Goal: Book appointment/travel/reservation

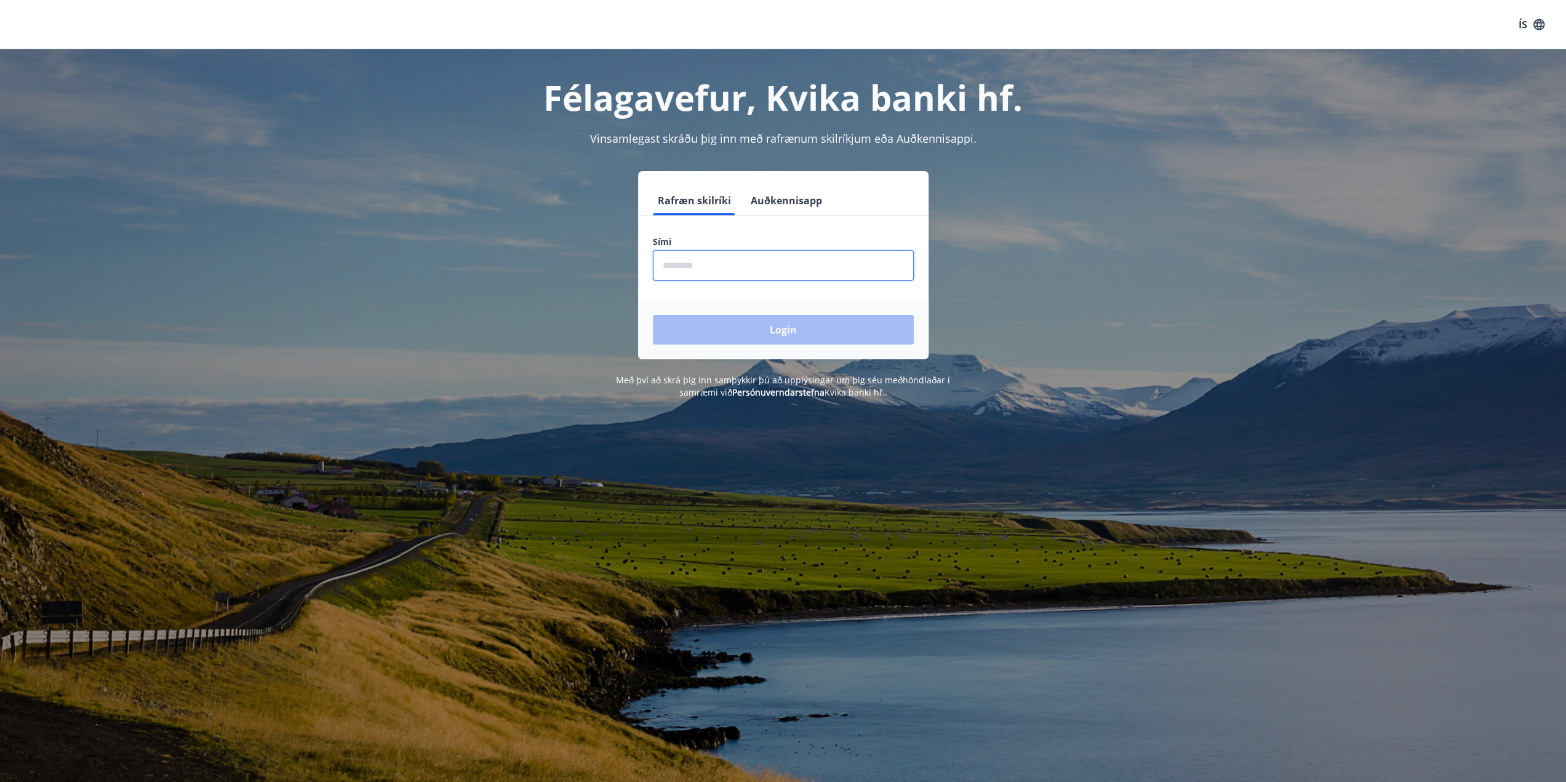
click at [699, 263] on input "phone" at bounding box center [783, 266] width 261 height 30
type input "********"
click at [755, 325] on button "Login" at bounding box center [783, 330] width 261 height 30
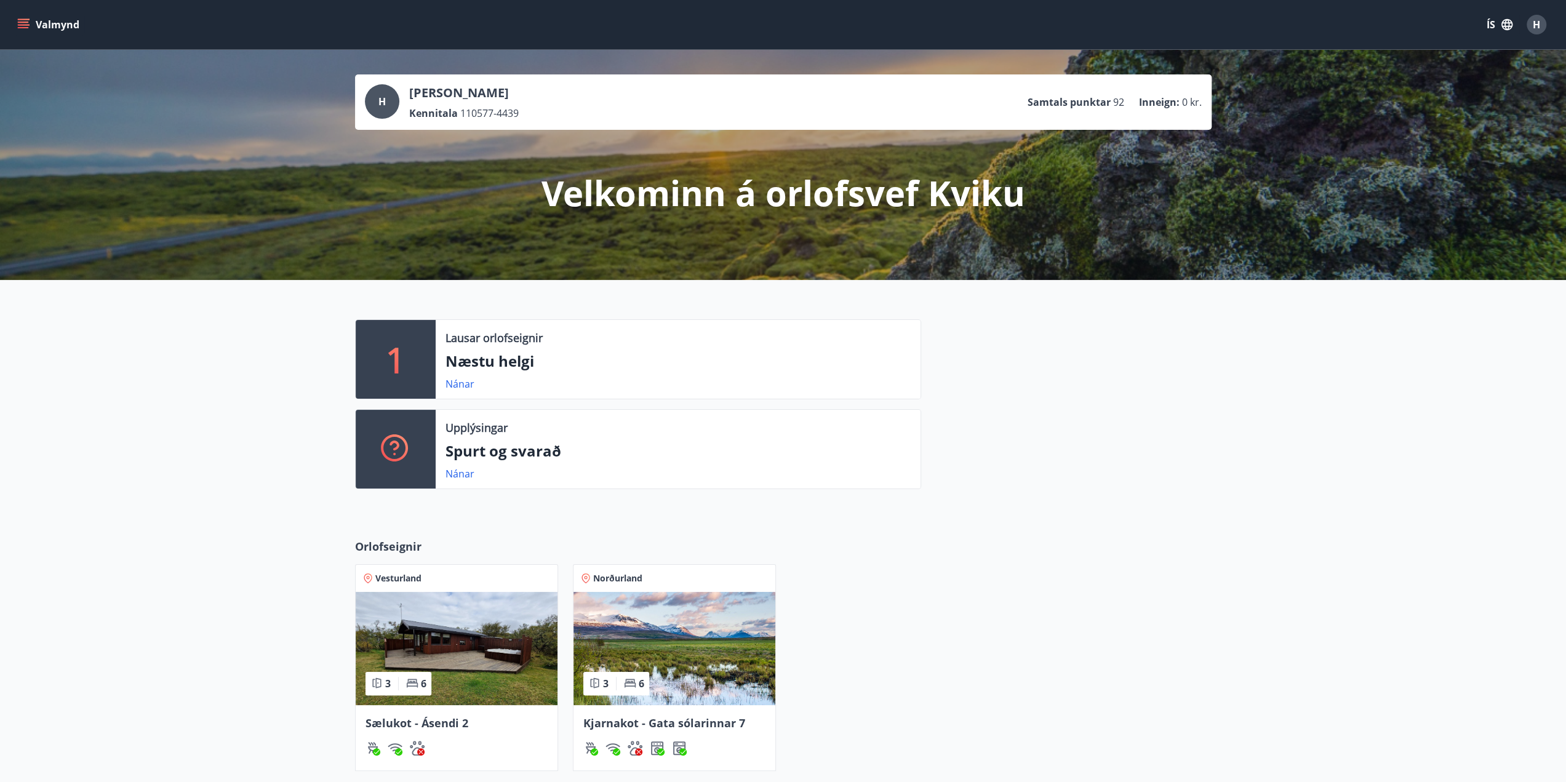
click at [25, 22] on icon "menu" at bounding box center [23, 22] width 11 height 1
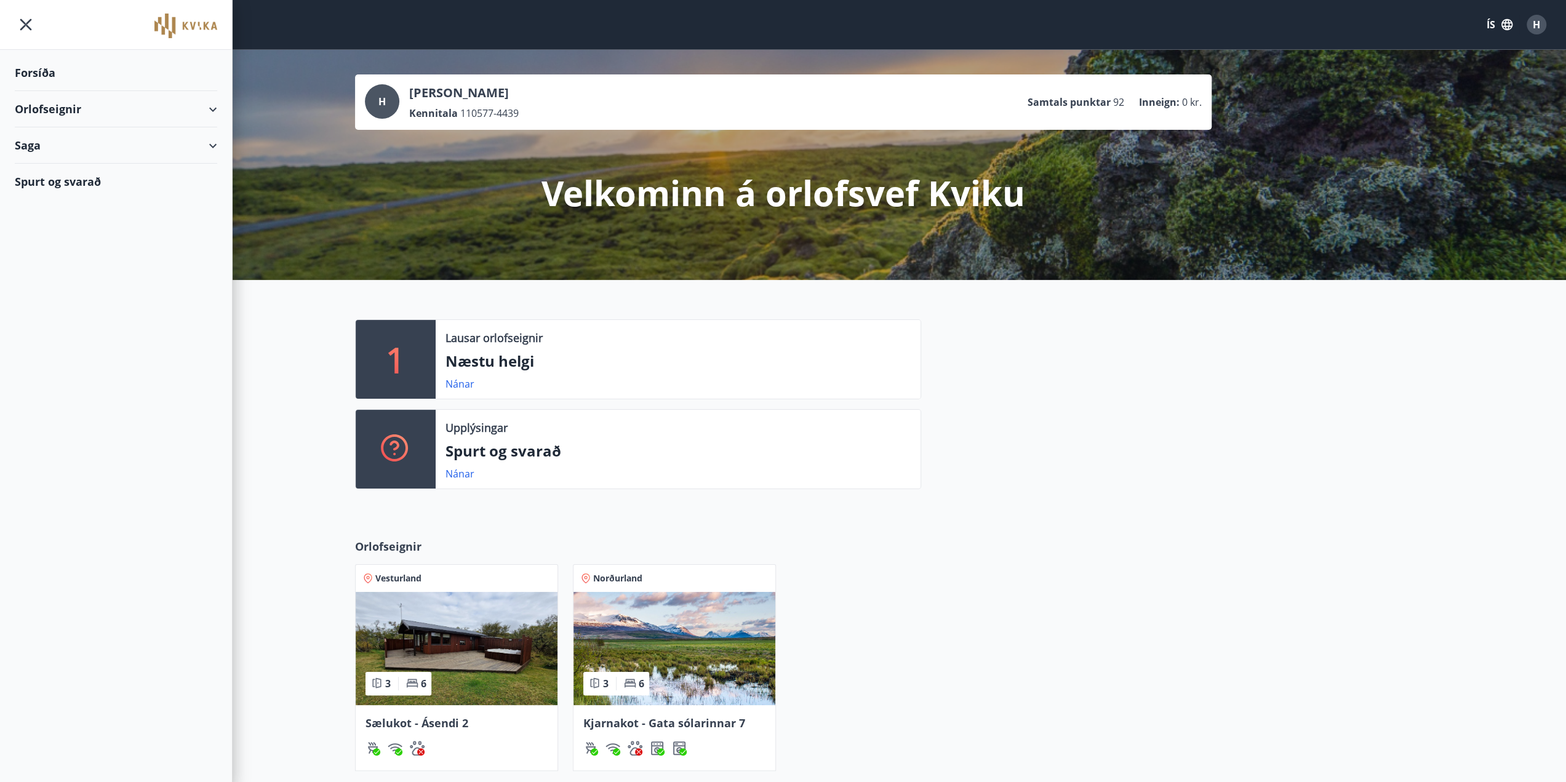
click at [218, 108] on icon at bounding box center [213, 109] width 15 height 15
click at [48, 138] on div "Framboð" at bounding box center [116, 140] width 183 height 26
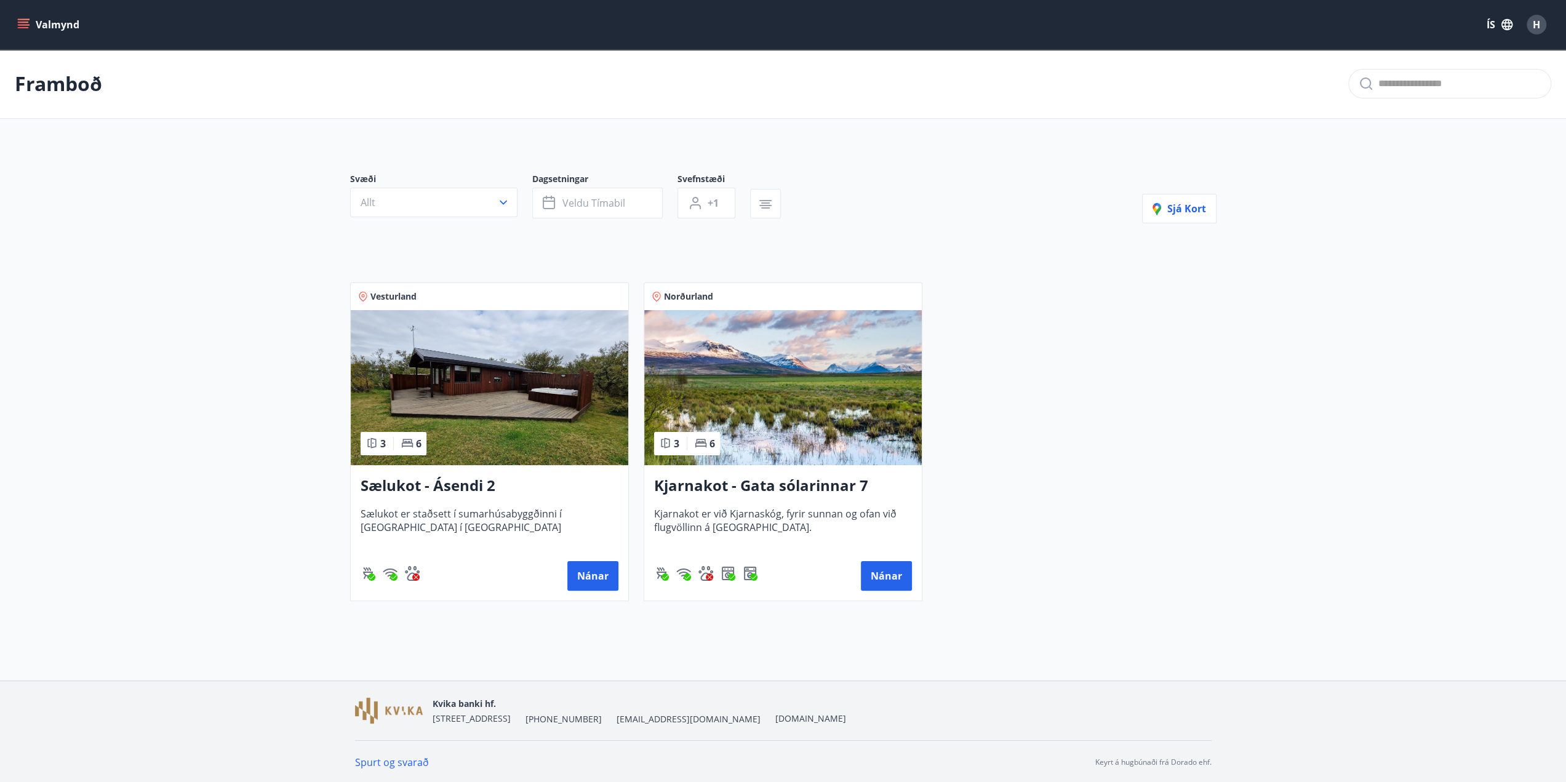
click at [23, 18] on icon "menu" at bounding box center [23, 24] width 12 height 12
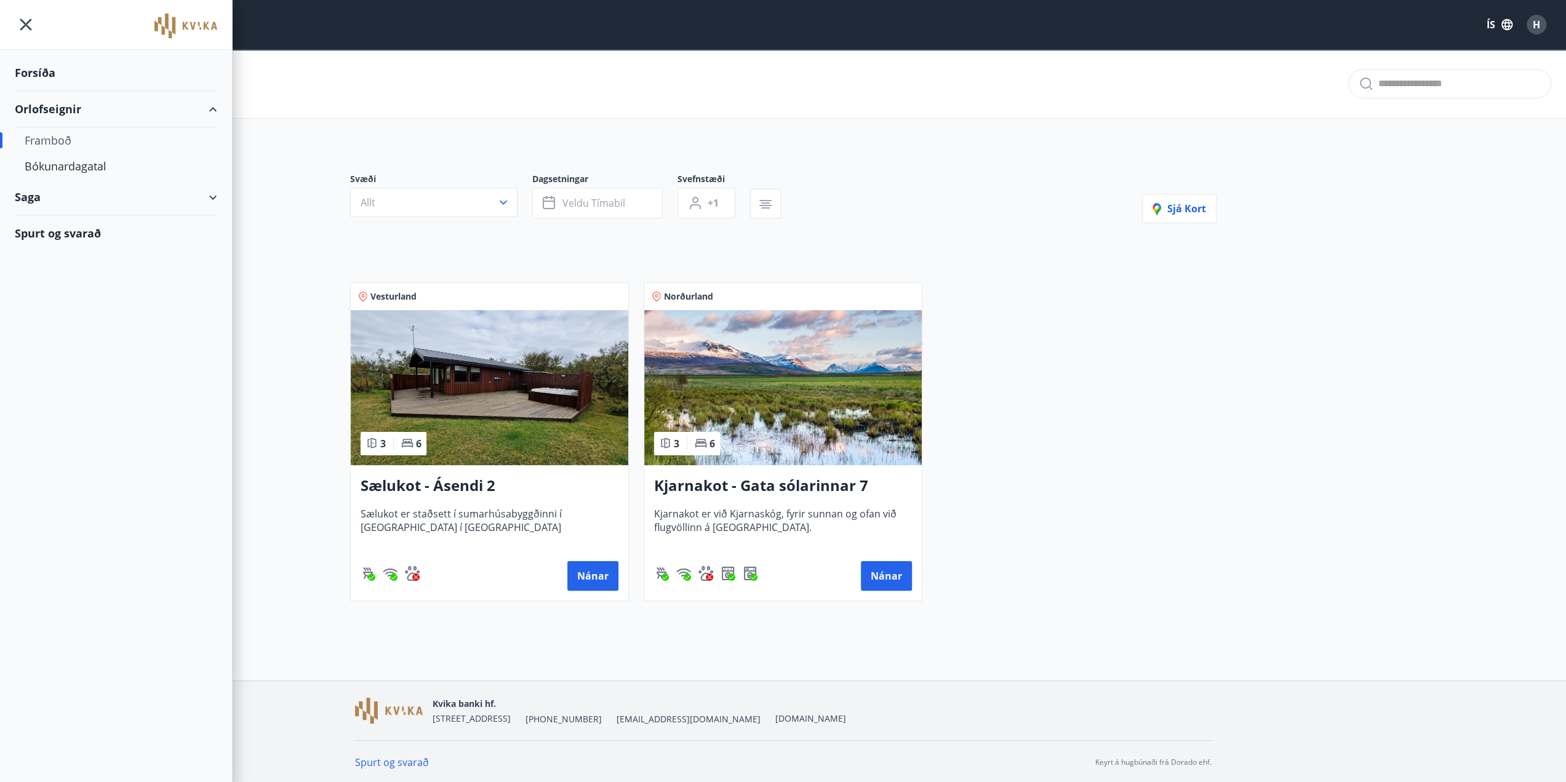
click at [210, 109] on div "Orlofseignir" at bounding box center [116, 109] width 202 height 36
click at [210, 142] on div "Saga" at bounding box center [116, 145] width 202 height 36
click at [47, 175] on div "Bókanir" at bounding box center [116, 177] width 183 height 26
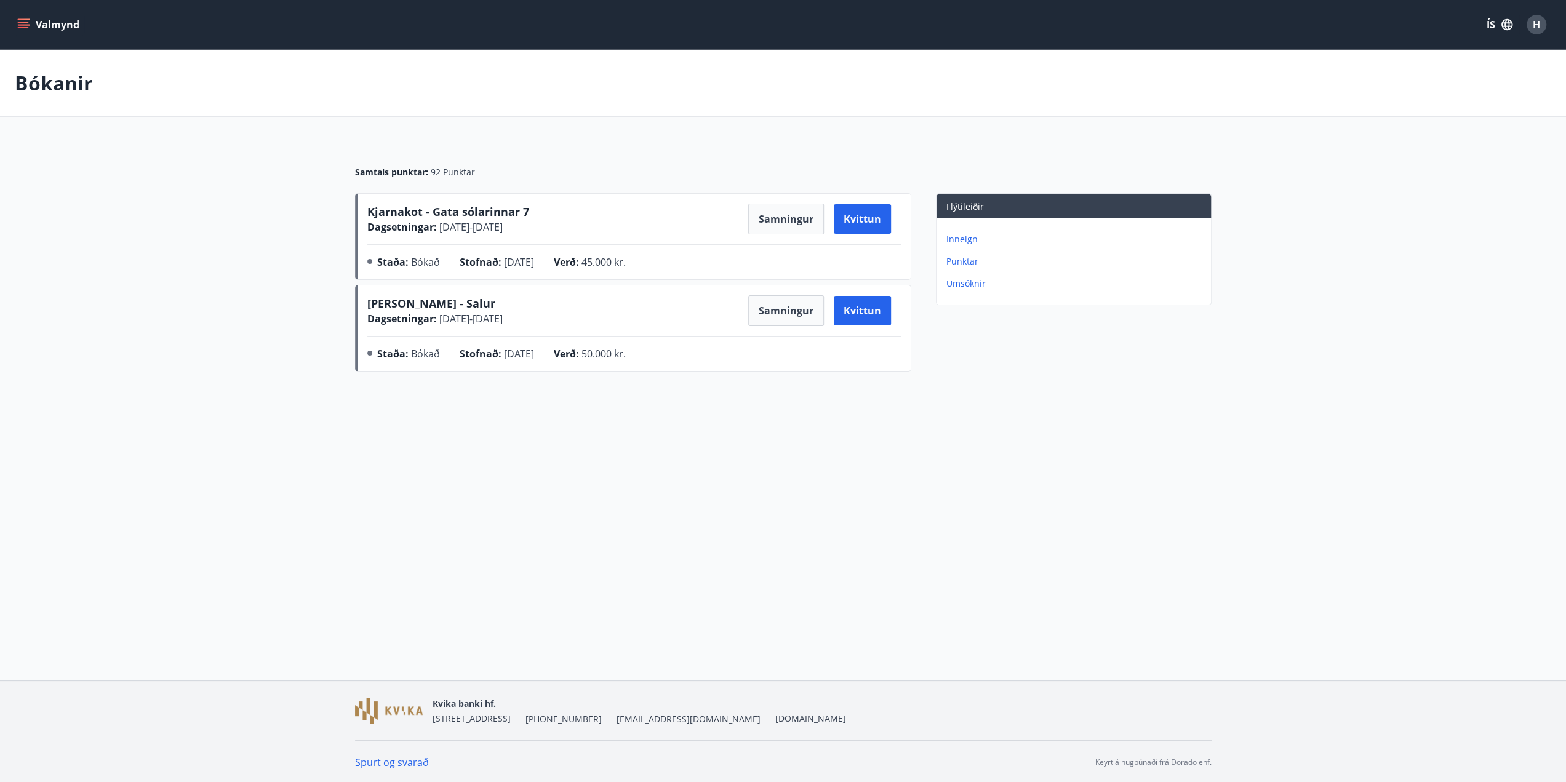
click at [961, 238] on p "Inneign" at bounding box center [1077, 239] width 260 height 12
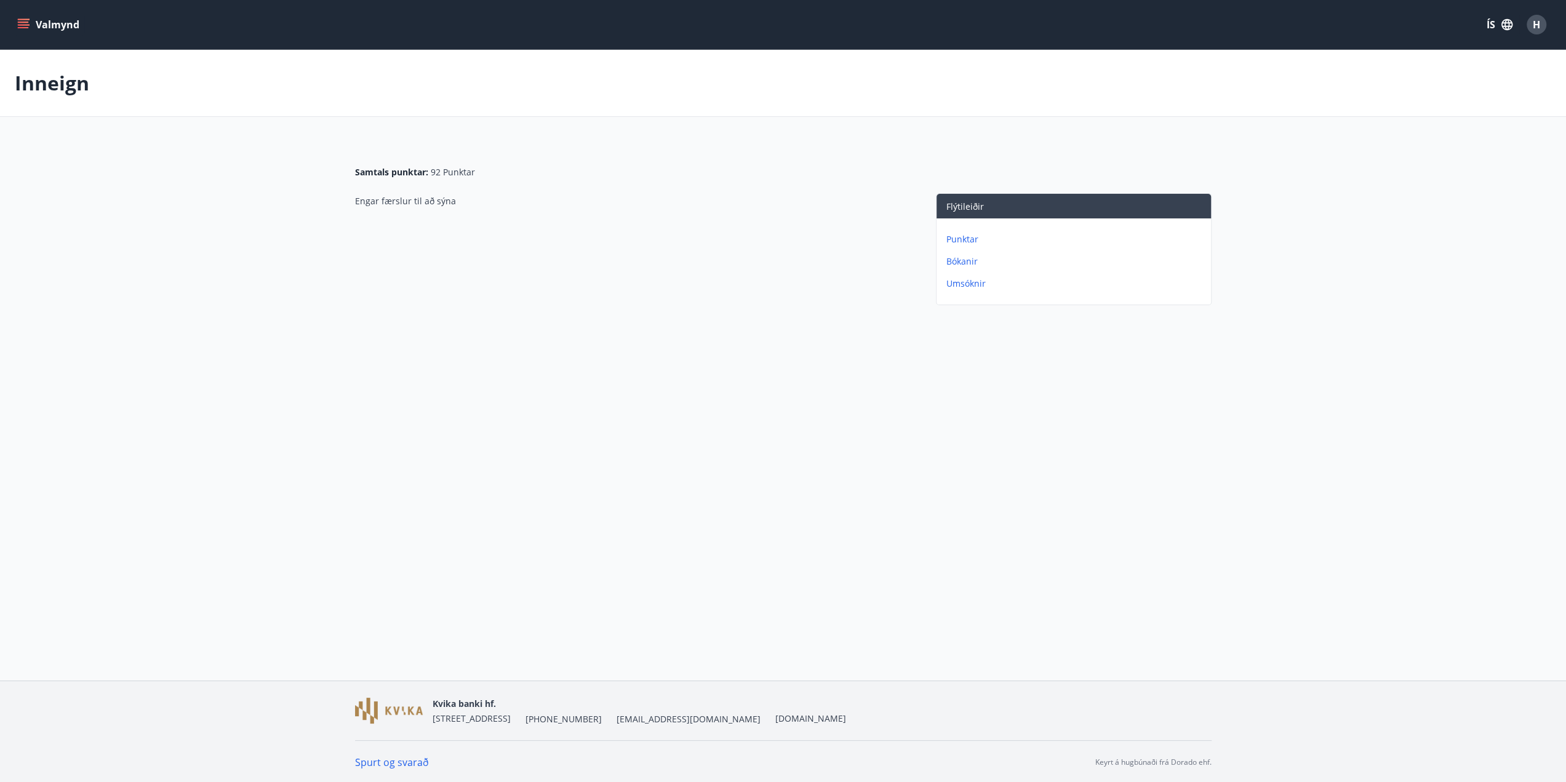
click at [22, 21] on icon "menu" at bounding box center [23, 24] width 12 height 12
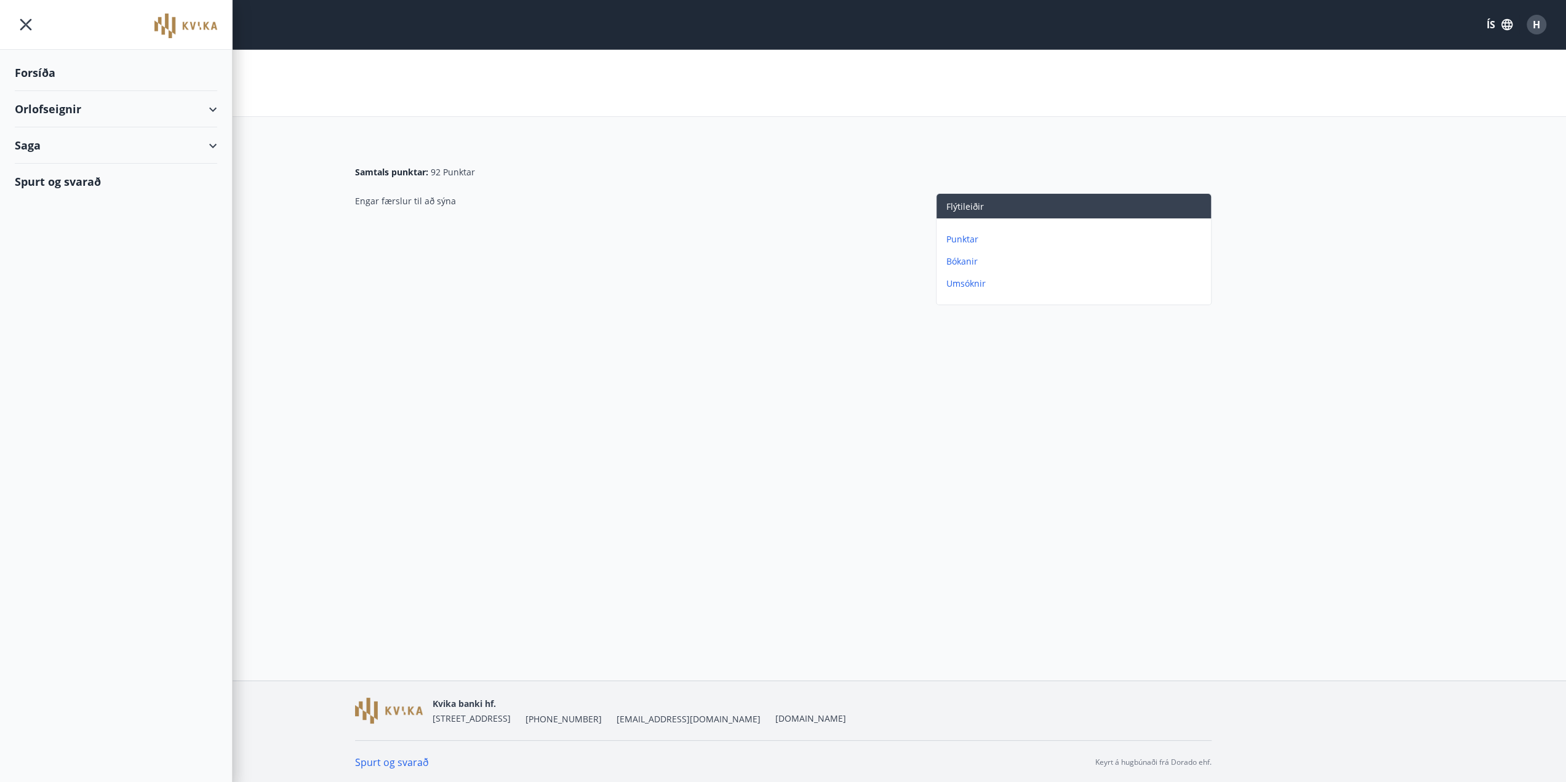
click at [27, 74] on div "Forsíða" at bounding box center [116, 73] width 202 height 36
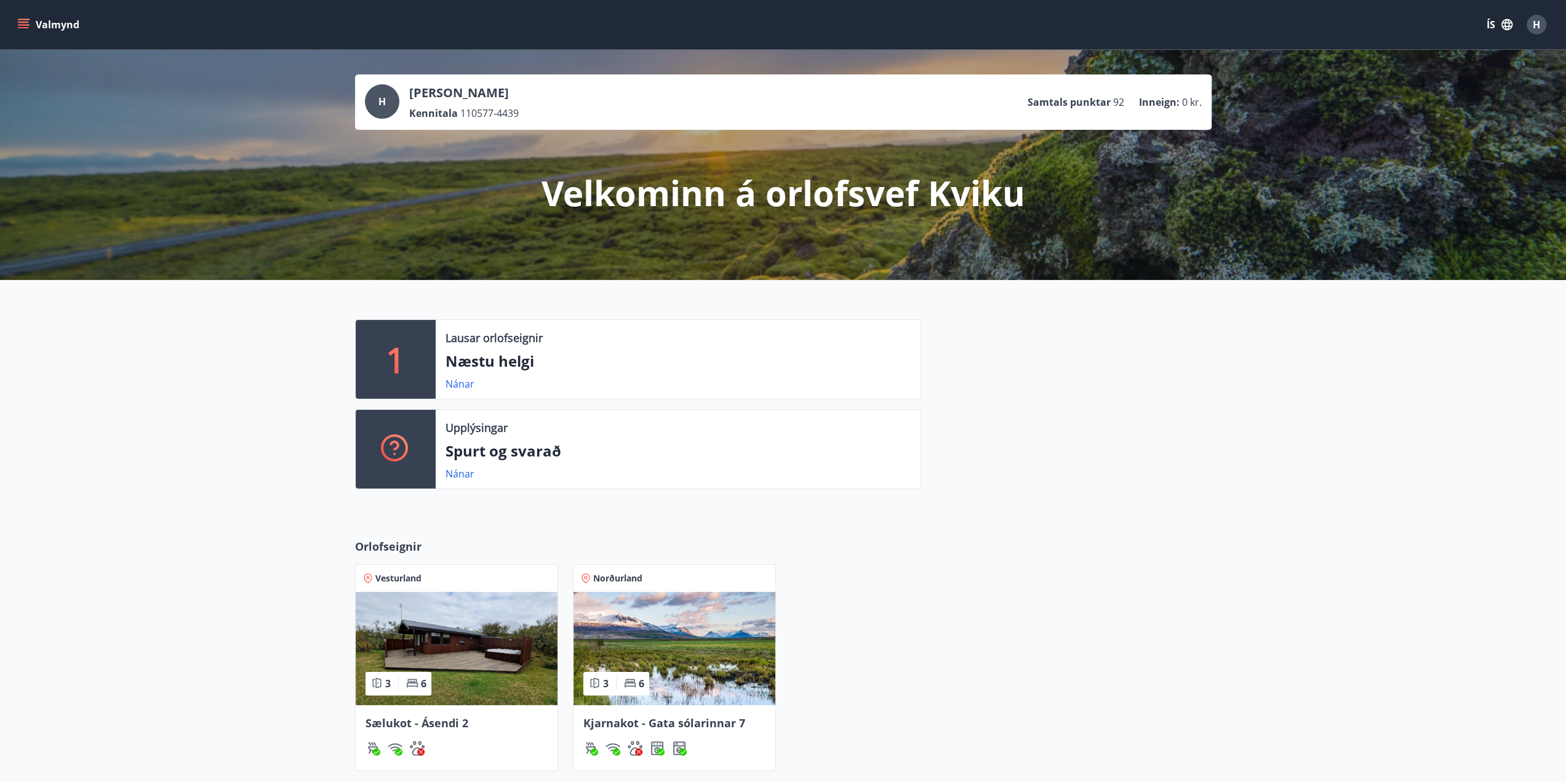
click at [23, 23] on icon "menu" at bounding box center [23, 24] width 12 height 12
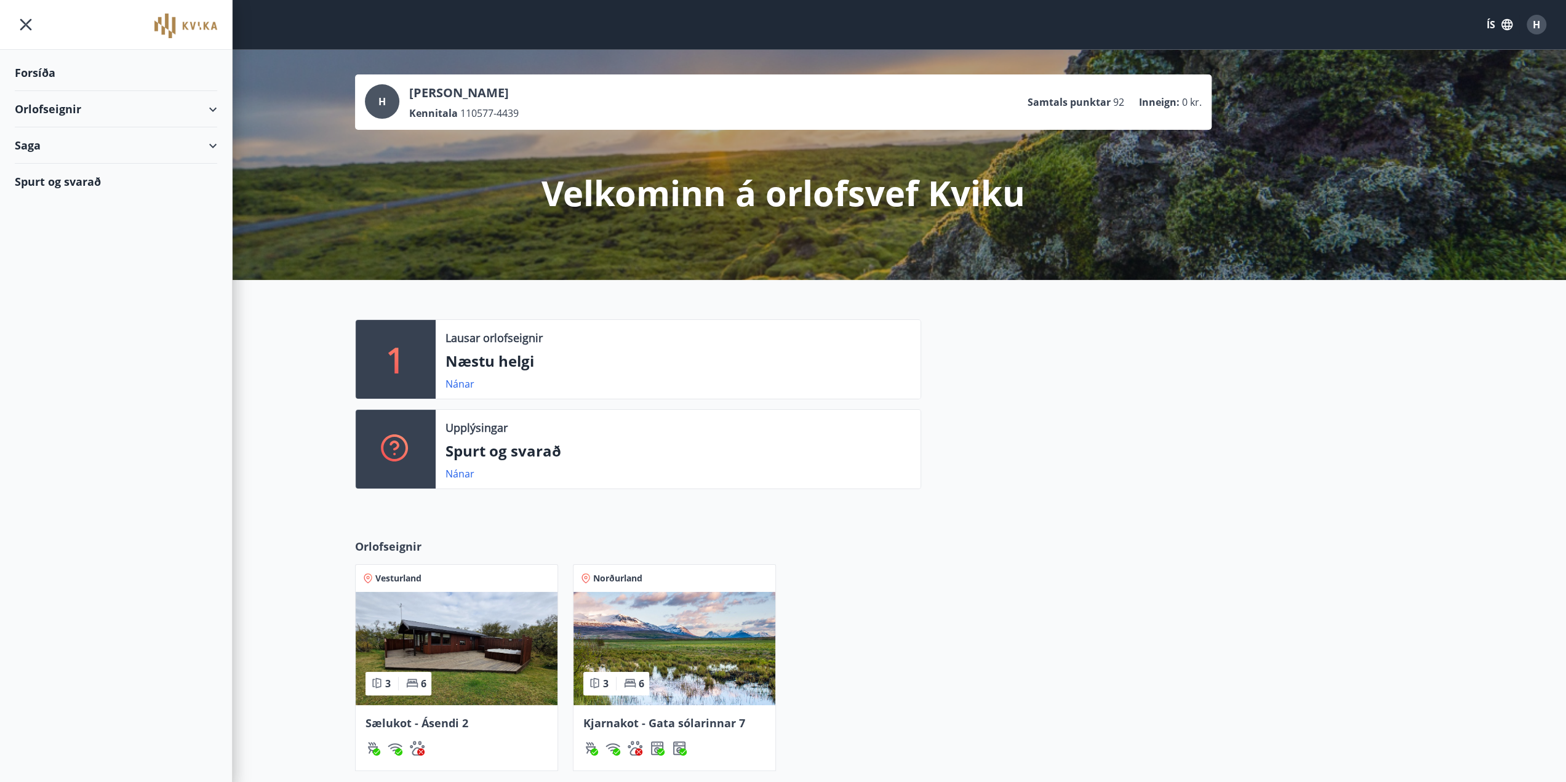
click at [209, 109] on div "Orlofseignir" at bounding box center [116, 109] width 202 height 36
click at [69, 164] on div "Bókunardagatal" at bounding box center [116, 166] width 183 height 26
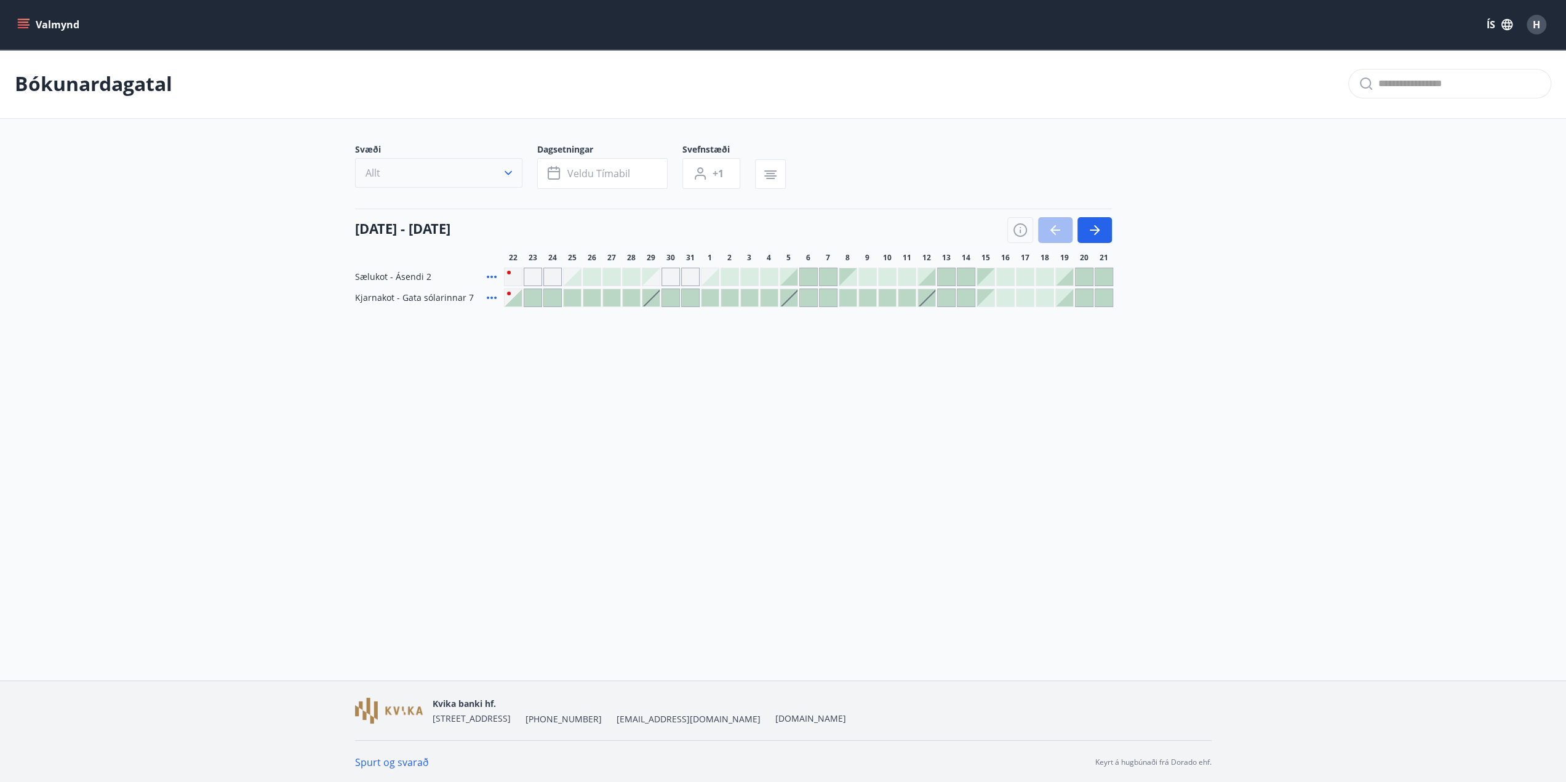
click at [508, 172] on icon "button" at bounding box center [508, 173] width 12 height 12
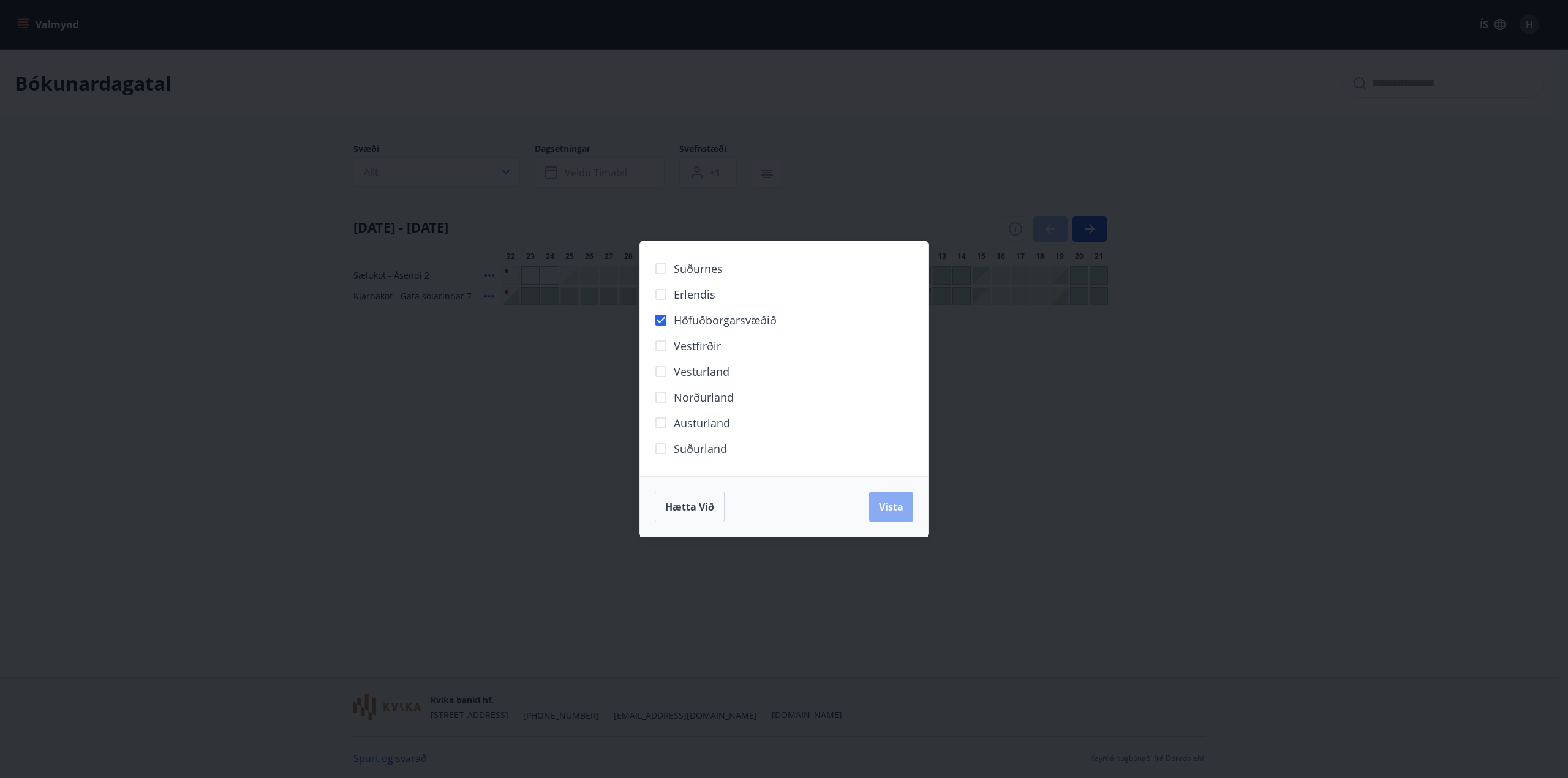
click at [888, 512] on span "Vista" at bounding box center [890, 507] width 25 height 14
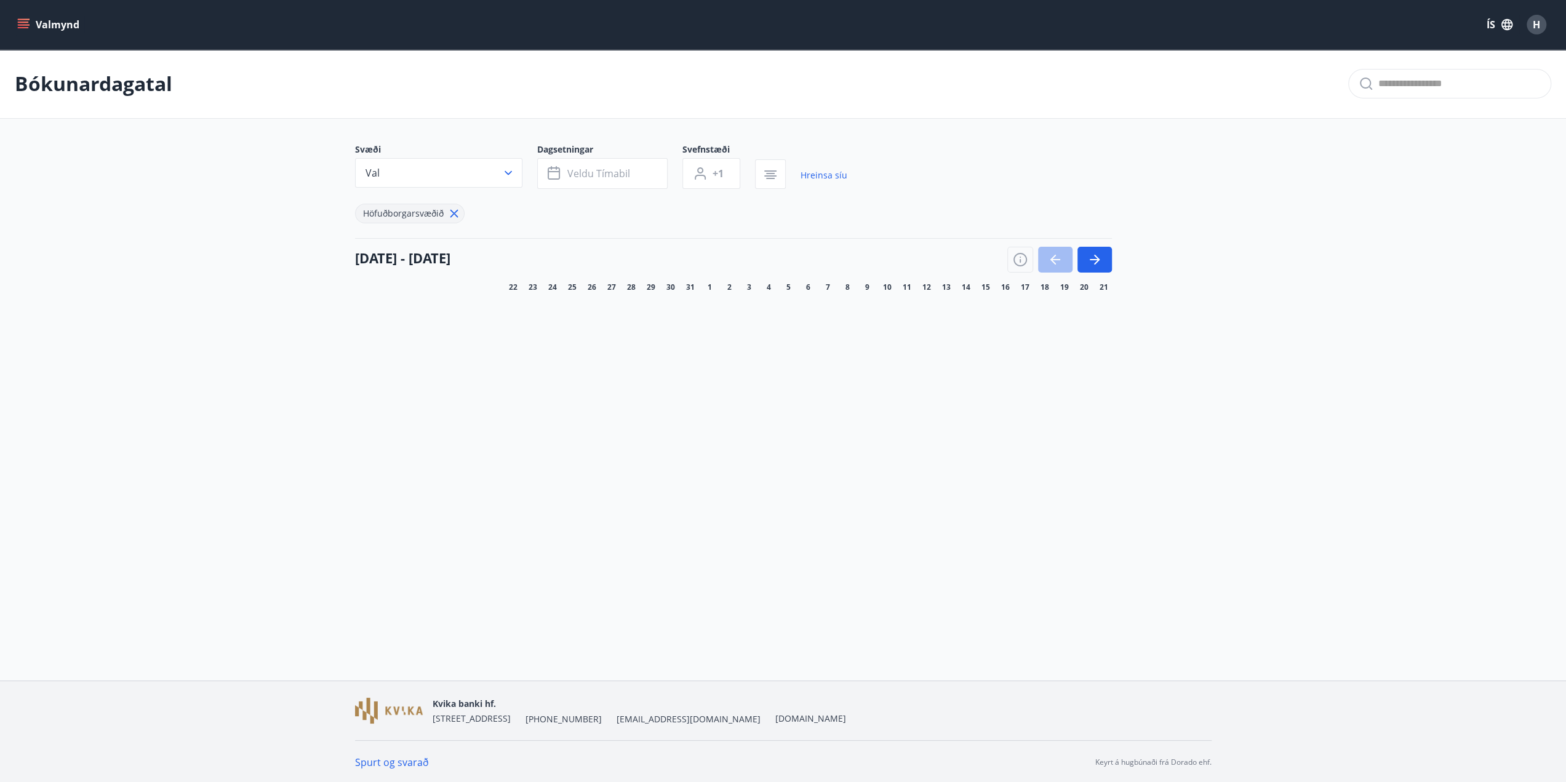
click at [454, 210] on icon at bounding box center [454, 214] width 14 height 14
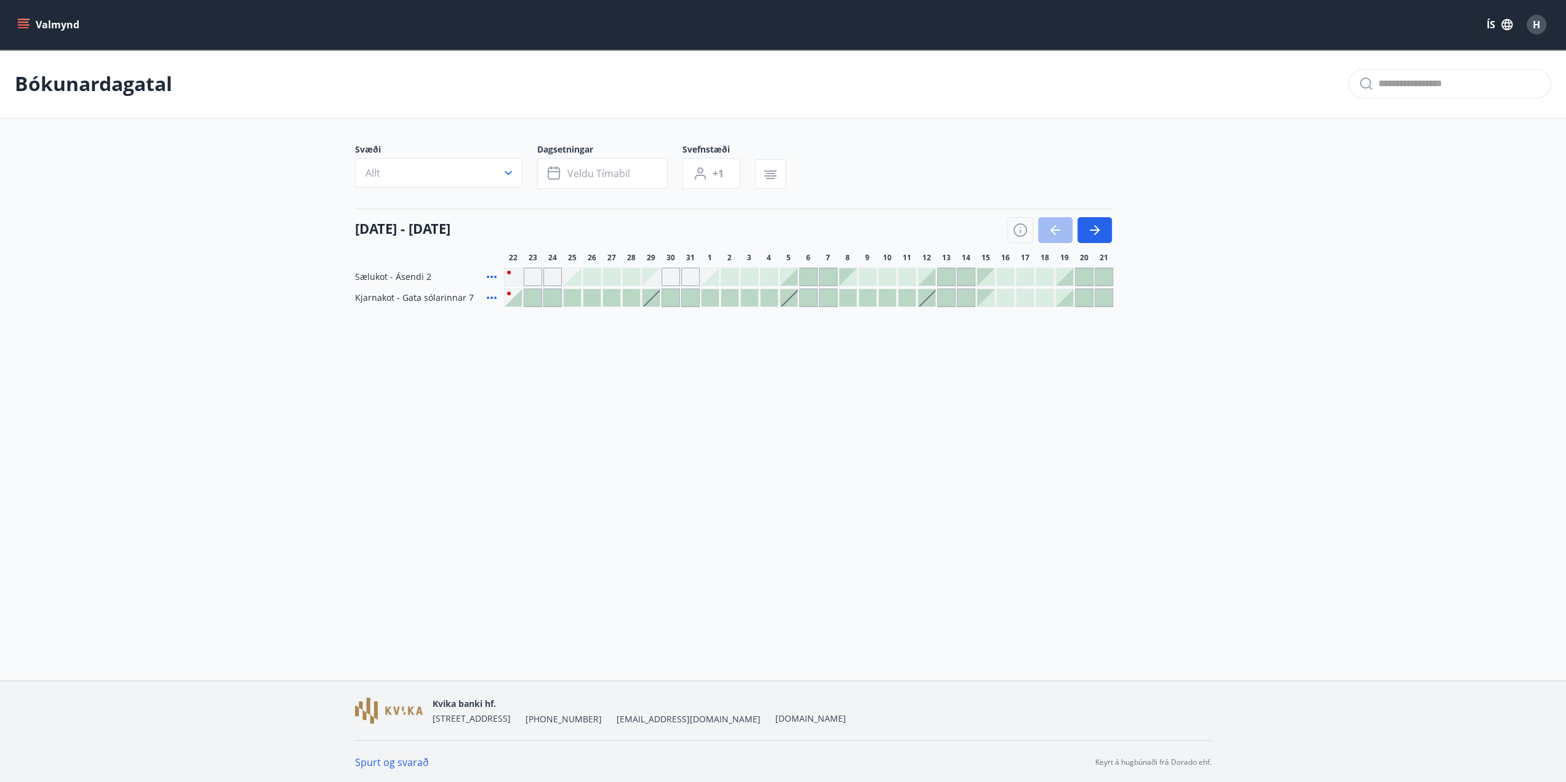
click at [25, 24] on icon "menu" at bounding box center [25, 24] width 14 height 1
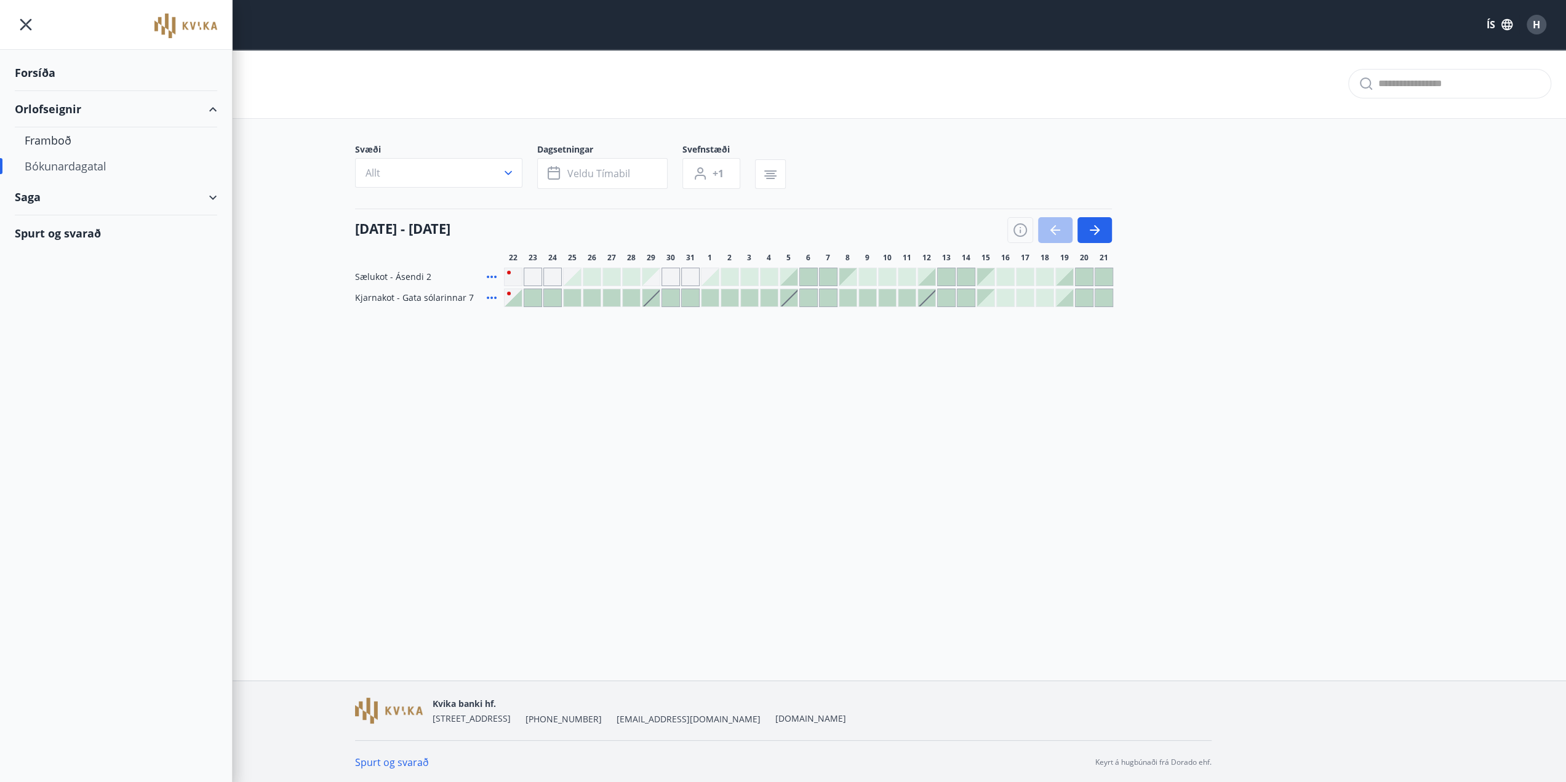
click at [252, 343] on div "Bókunardagatal Svæði Allt Dagsetningar Veldu tímabil Svefnstæði +1 22 ágúst - 2…" at bounding box center [783, 202] width 1566 height 307
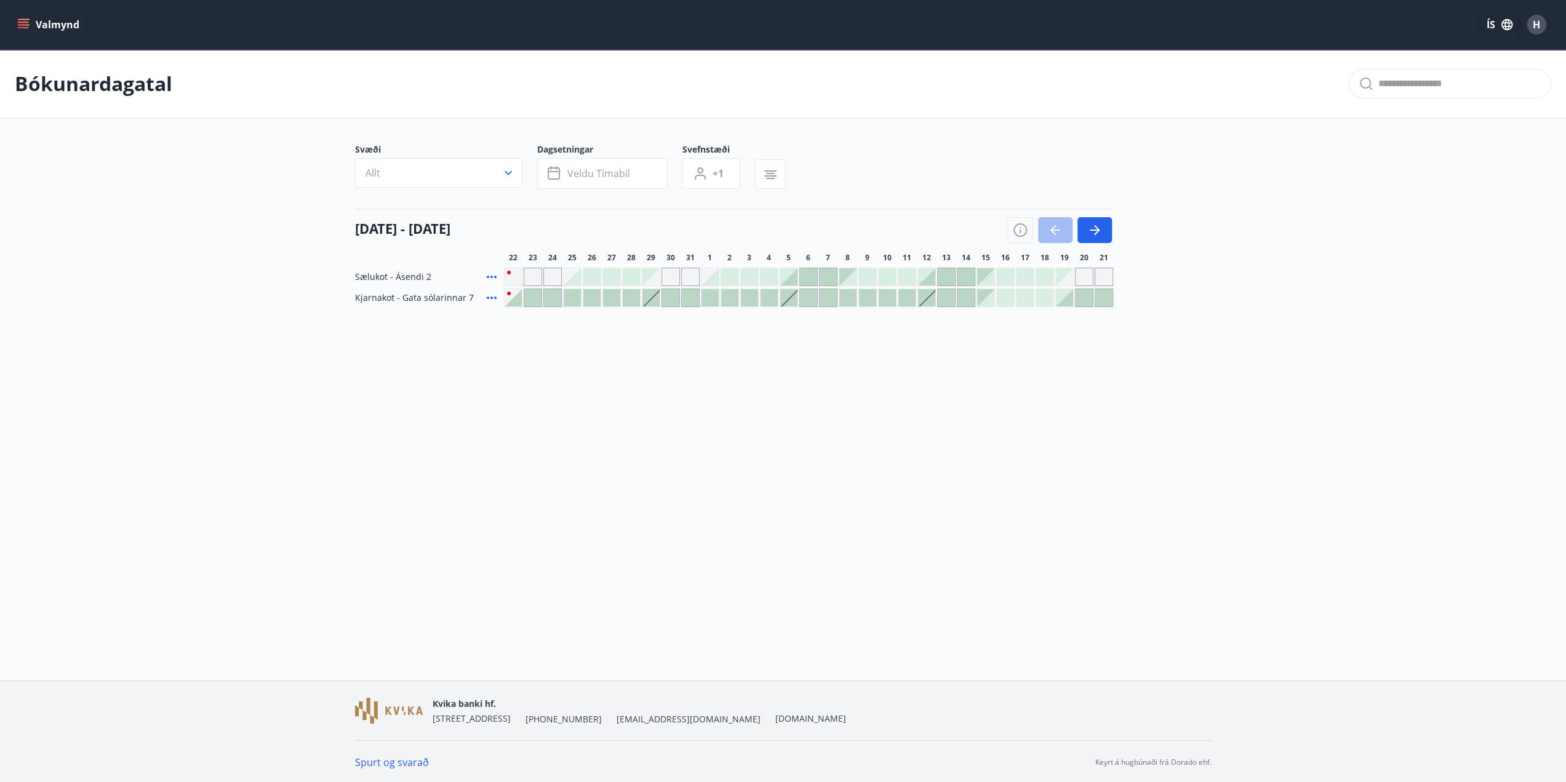
click at [22, 23] on icon "menu" at bounding box center [23, 22] width 11 height 1
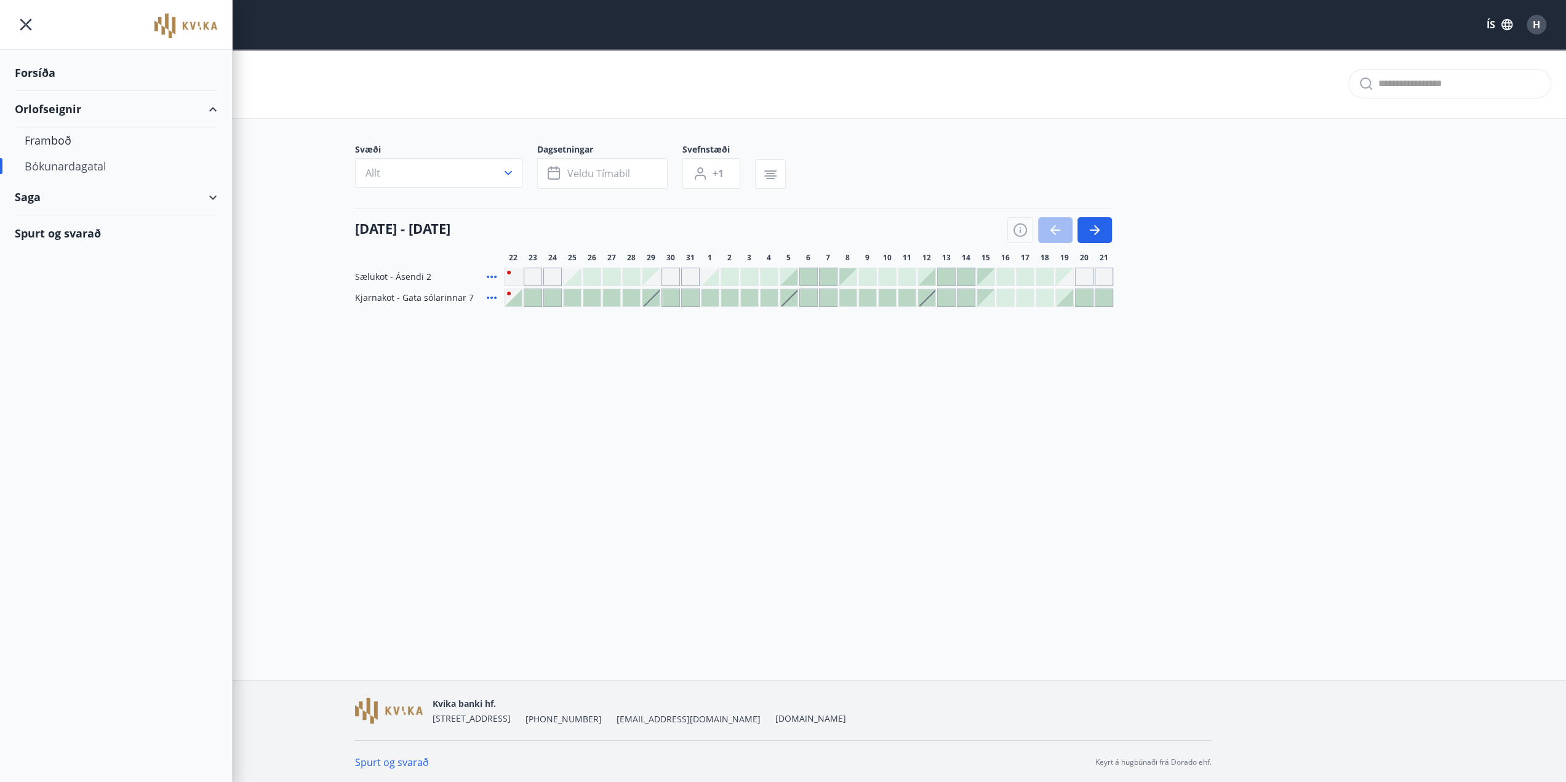
click at [34, 71] on div "Forsíða" at bounding box center [116, 73] width 202 height 36
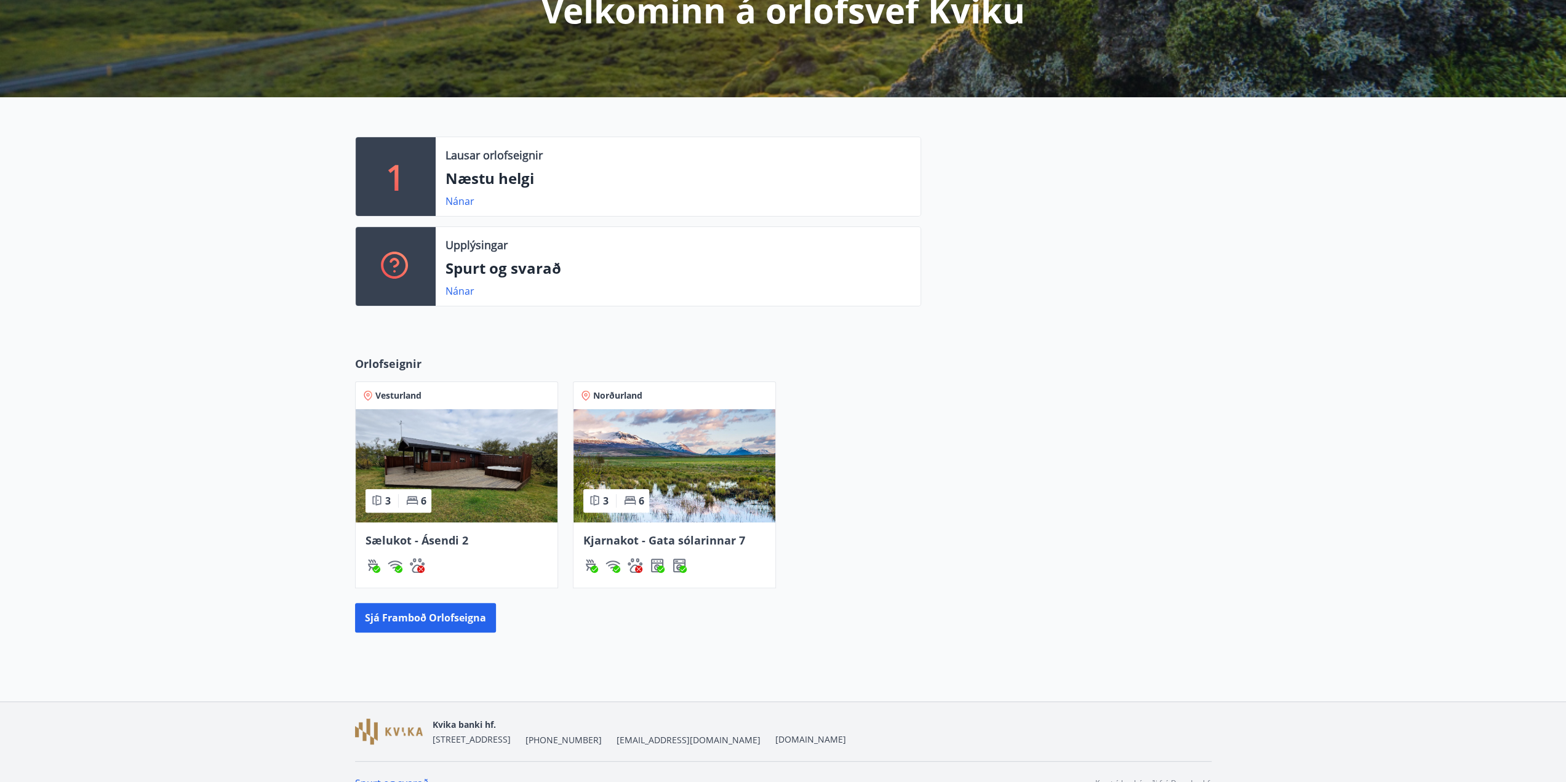
scroll to position [204, 0]
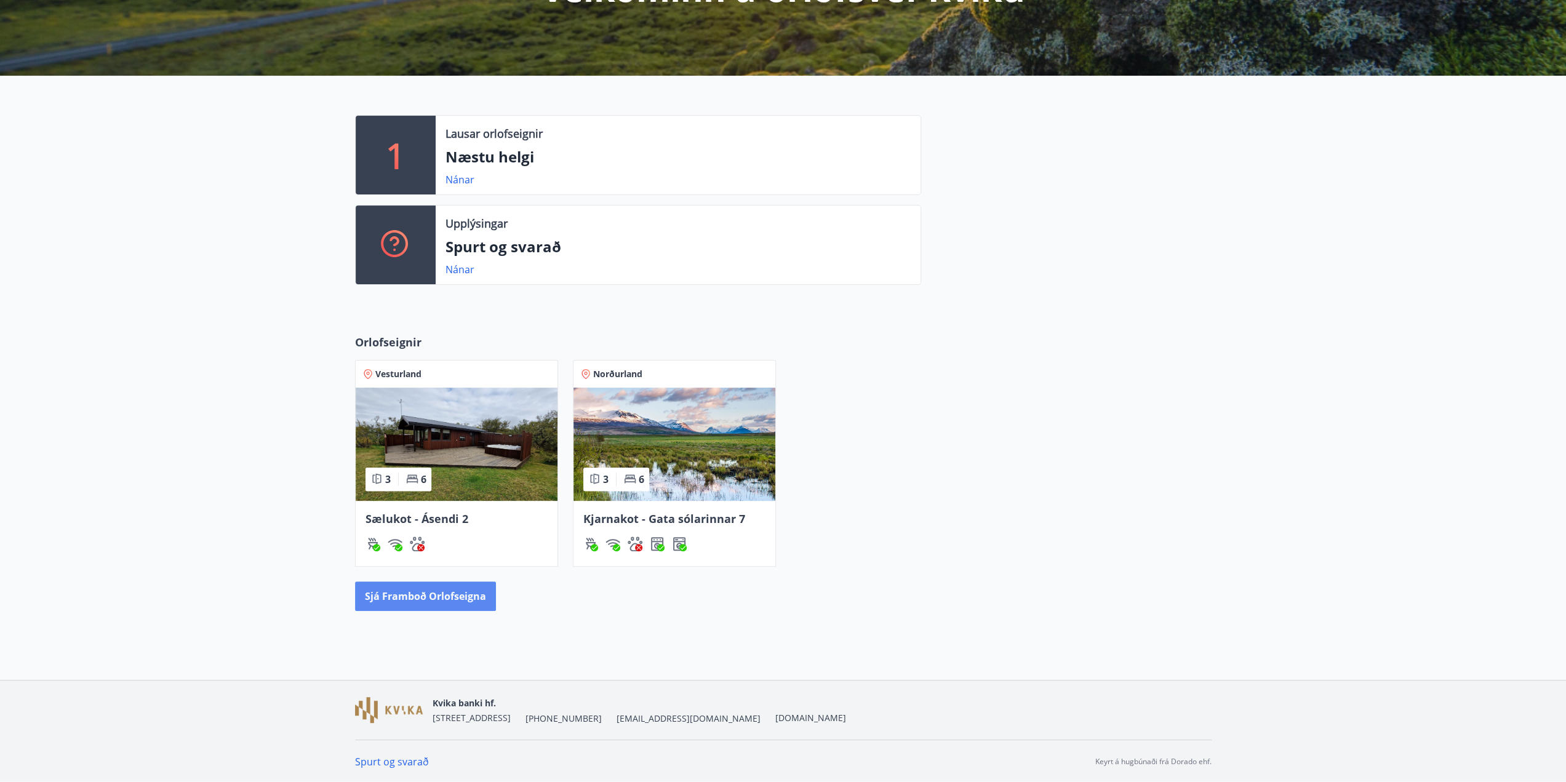
click at [430, 596] on button "Sjá framboð orlofseigna" at bounding box center [425, 597] width 141 height 30
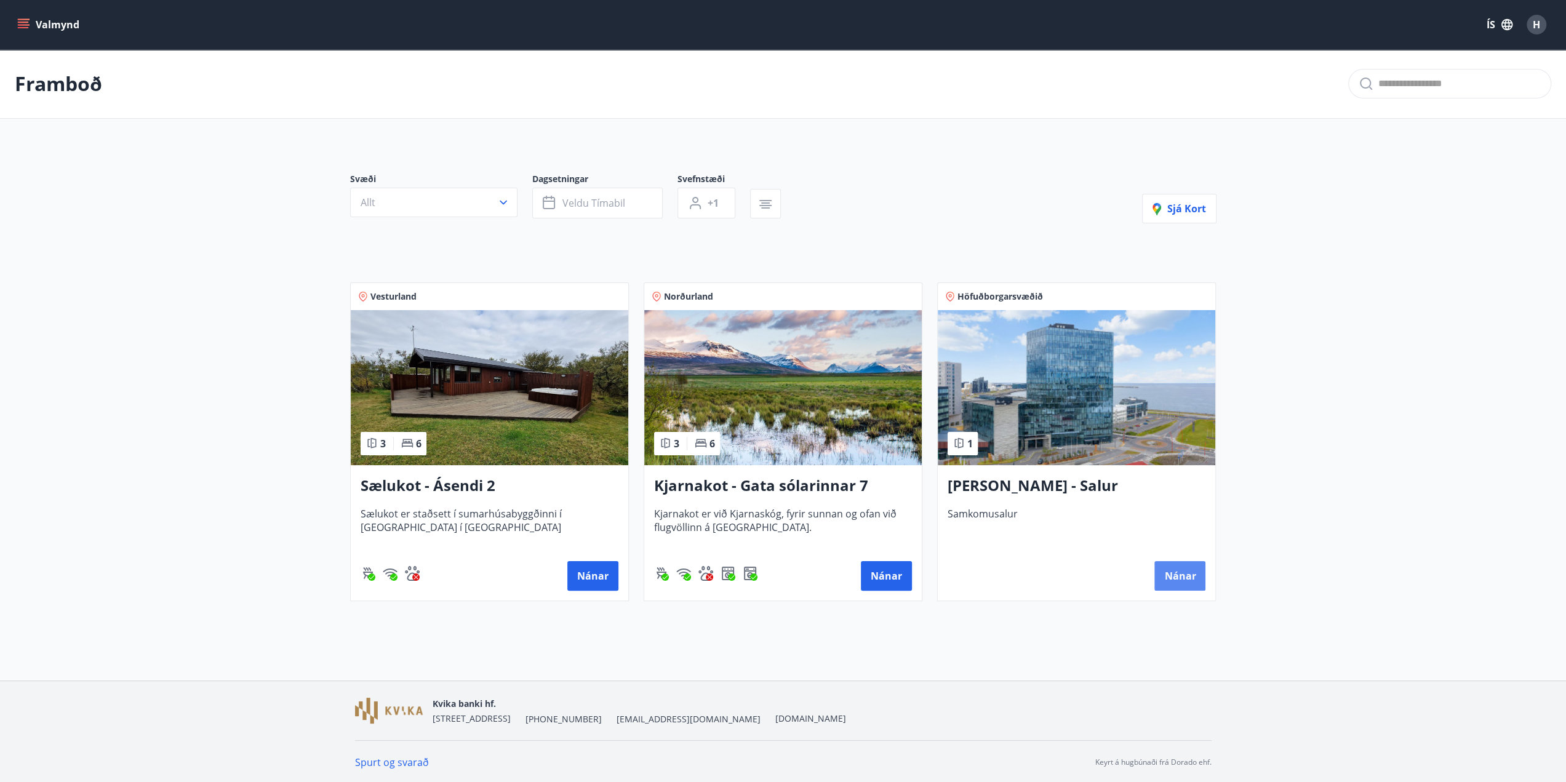
click at [1179, 575] on button "Nánar" at bounding box center [1180, 576] width 51 height 30
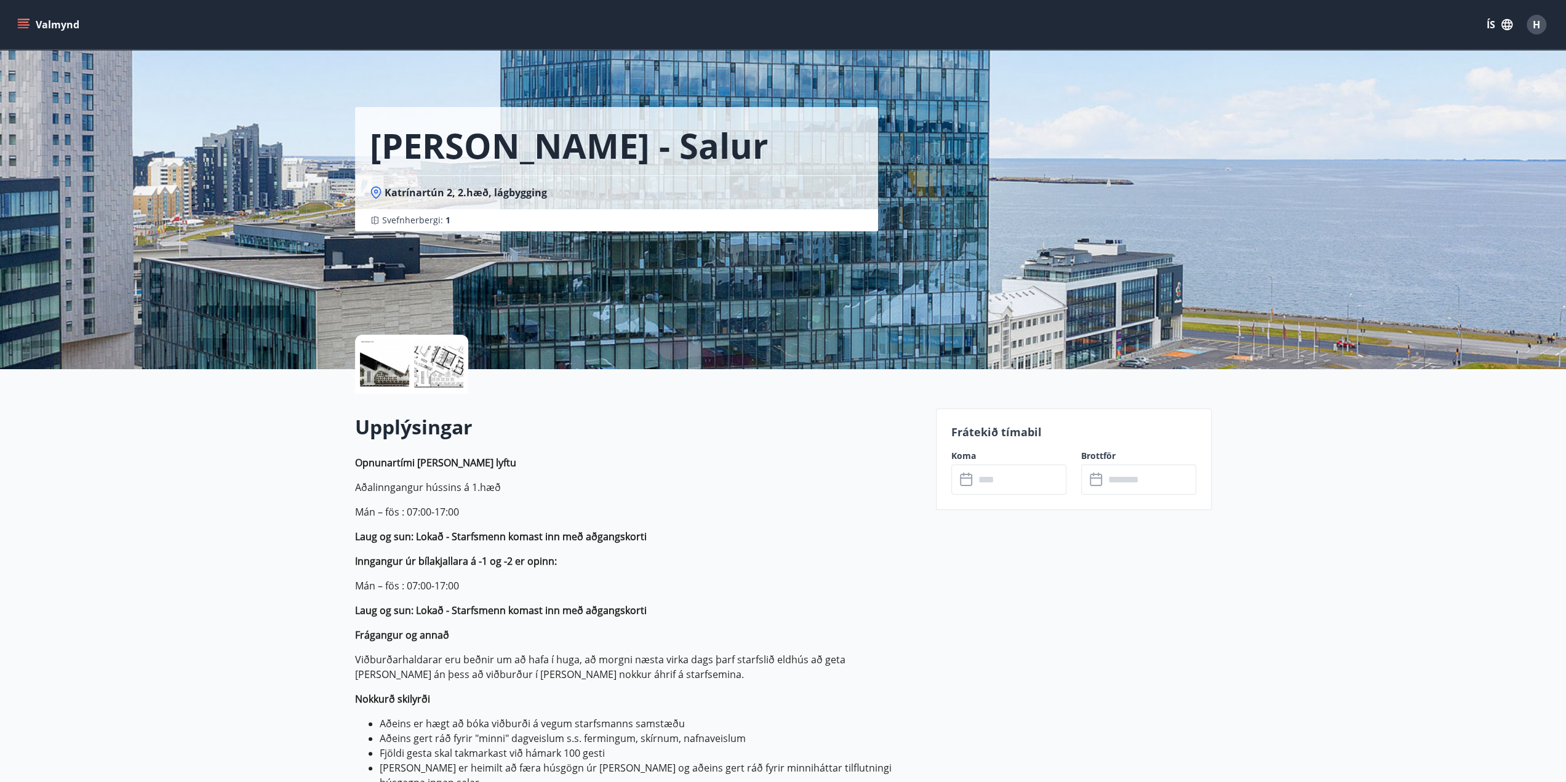
click at [1018, 481] on input "text" at bounding box center [1021, 480] width 92 height 30
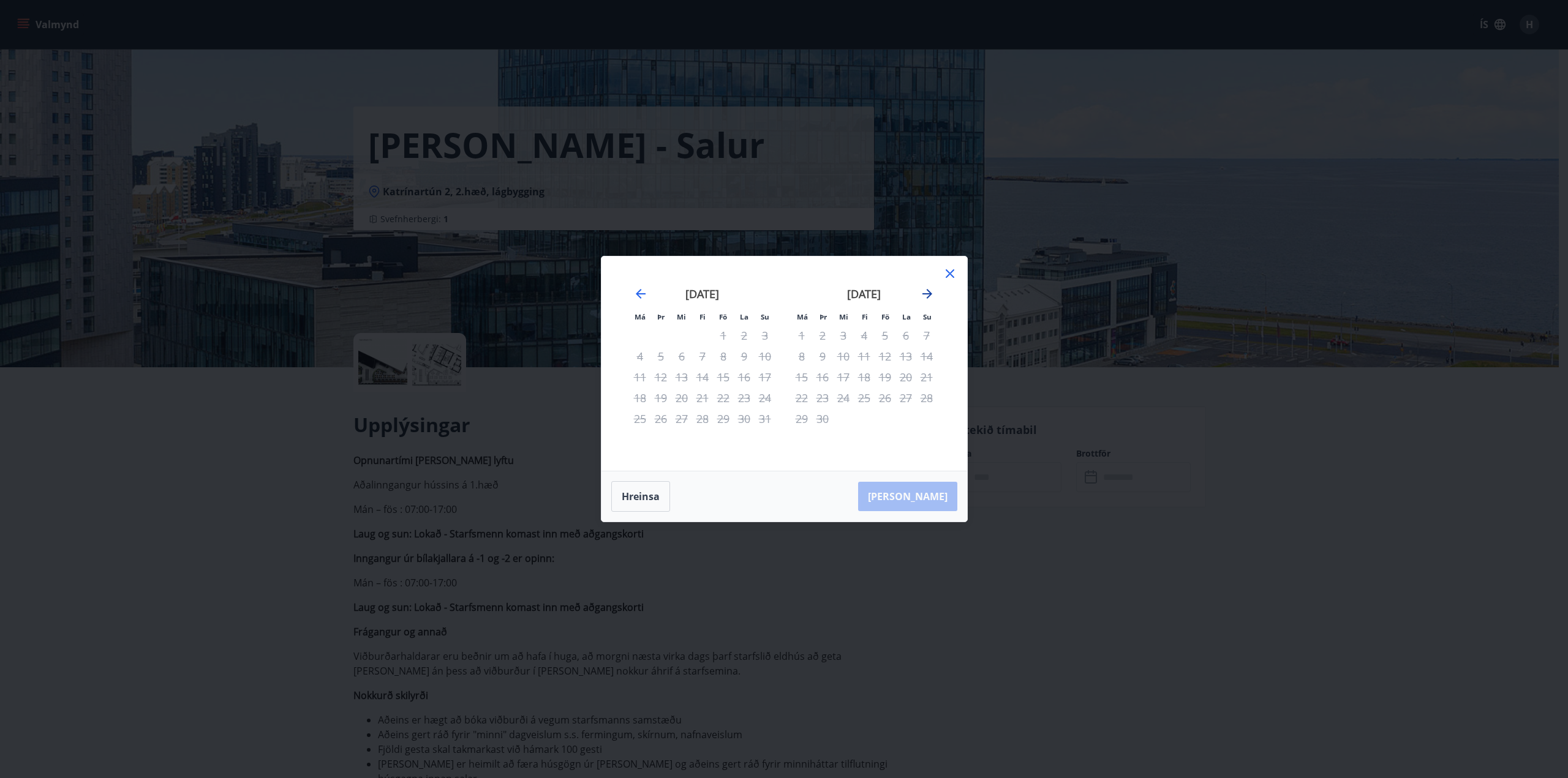
click at [924, 295] on icon "Move forward to switch to the next month." at bounding box center [926, 293] width 15 height 15
click at [924, 296] on icon "Move forward to switch to the next month." at bounding box center [926, 293] width 15 height 15
click at [924, 297] on icon "Move forward to switch to the next month." at bounding box center [926, 293] width 15 height 15
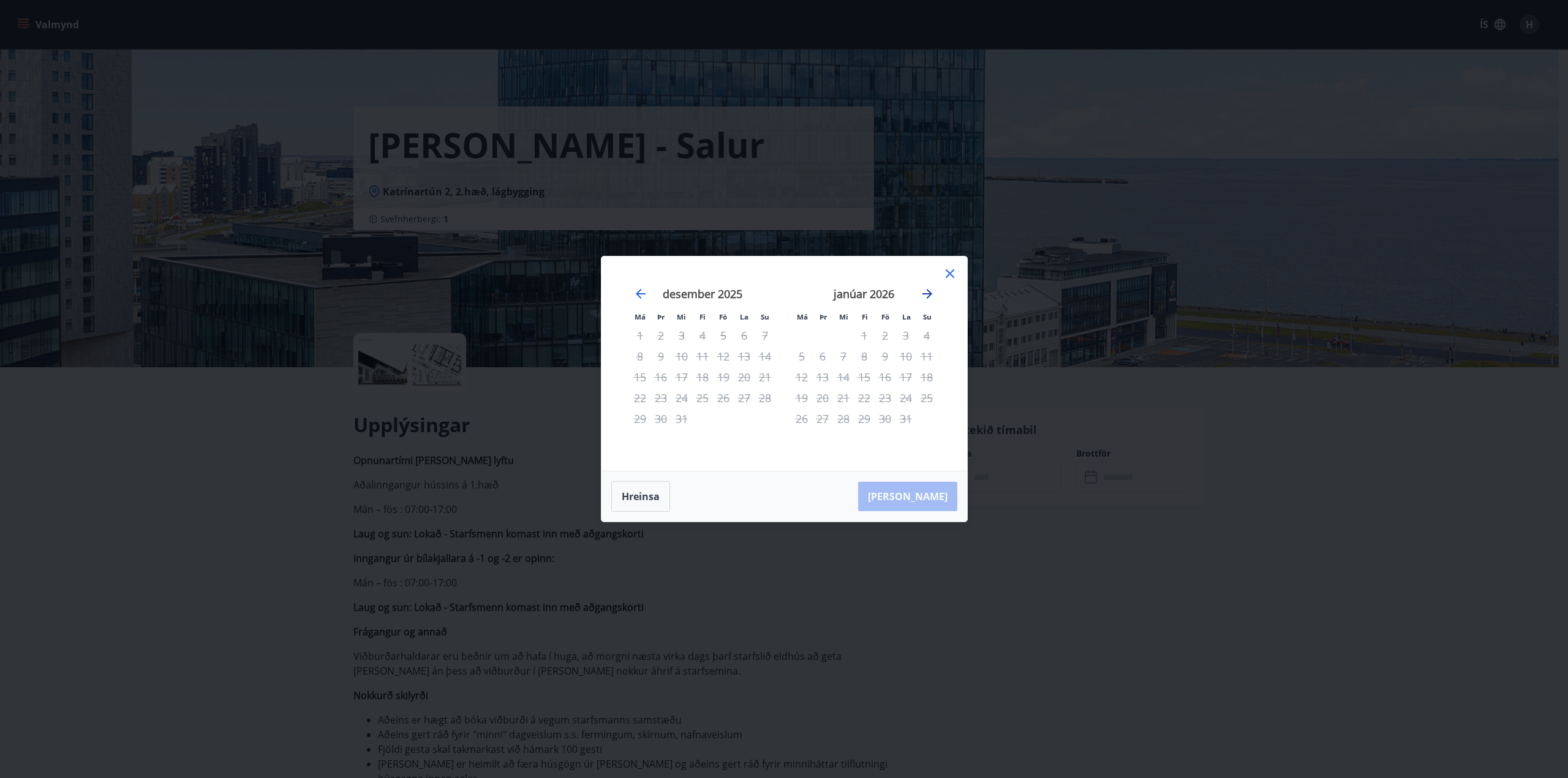
click at [924, 297] on icon "Move forward to switch to the next month." at bounding box center [926, 293] width 15 height 15
click at [945, 275] on icon at bounding box center [949, 274] width 15 height 15
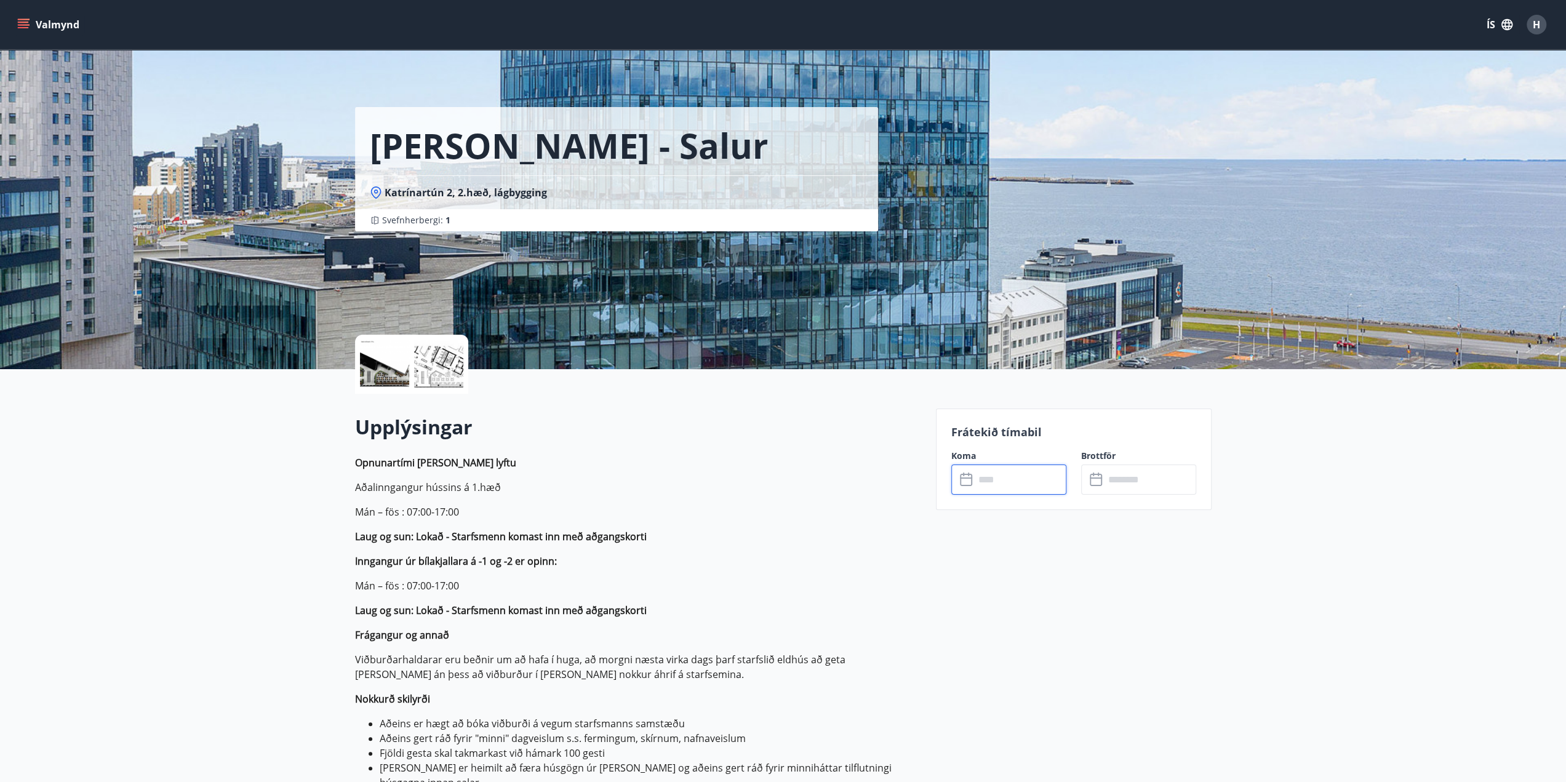
drag, startPoint x: 1045, startPoint y: 611, endPoint x: 969, endPoint y: 583, distance: 81.2
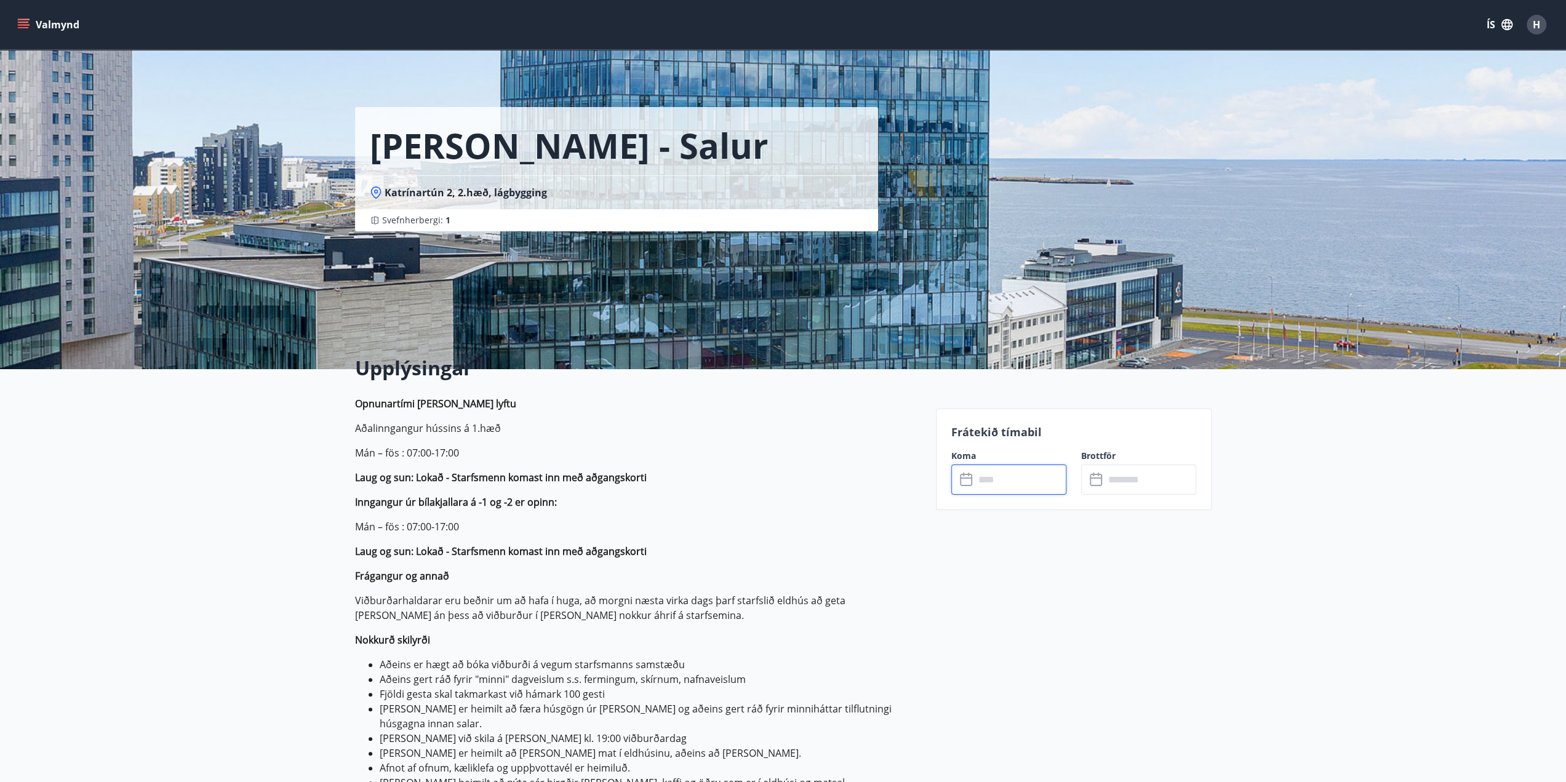
click at [1008, 479] on input "text" at bounding box center [1021, 480] width 92 height 30
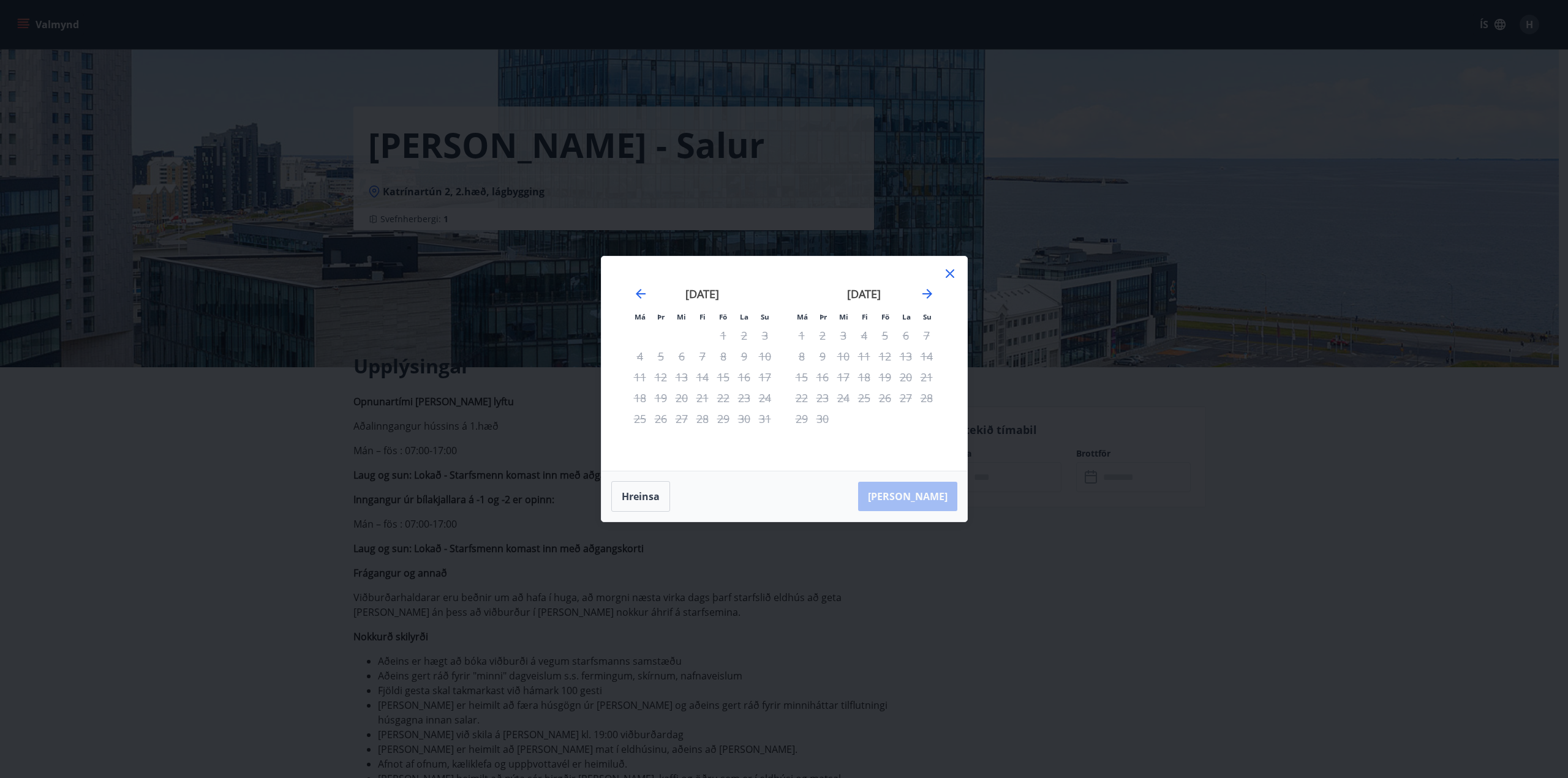
click at [944, 269] on icon at bounding box center [949, 274] width 15 height 15
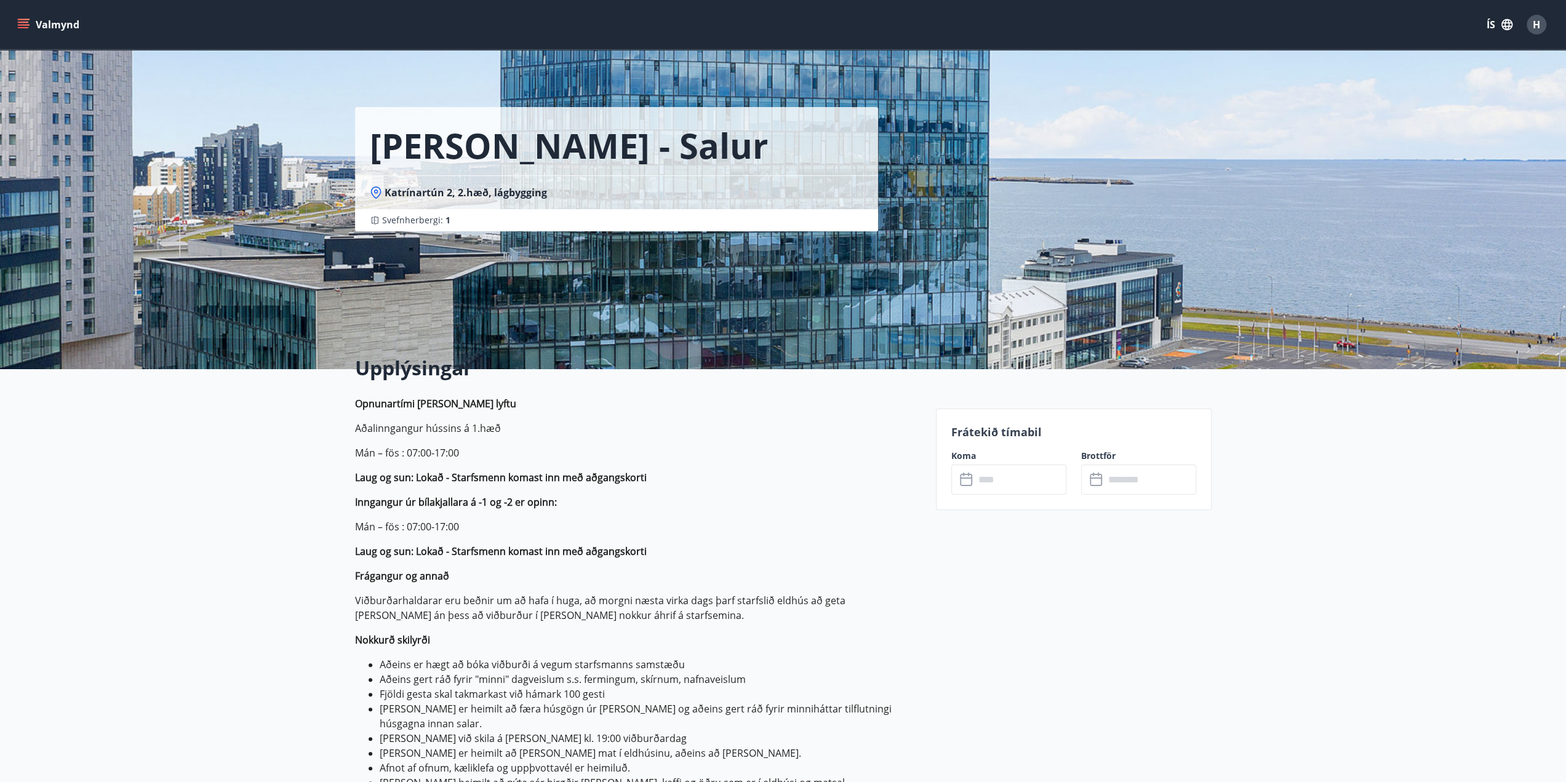
click at [949, 270] on div "[PERSON_NAME] - [PERSON_NAME] 2, 2.hæð, lágbygging Svefnherbergi : 1" at bounding box center [783, 184] width 857 height 369
click at [988, 478] on input "text" at bounding box center [1021, 480] width 92 height 30
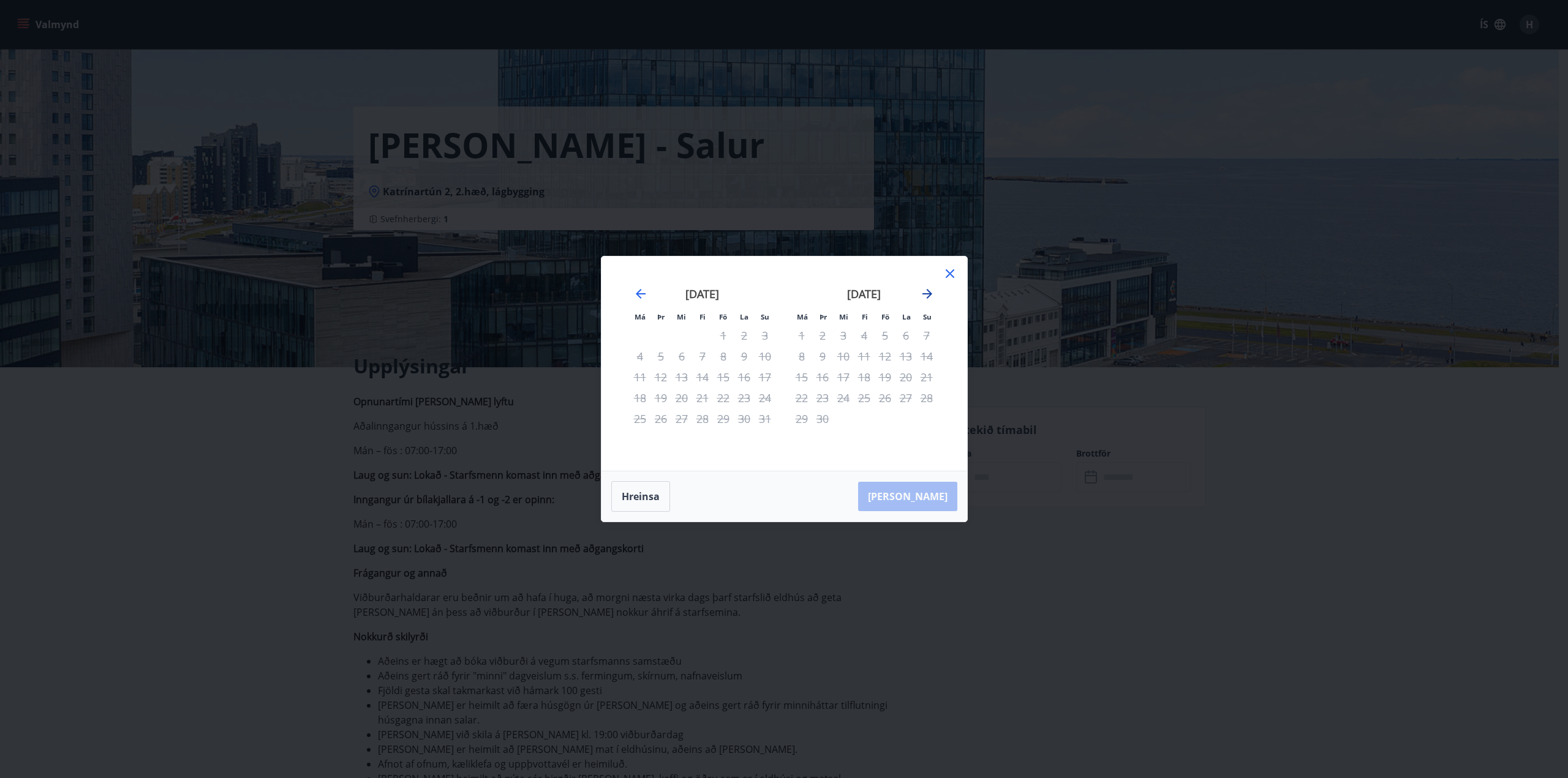
click at [927, 297] on icon "Move forward to switch to the next month." at bounding box center [927, 294] width 10 height 10
click at [203, 530] on div "Má Þr Mi Fi Fö La Su Má Þr Mi Fi Fö La Su [DATE] 1 2 3 4 5 6 7 8 9 10 11 12 13 …" at bounding box center [784, 389] width 1568 height 778
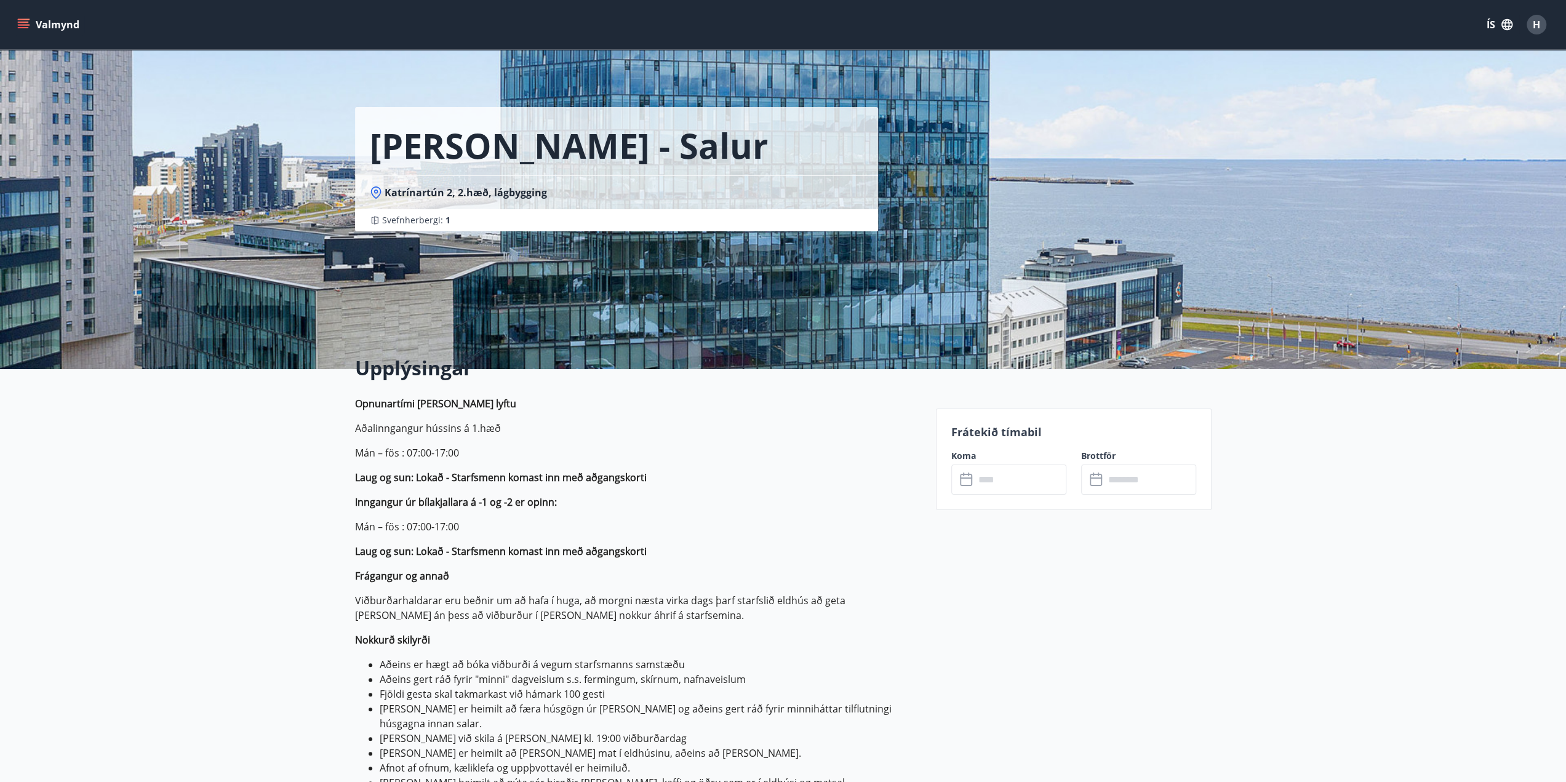
click at [24, 23] on icon "menu" at bounding box center [23, 22] width 11 height 1
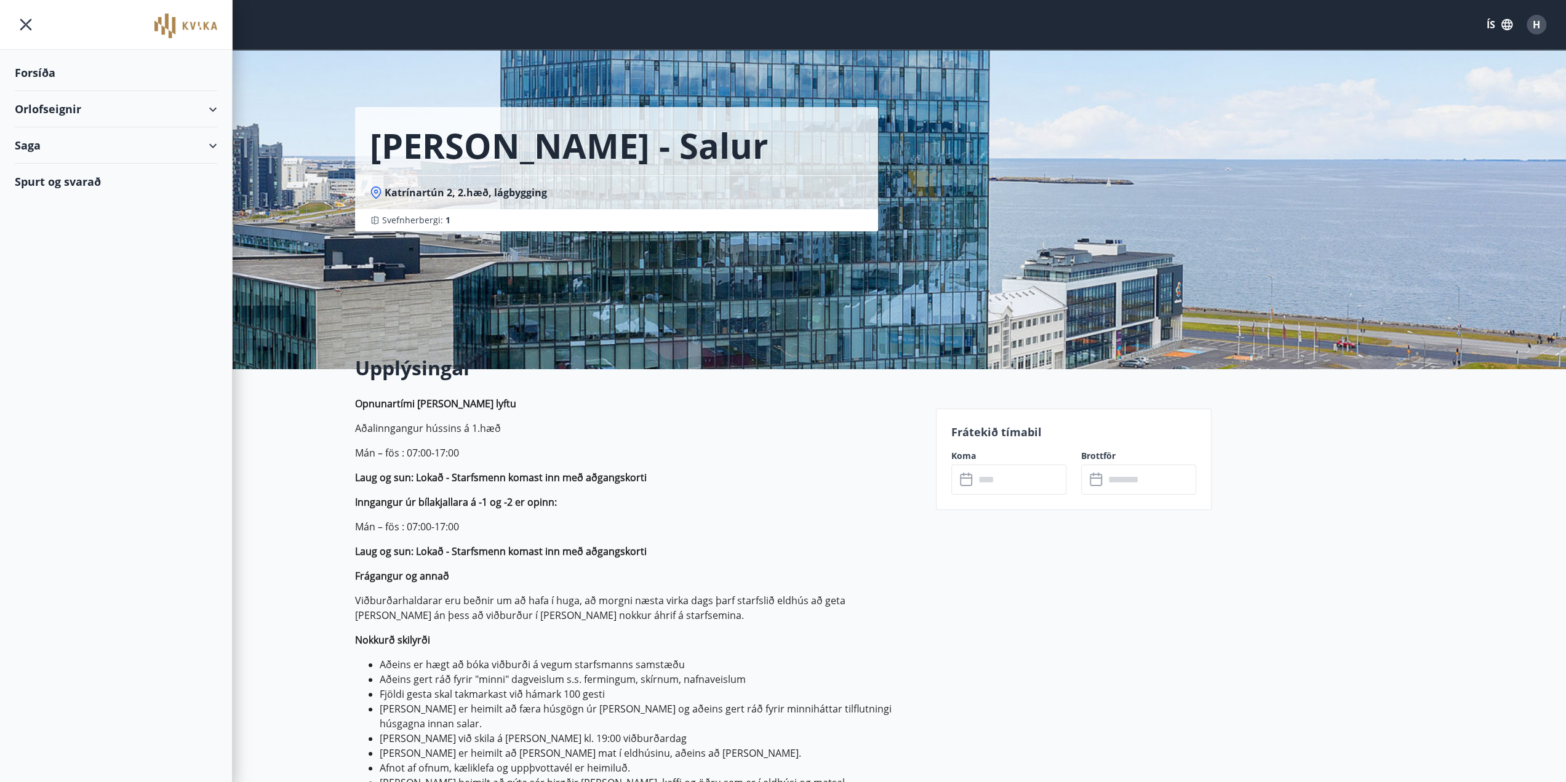
click at [42, 70] on div "Forsíða" at bounding box center [116, 73] width 202 height 36
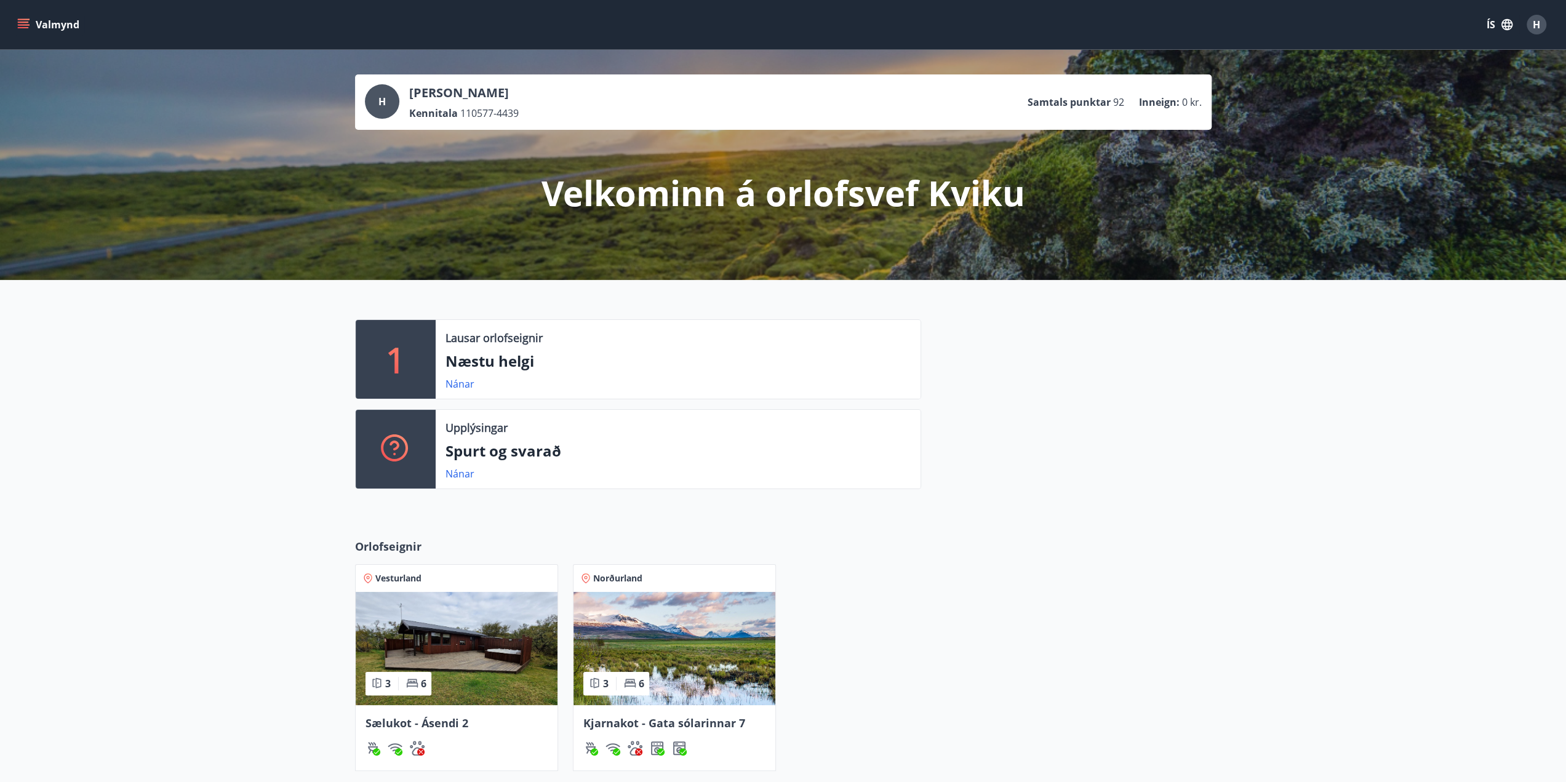
click at [26, 23] on icon "menu" at bounding box center [23, 24] width 12 height 12
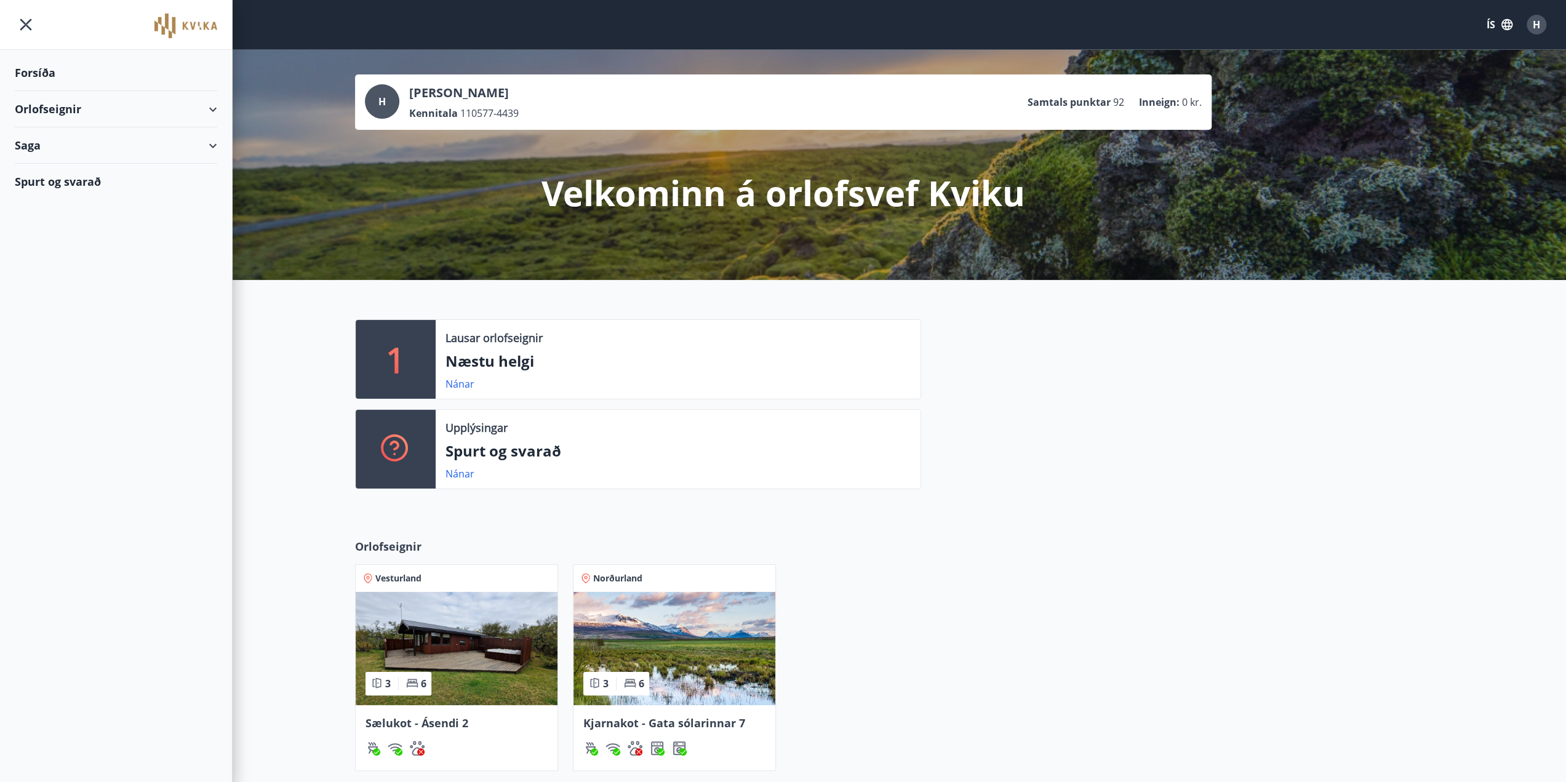
click at [212, 106] on div "Orlofseignir" at bounding box center [116, 109] width 202 height 36
click at [47, 141] on div "Framboð" at bounding box center [116, 140] width 183 height 26
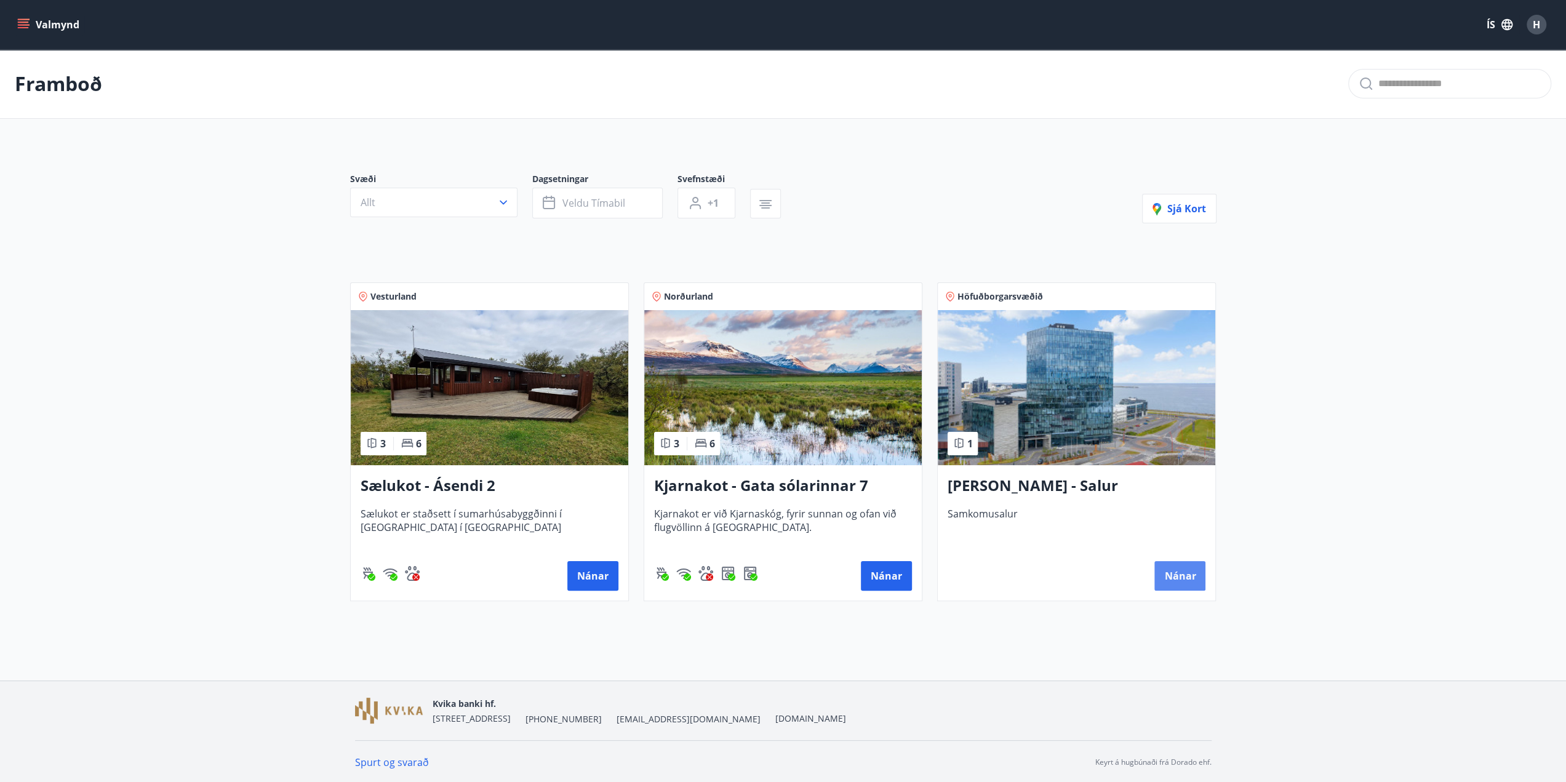
click at [1160, 574] on button "Nánar" at bounding box center [1180, 576] width 51 height 30
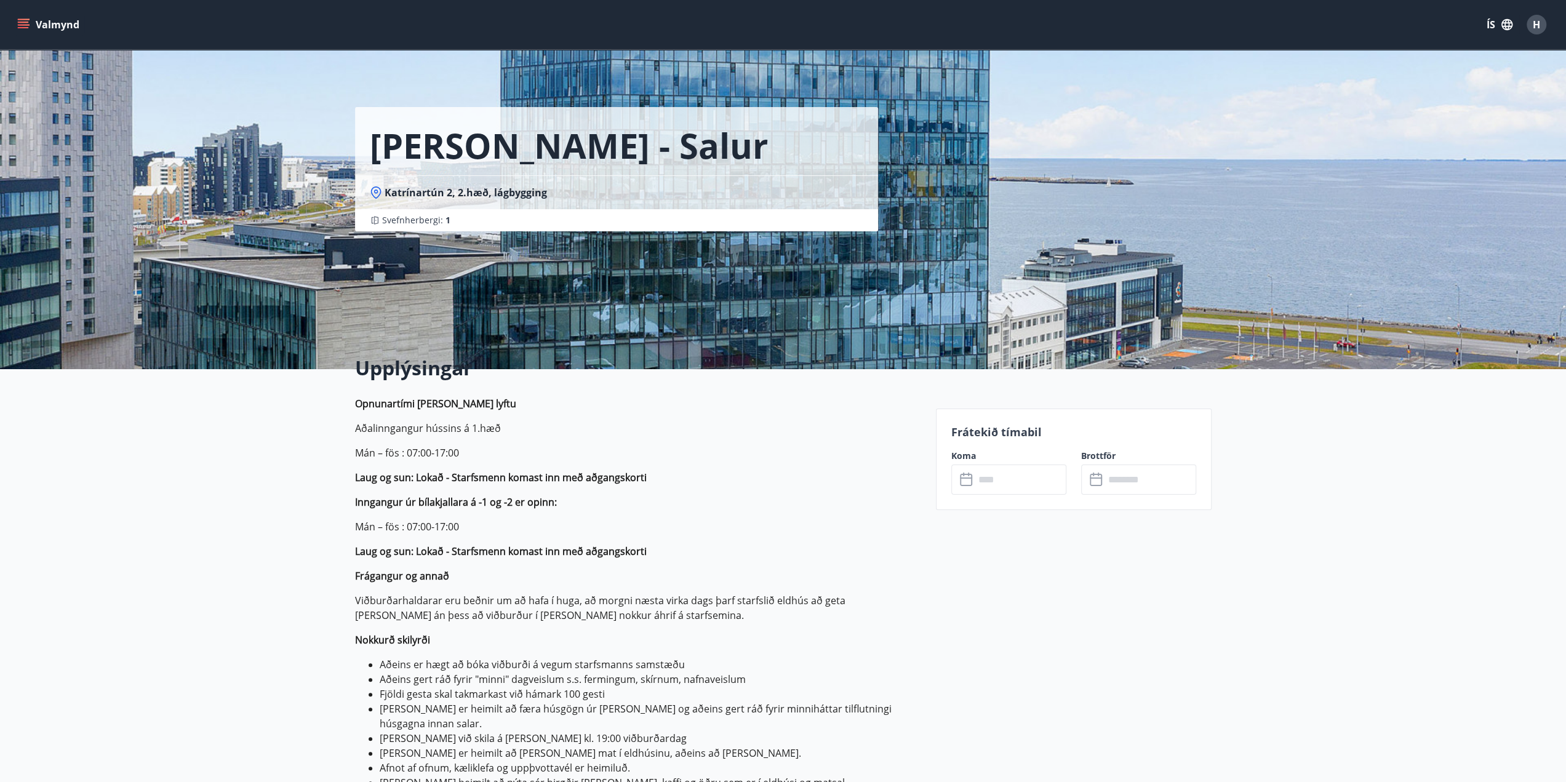
click at [1016, 478] on input "text" at bounding box center [1021, 480] width 92 height 30
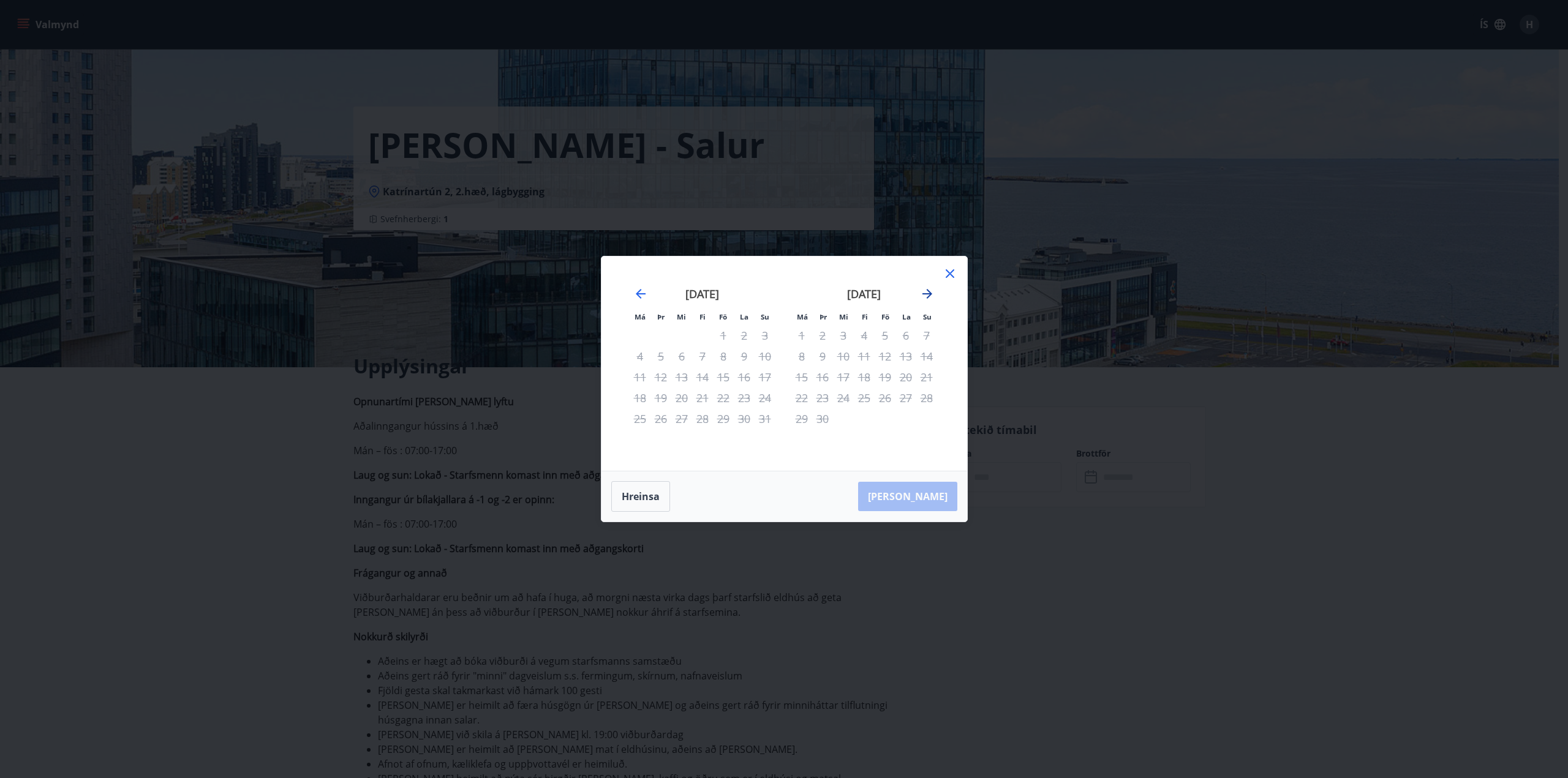
click at [928, 295] on icon "Move forward to switch to the next month." at bounding box center [927, 294] width 10 height 10
click at [928, 295] on icon "Move forward to switch to the next month." at bounding box center [926, 293] width 15 height 15
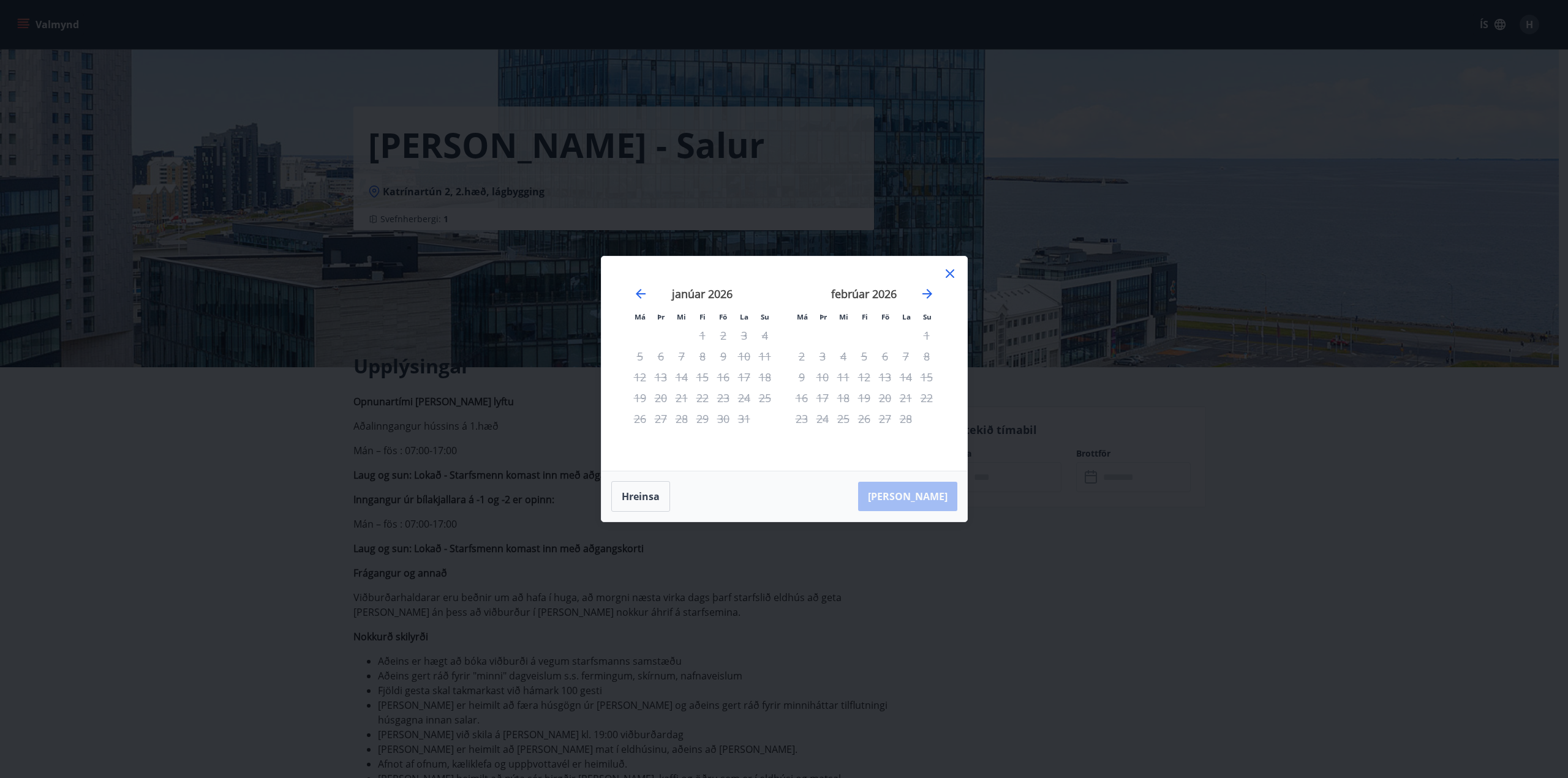
click at [950, 273] on icon at bounding box center [949, 274] width 9 height 9
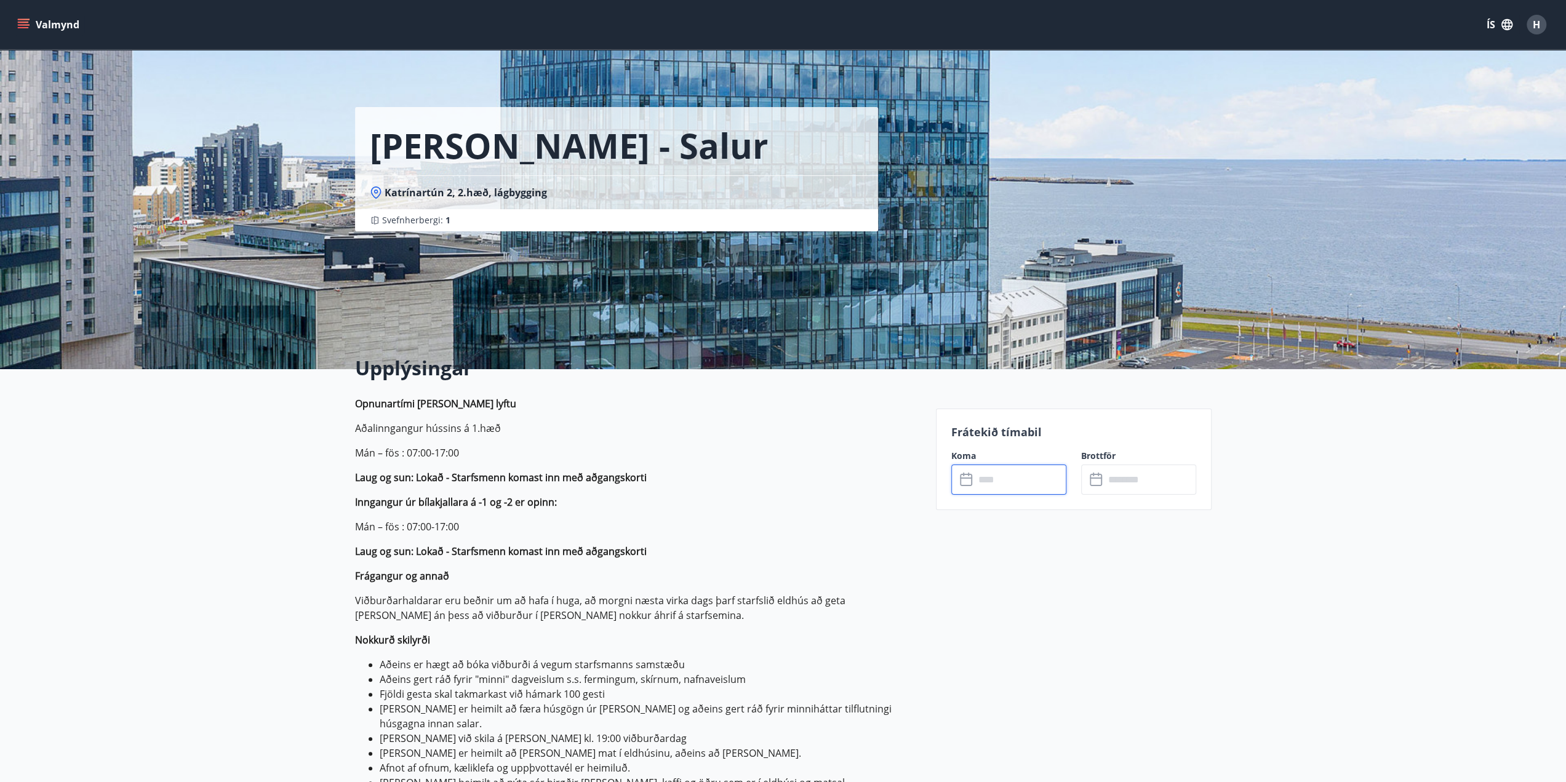
click at [24, 24] on icon "menu" at bounding box center [25, 24] width 14 height 1
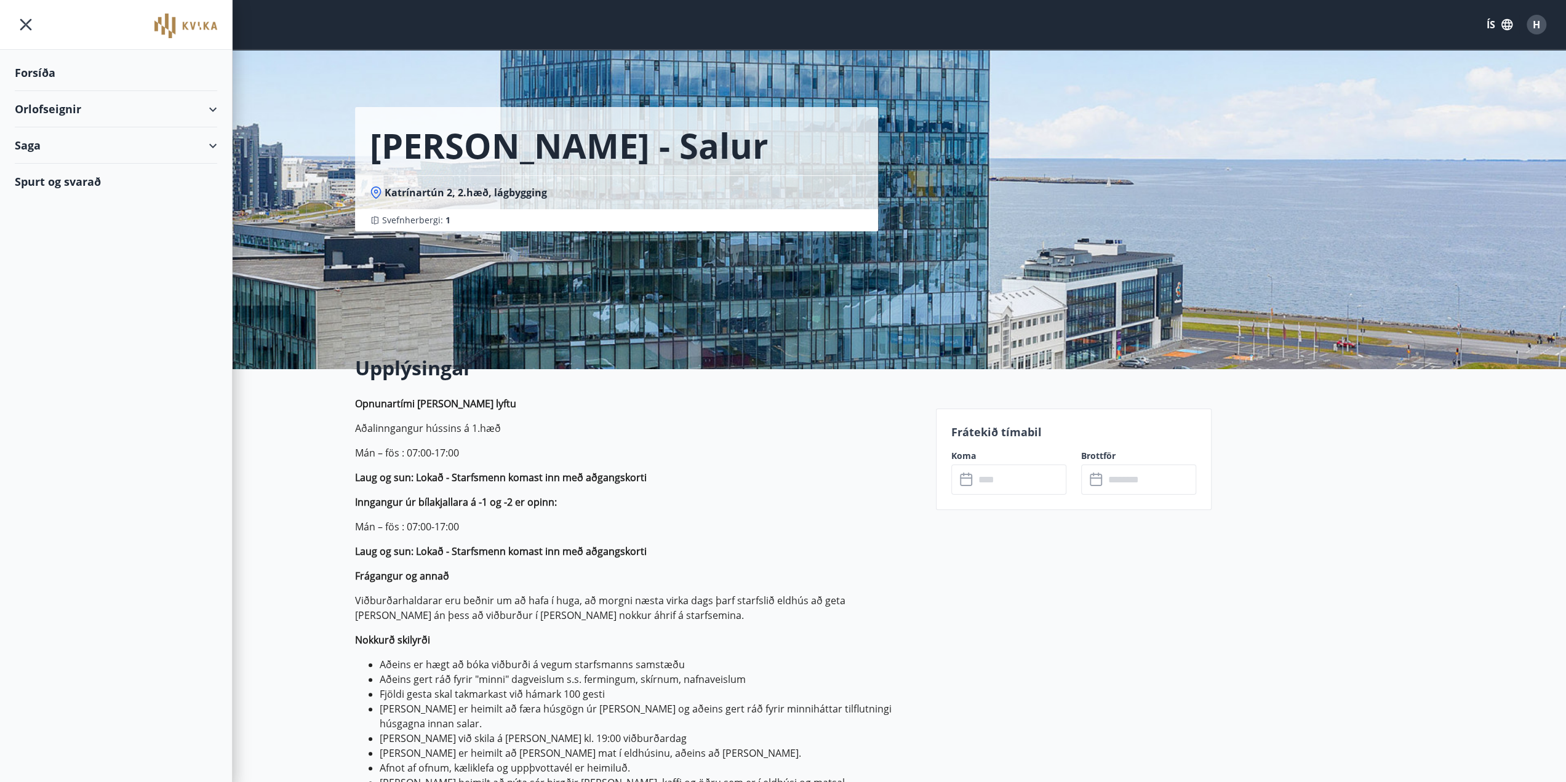
click at [34, 73] on div "Forsíða" at bounding box center [116, 73] width 202 height 36
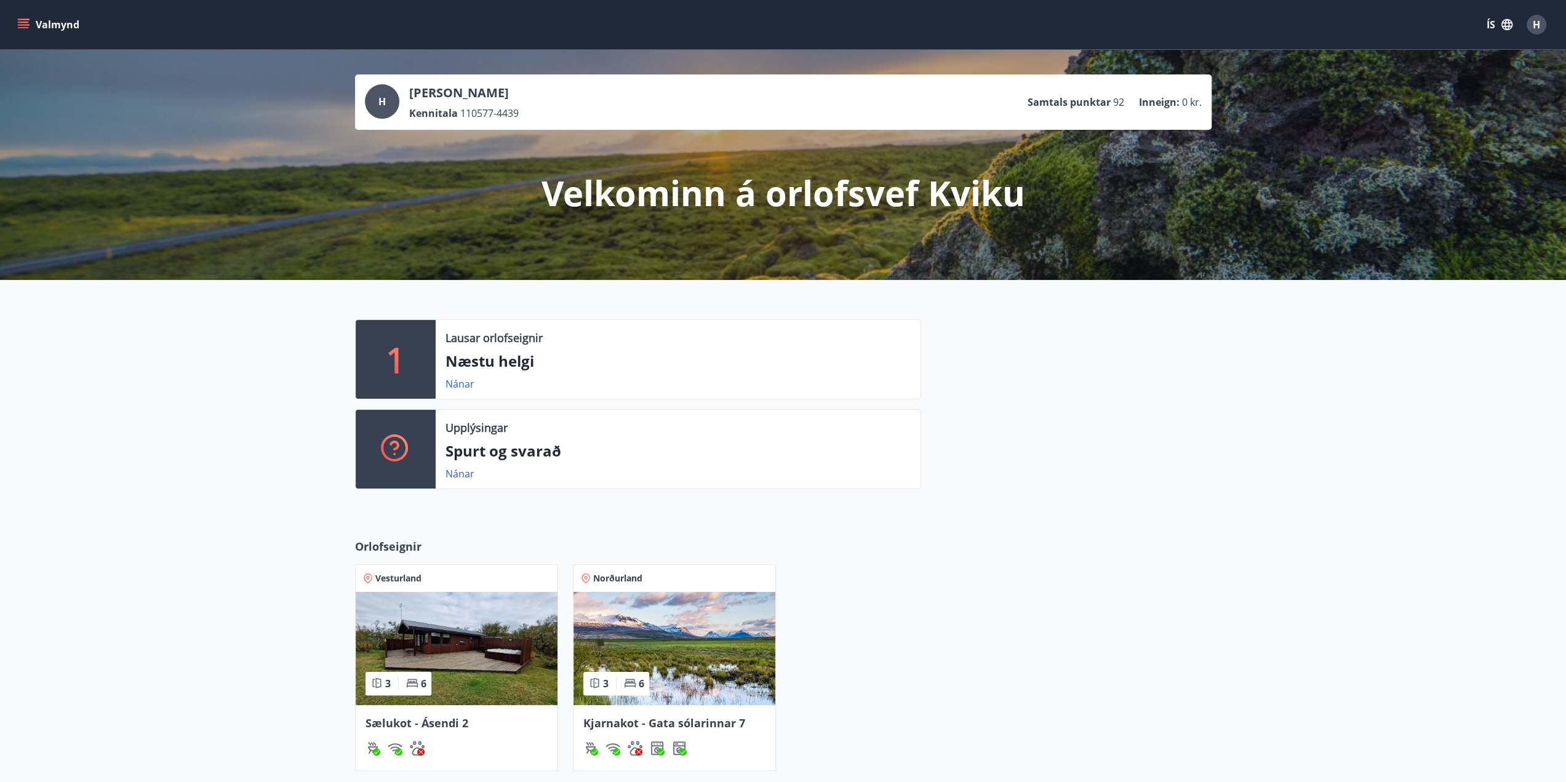
click at [22, 20] on icon "menu" at bounding box center [23, 24] width 12 height 12
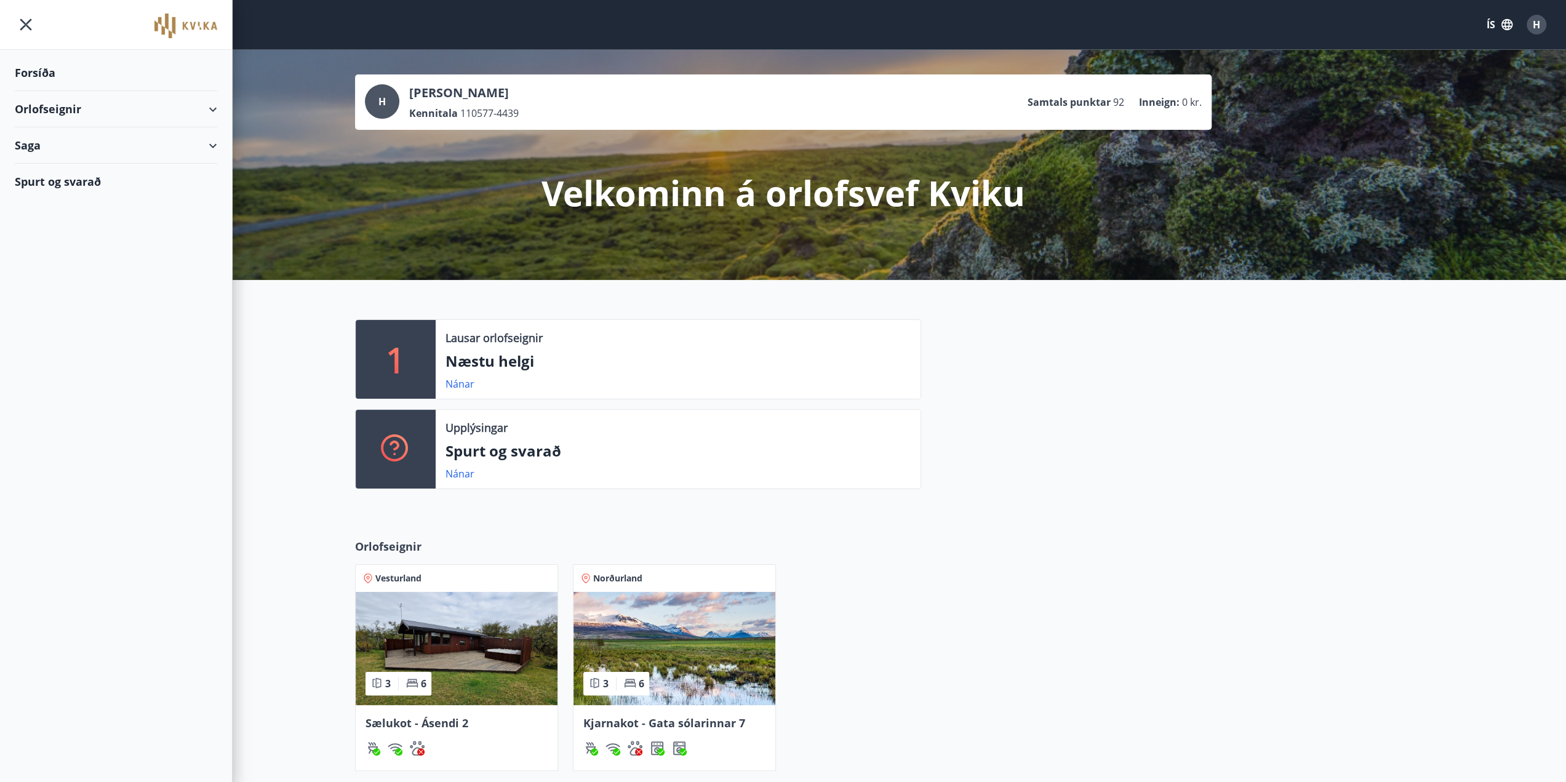
click at [213, 106] on div "Orlofseignir" at bounding box center [116, 109] width 202 height 36
click at [207, 106] on div "Orlofseignir" at bounding box center [116, 109] width 202 height 36
click at [40, 142] on div "Framboð" at bounding box center [116, 140] width 183 height 26
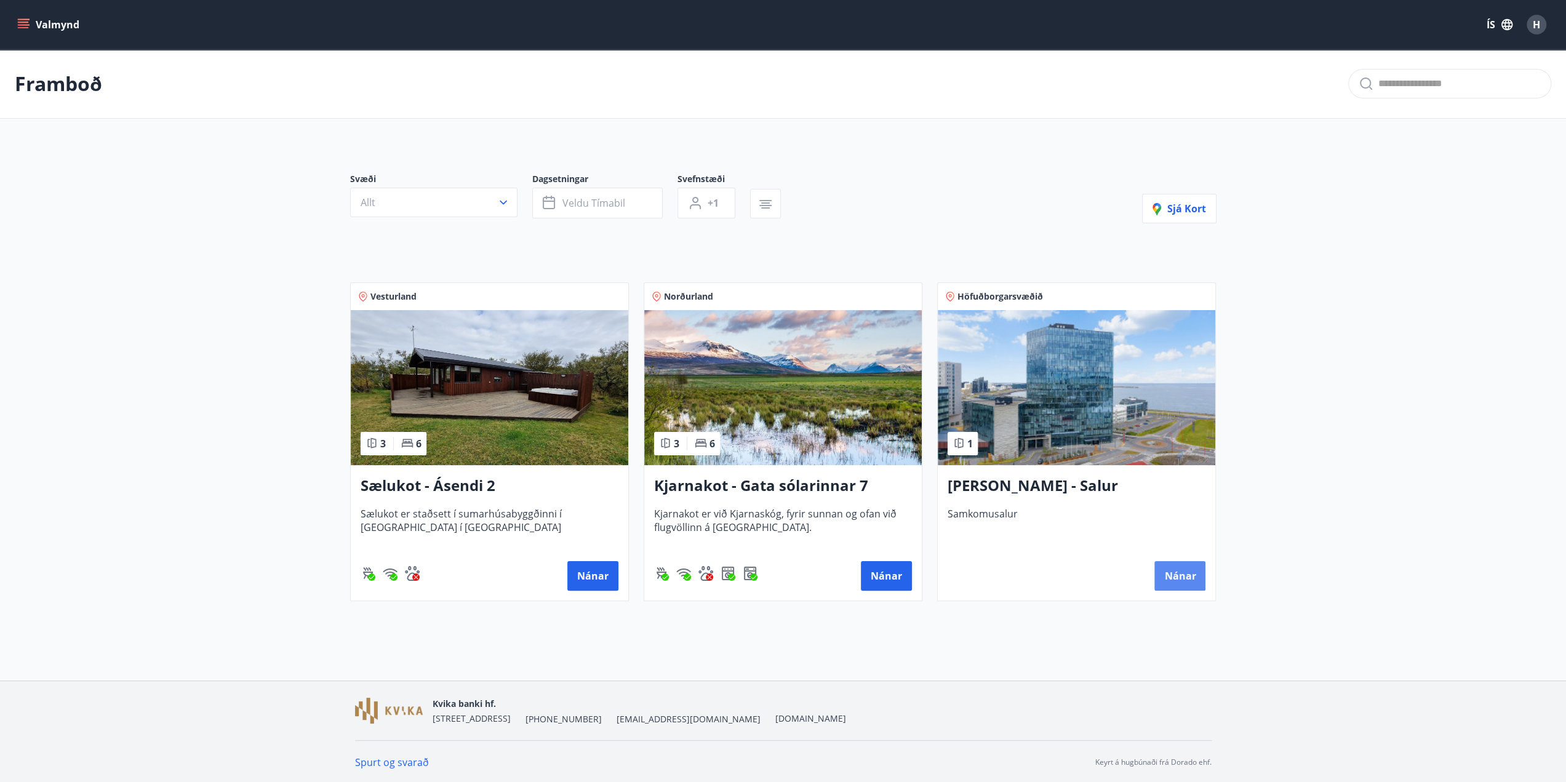
click at [1176, 577] on button "Nánar" at bounding box center [1180, 576] width 51 height 30
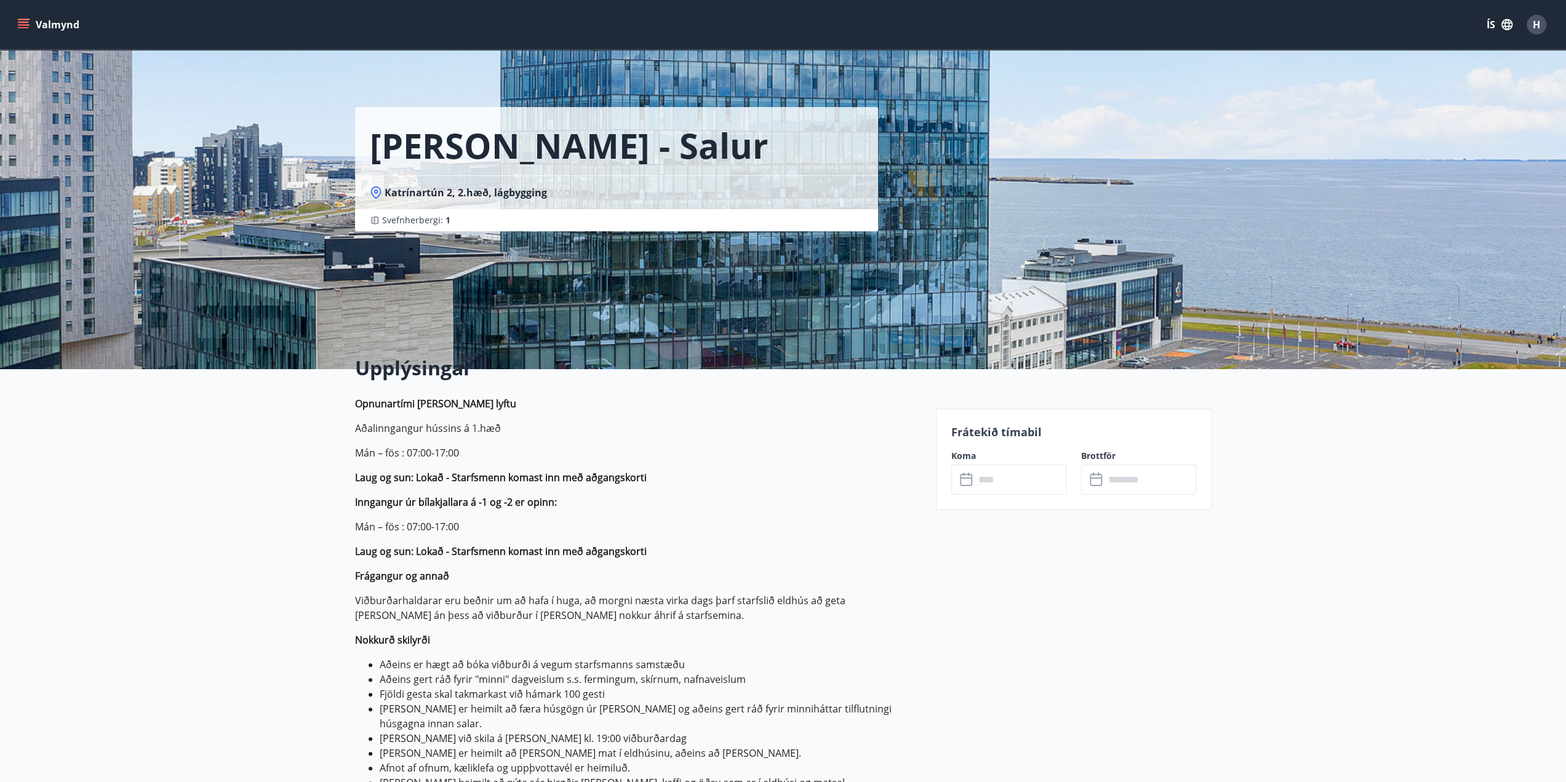
click at [1017, 483] on input "text" at bounding box center [1021, 480] width 92 height 30
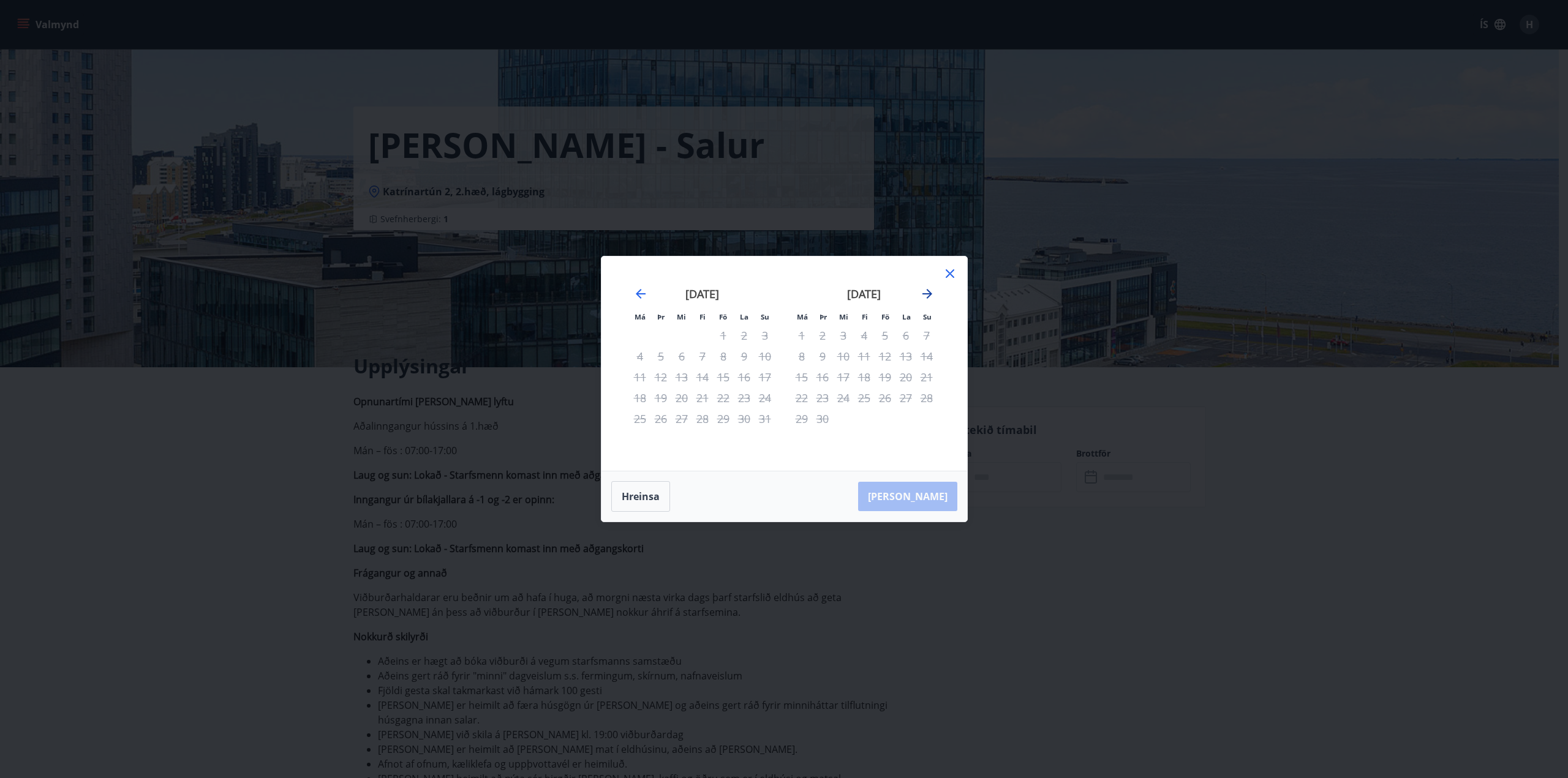
click at [927, 291] on icon "Move forward to switch to the next month." at bounding box center [927, 294] width 10 height 10
click at [926, 291] on icon "Move forward to switch to the next month." at bounding box center [927, 294] width 10 height 10
click at [926, 292] on icon "Move forward to switch to the next month." at bounding box center [926, 293] width 15 height 15
click at [925, 292] on icon "Move forward to switch to the next month." at bounding box center [926, 293] width 15 height 15
click at [947, 274] on icon at bounding box center [949, 274] width 15 height 15
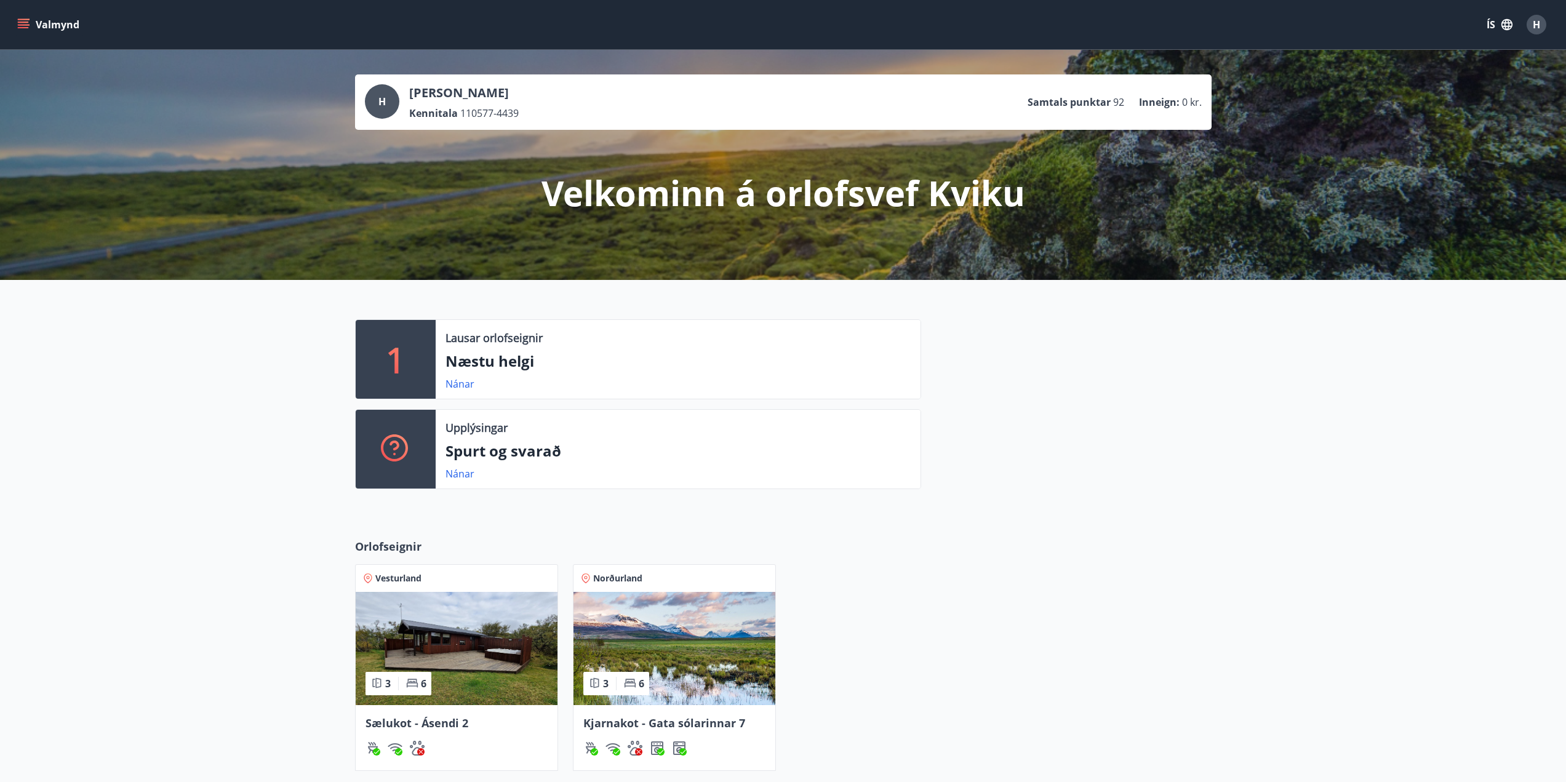
click at [27, 22] on icon "menu" at bounding box center [23, 22] width 11 height 1
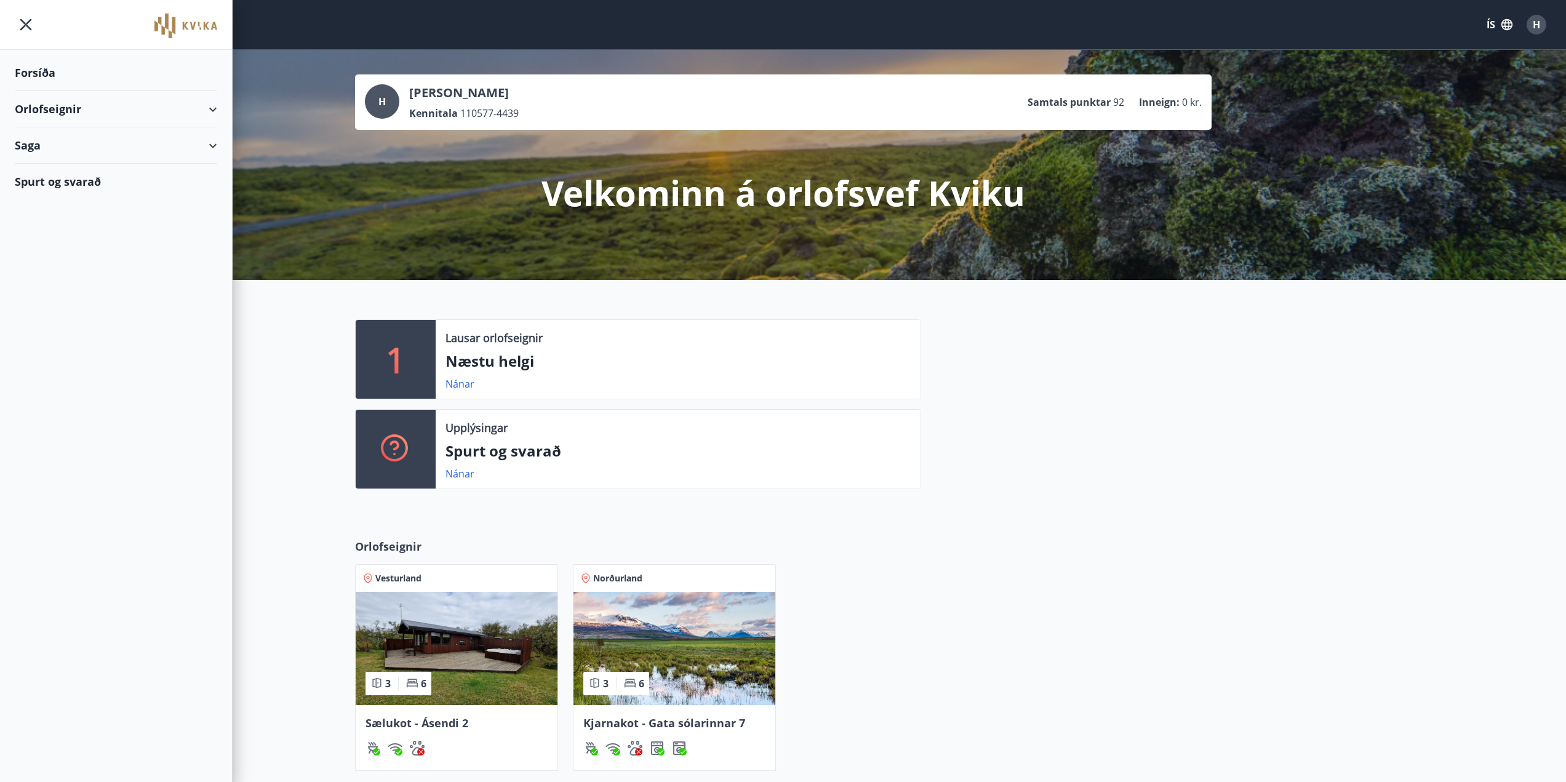
click at [205, 110] on div "Orlofseignir" at bounding box center [116, 109] width 202 height 36
click at [46, 141] on div "Framboð" at bounding box center [116, 140] width 183 height 26
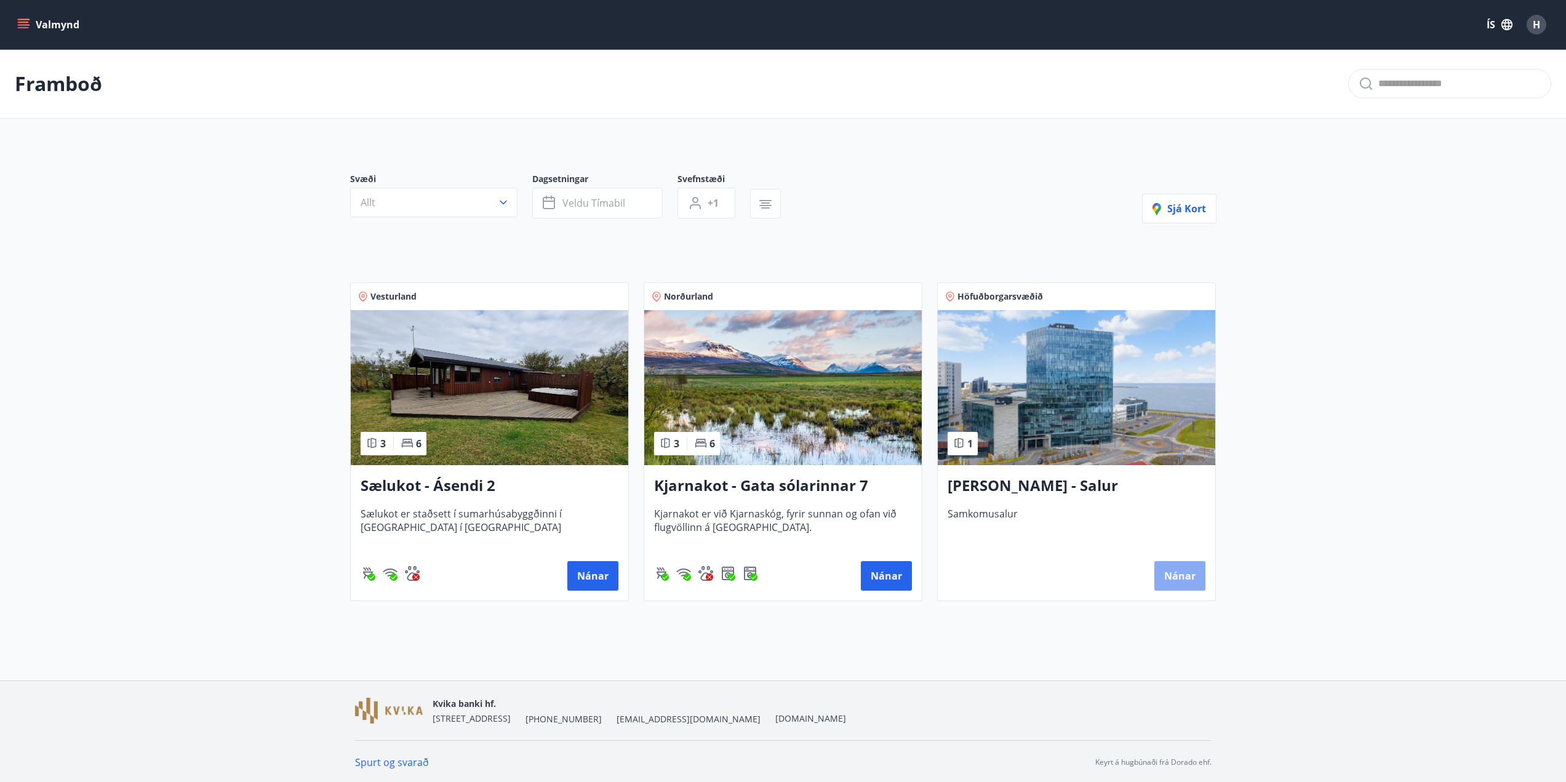
click at [1166, 575] on button "Nánar" at bounding box center [1180, 576] width 51 height 30
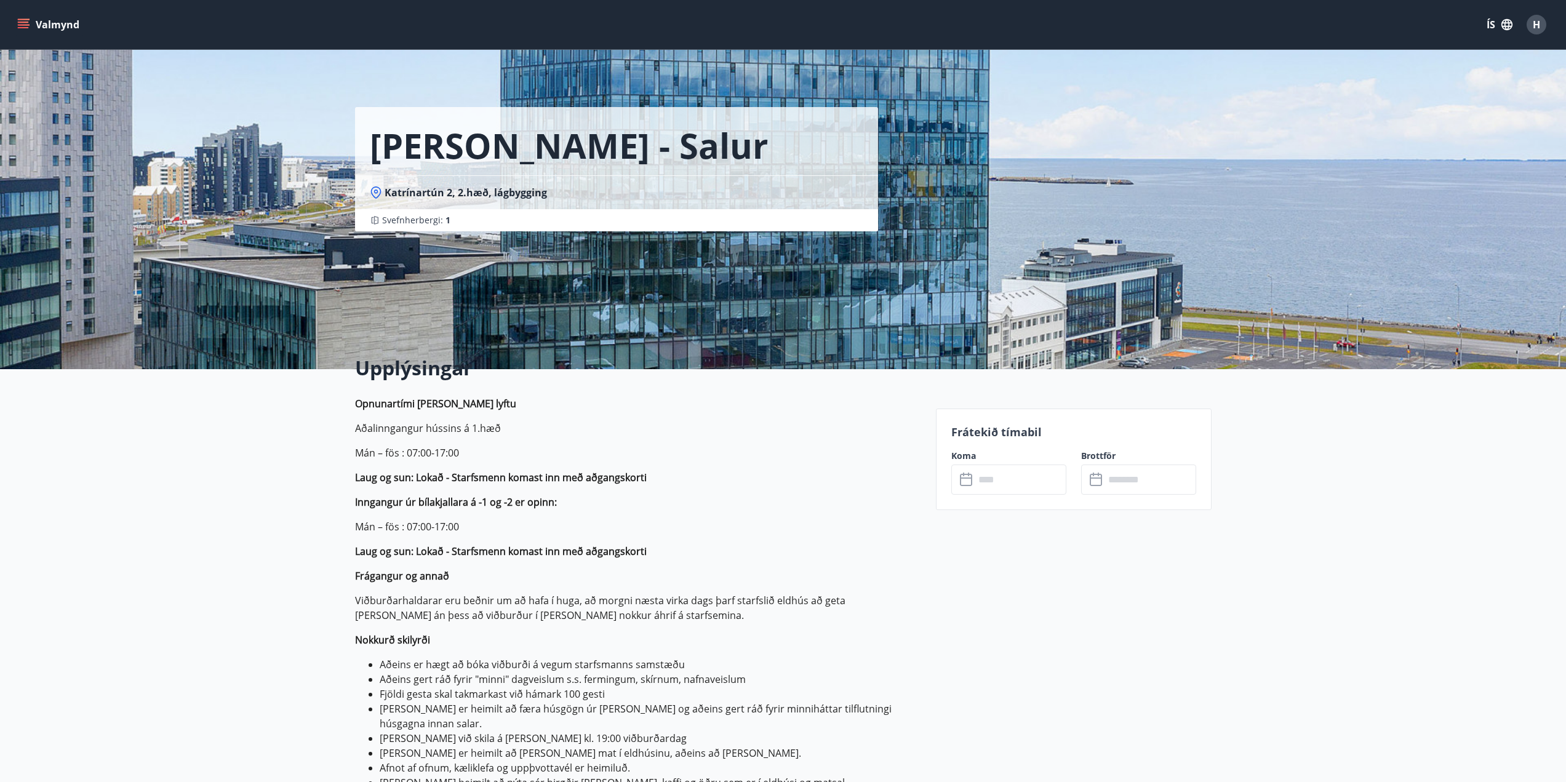
click at [1009, 479] on input "text" at bounding box center [1021, 480] width 92 height 30
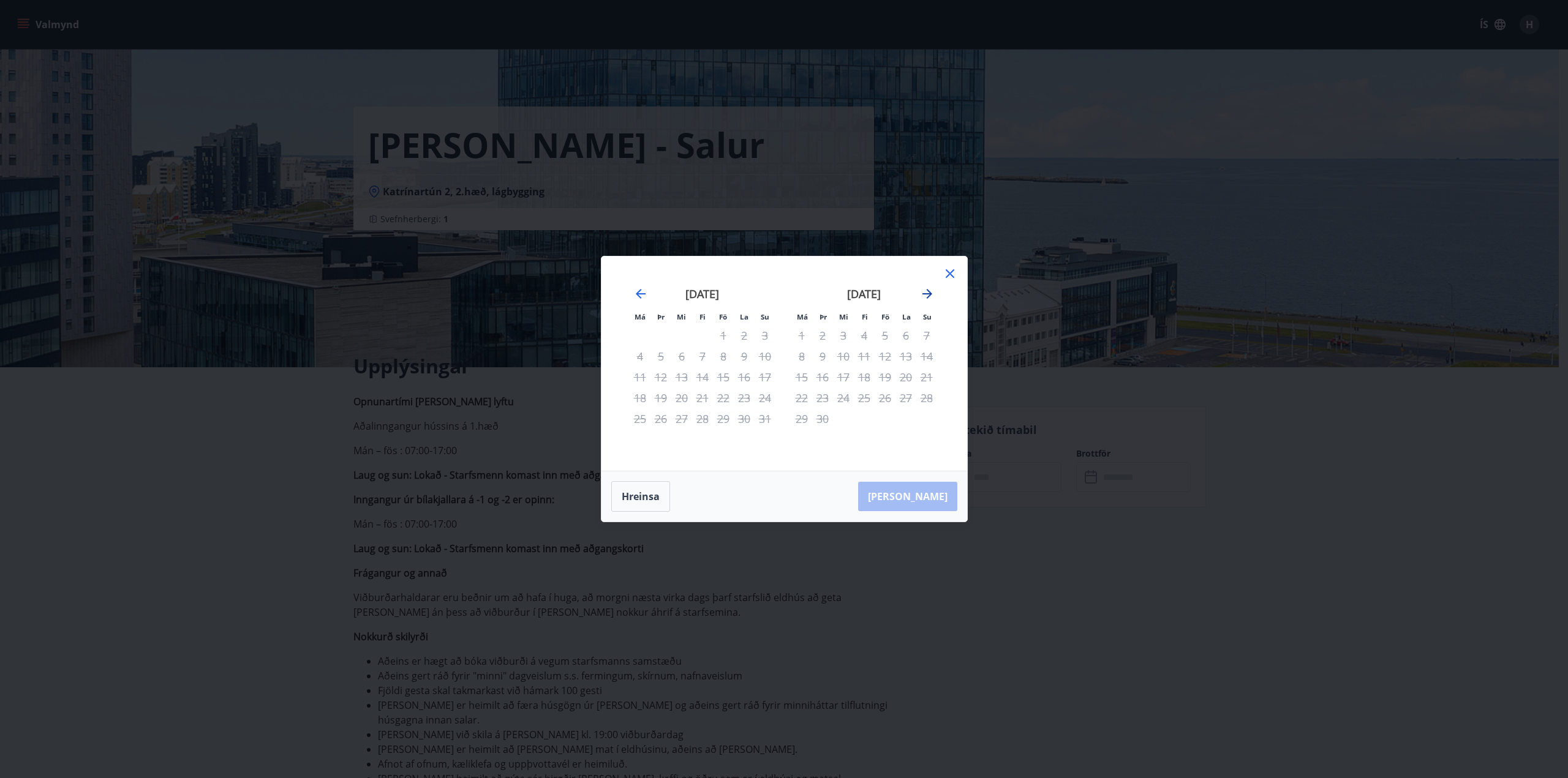
click at [926, 293] on icon "Move forward to switch to the next month." at bounding box center [927, 294] width 10 height 10
click at [953, 275] on icon at bounding box center [949, 274] width 15 height 15
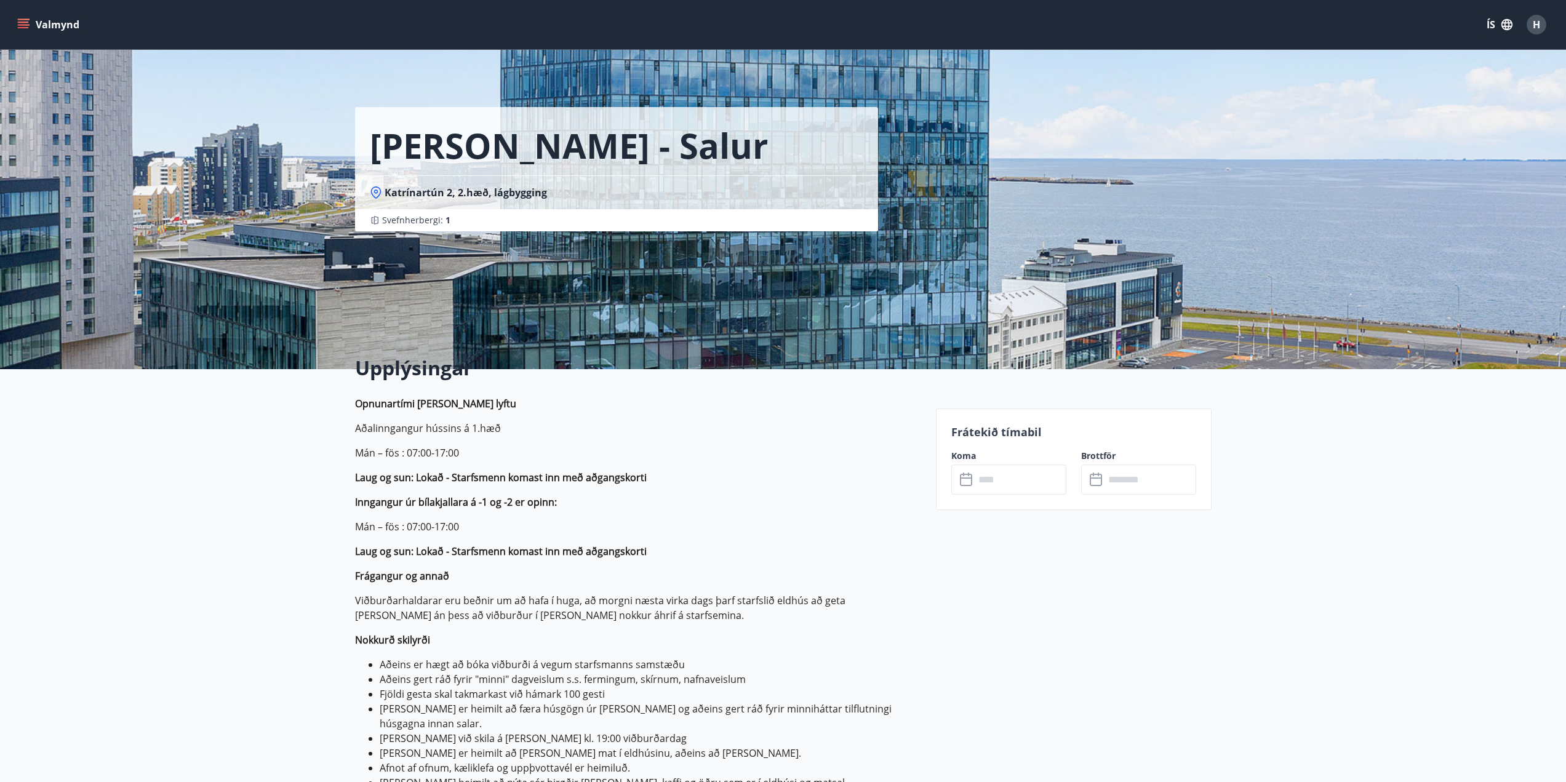
click at [1020, 483] on input "text" at bounding box center [1021, 480] width 92 height 30
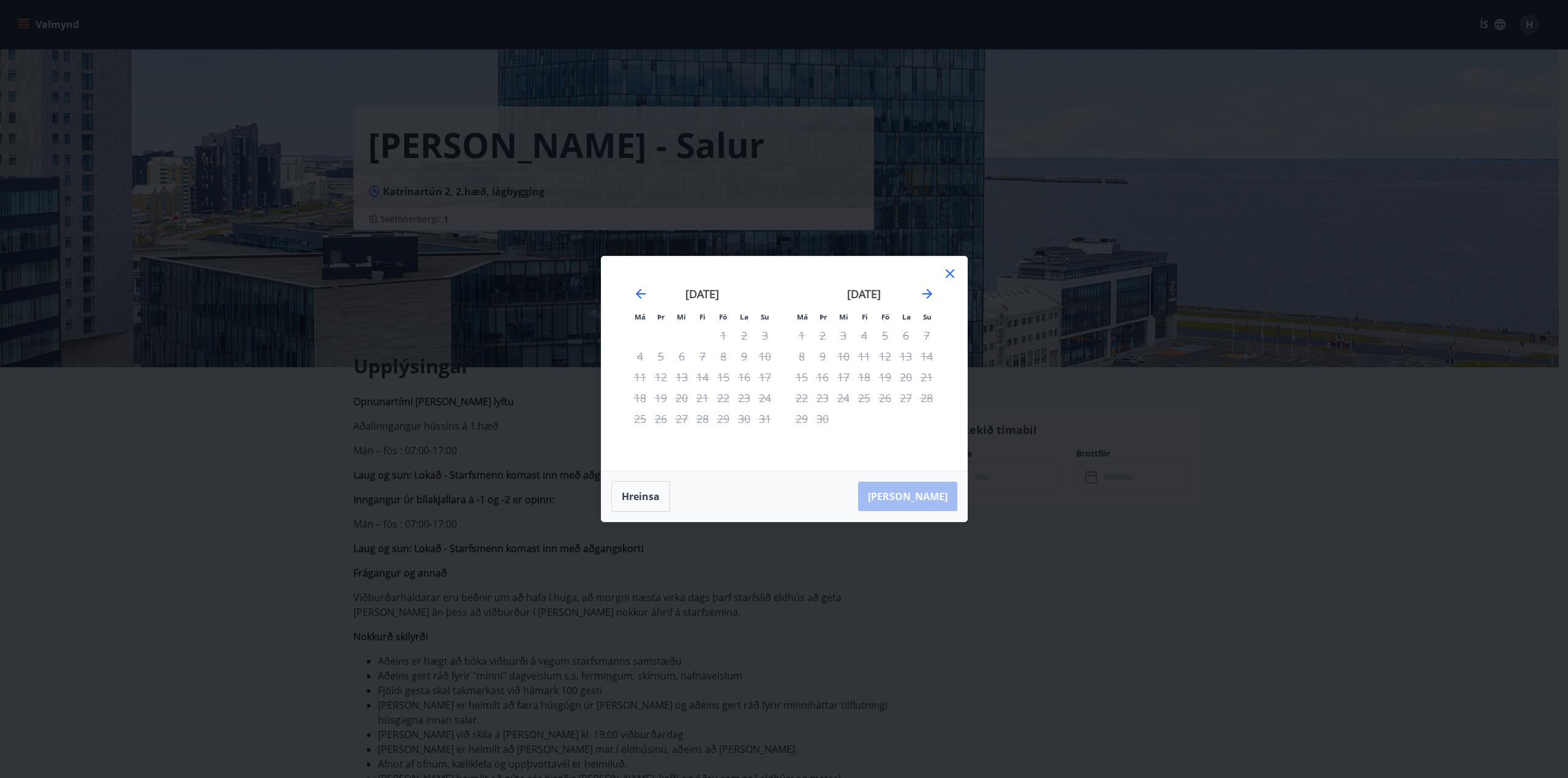
click at [946, 271] on icon at bounding box center [949, 274] width 9 height 9
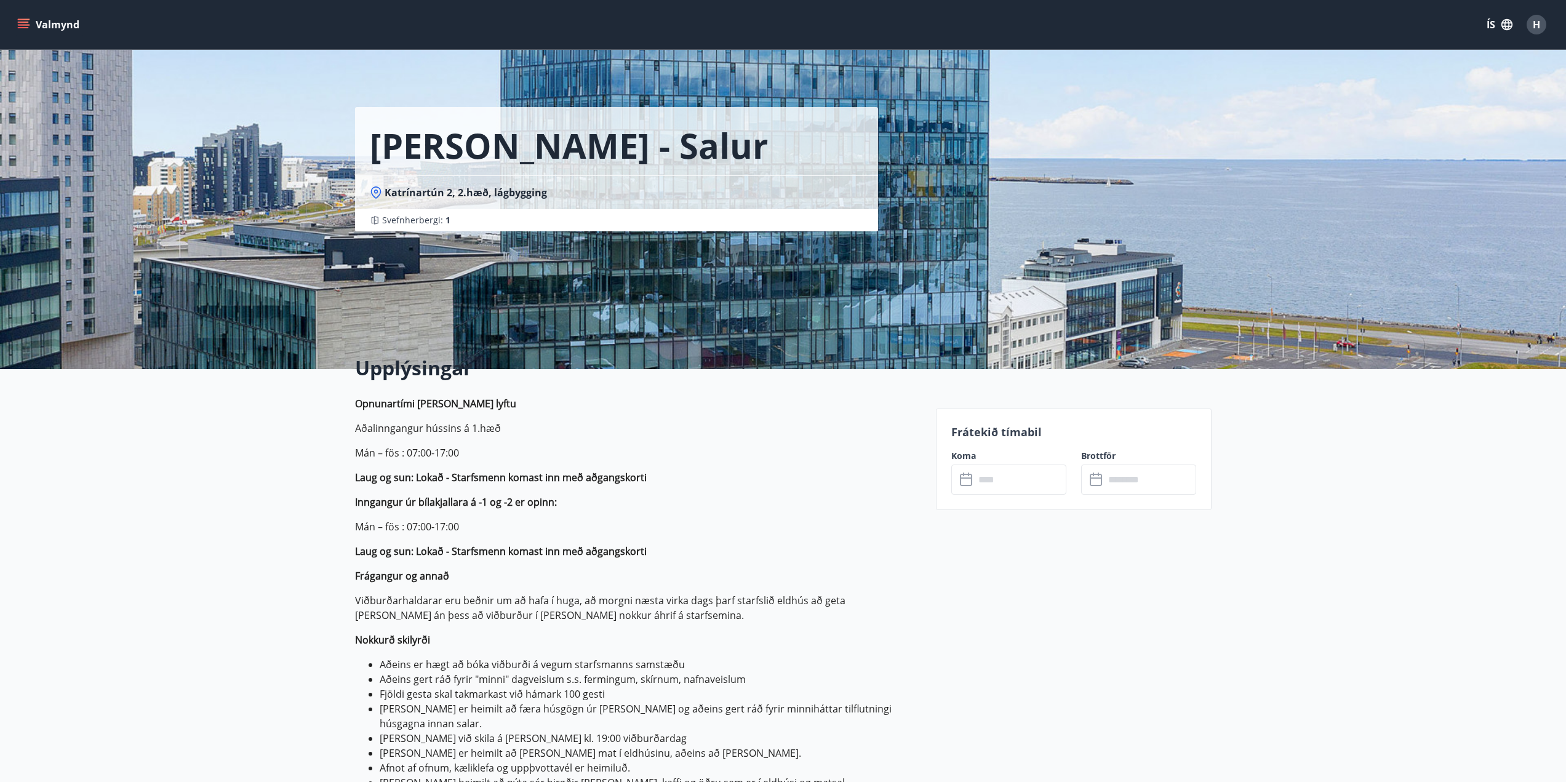
drag, startPoint x: 1126, startPoint y: 558, endPoint x: 870, endPoint y: 466, distance: 271.4
click at [24, 24] on icon "menu" at bounding box center [23, 24] width 12 height 12
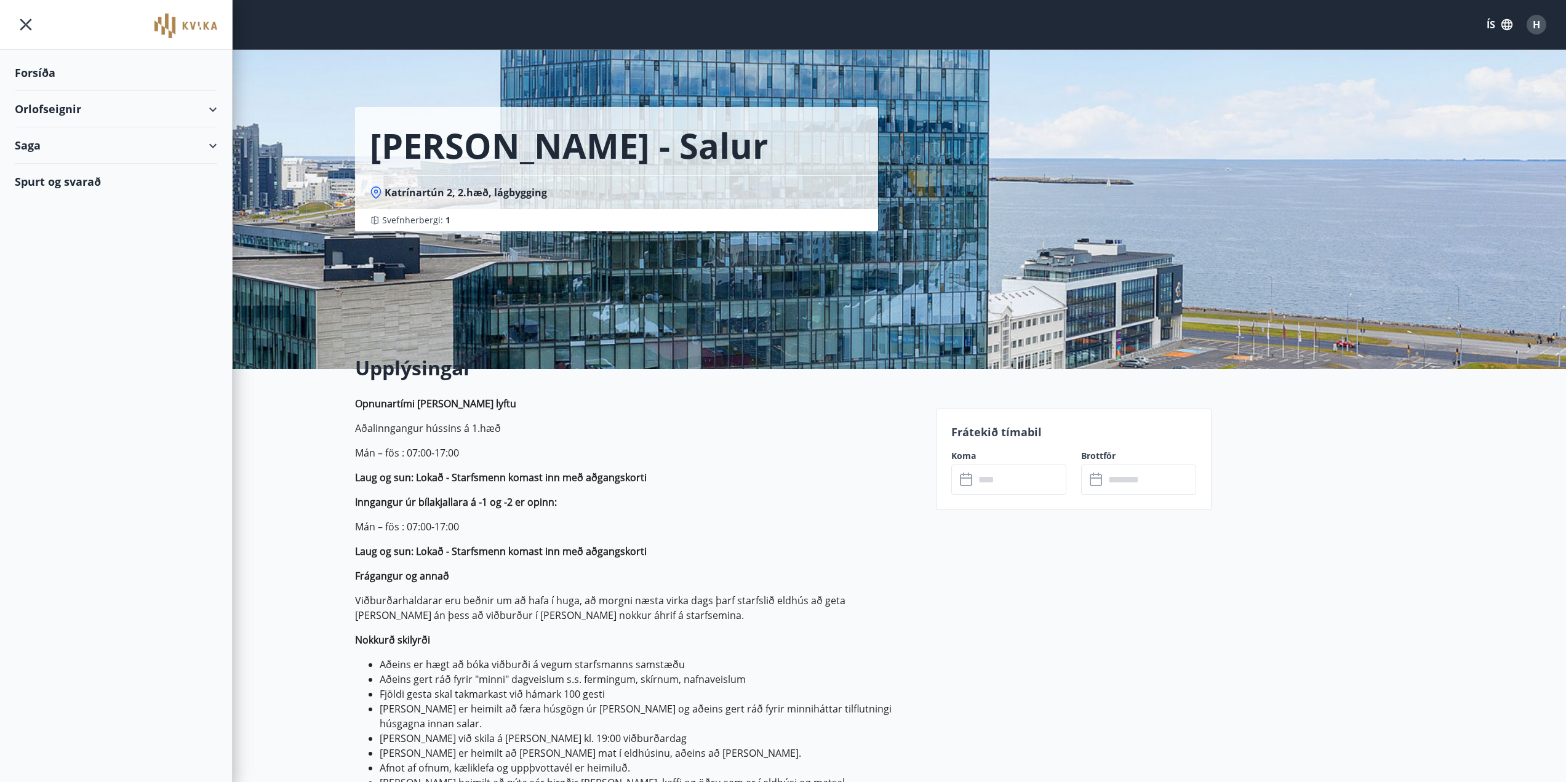
click at [207, 109] on div "Orlofseignir" at bounding box center [116, 109] width 202 height 36
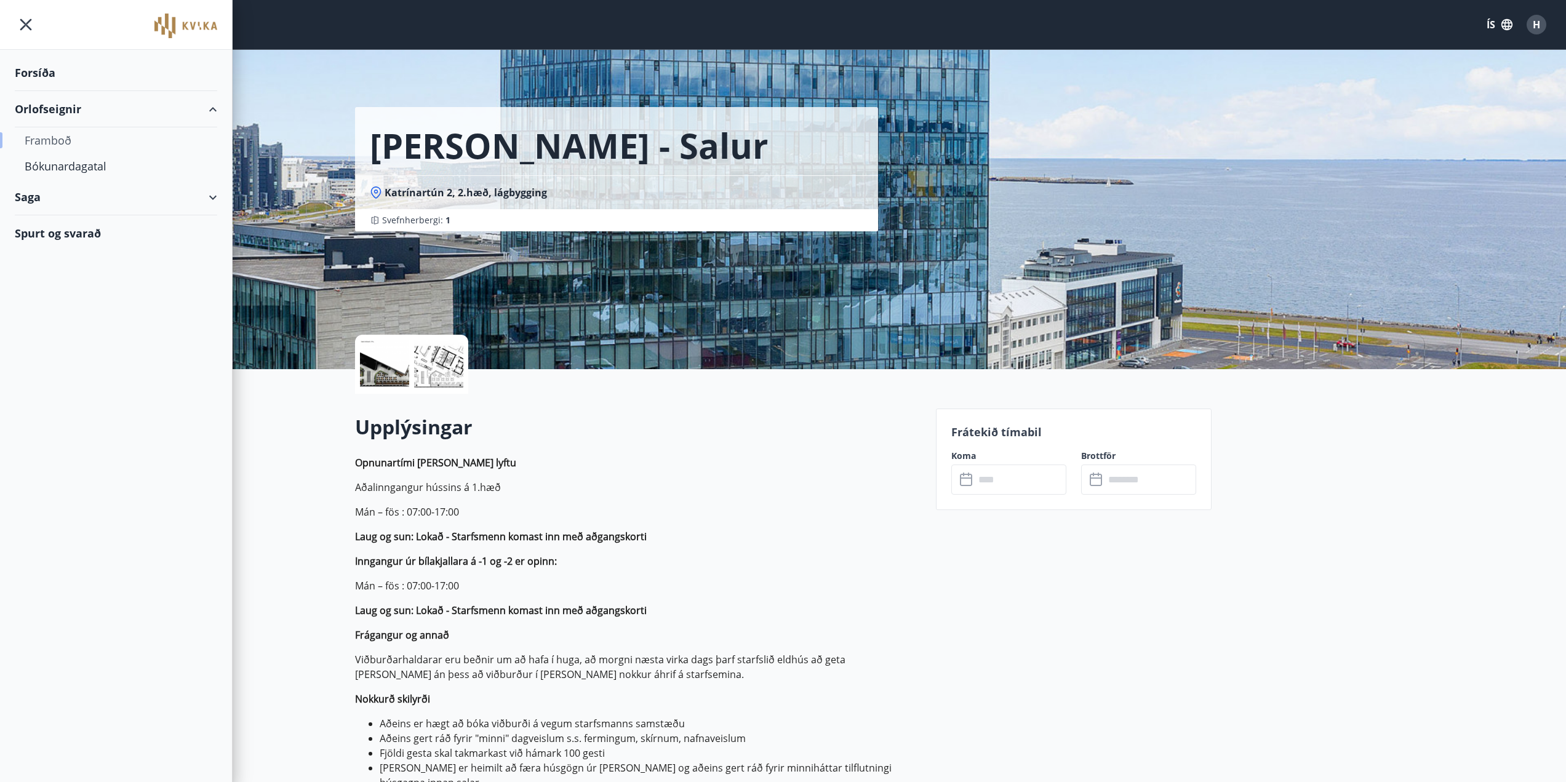
click at [57, 138] on div "Framboð" at bounding box center [116, 140] width 183 height 26
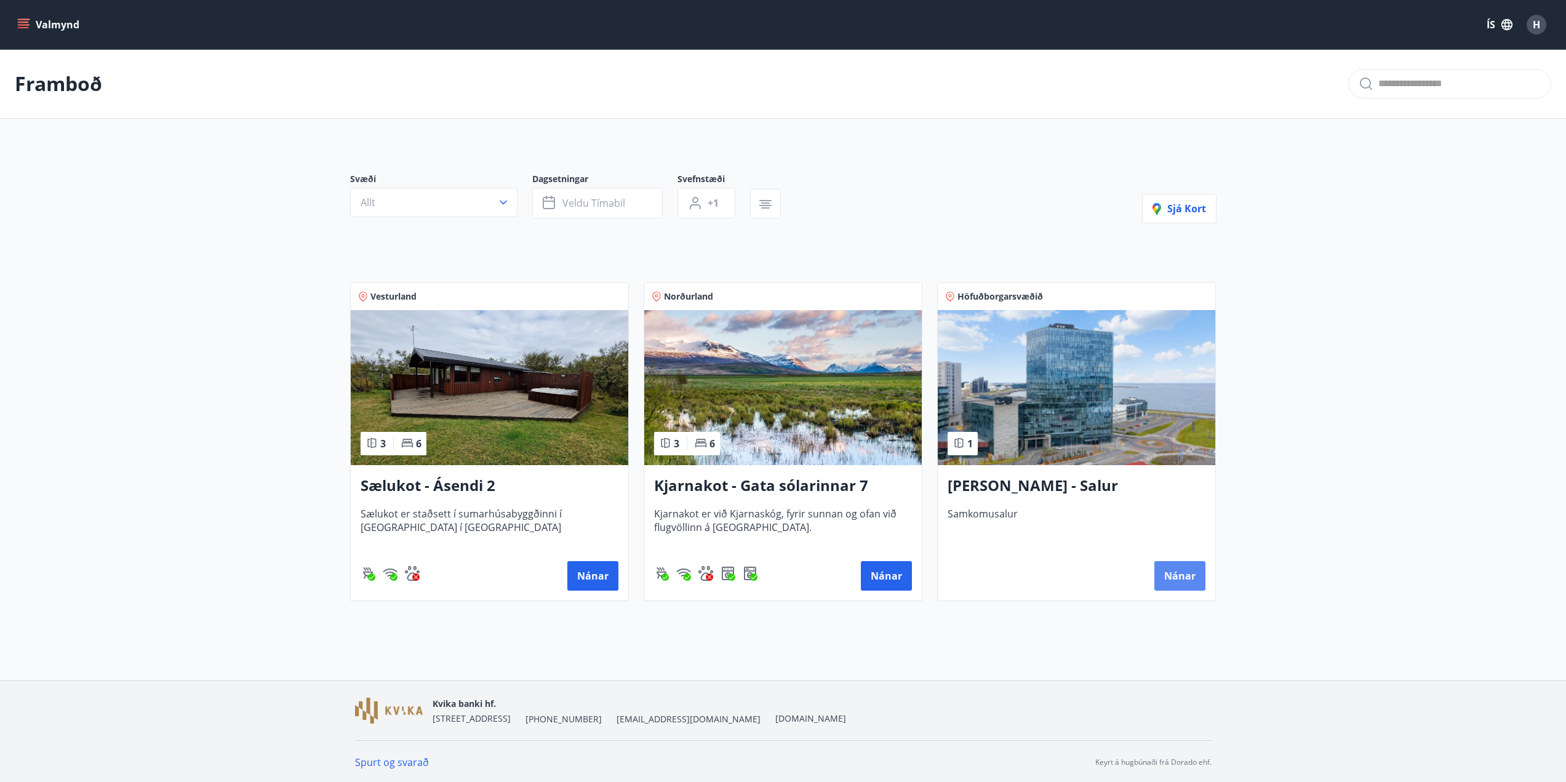
click at [1162, 572] on button "Nánar" at bounding box center [1180, 576] width 51 height 30
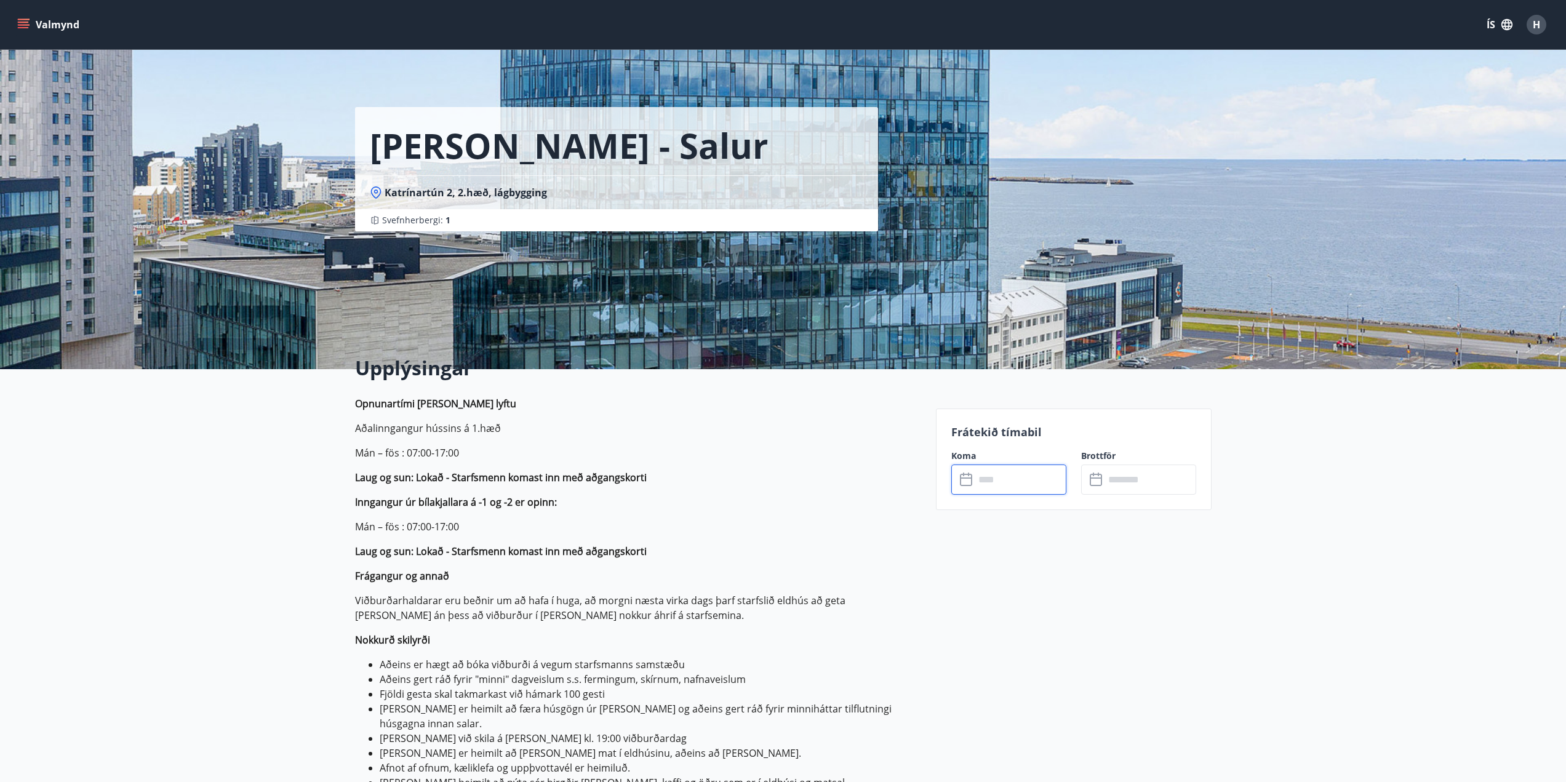
click at [995, 481] on input "text" at bounding box center [1021, 480] width 92 height 30
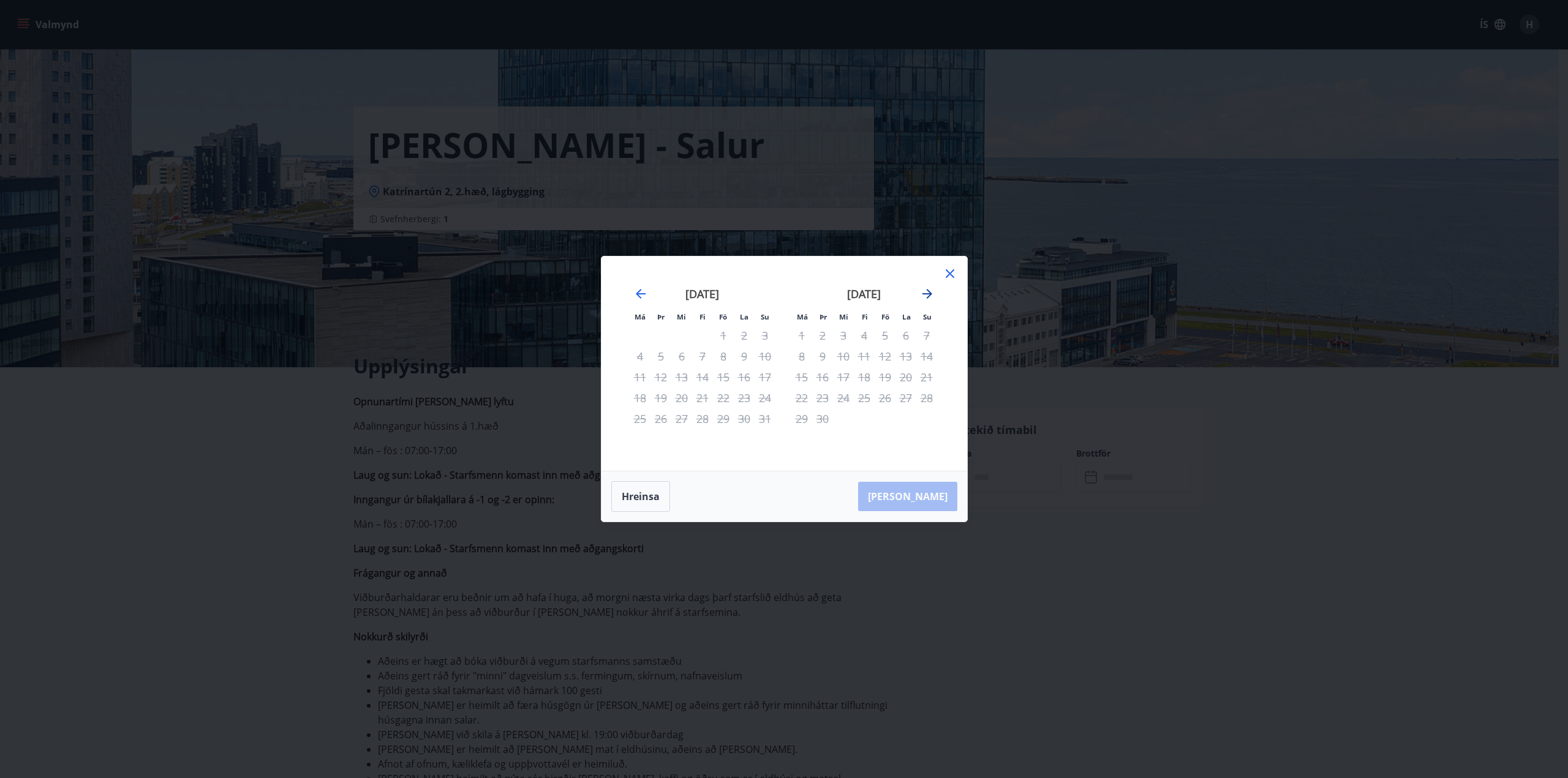
click at [927, 291] on icon "Move forward to switch to the next month." at bounding box center [927, 294] width 10 height 10
click at [924, 292] on icon "Move forward to switch to the next month." at bounding box center [926, 293] width 15 height 15
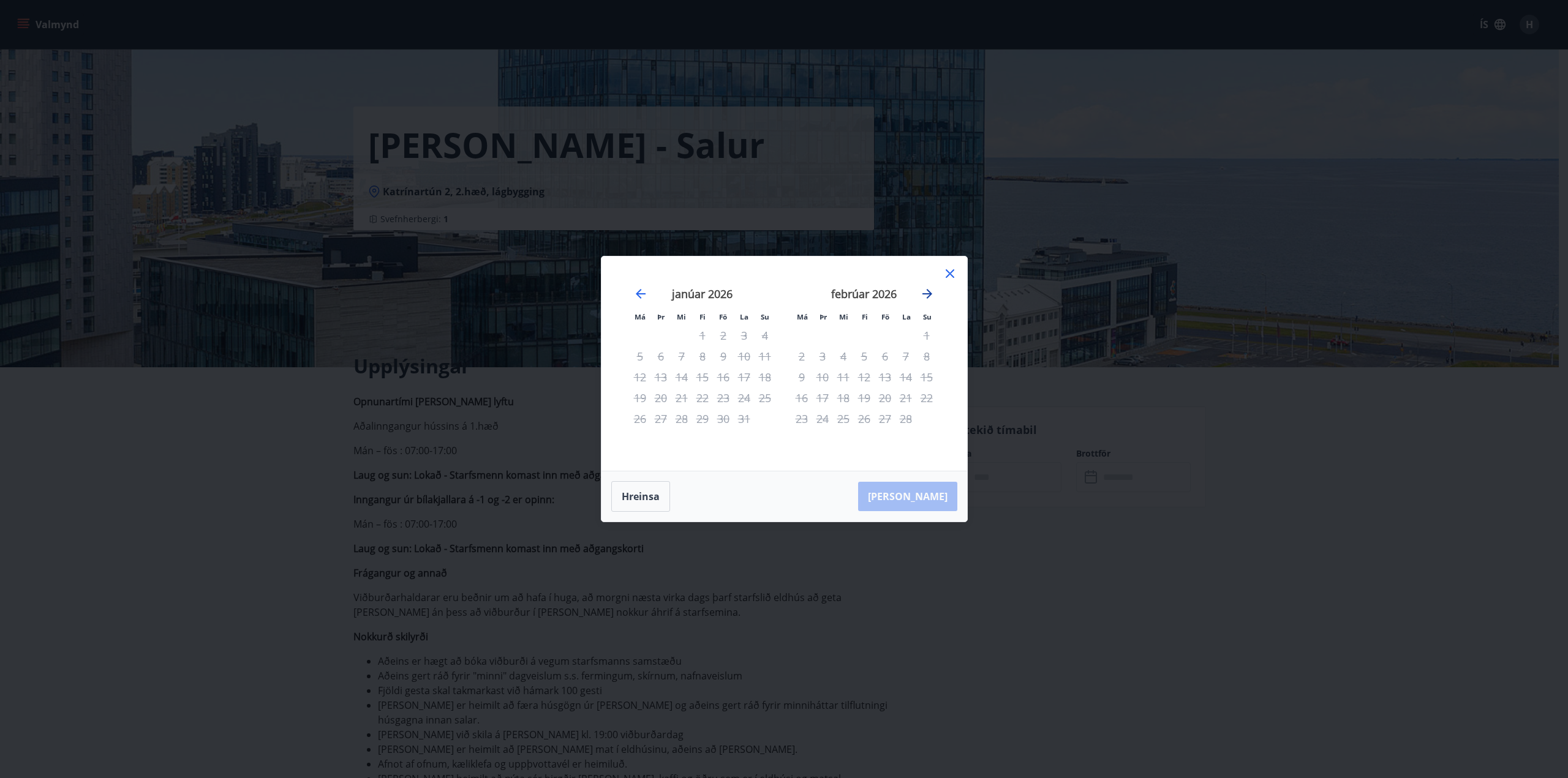
click at [924, 292] on icon "Move forward to switch to the next month." at bounding box center [926, 293] width 15 height 15
click at [951, 272] on icon at bounding box center [949, 274] width 15 height 15
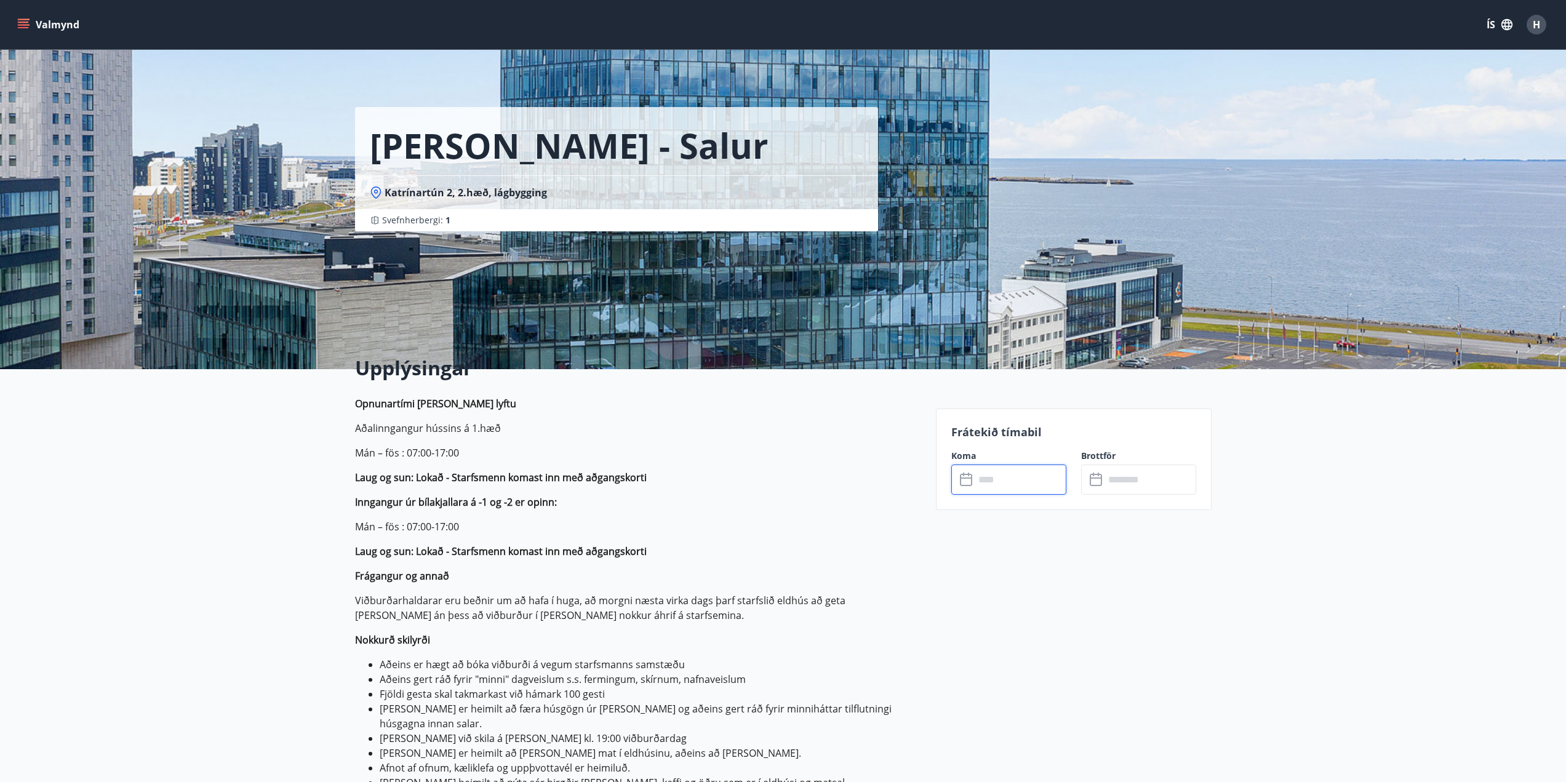
click at [23, 18] on icon "menu" at bounding box center [23, 24] width 12 height 12
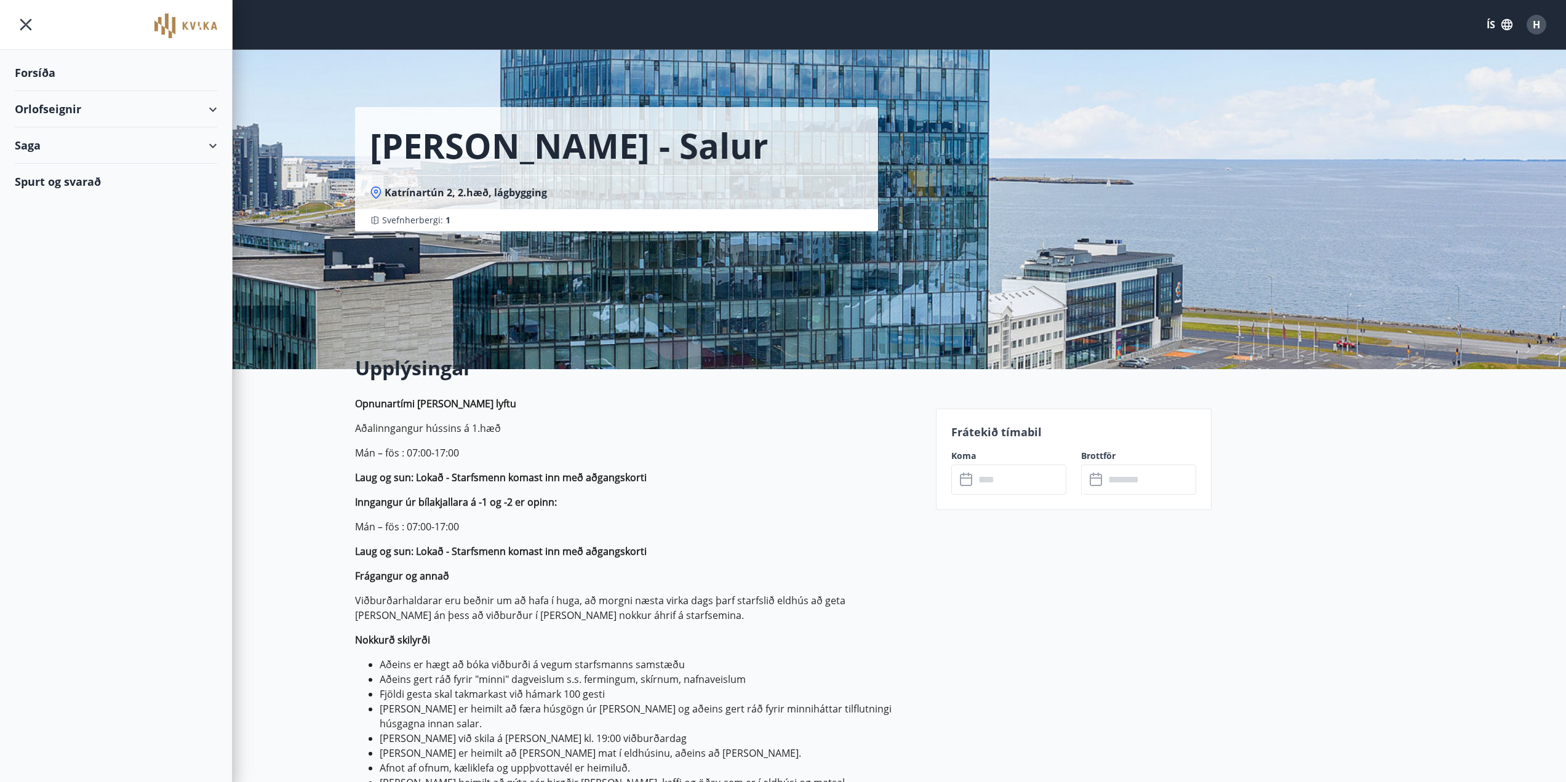
click at [214, 111] on div "Orlofseignir" at bounding box center [116, 109] width 202 height 36
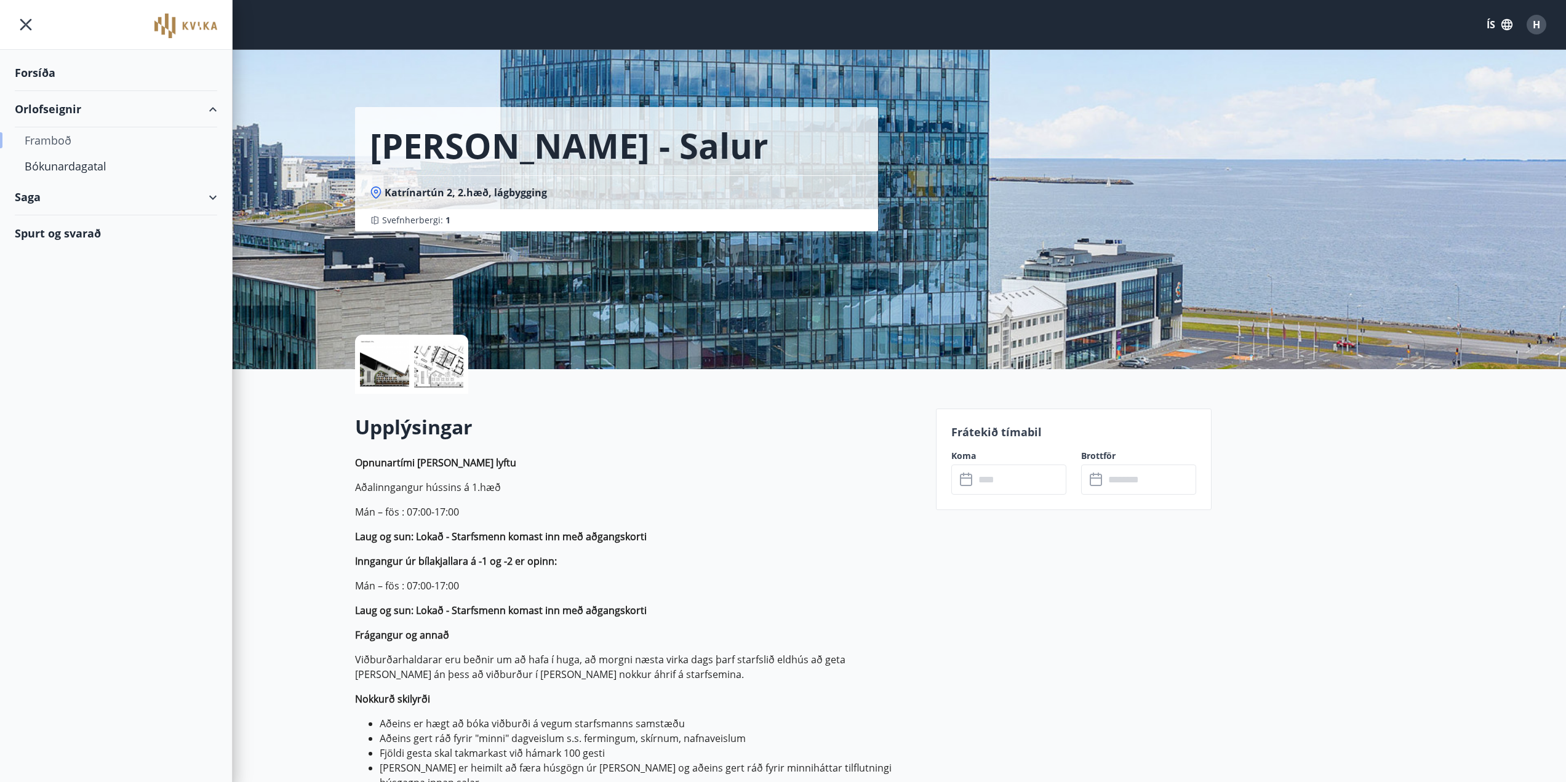
click at [51, 142] on div "Framboð" at bounding box center [116, 140] width 183 height 26
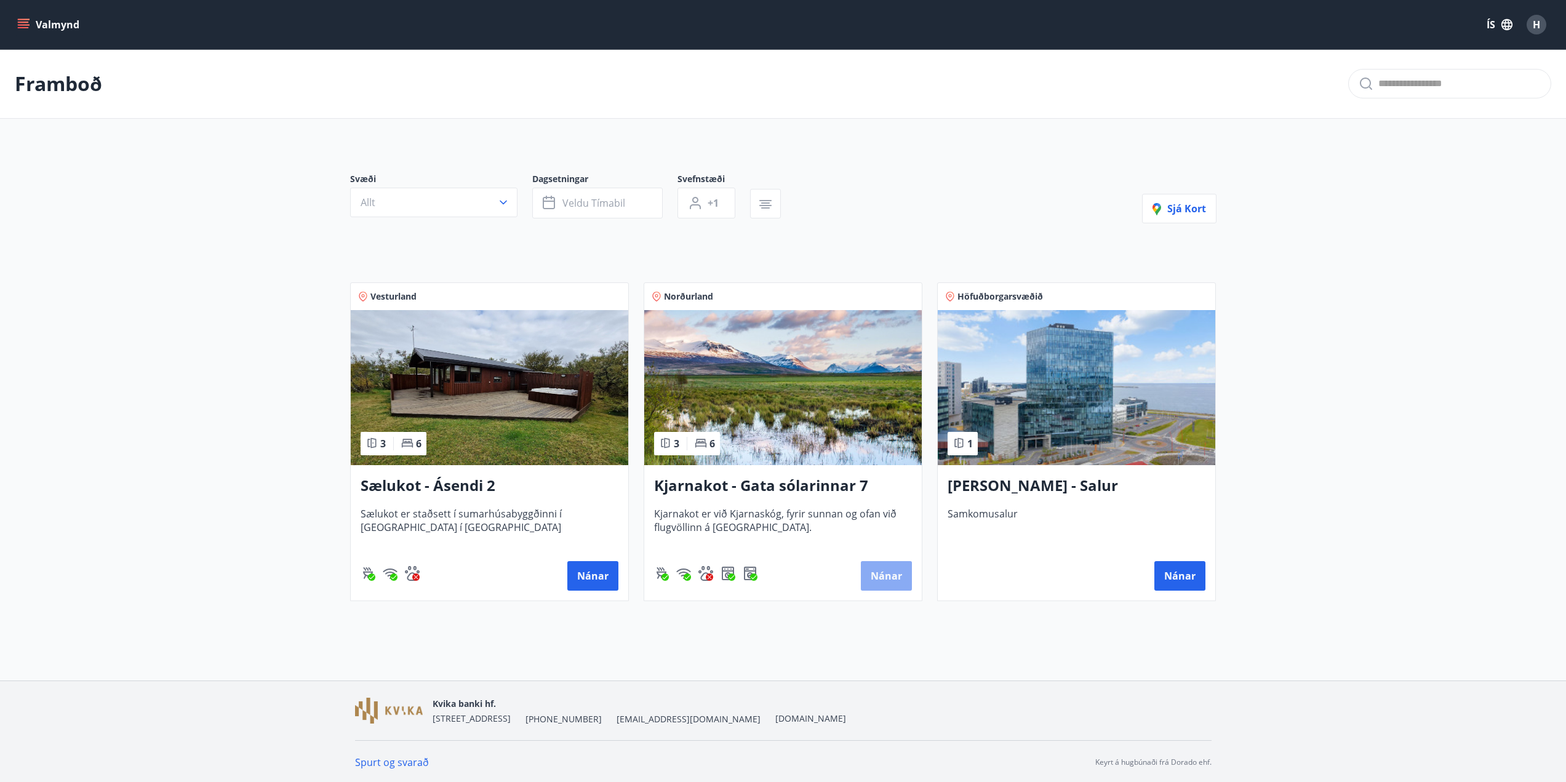
click at [876, 575] on button "Nánar" at bounding box center [886, 576] width 51 height 30
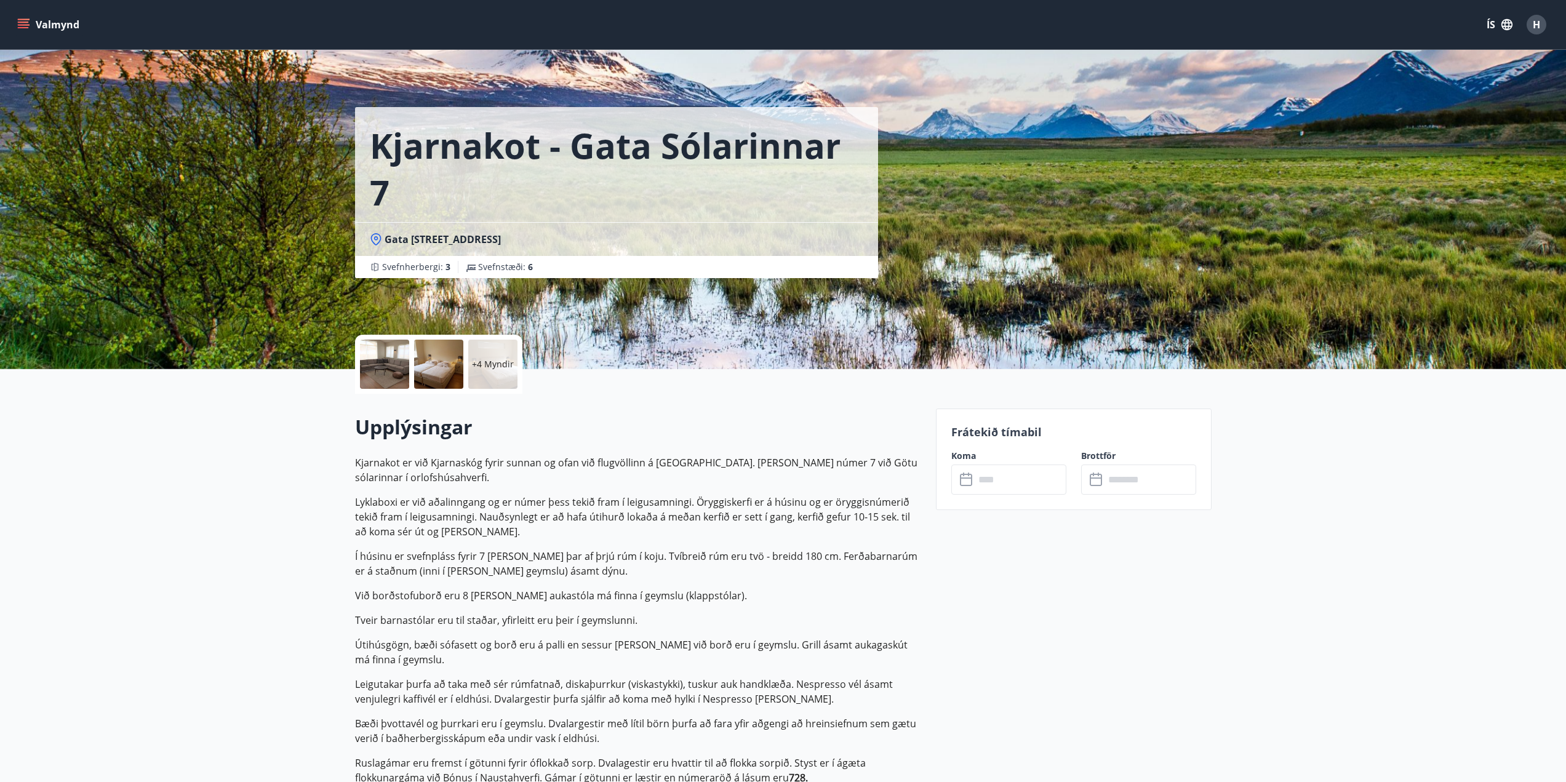
click at [992, 482] on input "text" at bounding box center [1021, 480] width 92 height 30
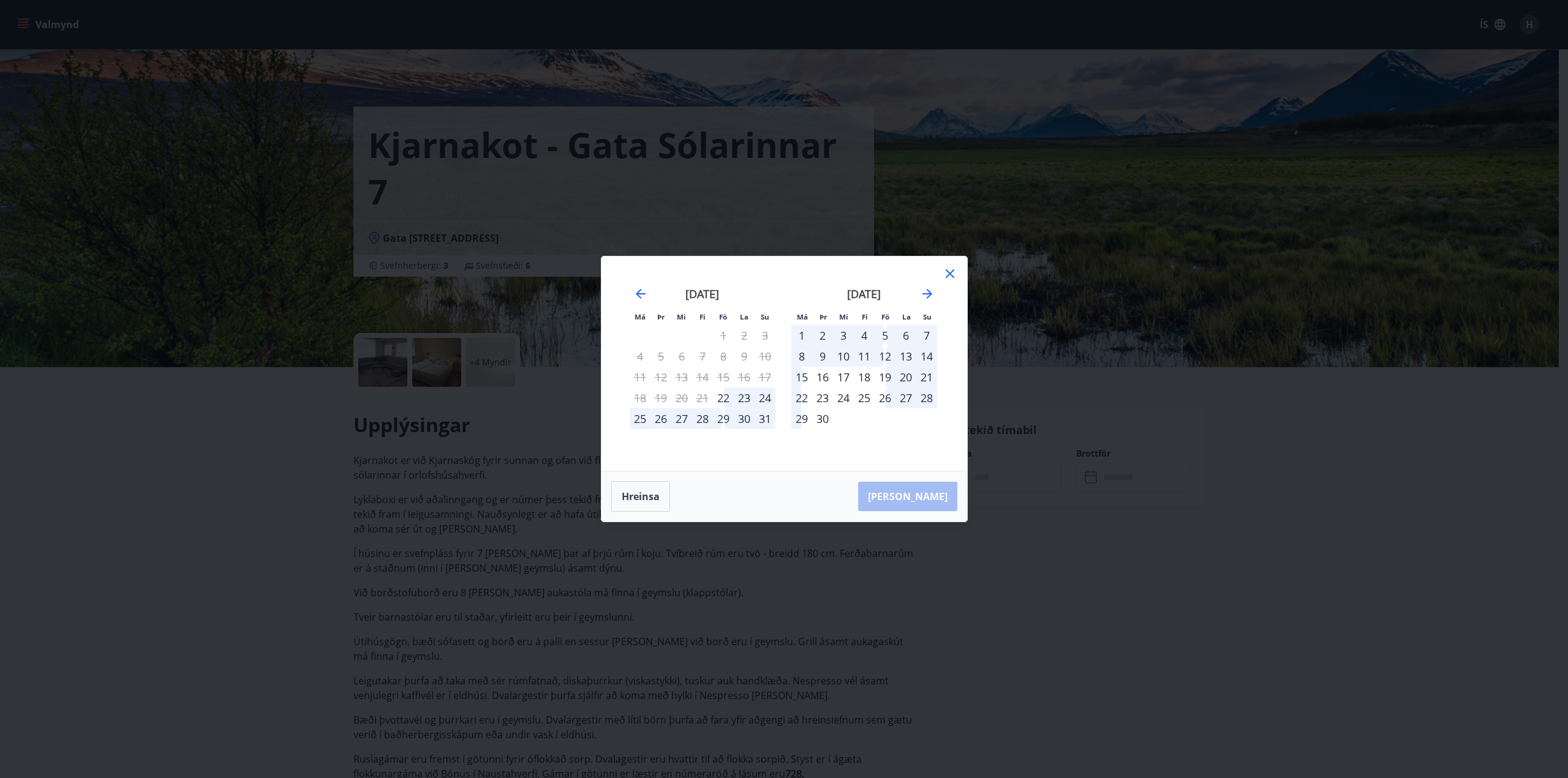
click at [947, 274] on icon at bounding box center [949, 274] width 15 height 15
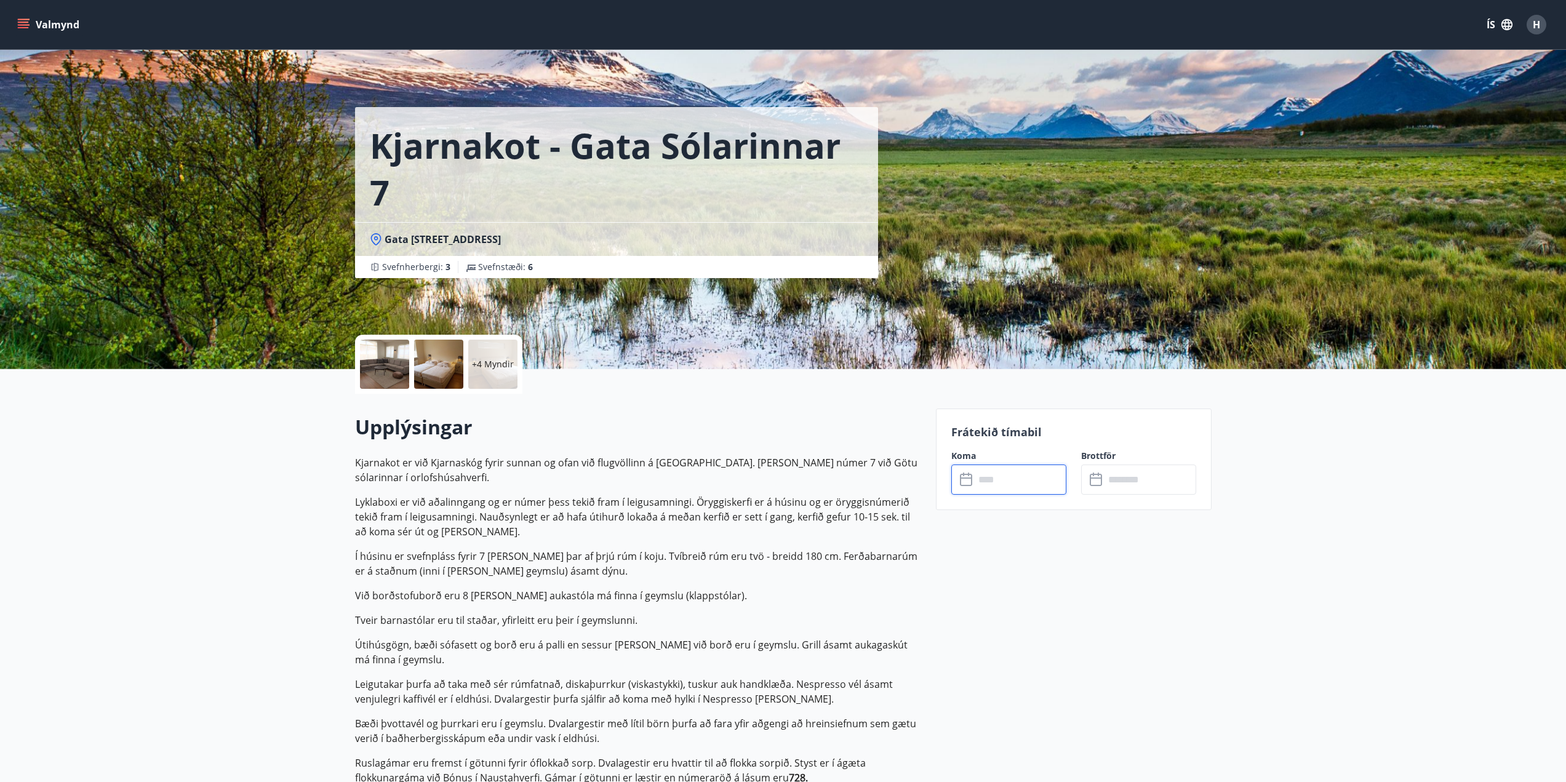
click at [1012, 486] on input "text" at bounding box center [1021, 480] width 92 height 30
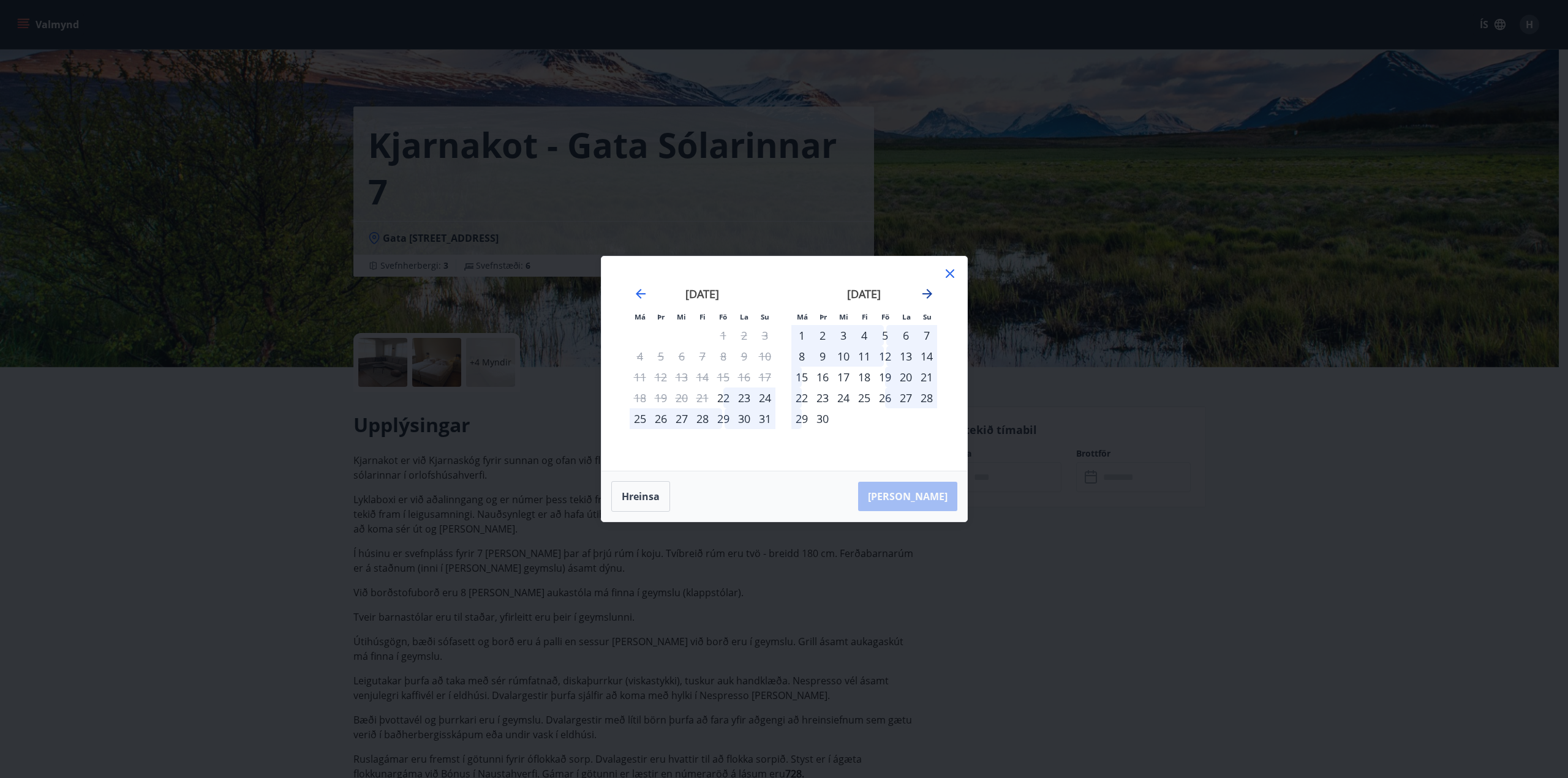
click at [926, 292] on icon "Move forward to switch to the next month." at bounding box center [926, 293] width 15 height 15
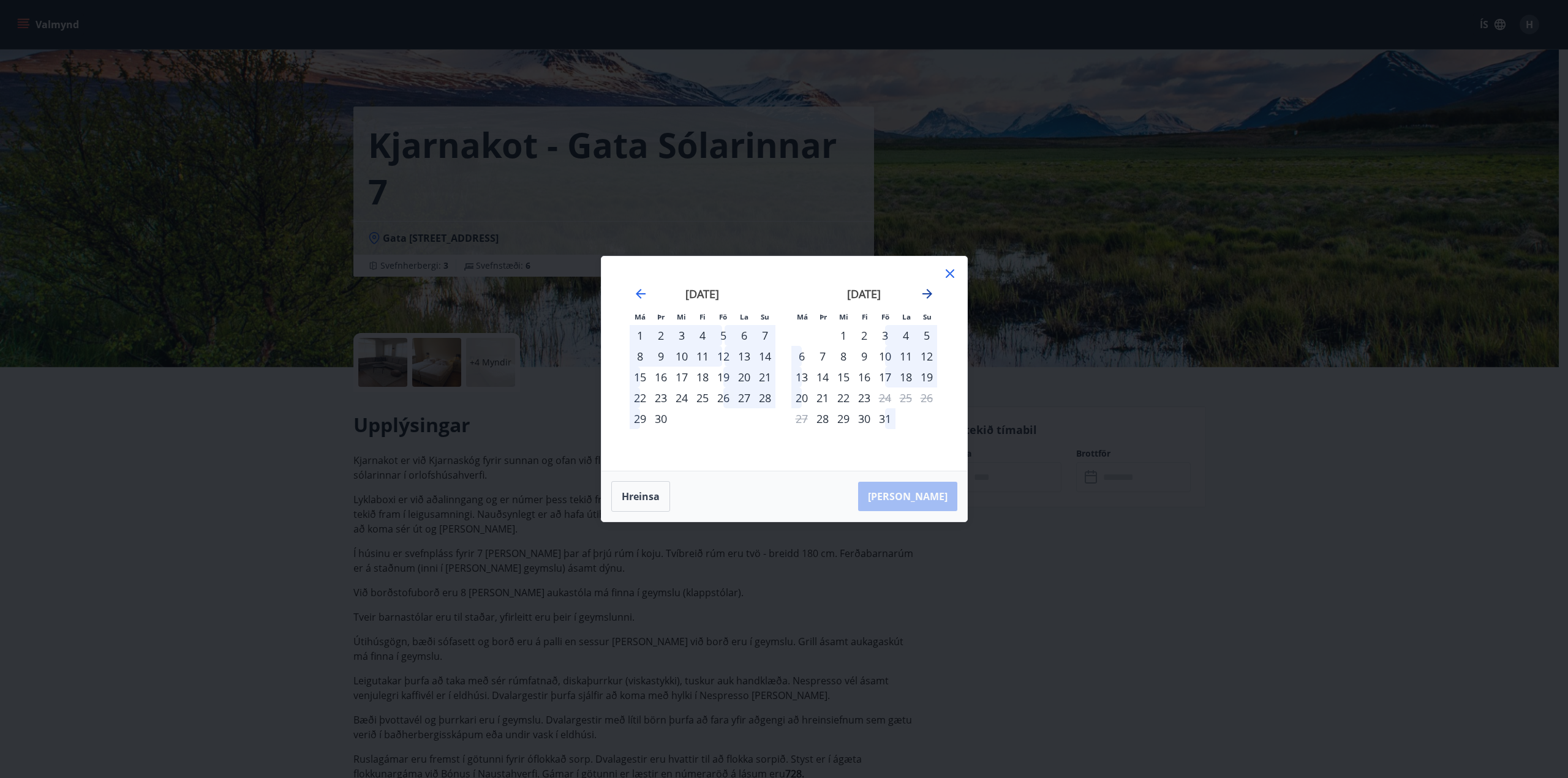
click at [926, 292] on icon "Move forward to switch to the next month." at bounding box center [926, 293] width 15 height 15
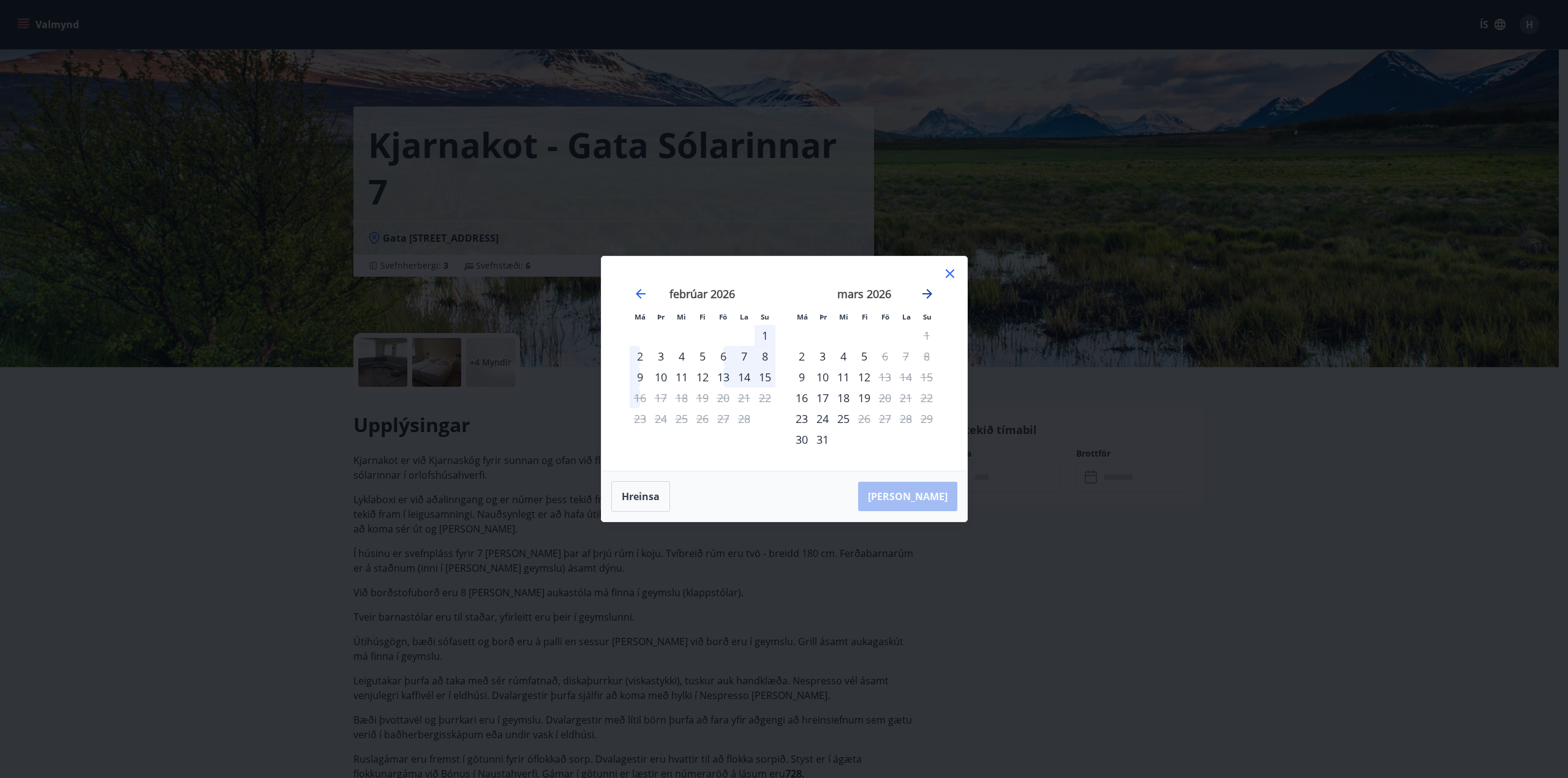
click at [926, 292] on icon "Move forward to switch to the next month." at bounding box center [926, 293] width 15 height 15
click at [633, 291] on icon "Move backward to switch to the previous month." at bounding box center [640, 293] width 15 height 15
click at [948, 274] on icon at bounding box center [949, 274] width 9 height 9
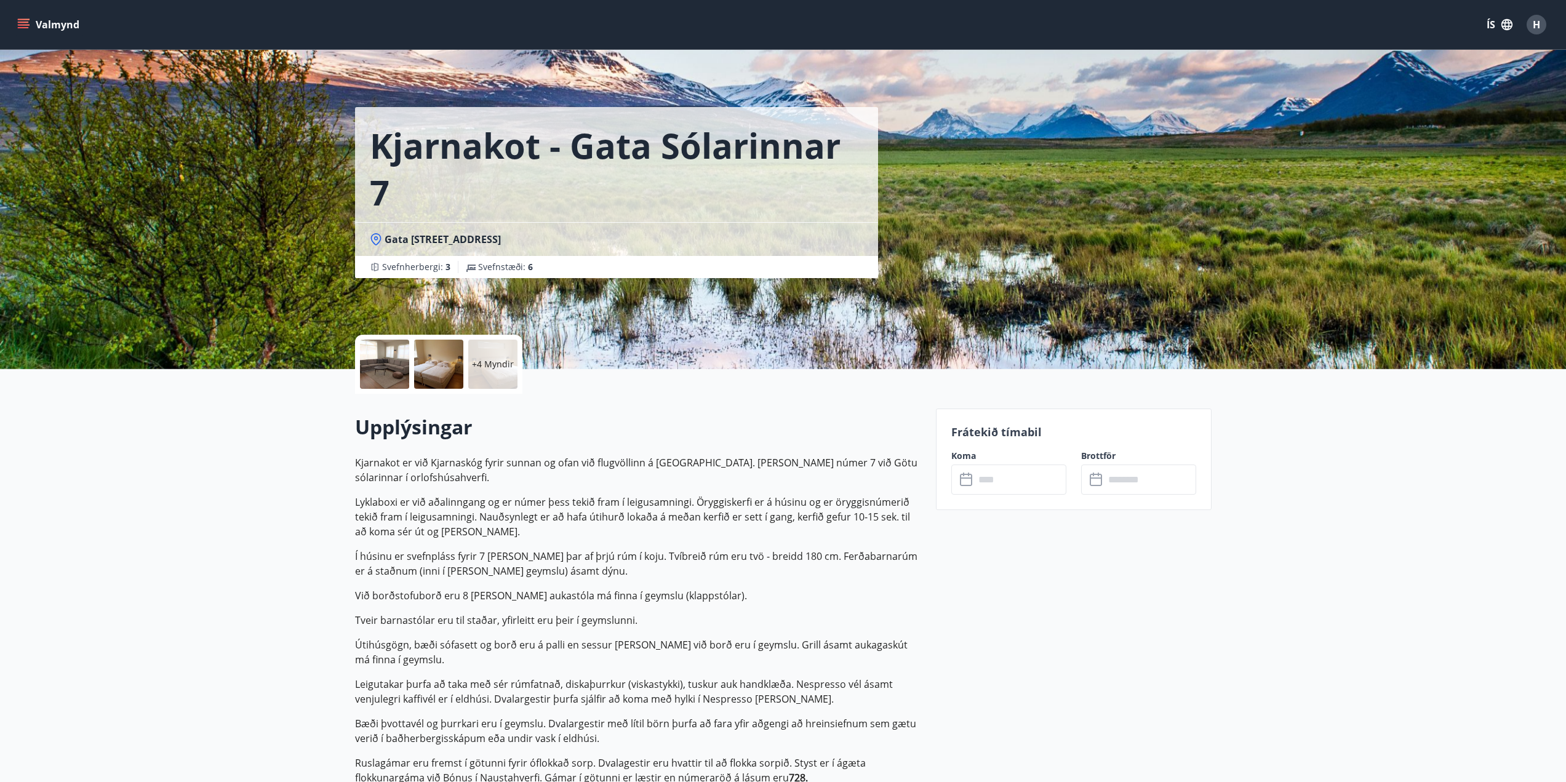
drag, startPoint x: 1091, startPoint y: 673, endPoint x: 1076, endPoint y: 657, distance: 21.8
click at [23, 24] on icon "menu" at bounding box center [23, 24] width 12 height 12
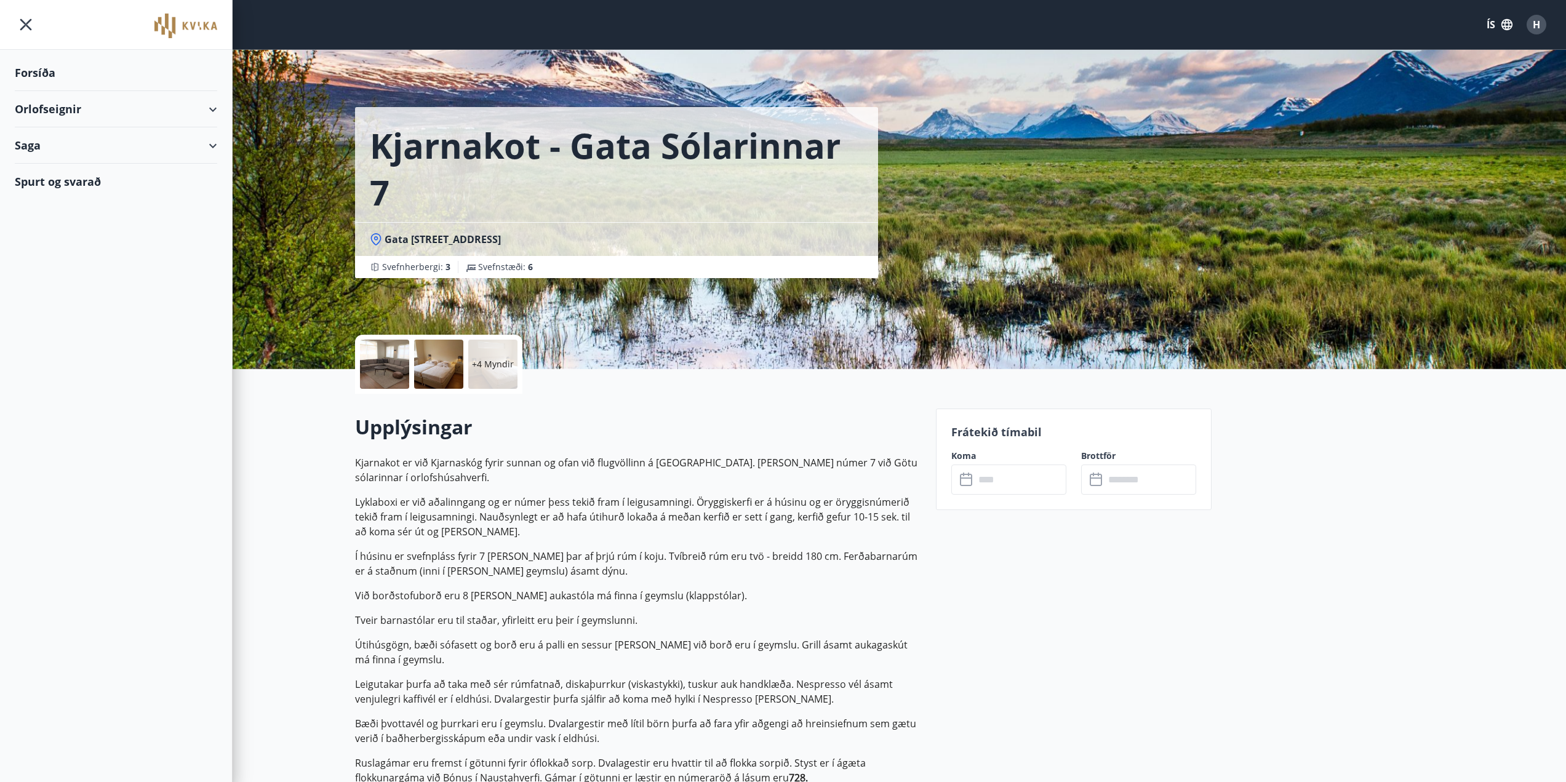
click at [210, 108] on div "Orlofseignir" at bounding box center [116, 109] width 202 height 36
click at [55, 139] on div "Framboð" at bounding box center [116, 140] width 183 height 26
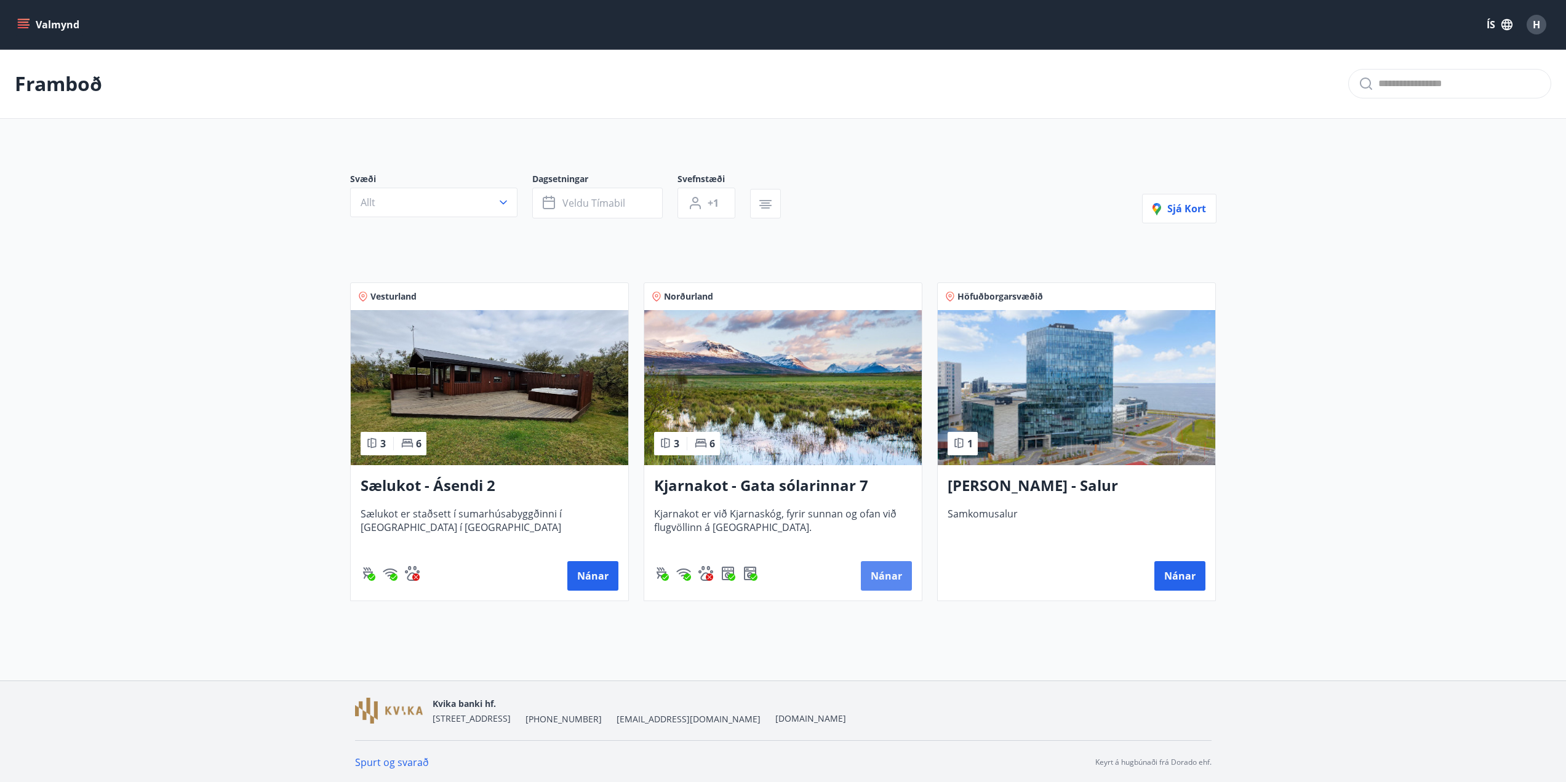
click at [880, 581] on button "Nánar" at bounding box center [886, 576] width 51 height 30
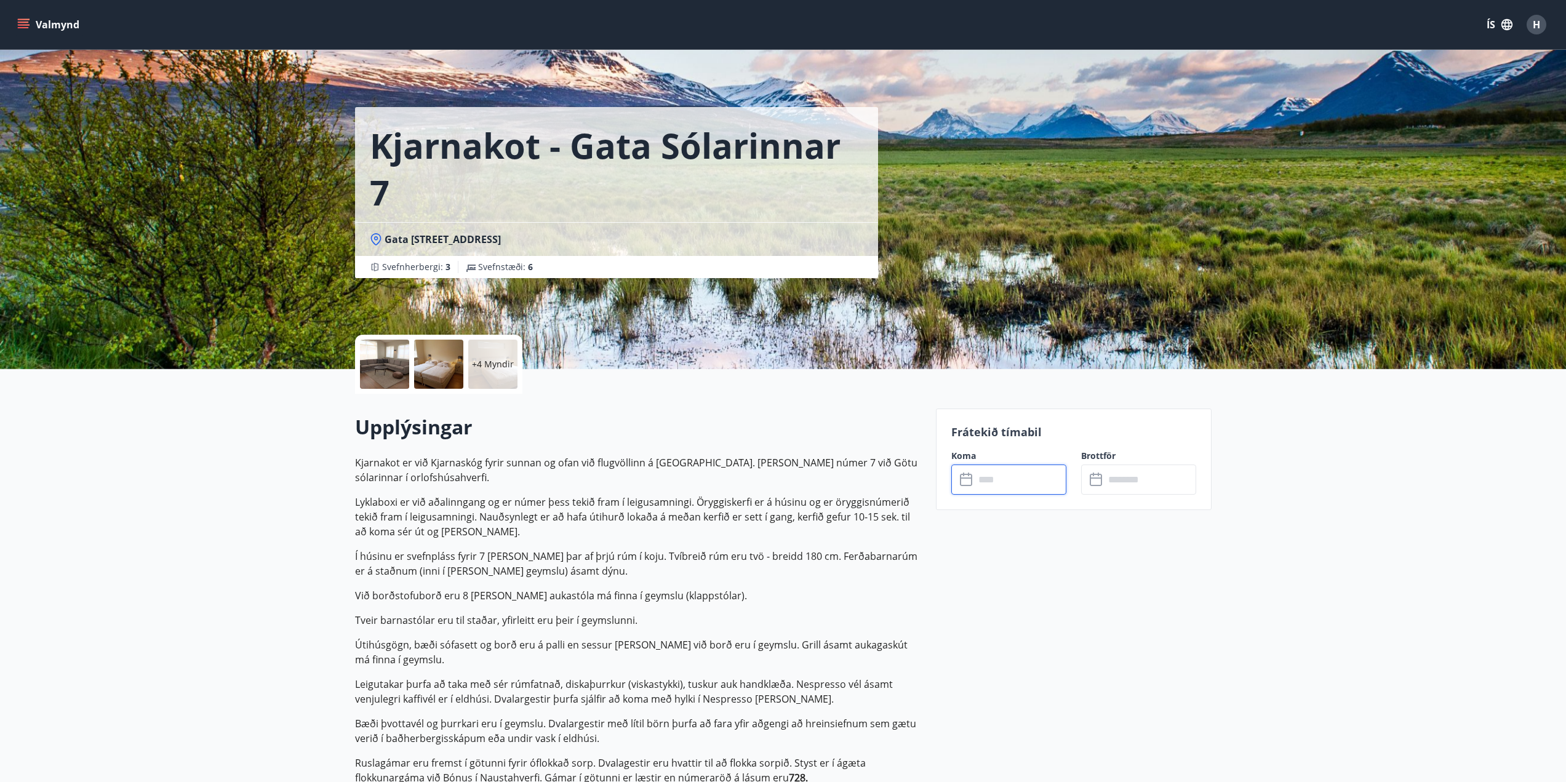
click at [1018, 482] on input "text" at bounding box center [1021, 480] width 92 height 30
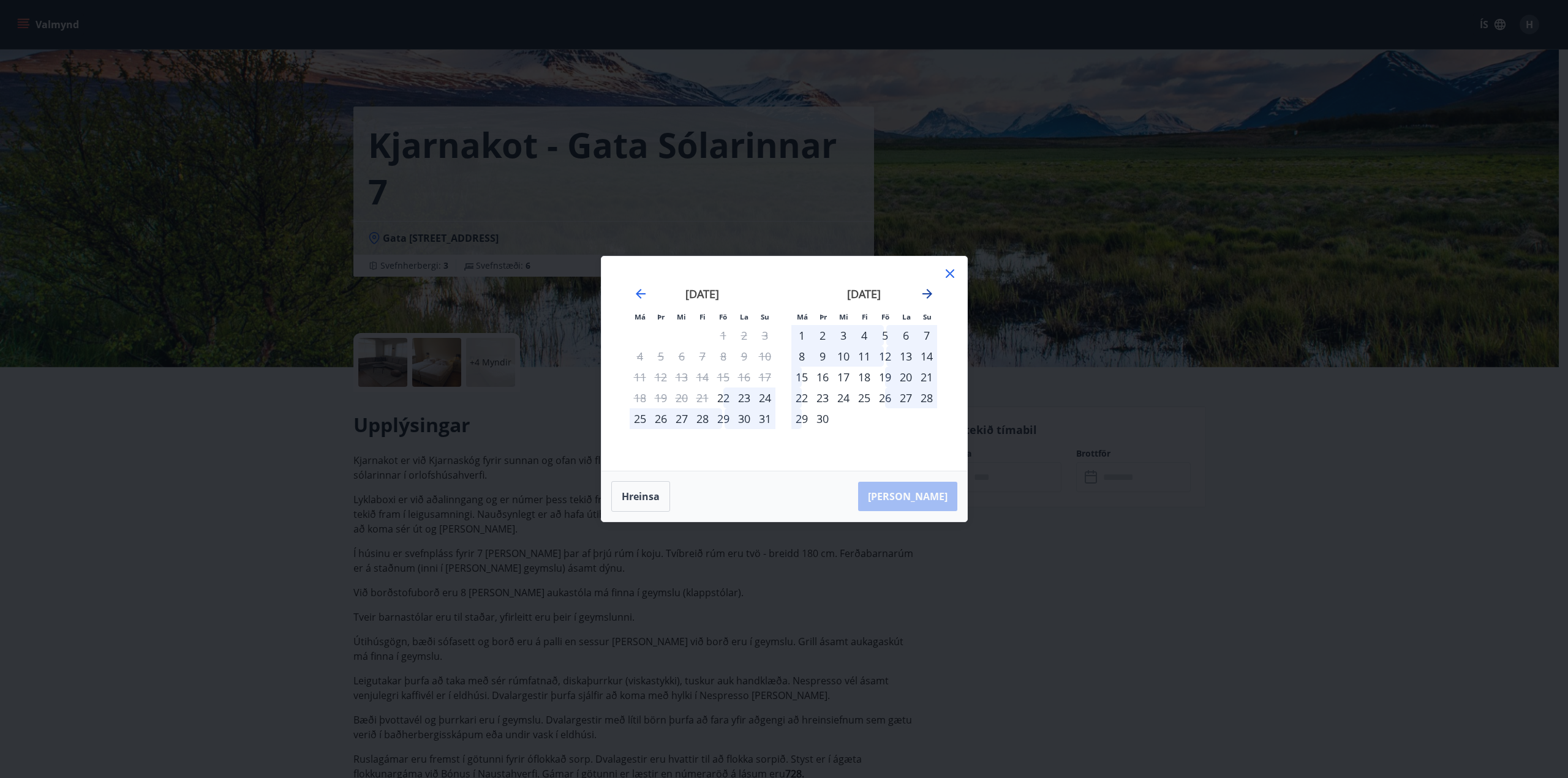
click at [924, 295] on icon "Move forward to switch to the next month." at bounding box center [926, 293] width 15 height 15
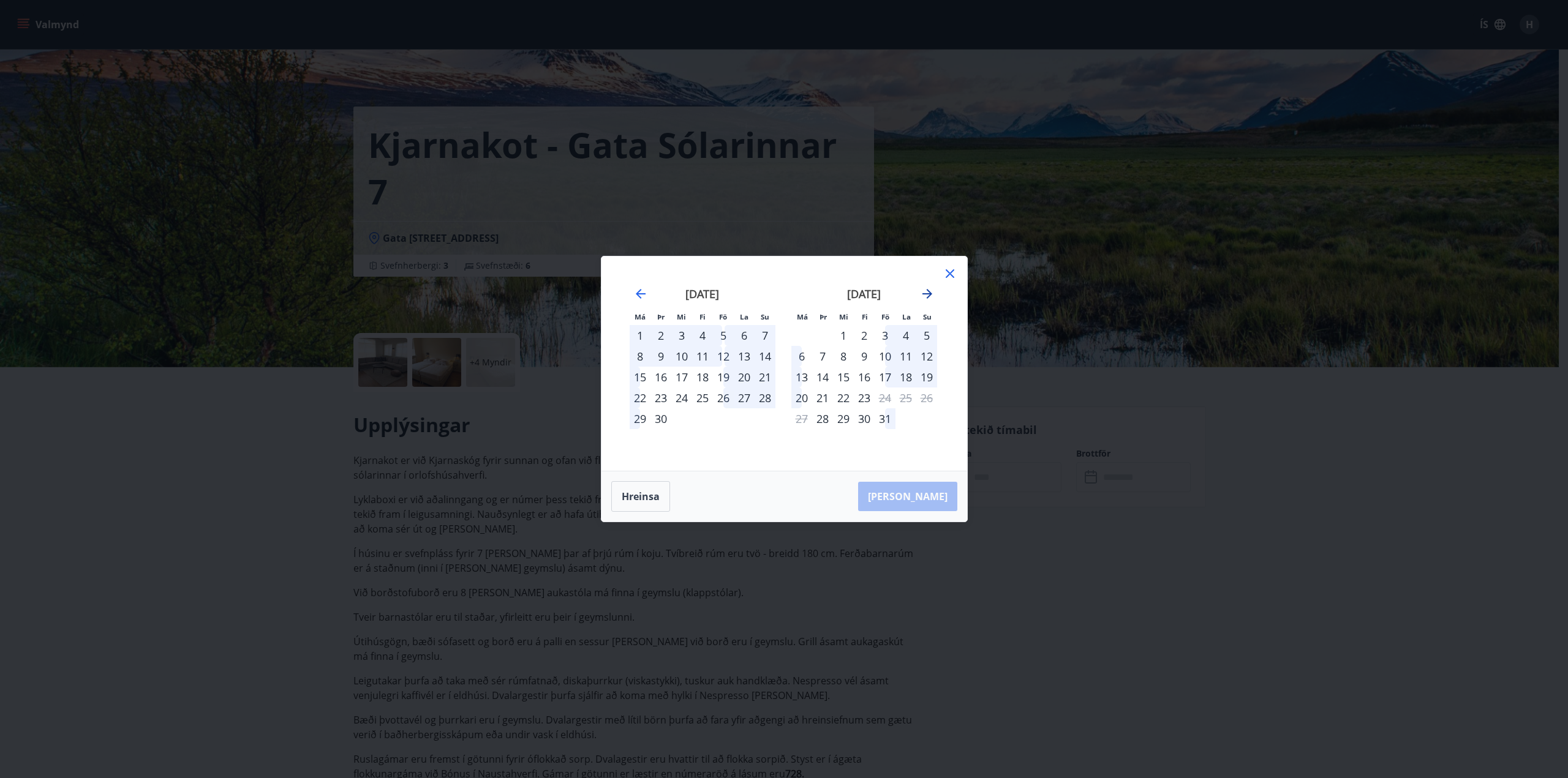
click at [924, 295] on icon "Move forward to switch to the next month." at bounding box center [926, 293] width 15 height 15
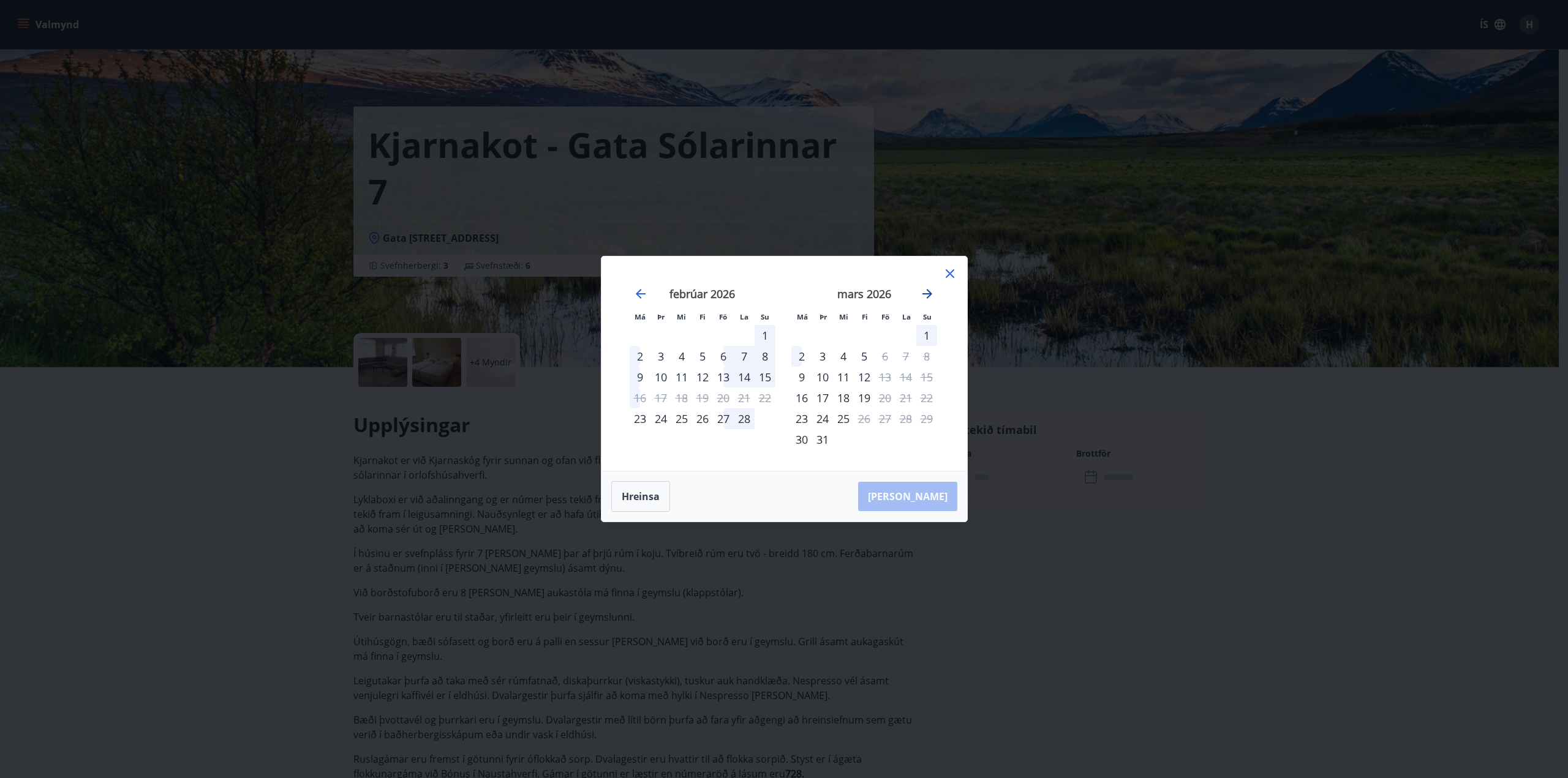
click at [929, 293] on icon "Move forward to switch to the next month." at bounding box center [927, 294] width 10 height 10
click at [927, 293] on icon "Move forward to switch to the next month." at bounding box center [927, 294] width 10 height 10
click at [926, 293] on icon "Move forward to switch to the next month." at bounding box center [927, 294] width 10 height 10
click at [880, 351] on div "10" at bounding box center [884, 356] width 21 height 21
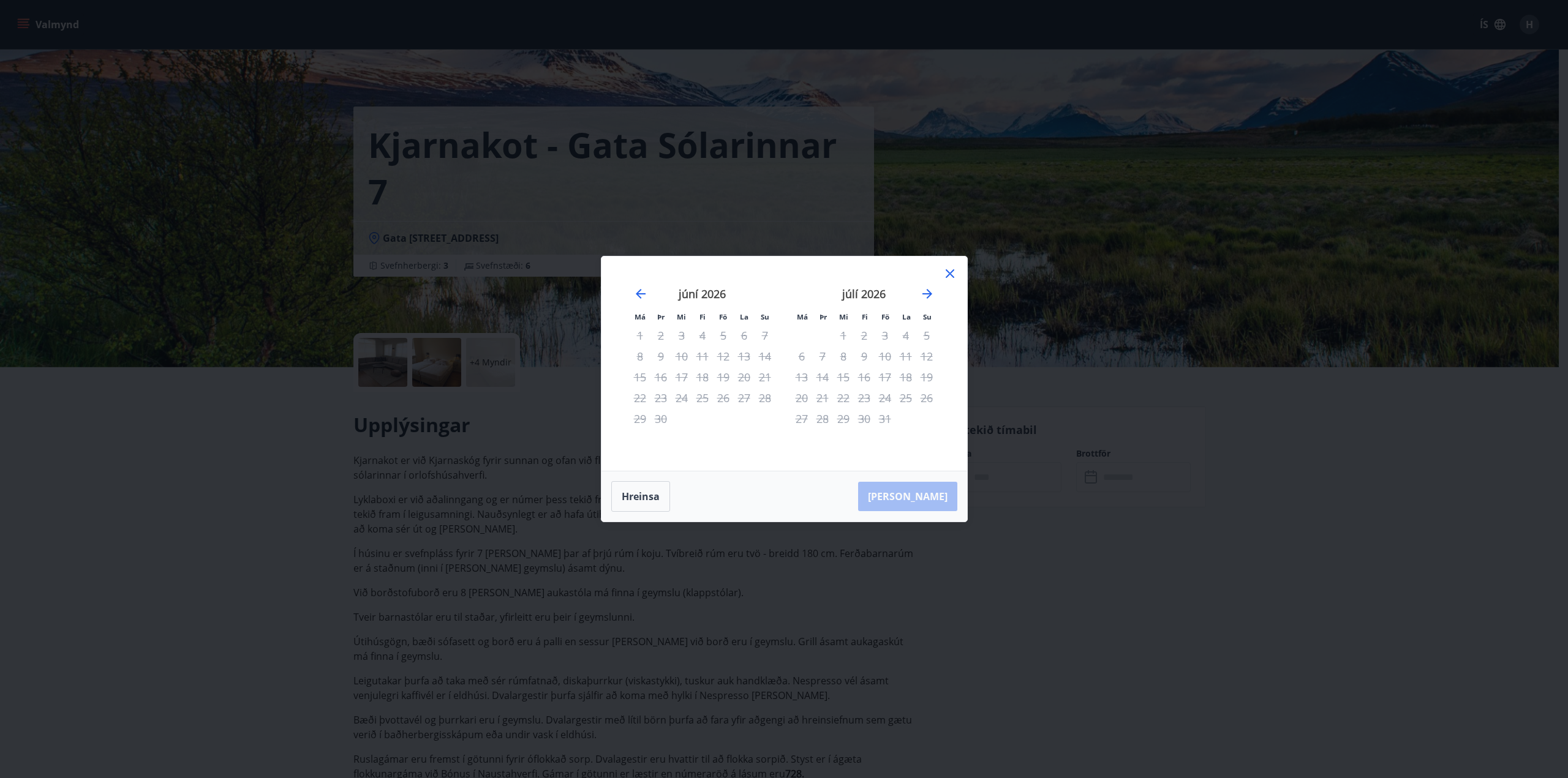
click at [883, 356] on div "10" at bounding box center [884, 356] width 21 height 21
click at [910, 359] on div "11" at bounding box center [905, 356] width 21 height 21
click at [950, 273] on icon at bounding box center [949, 274] width 15 height 15
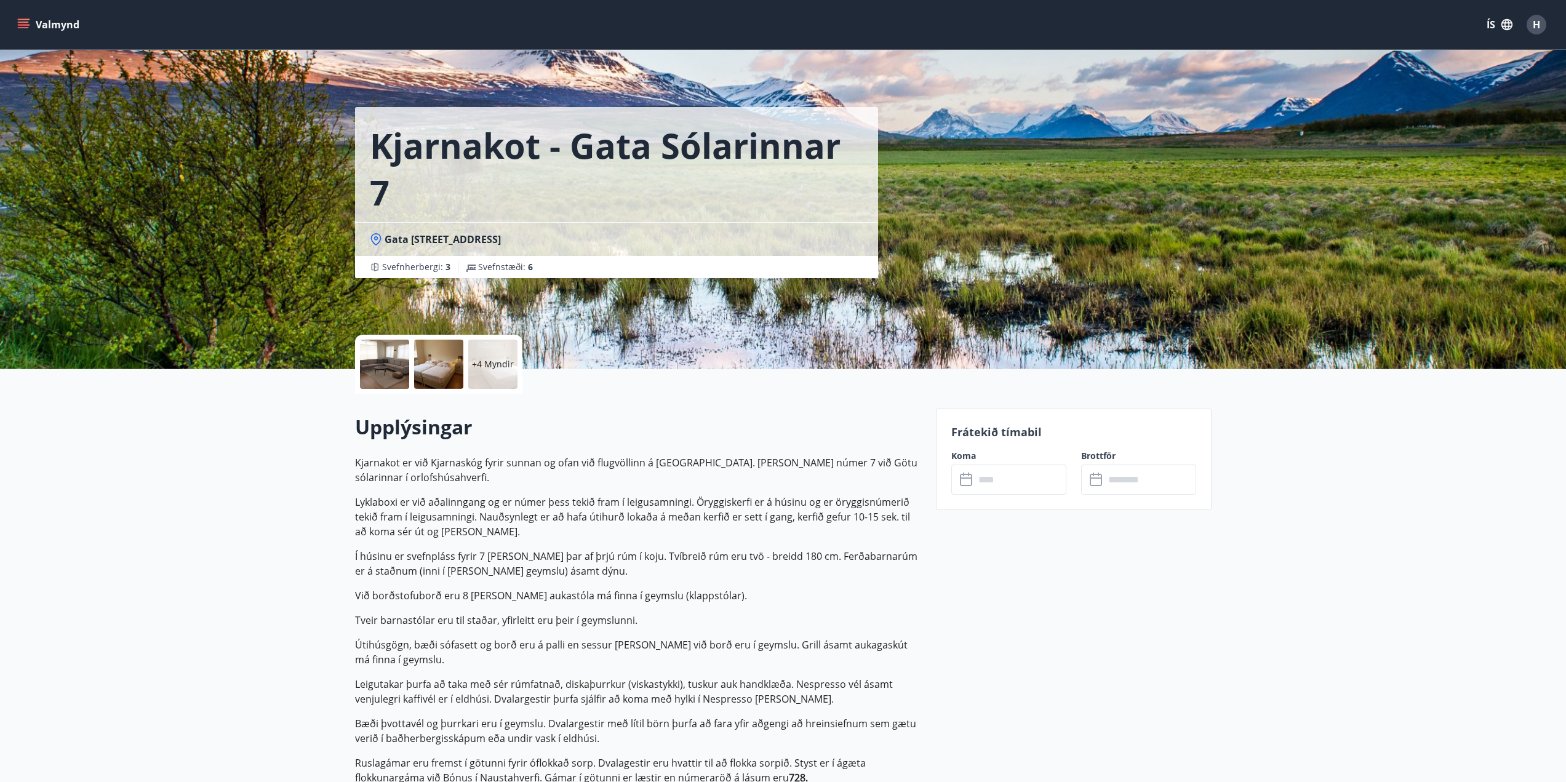
drag, startPoint x: 1298, startPoint y: 551, endPoint x: 1305, endPoint y: 549, distance: 7.6
click at [1004, 484] on input "text" at bounding box center [1021, 480] width 92 height 30
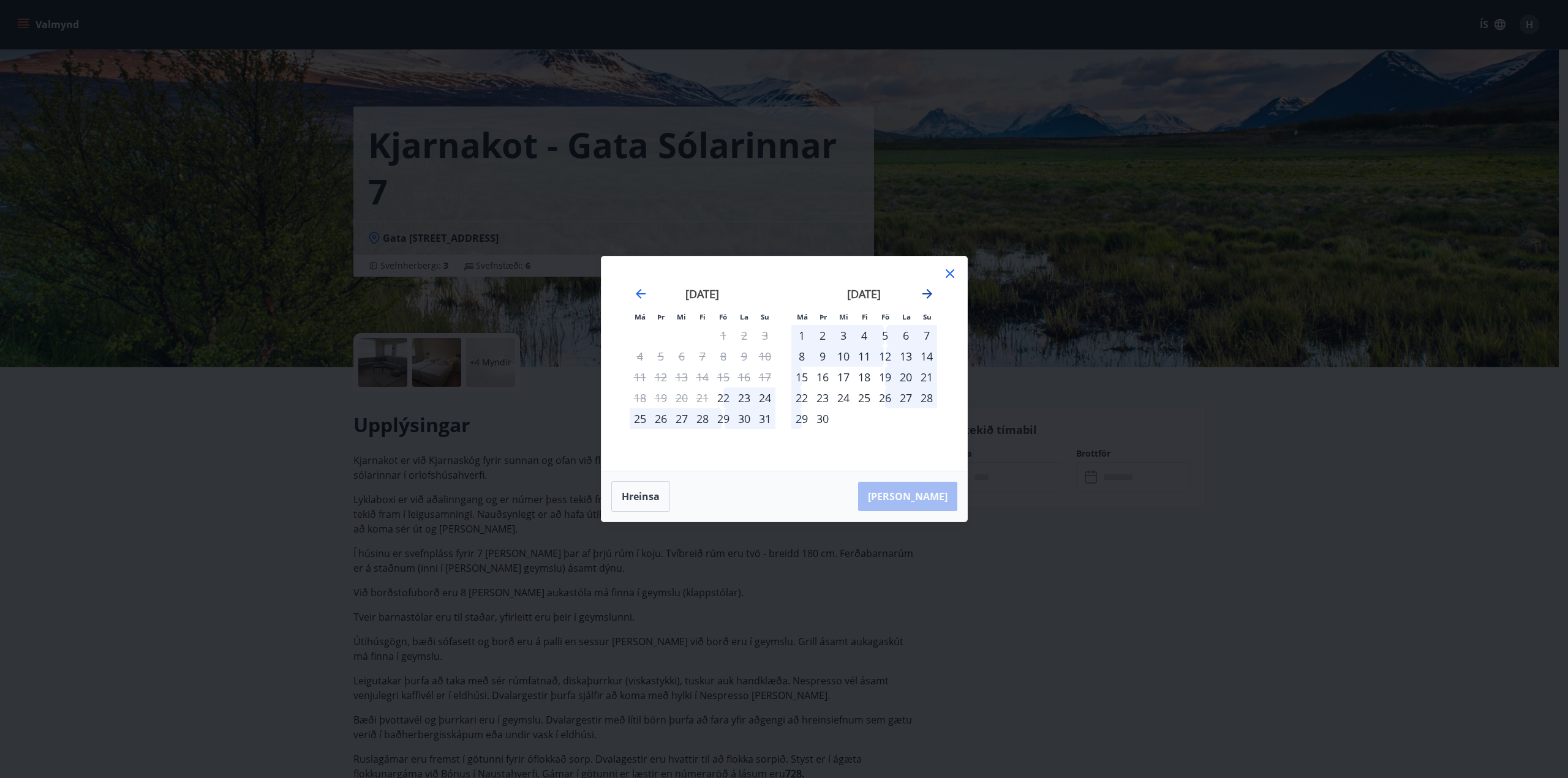
click at [924, 293] on icon "Move forward to switch to the next month." at bounding box center [927, 294] width 10 height 10
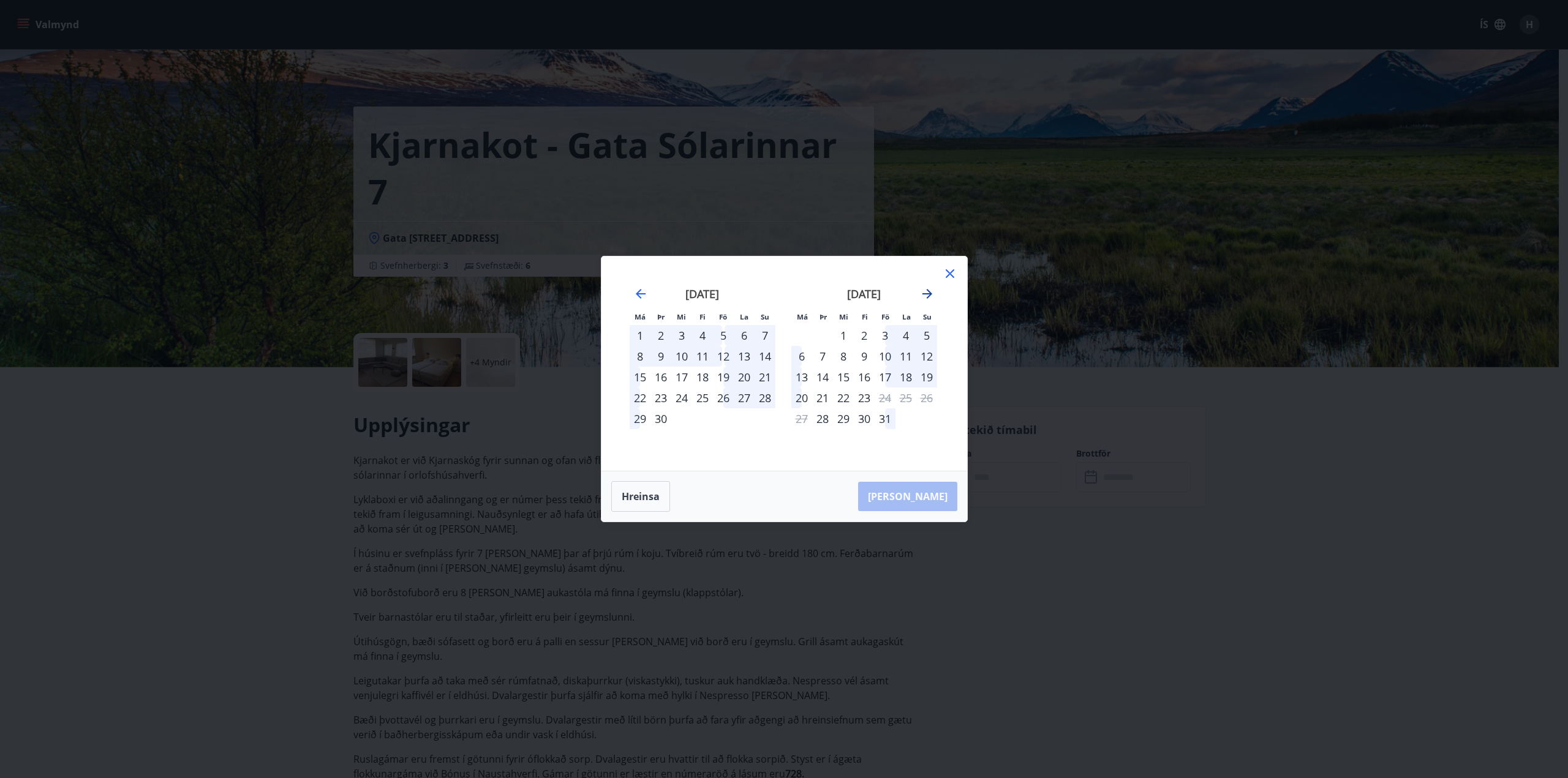
click at [924, 293] on icon "Move forward to switch to the next month." at bounding box center [927, 294] width 10 height 10
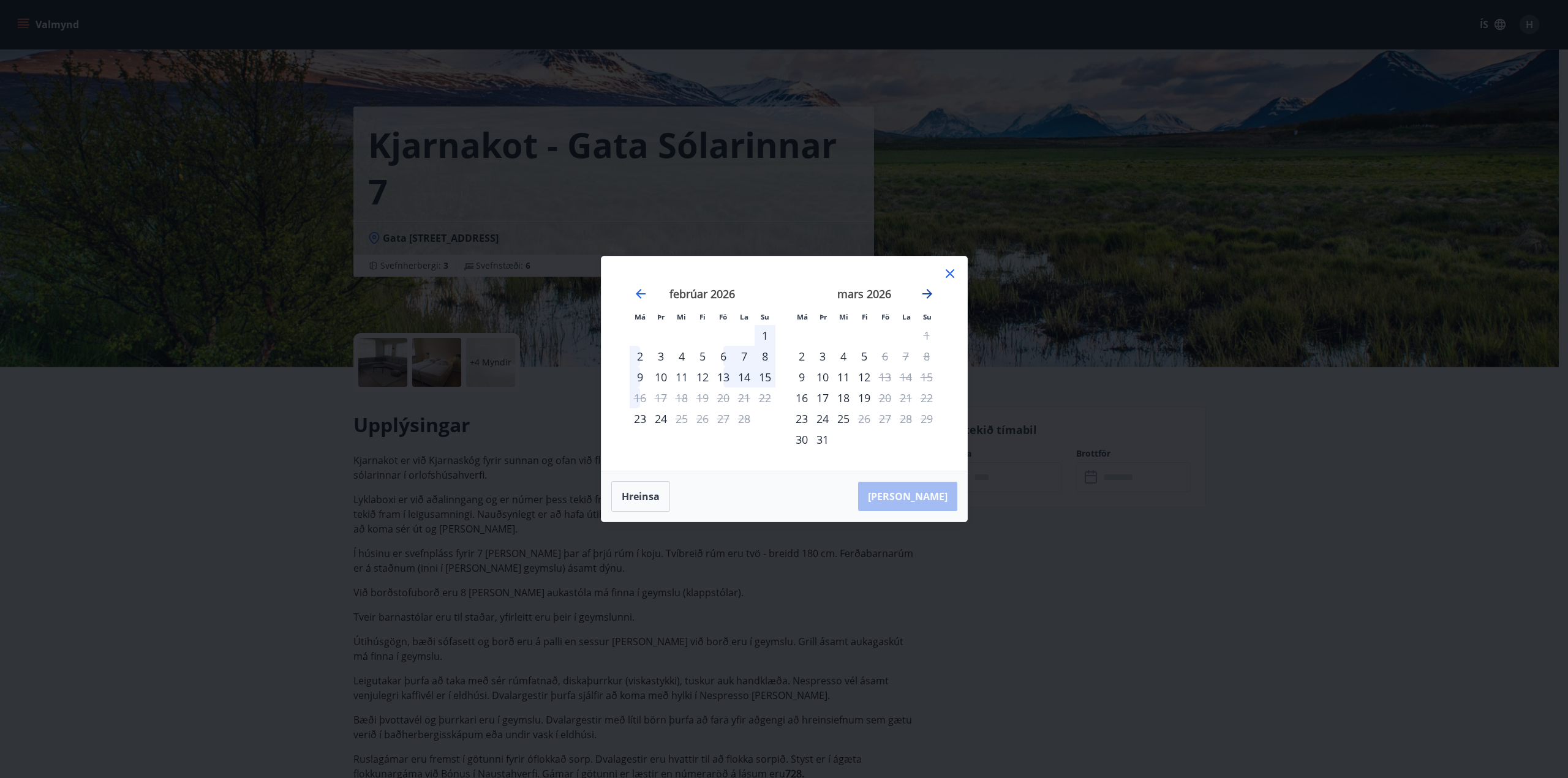
click at [930, 293] on icon "Move forward to switch to the next month." at bounding box center [927, 294] width 10 height 10
drag, startPoint x: 1322, startPoint y: 497, endPoint x: 626, endPoint y: 473, distance: 696.4
click at [1321, 497] on div "Má Þr Mi Fi Fö La Su Má Þr Mi Fi Fö La Su mars 2026 1 2 3 4 5 6 7 8 9 10 11 12 …" at bounding box center [784, 389] width 1568 height 778
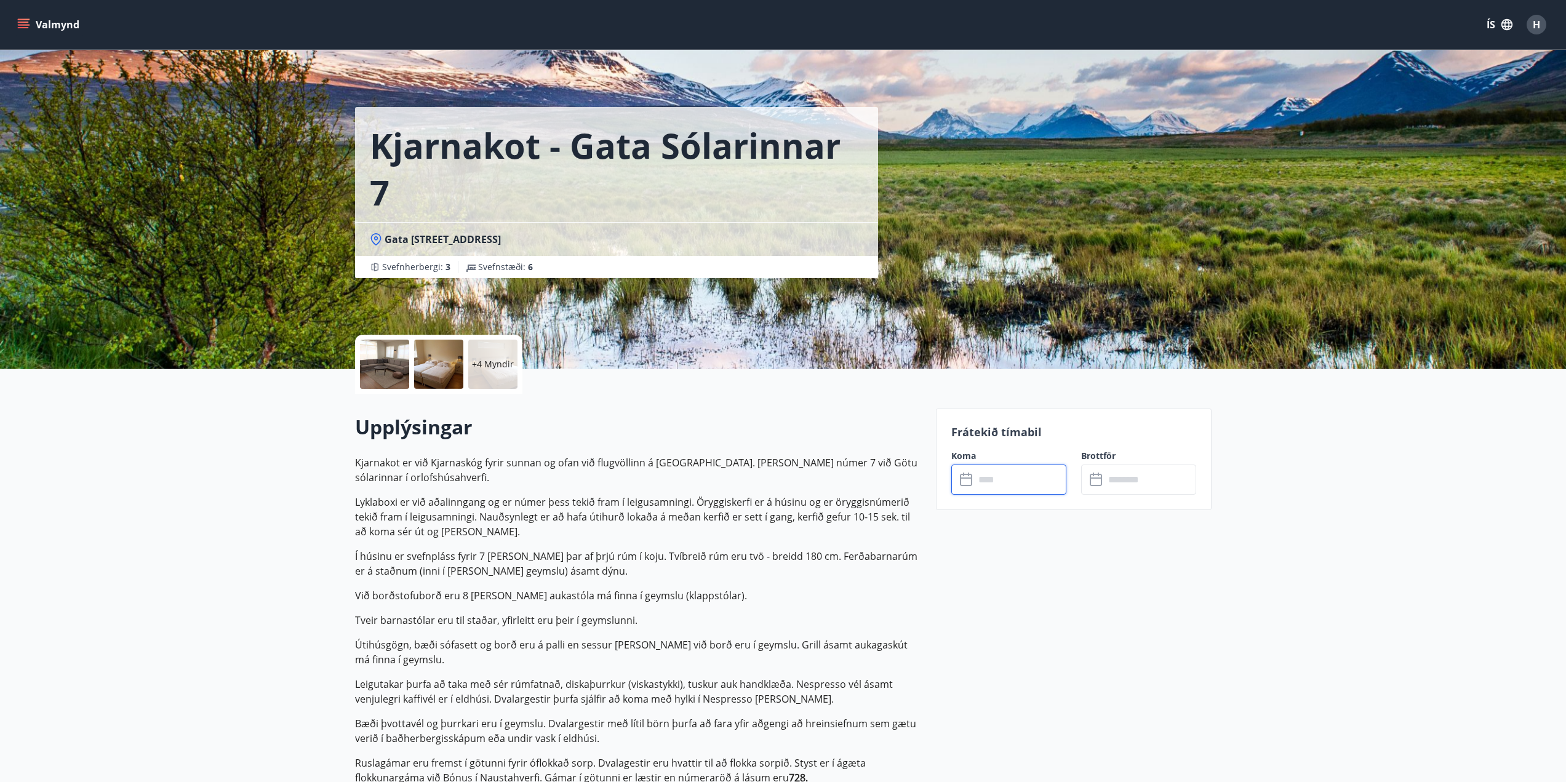
click at [23, 22] on icon "menu" at bounding box center [23, 22] width 11 height 1
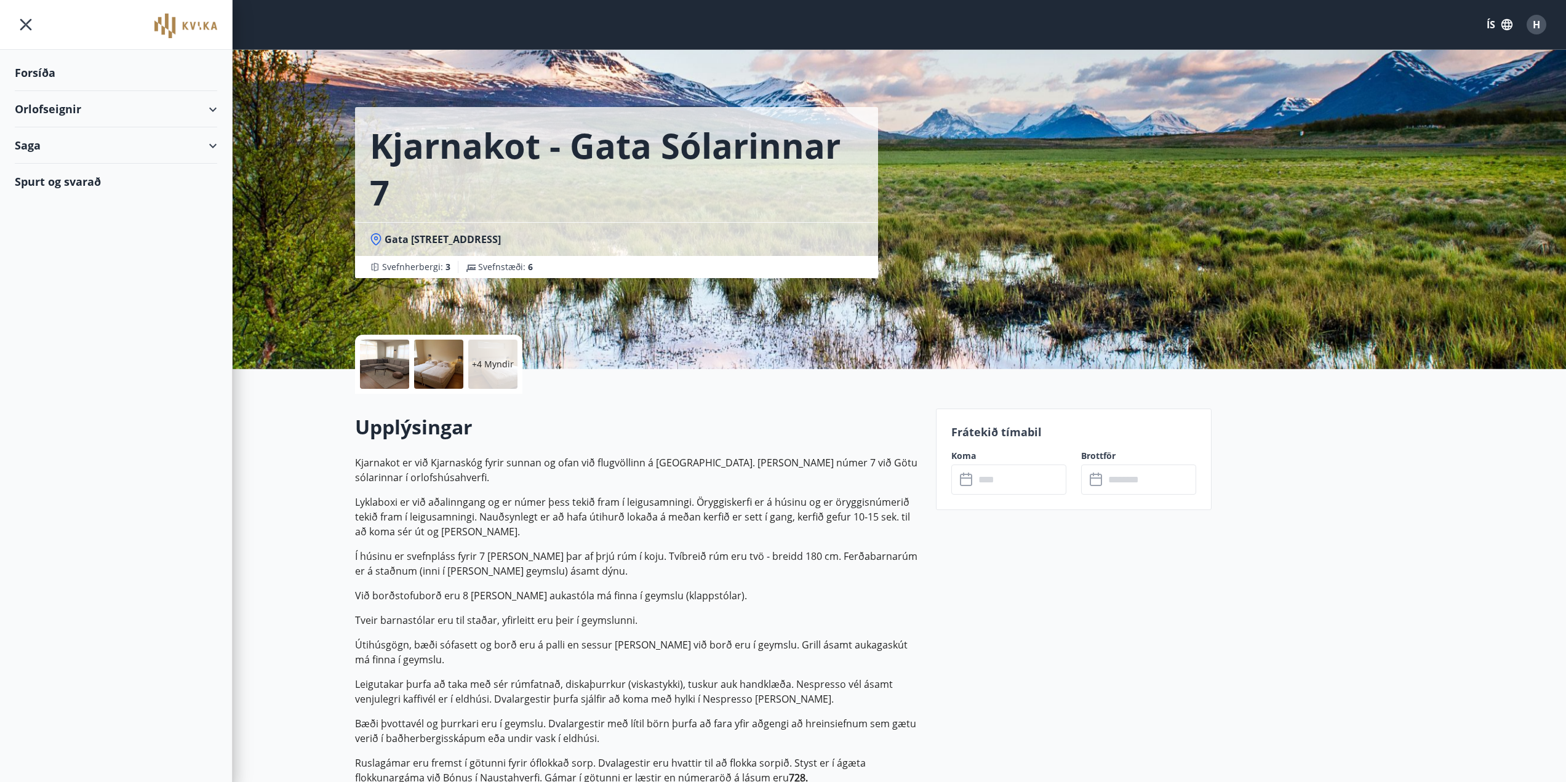
click at [162, 109] on div "Orlofseignir" at bounding box center [116, 109] width 202 height 36
click at [50, 141] on div "Framboð" at bounding box center [116, 140] width 183 height 26
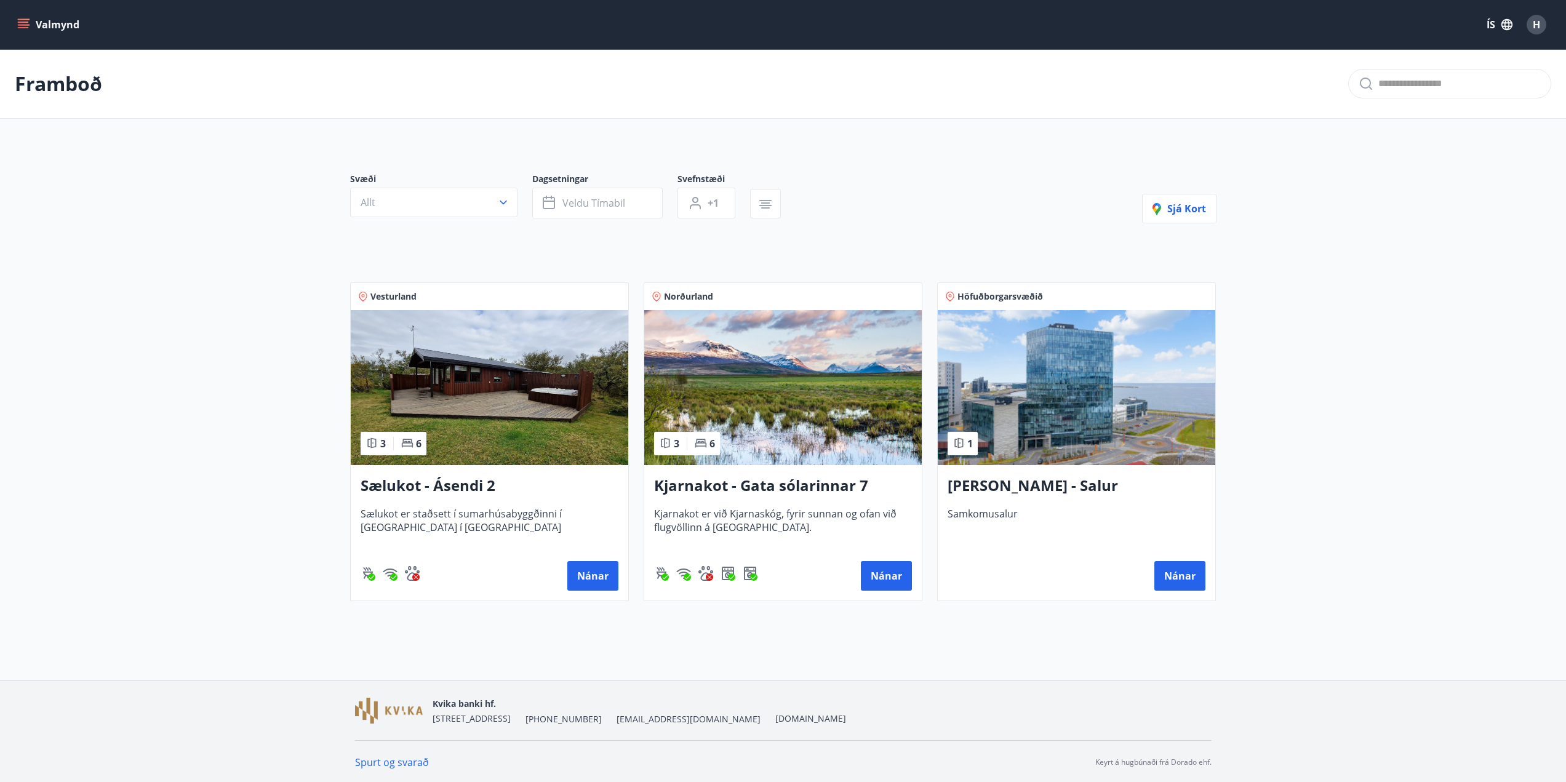
click at [18, 22] on icon "menu" at bounding box center [23, 24] width 12 height 12
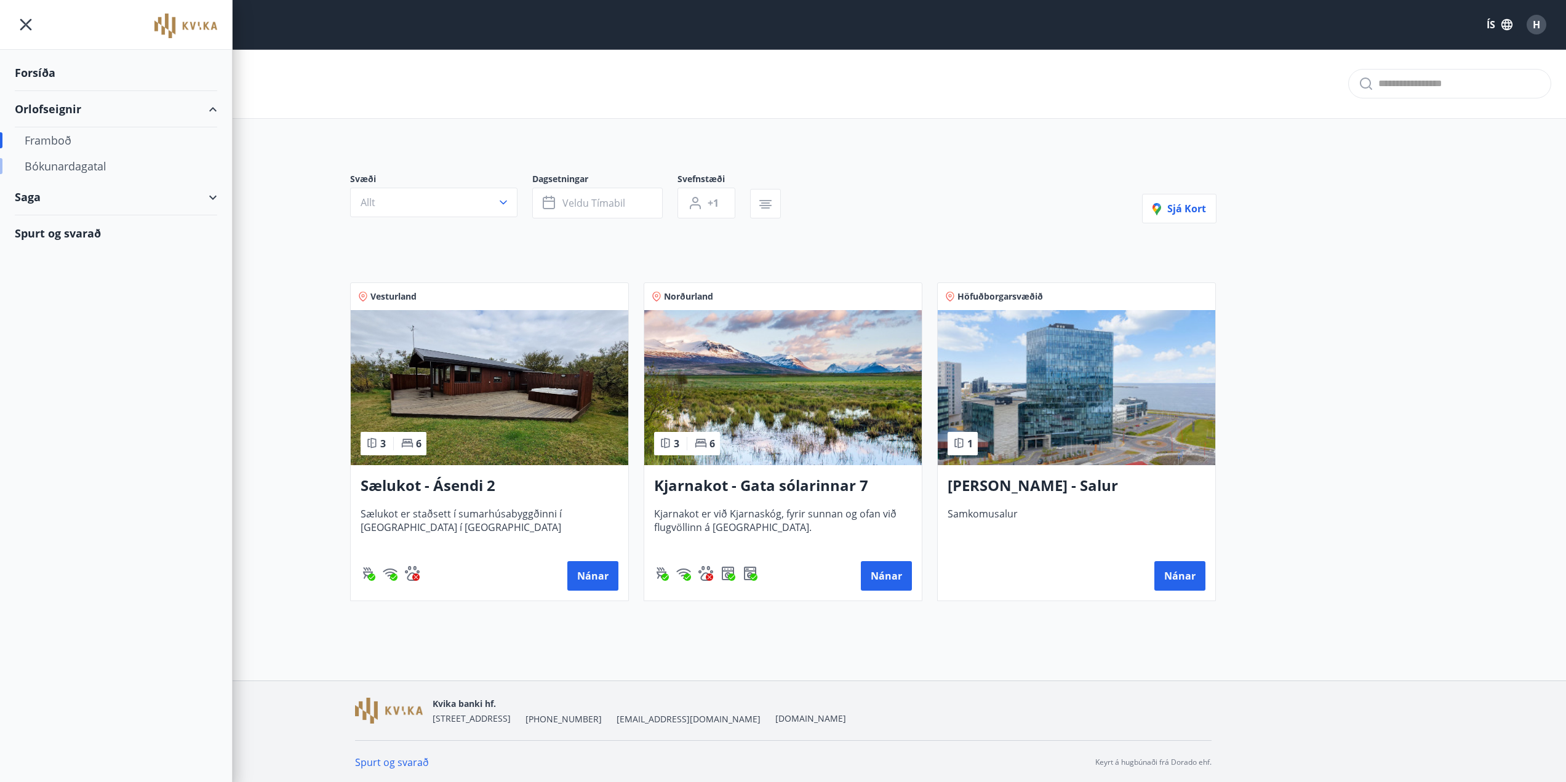
click at [68, 168] on div "Bókunardagatal" at bounding box center [116, 166] width 183 height 26
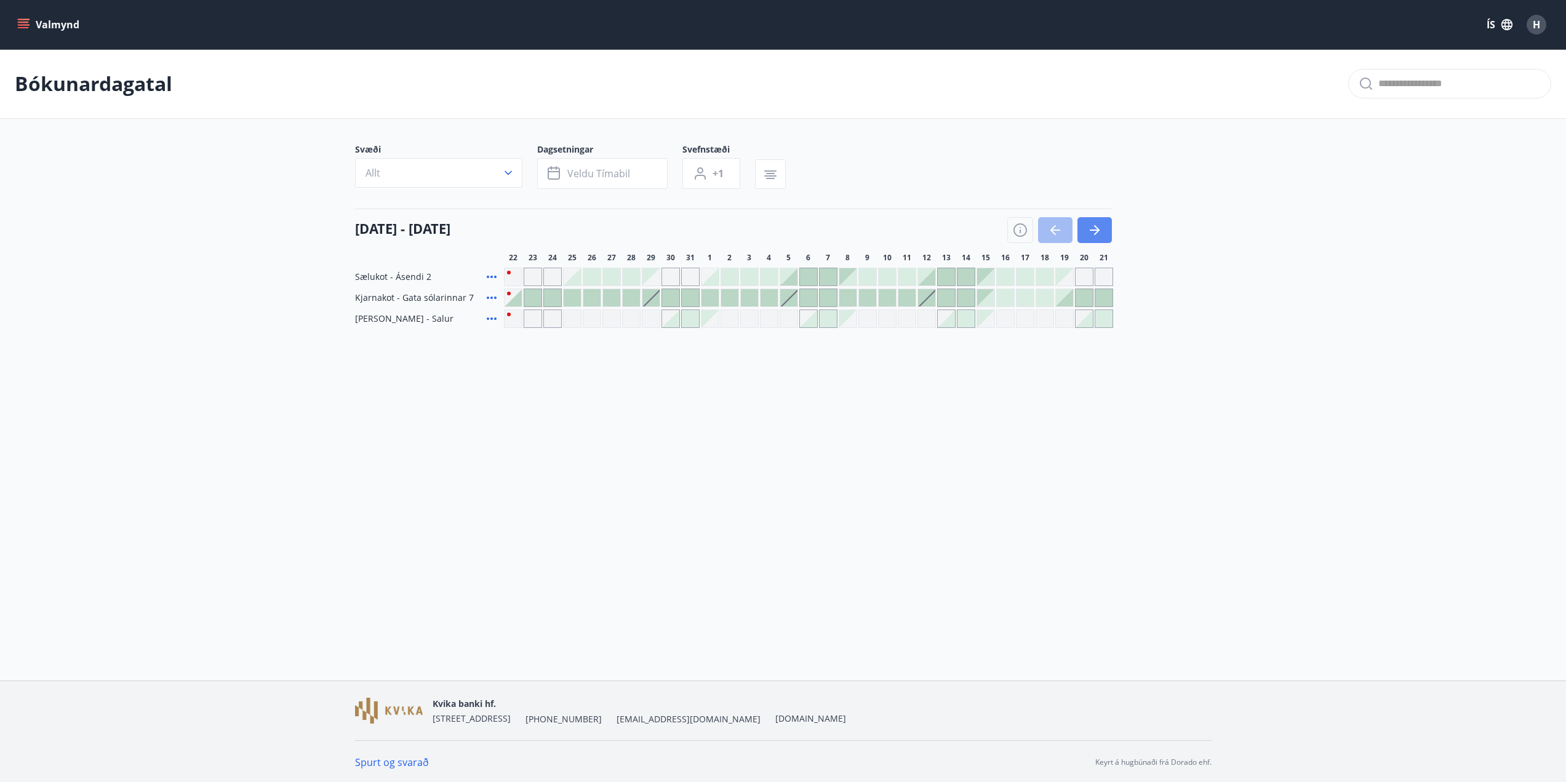
click at [1096, 233] on icon "button" at bounding box center [1095, 230] width 15 height 15
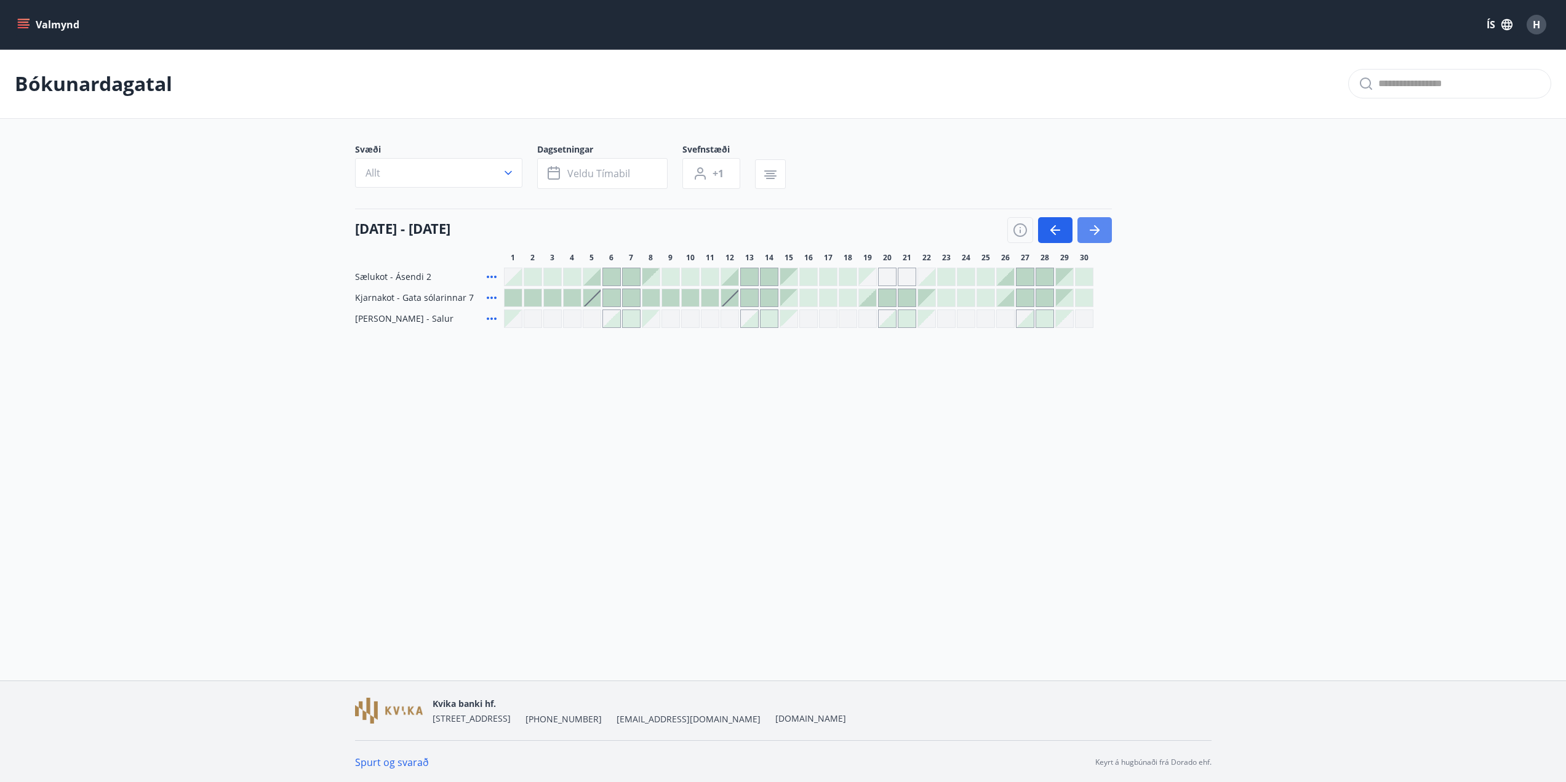
click at [1096, 233] on icon "button" at bounding box center [1095, 230] width 15 height 15
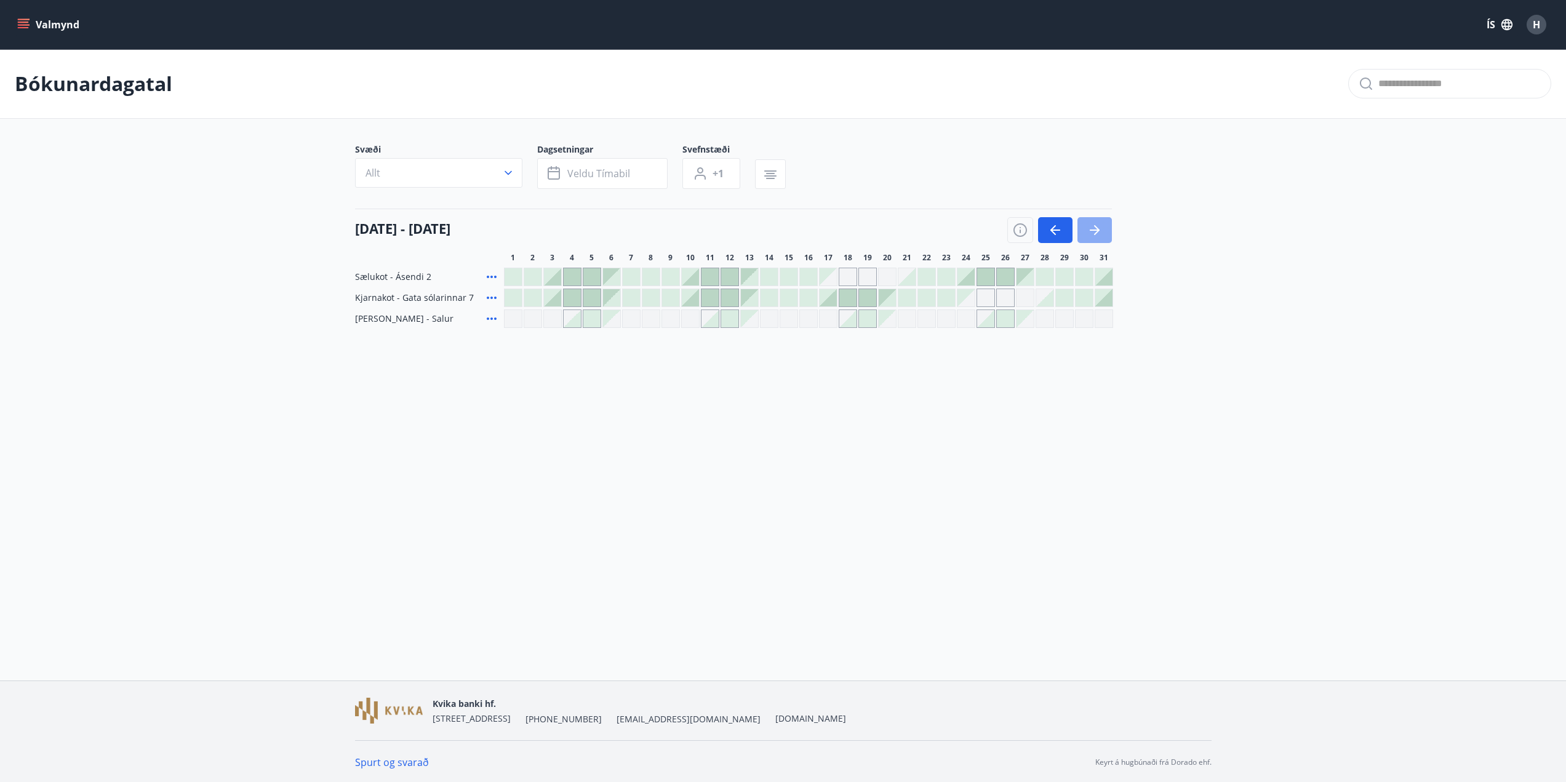
click at [1096, 233] on icon "button" at bounding box center [1095, 230] width 15 height 15
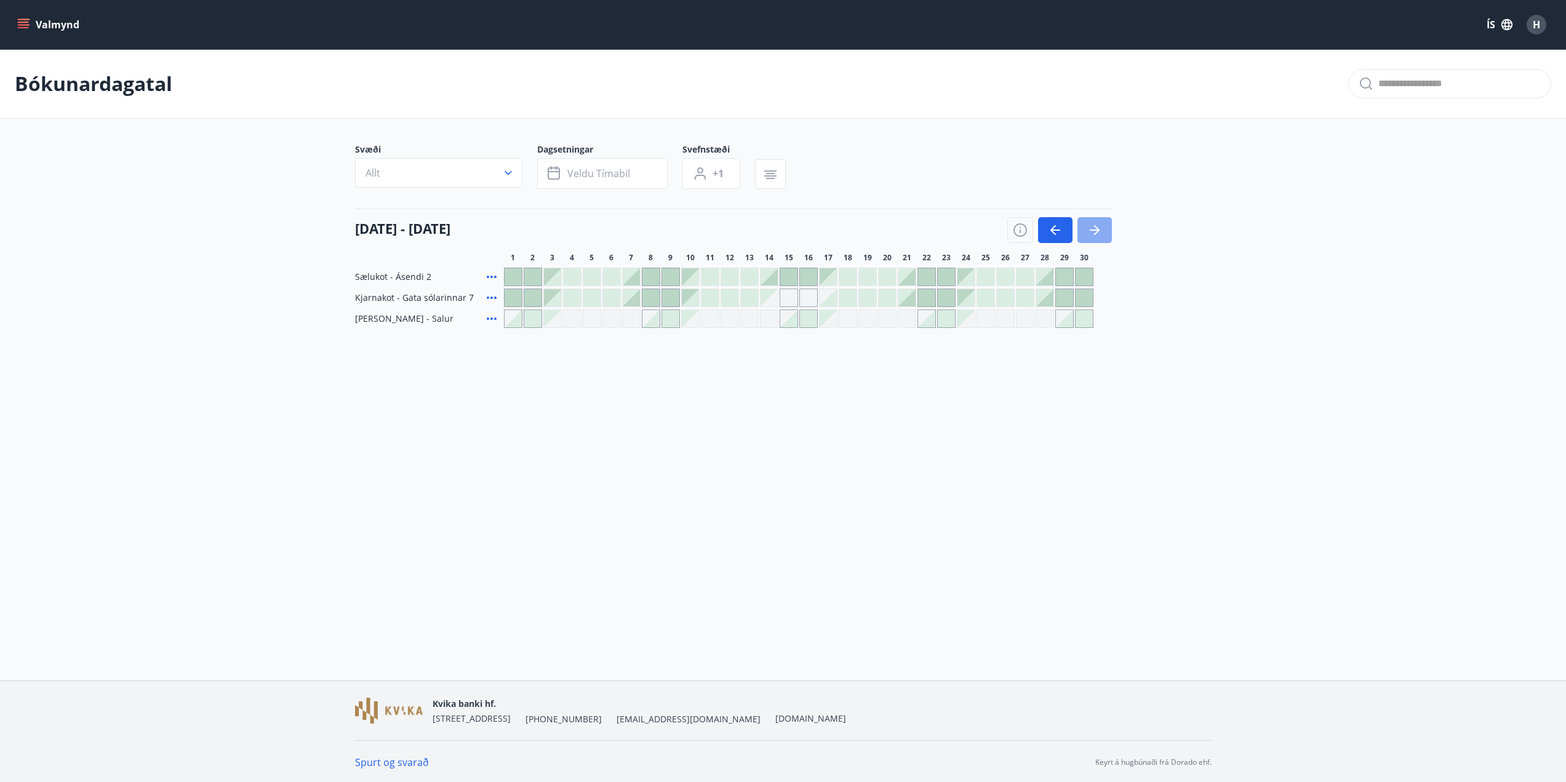
click at [1096, 233] on icon "button" at bounding box center [1095, 230] width 15 height 15
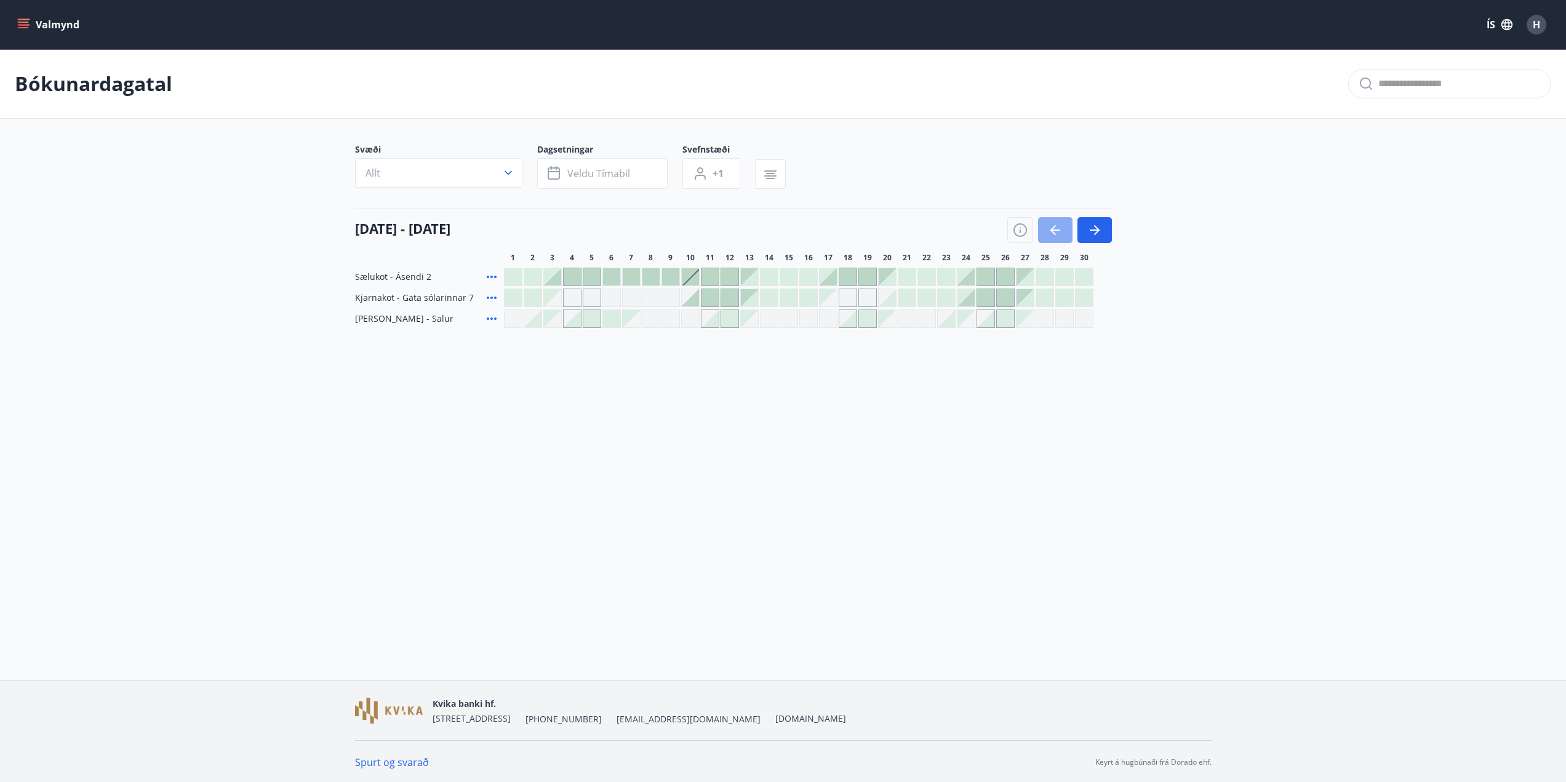
click at [1057, 231] on icon "button" at bounding box center [1055, 230] width 15 height 15
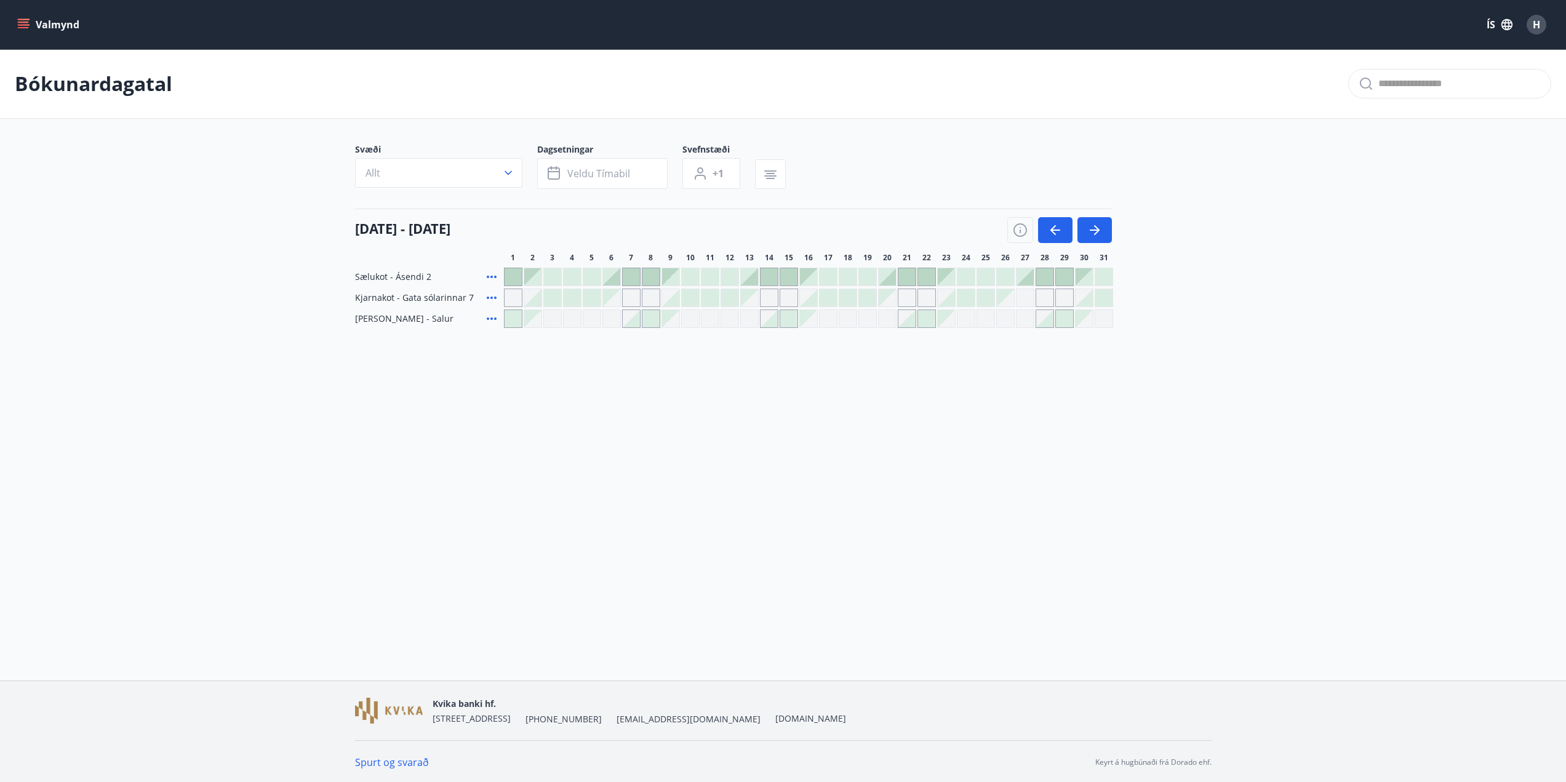
click at [1062, 321] on div at bounding box center [1064, 318] width 17 height 17
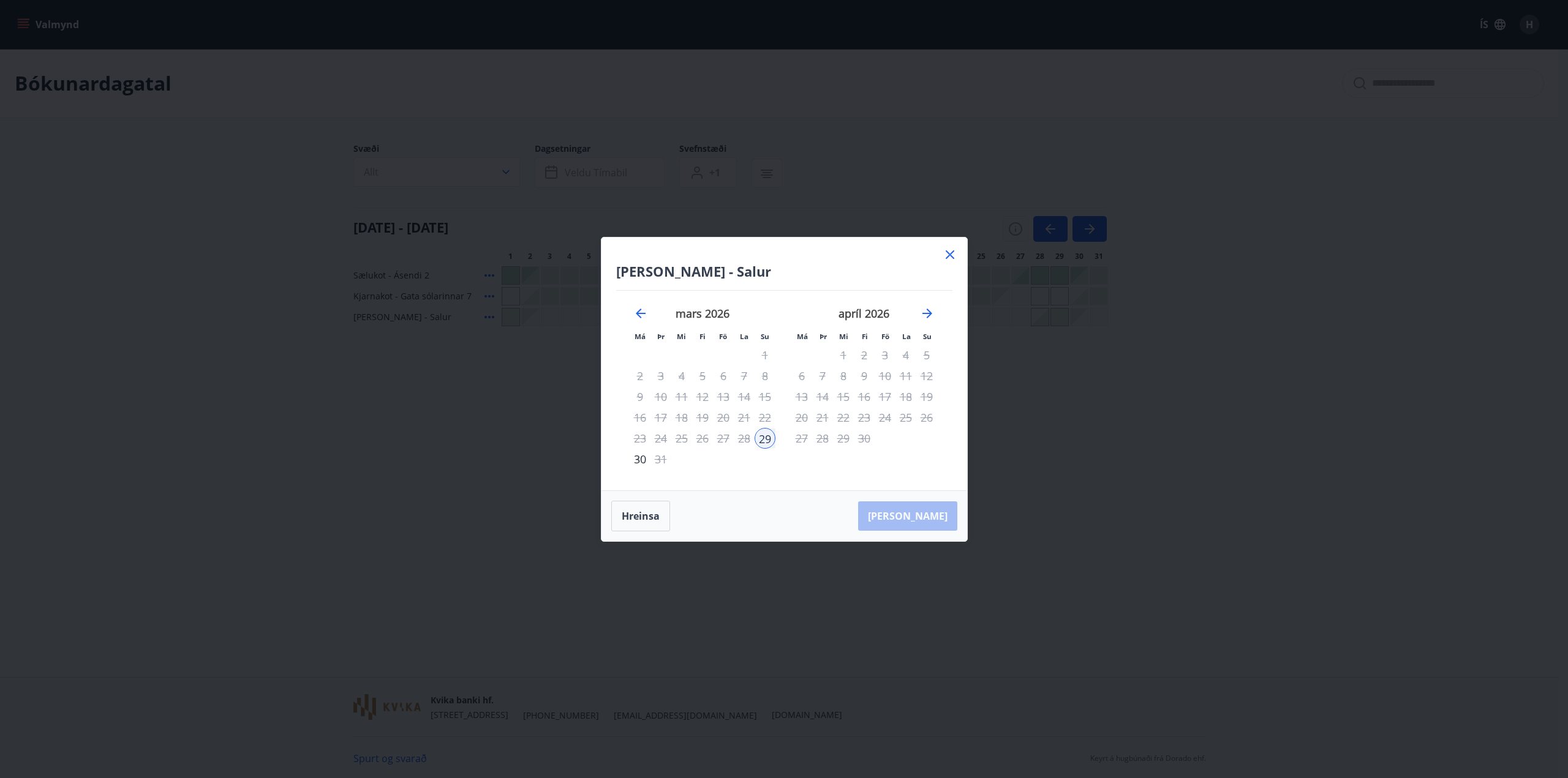
click at [926, 513] on div "Hreinsa Taka Frá" at bounding box center [783, 516] width 365 height 50
click at [911, 518] on div "Hreinsa Taka Frá" at bounding box center [783, 516] width 365 height 50
click at [636, 462] on div "30" at bounding box center [640, 459] width 21 height 21
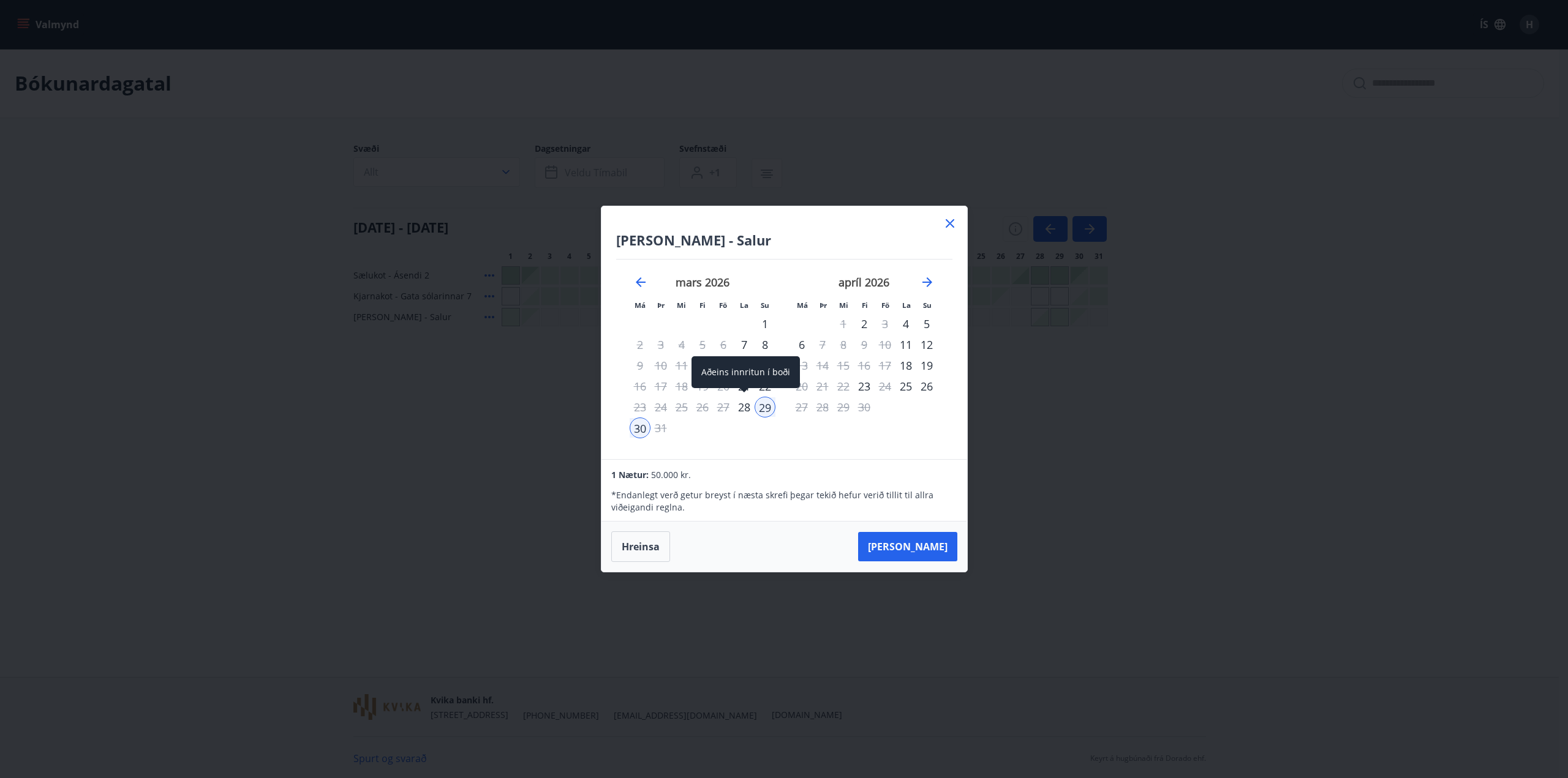
click at [744, 412] on div "28" at bounding box center [743, 407] width 21 height 21
click at [764, 412] on div "29" at bounding box center [764, 407] width 21 height 21
click at [925, 547] on button "[PERSON_NAME]" at bounding box center [907, 547] width 99 height 30
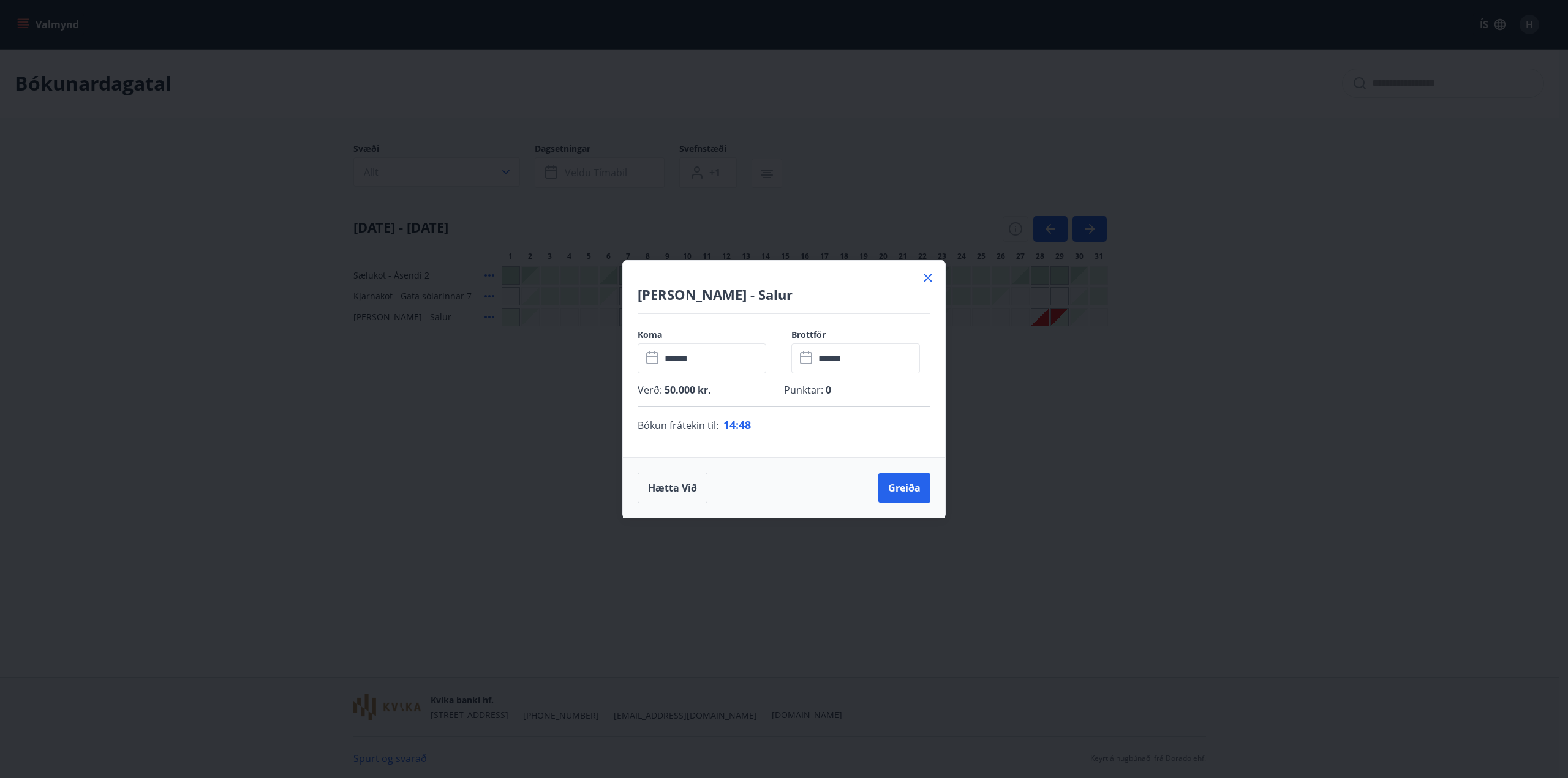
click at [726, 360] on input "******" at bounding box center [713, 358] width 105 height 30
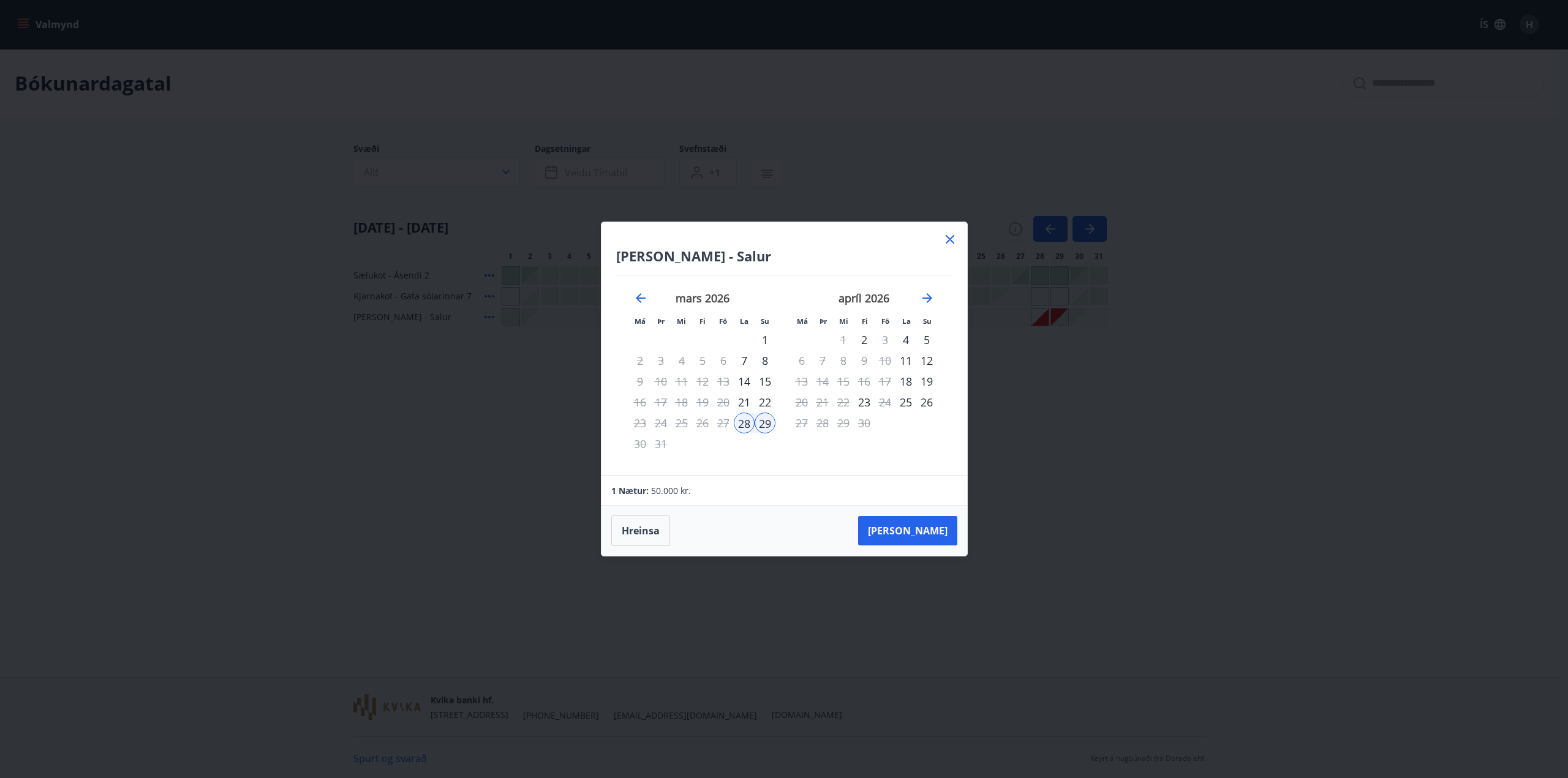
click at [768, 420] on div "29" at bounding box center [764, 423] width 21 height 21
click at [636, 533] on button "Hreinsa" at bounding box center [640, 530] width 59 height 31
click at [765, 426] on div "29" at bounding box center [764, 423] width 21 height 21
click at [632, 443] on div "30" at bounding box center [640, 444] width 21 height 21
click at [924, 536] on button "[PERSON_NAME]" at bounding box center [907, 531] width 99 height 30
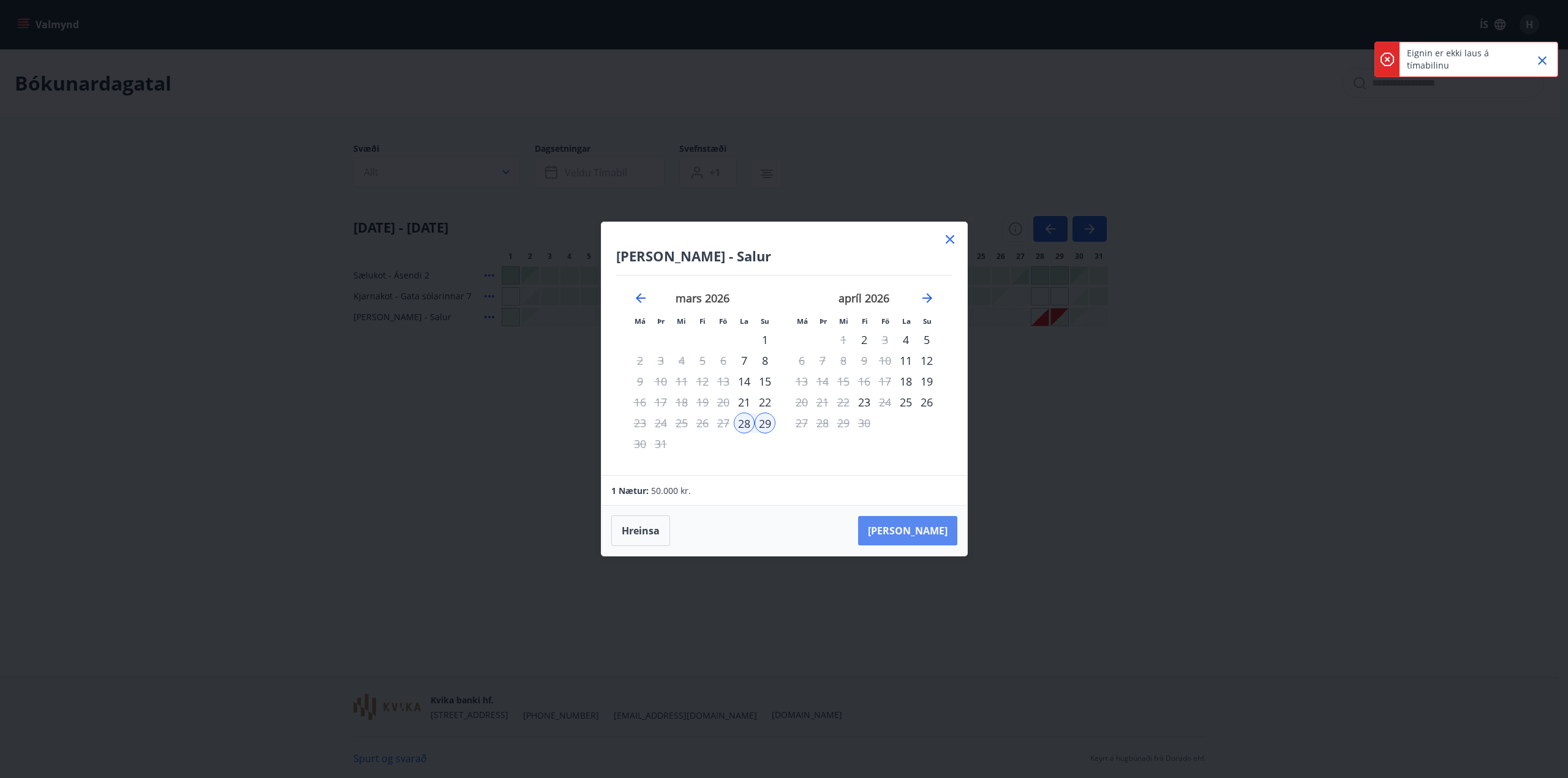
click at [929, 537] on button "[PERSON_NAME]" at bounding box center [907, 531] width 99 height 30
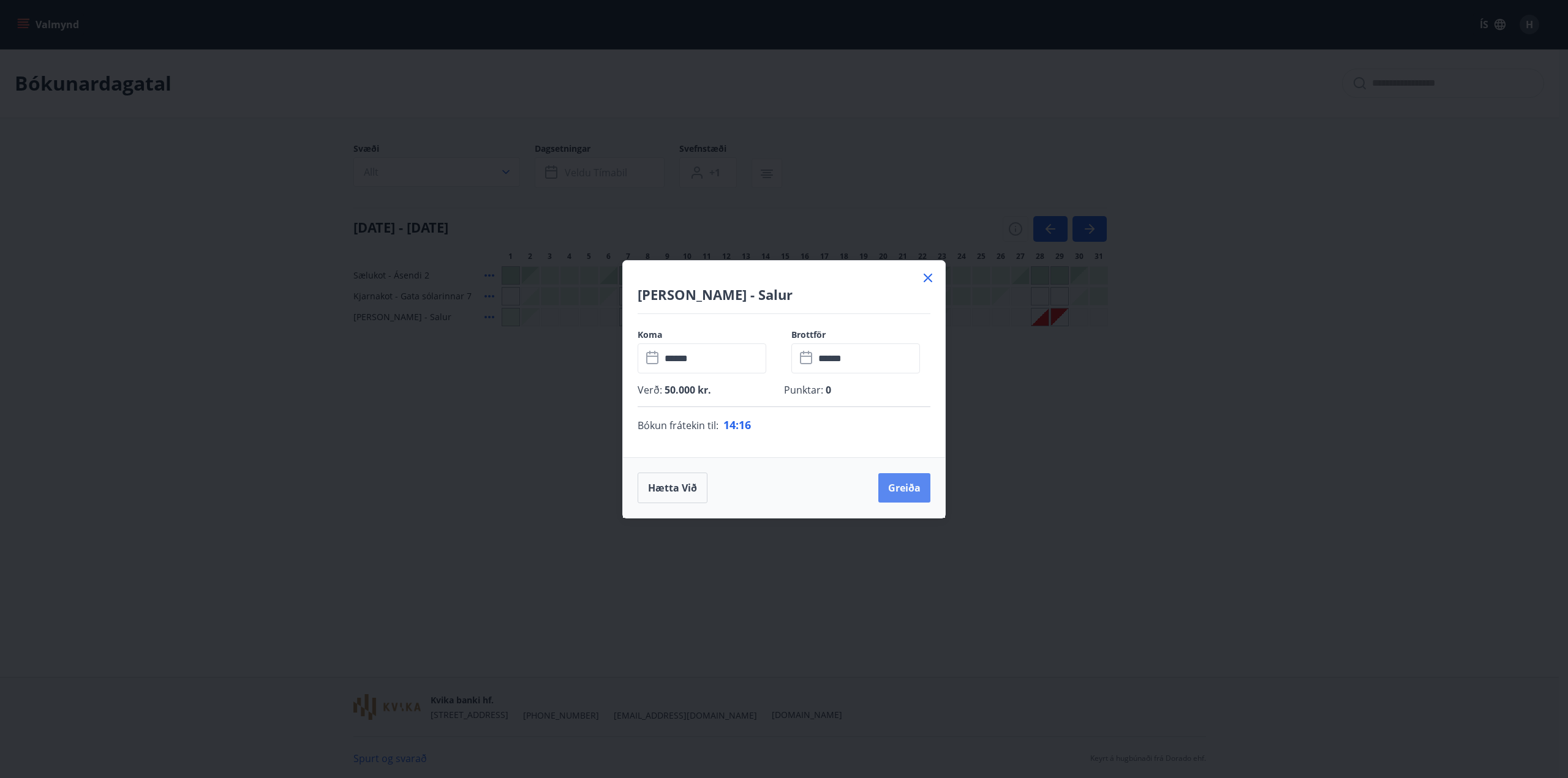
click at [906, 488] on button "Greiða" at bounding box center [904, 488] width 52 height 30
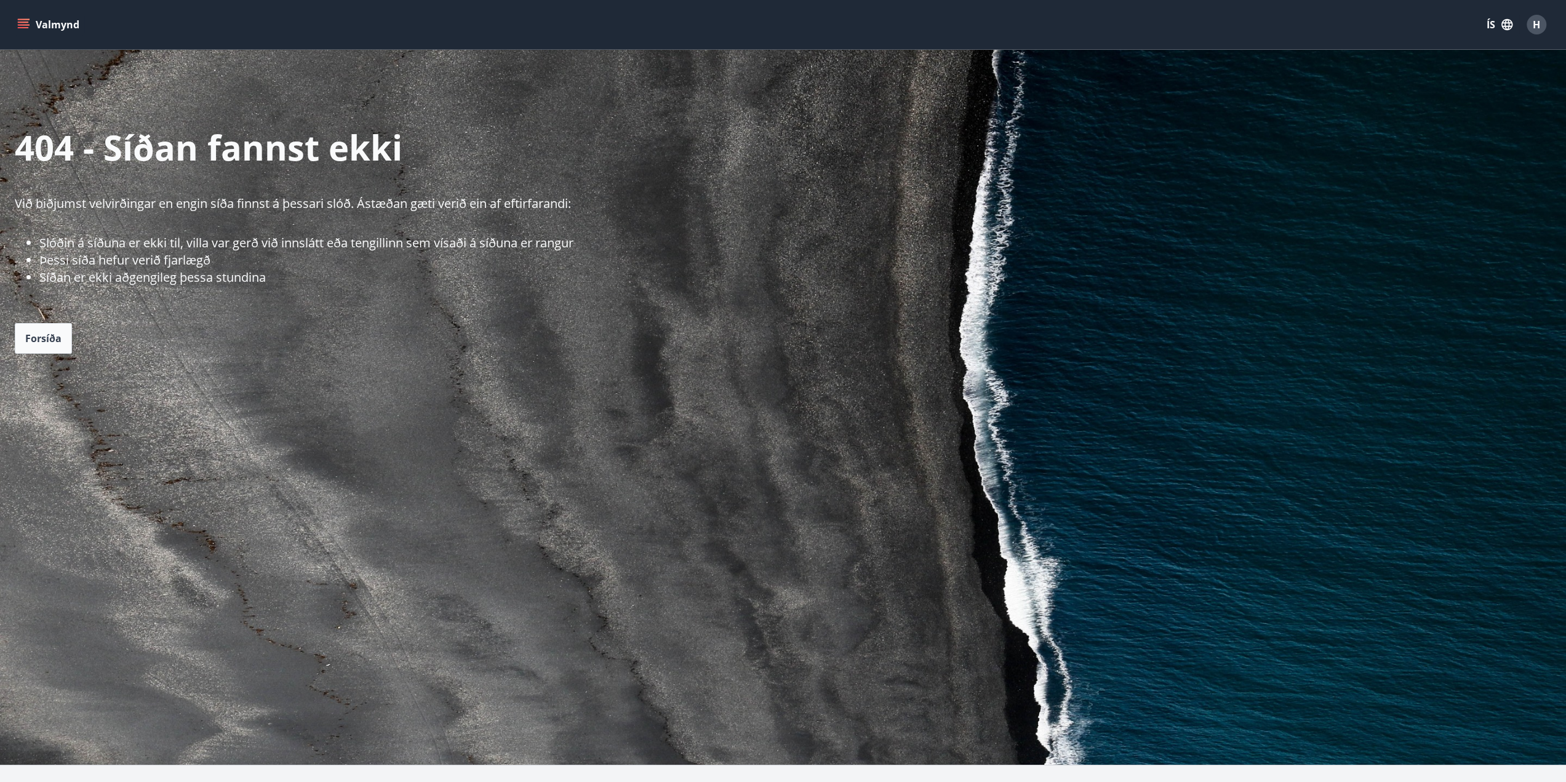
click at [24, 20] on icon "menu" at bounding box center [25, 19] width 14 height 1
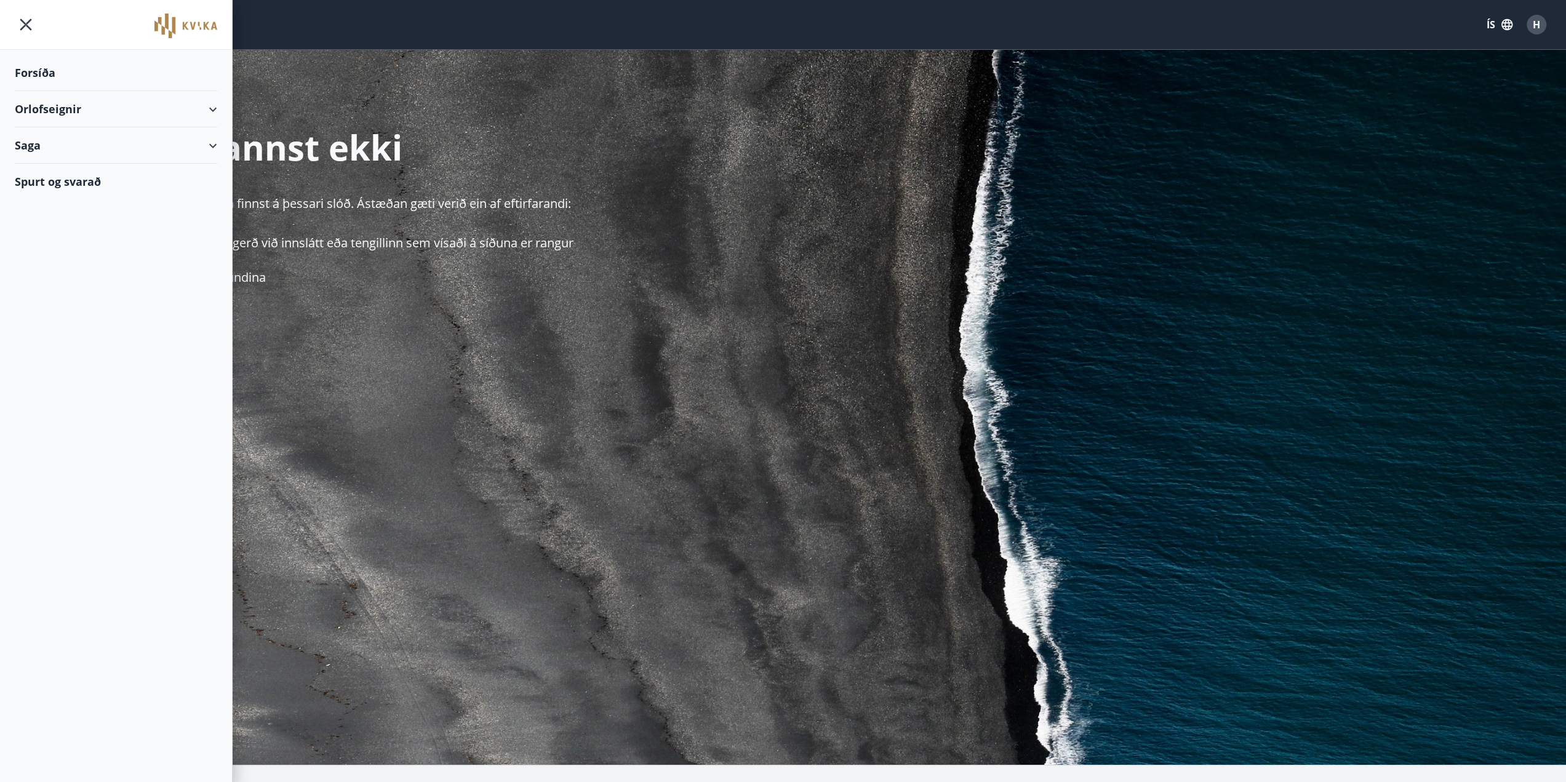
click at [47, 106] on div "Orlofseignir" at bounding box center [116, 109] width 202 height 36
click at [52, 136] on div "Framboð" at bounding box center [116, 140] width 183 height 26
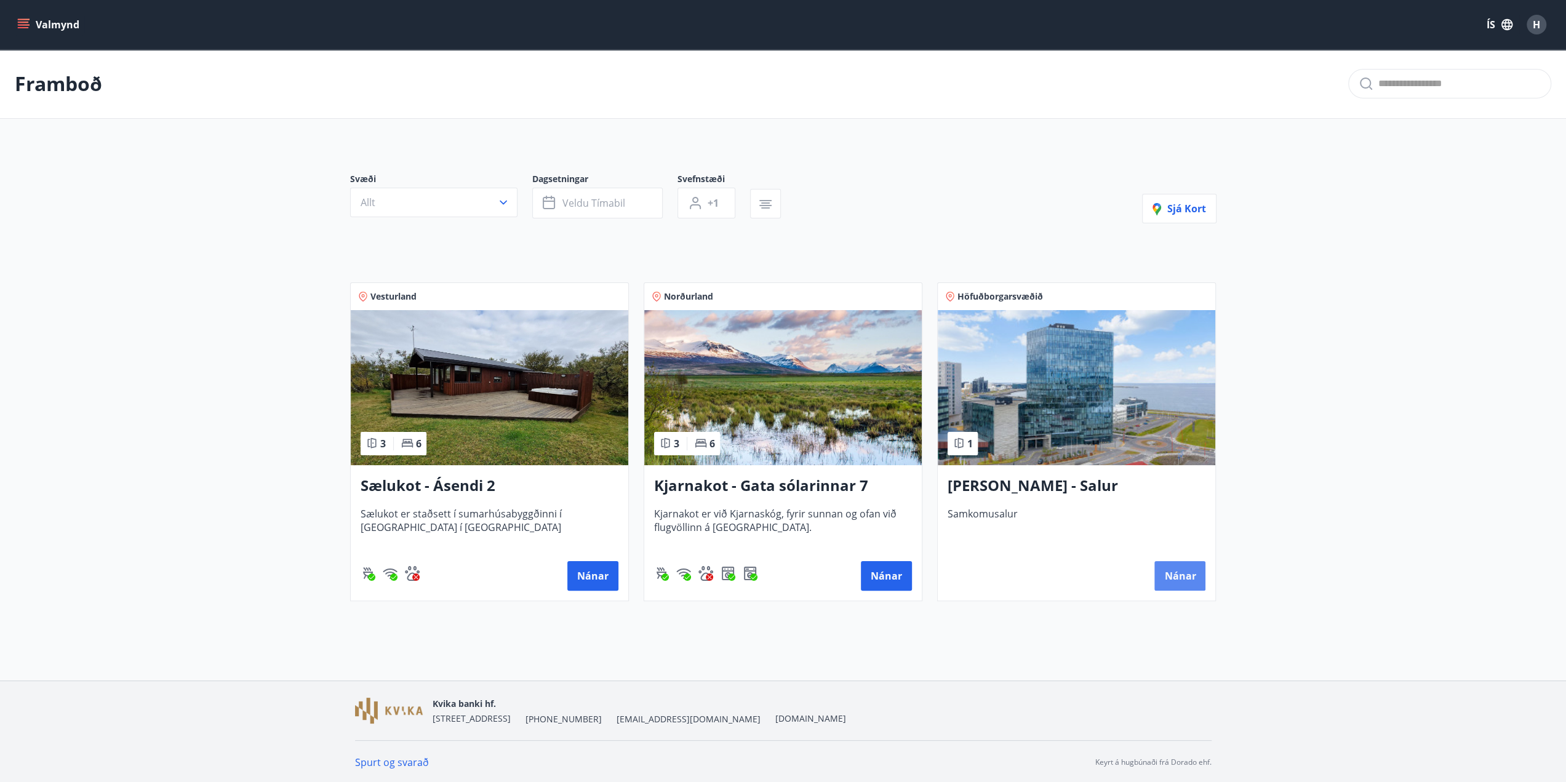
click at [1169, 580] on button "Nánar" at bounding box center [1180, 576] width 51 height 30
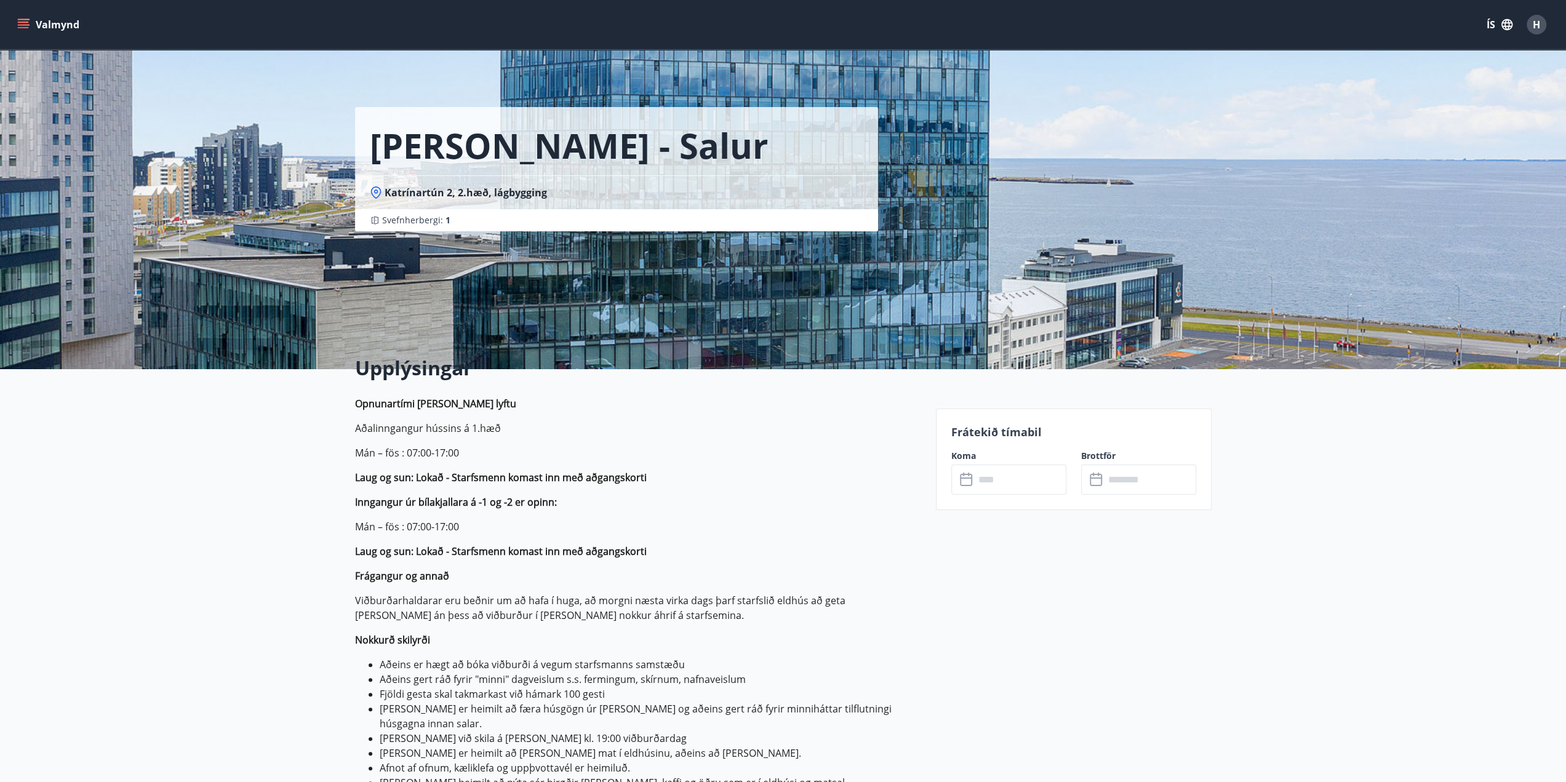
click at [1044, 479] on input "text" at bounding box center [1021, 480] width 92 height 30
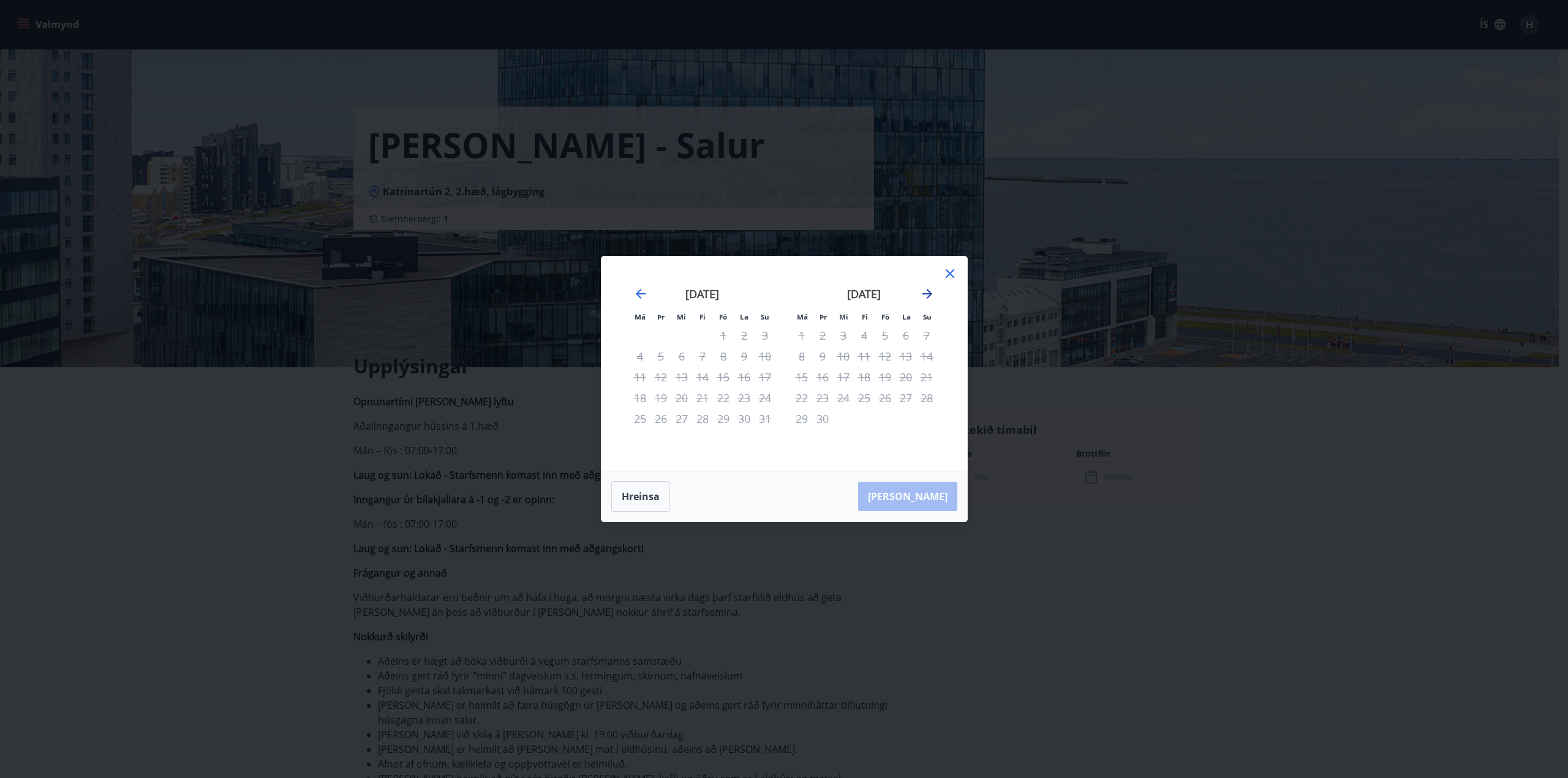
click at [929, 290] on icon "Move forward to switch to the next month." at bounding box center [926, 293] width 15 height 15
click at [928, 291] on icon "Move forward to switch to the next month." at bounding box center [927, 294] width 10 height 10
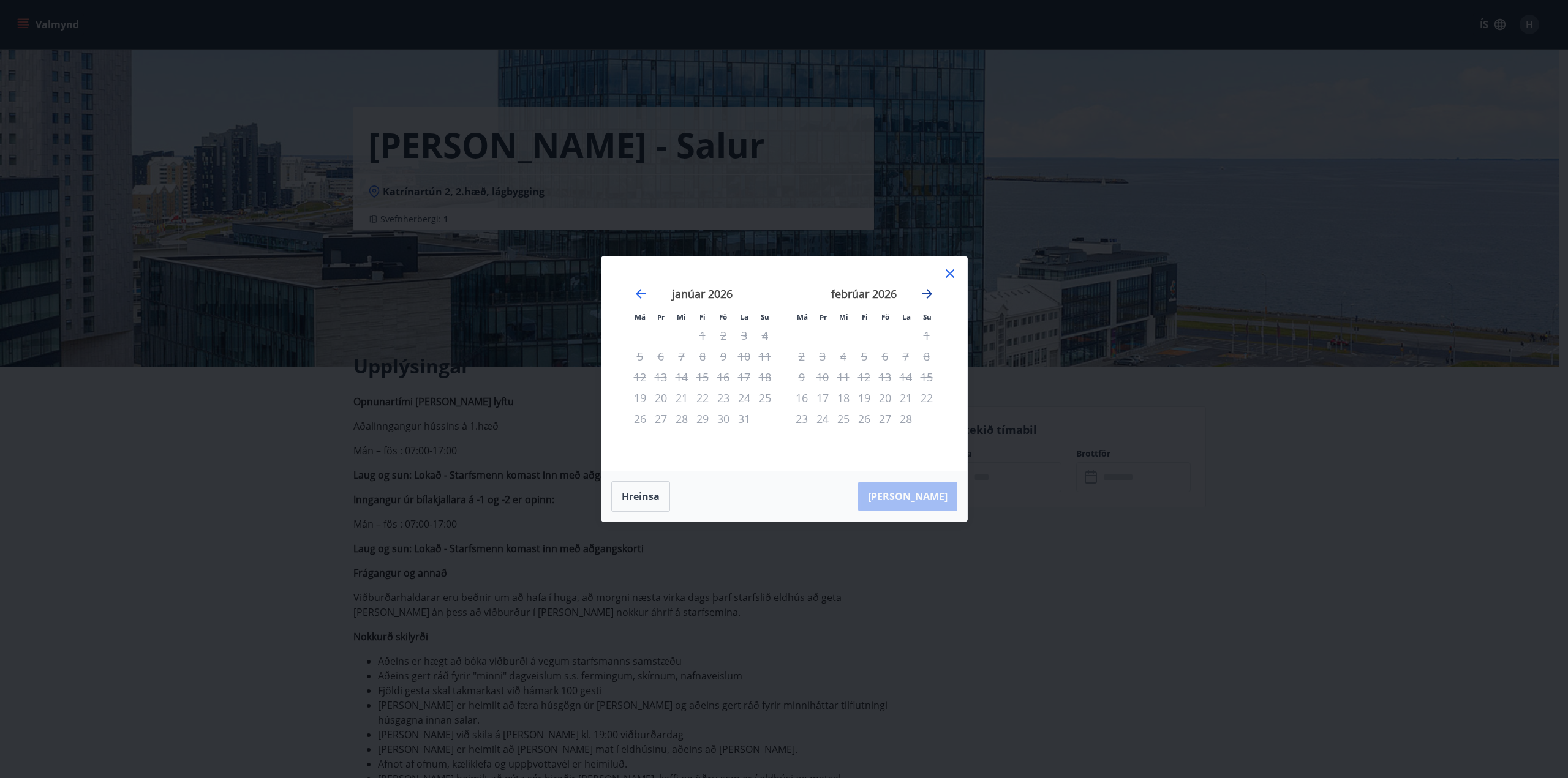
click at [927, 292] on icon "Move forward to switch to the next month." at bounding box center [927, 294] width 10 height 10
click at [926, 421] on div "29" at bounding box center [926, 419] width 21 height 21
drag, startPoint x: 926, startPoint y: 421, endPoint x: 928, endPoint y: 401, distance: 20.1
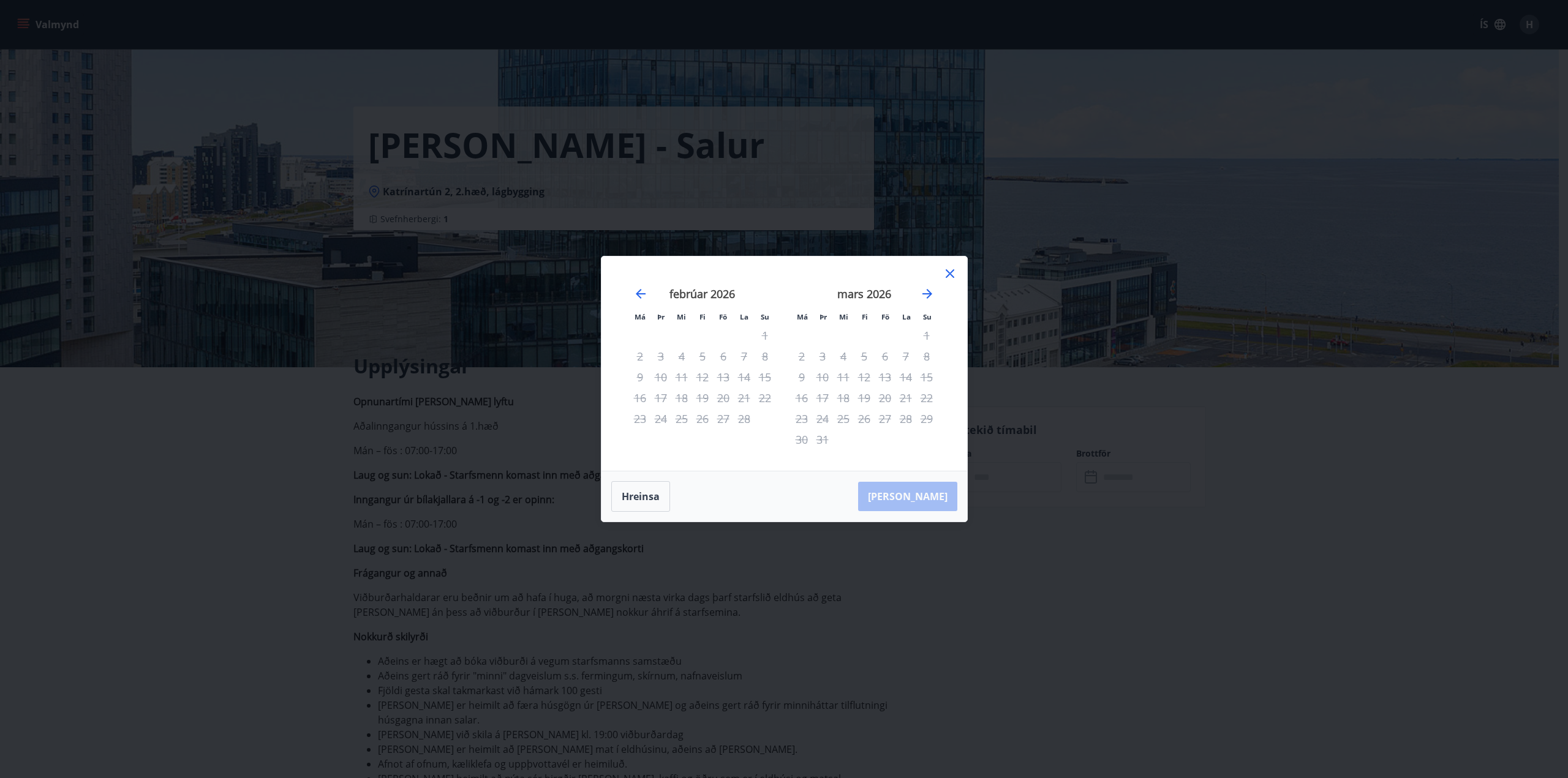
click at [926, 421] on div "29" at bounding box center [926, 419] width 21 height 21
click at [948, 277] on icon at bounding box center [949, 274] width 15 height 15
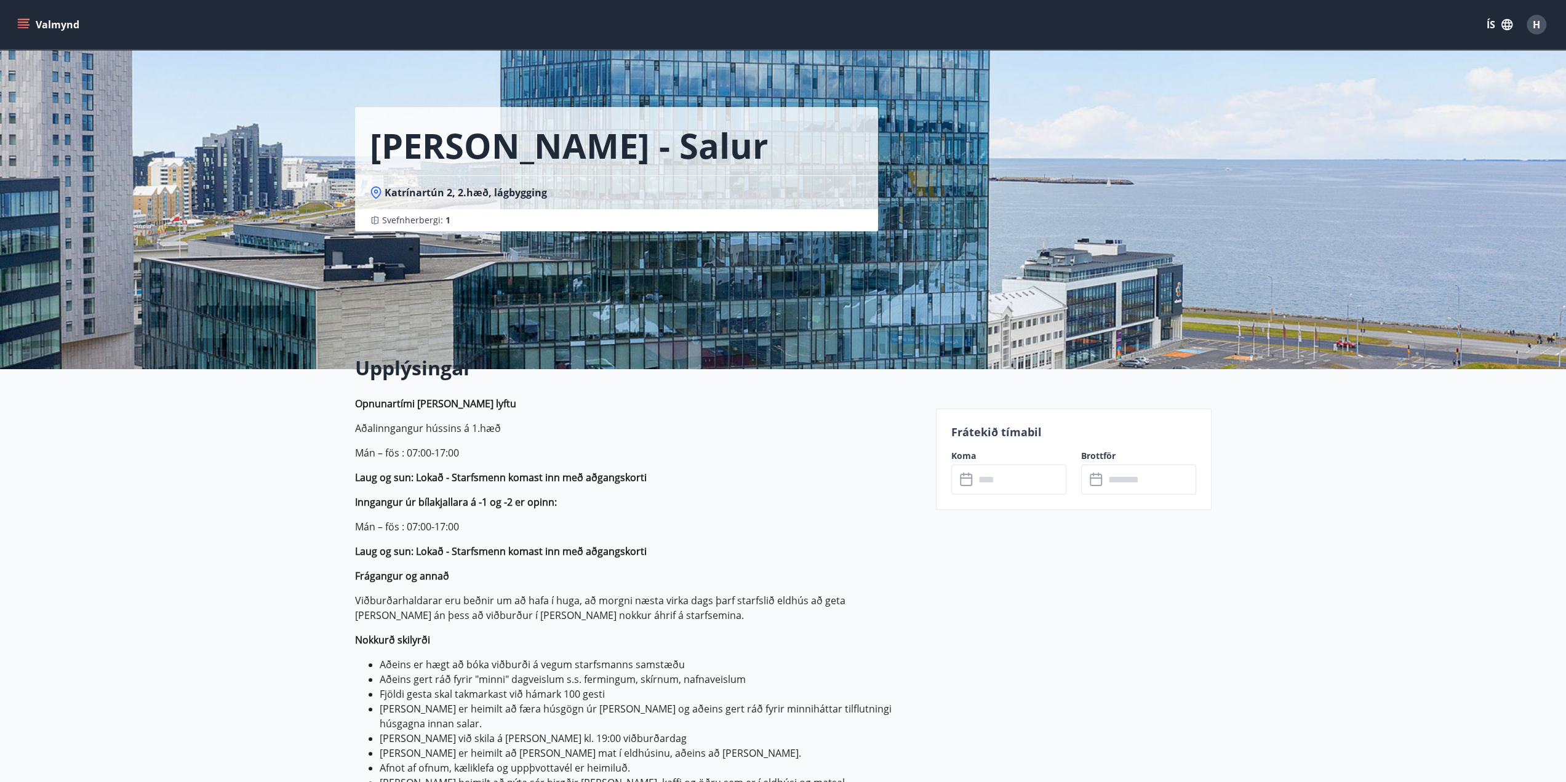
click at [26, 25] on icon "menu" at bounding box center [23, 24] width 12 height 12
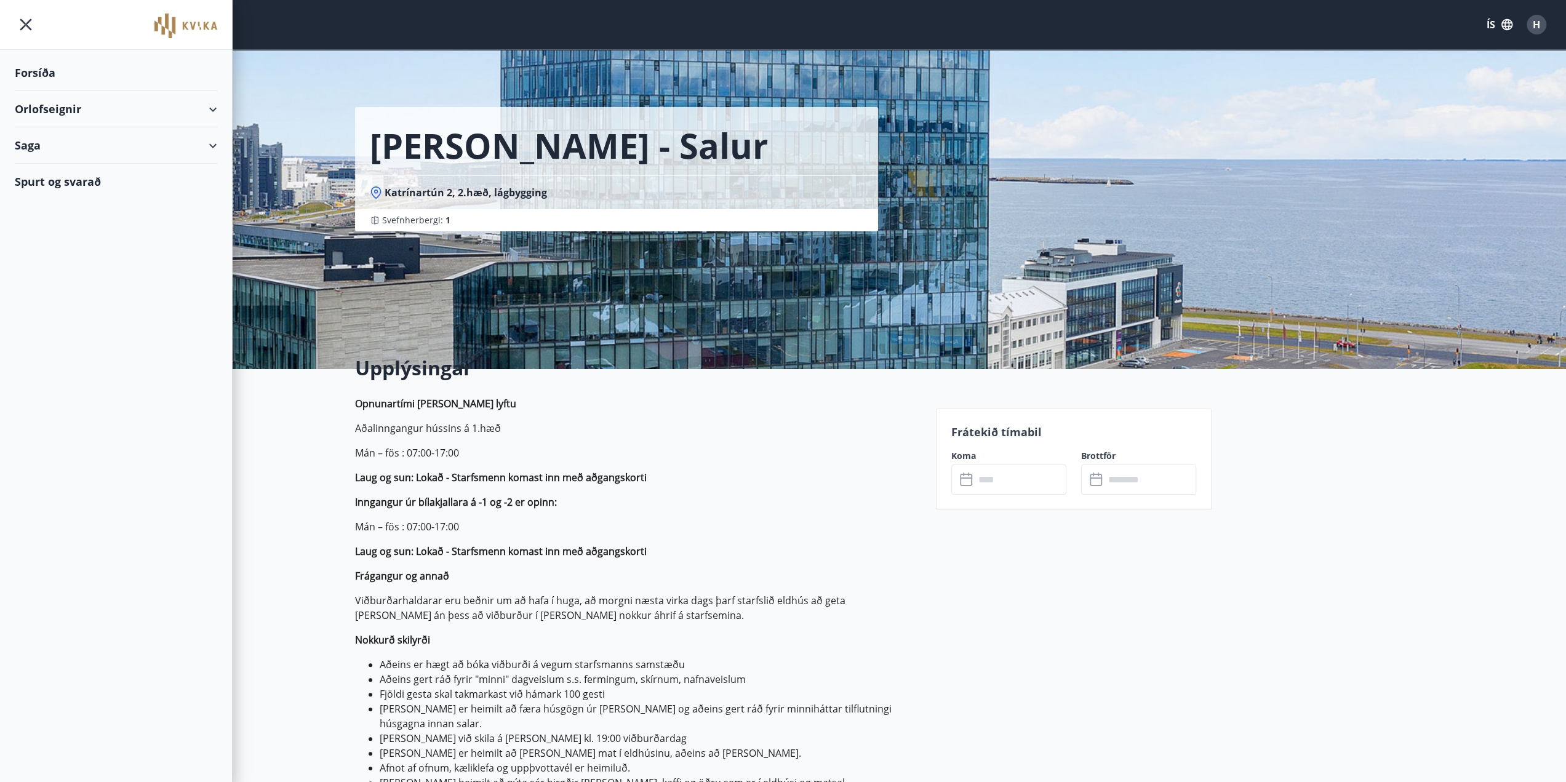
click at [33, 70] on div "Forsíða" at bounding box center [116, 73] width 202 height 36
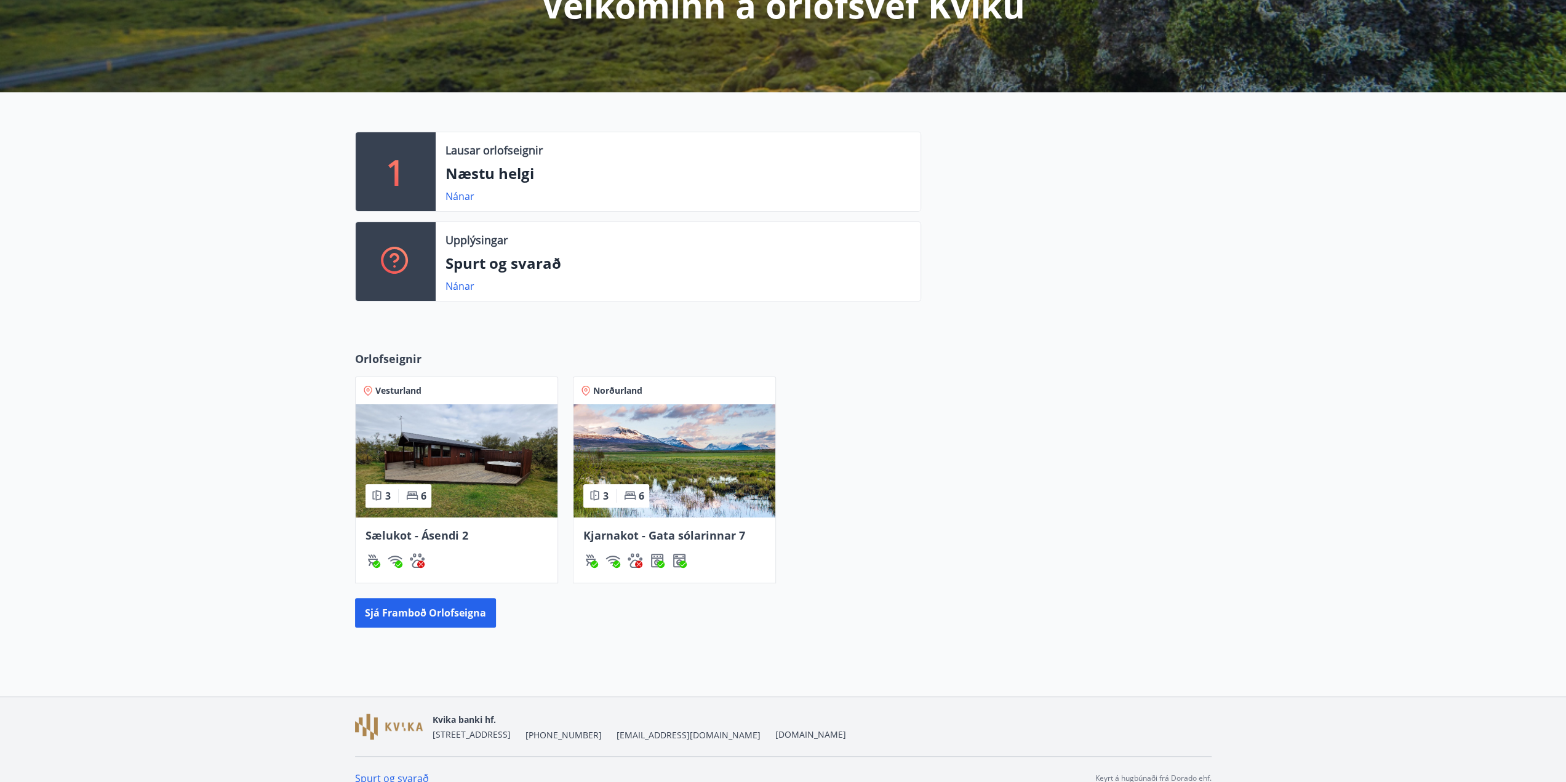
scroll to position [204, 0]
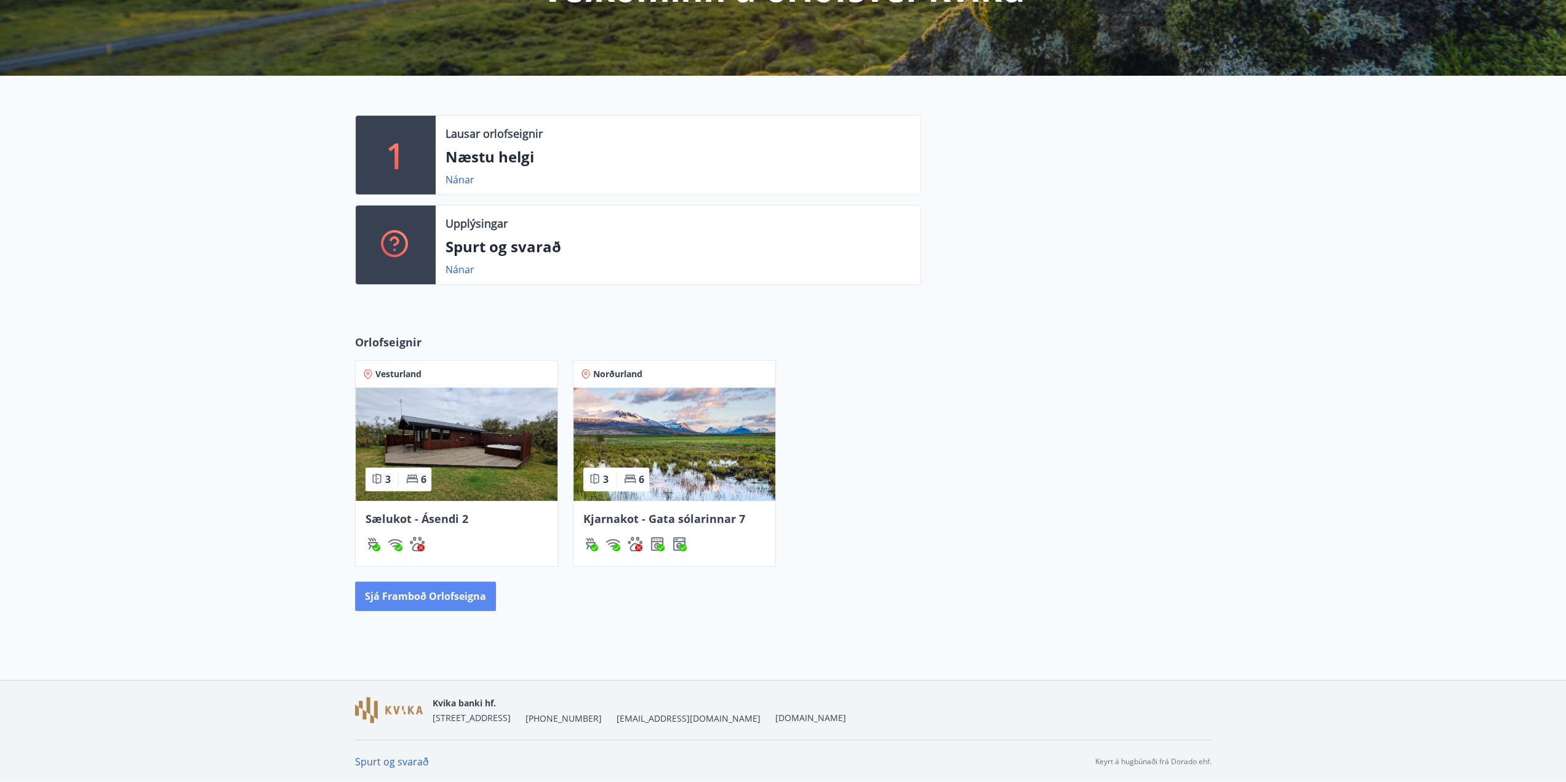
click at [412, 590] on button "Sjá framboð orlofseigna" at bounding box center [425, 597] width 141 height 30
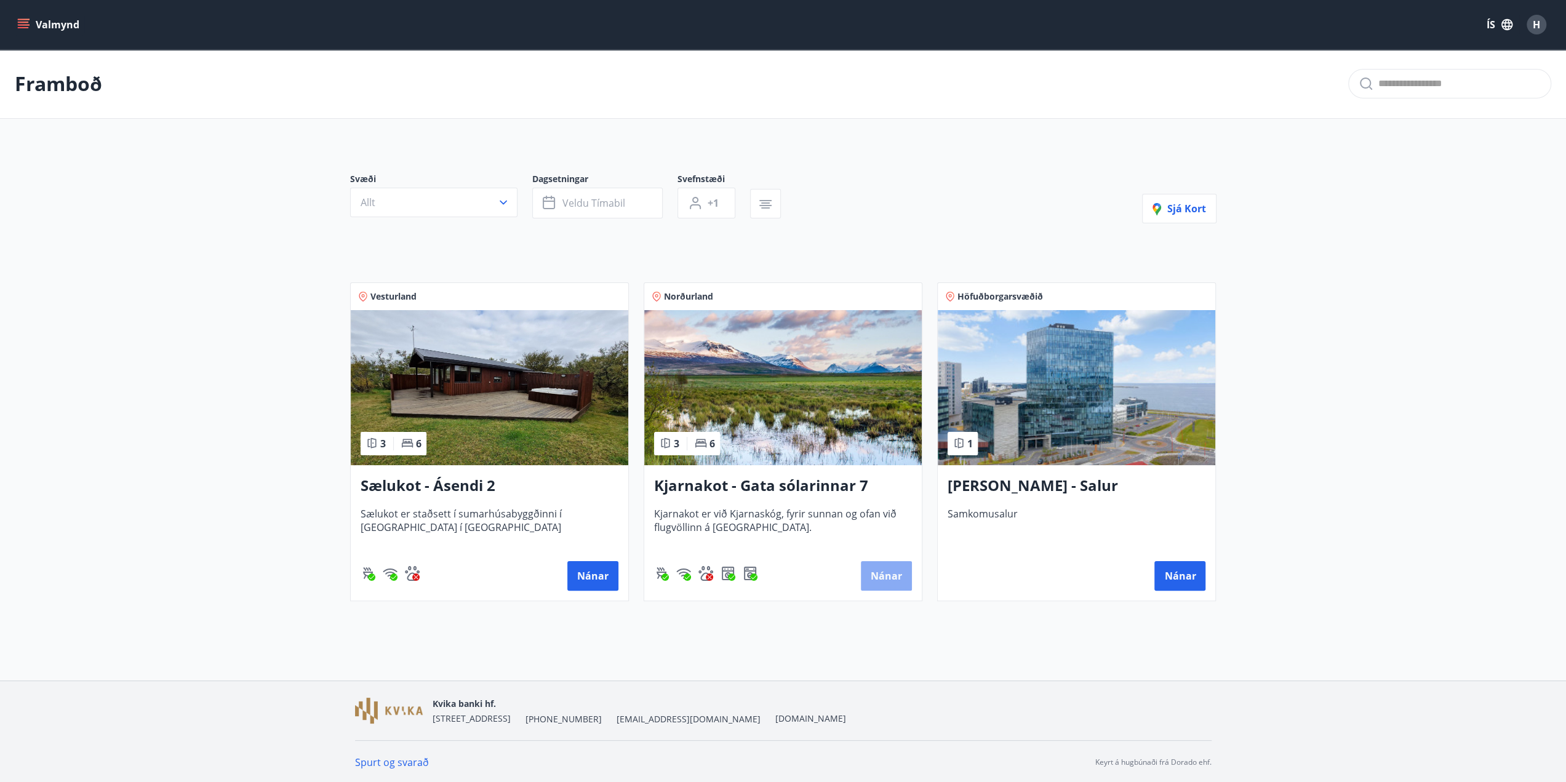
click at [893, 575] on button "Nánar" at bounding box center [886, 576] width 51 height 30
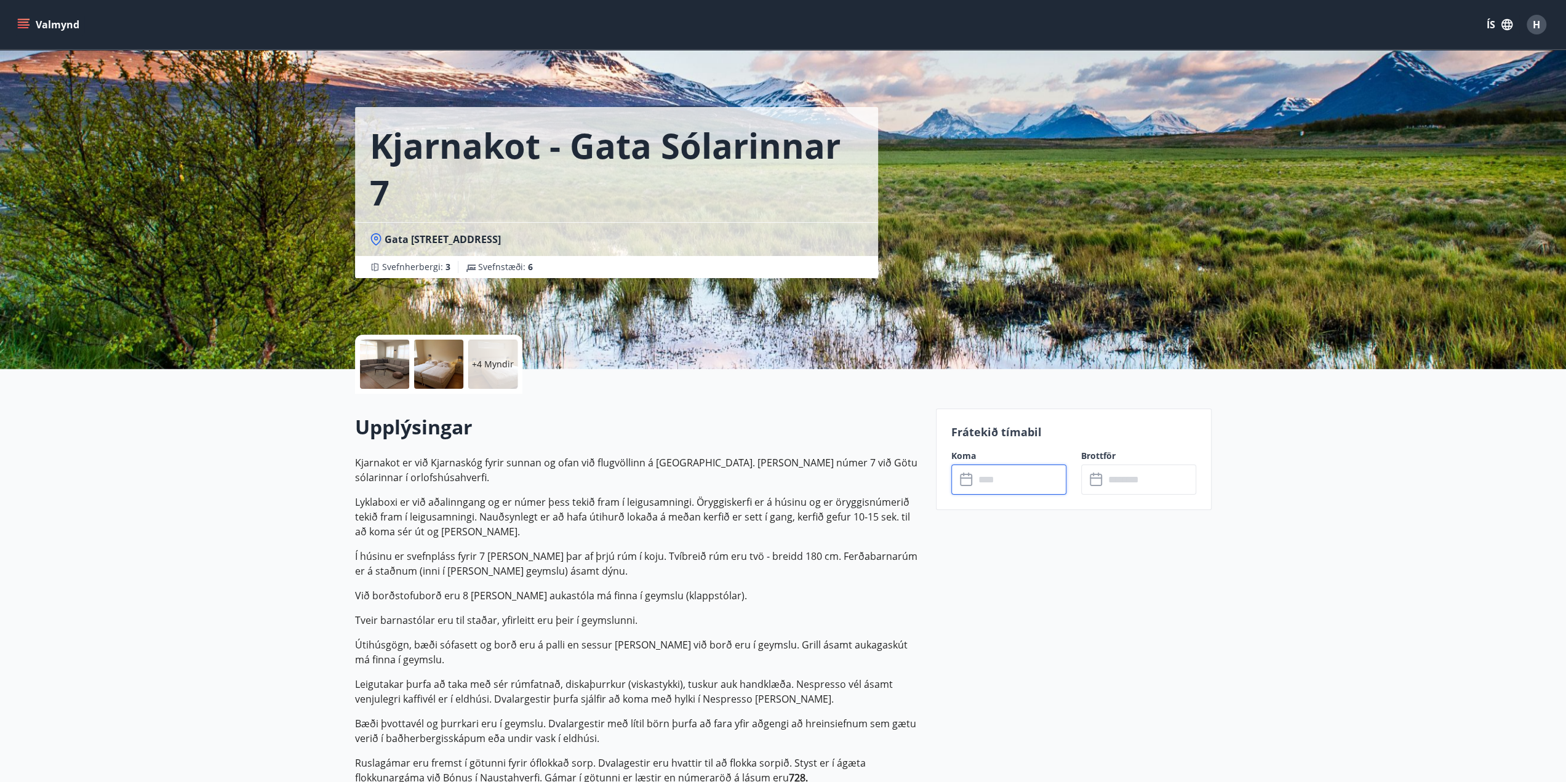
click at [995, 481] on input "text" at bounding box center [1021, 480] width 92 height 30
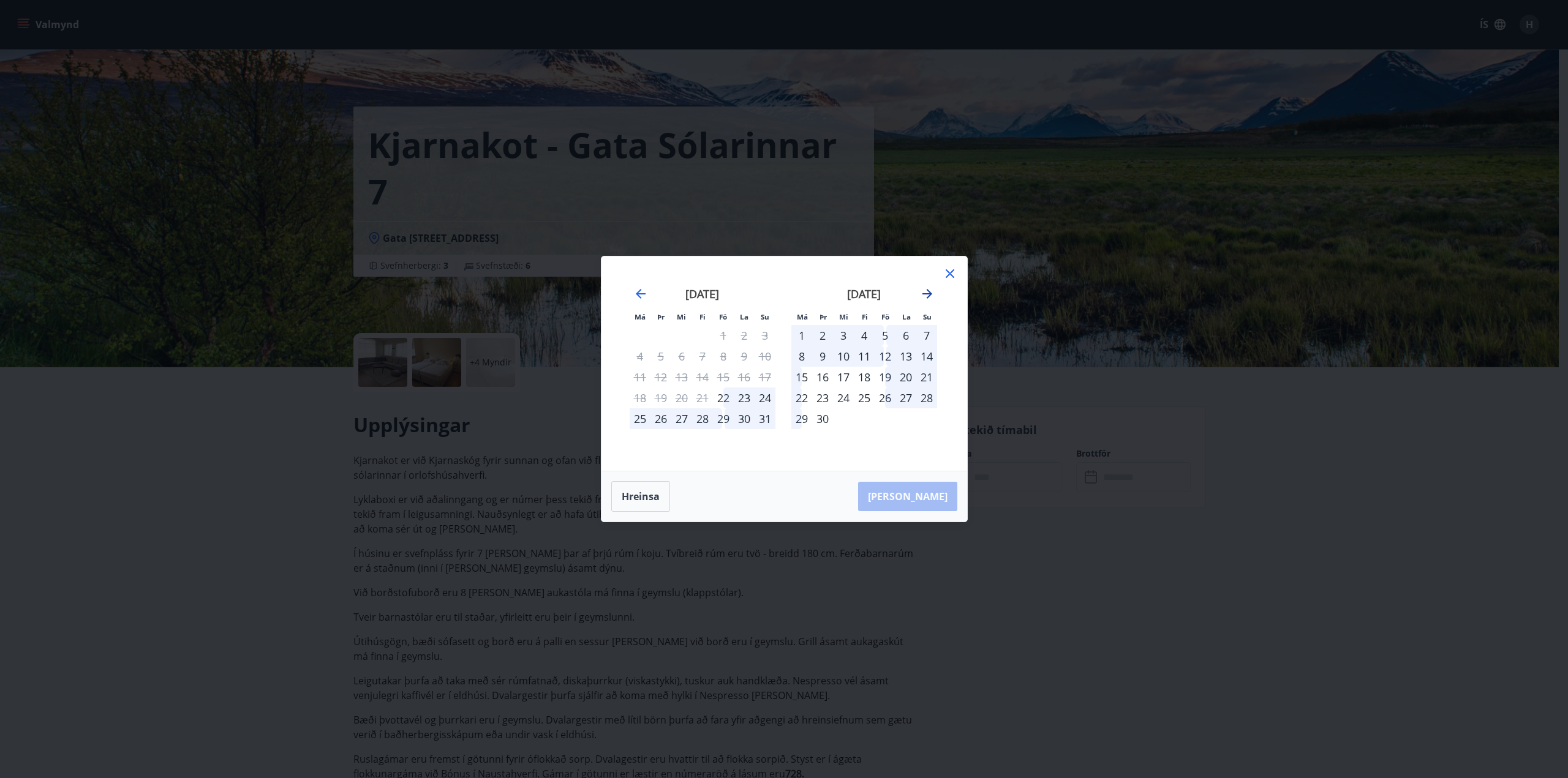
click at [929, 294] on icon "Move forward to switch to the next month." at bounding box center [927, 294] width 10 height 10
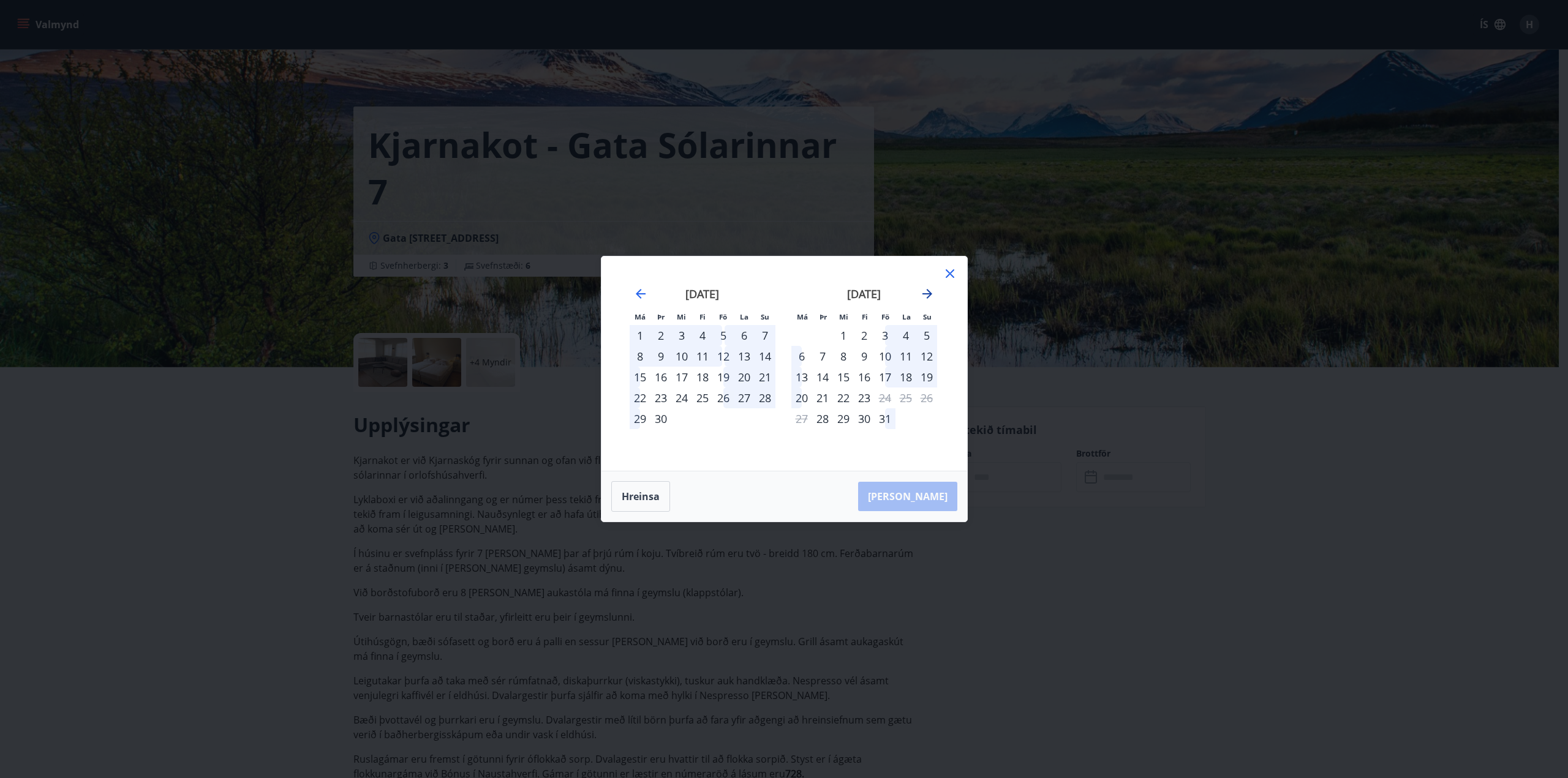
click at [928, 294] on icon "Move forward to switch to the next month." at bounding box center [927, 294] width 10 height 10
click at [927, 297] on icon "Move forward to switch to the next month." at bounding box center [926, 293] width 15 height 15
click at [1165, 641] on div "Má Þr Mi Fi Fö La Su Má Þr Mi Fi Fö La Su [DATE] 1 2 3 4 5 6 7 8 9 10 11 12 13 …" at bounding box center [784, 389] width 1568 height 778
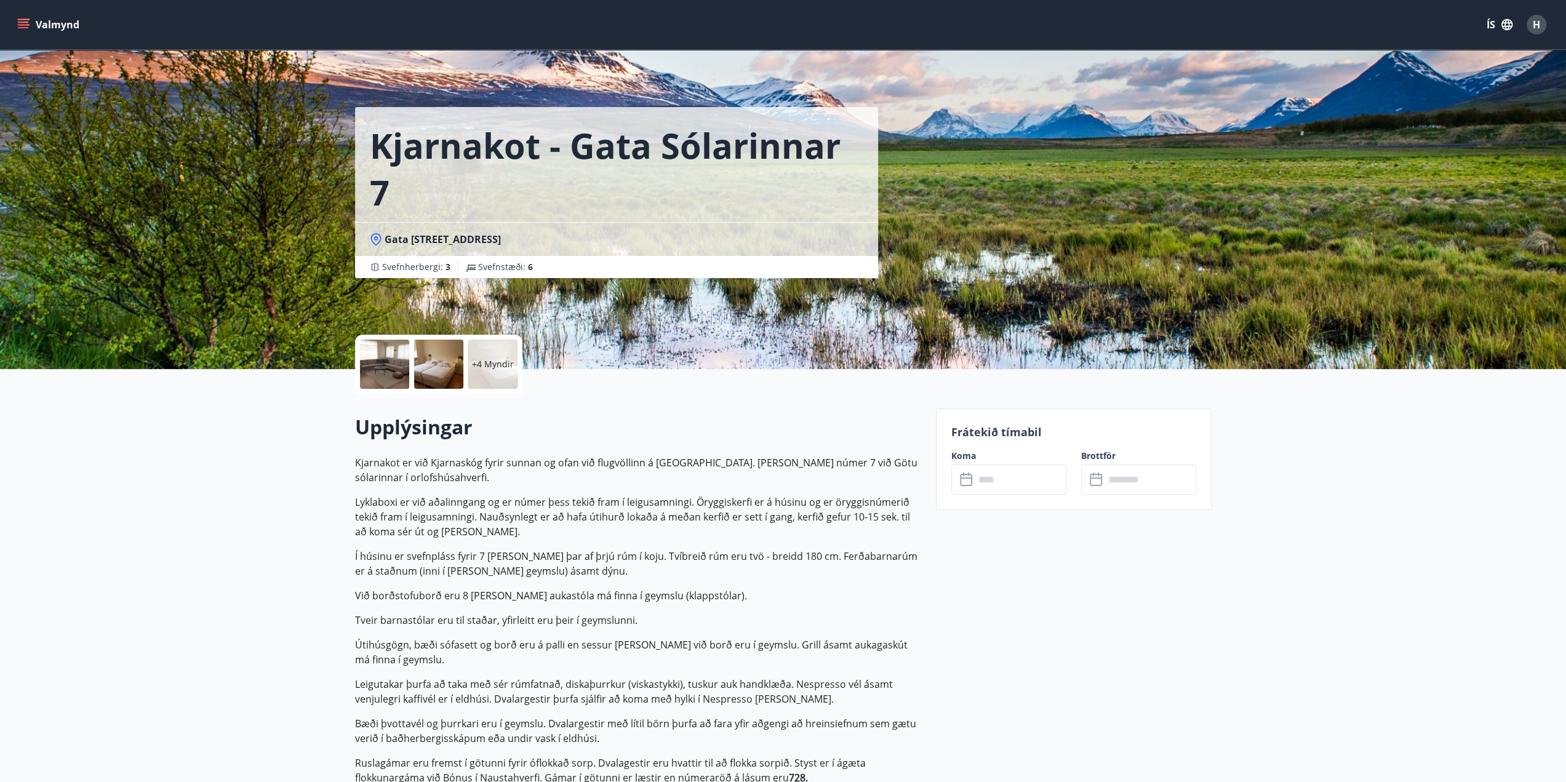
click at [23, 24] on icon "menu" at bounding box center [25, 24] width 14 height 1
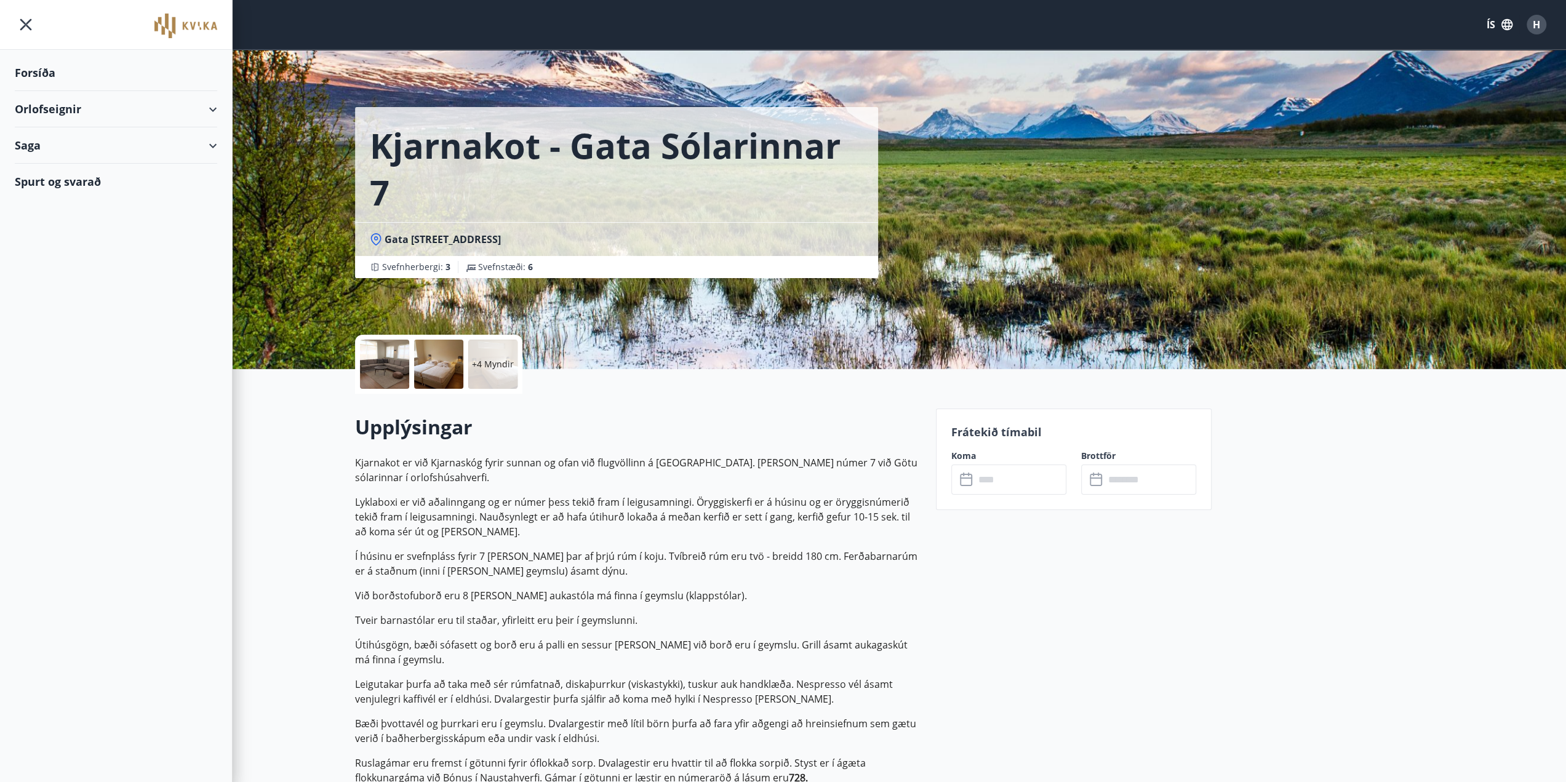
click at [217, 108] on div "Orlofseignir" at bounding box center [116, 109] width 202 height 36
click at [46, 142] on div "Framboð" at bounding box center [116, 140] width 183 height 26
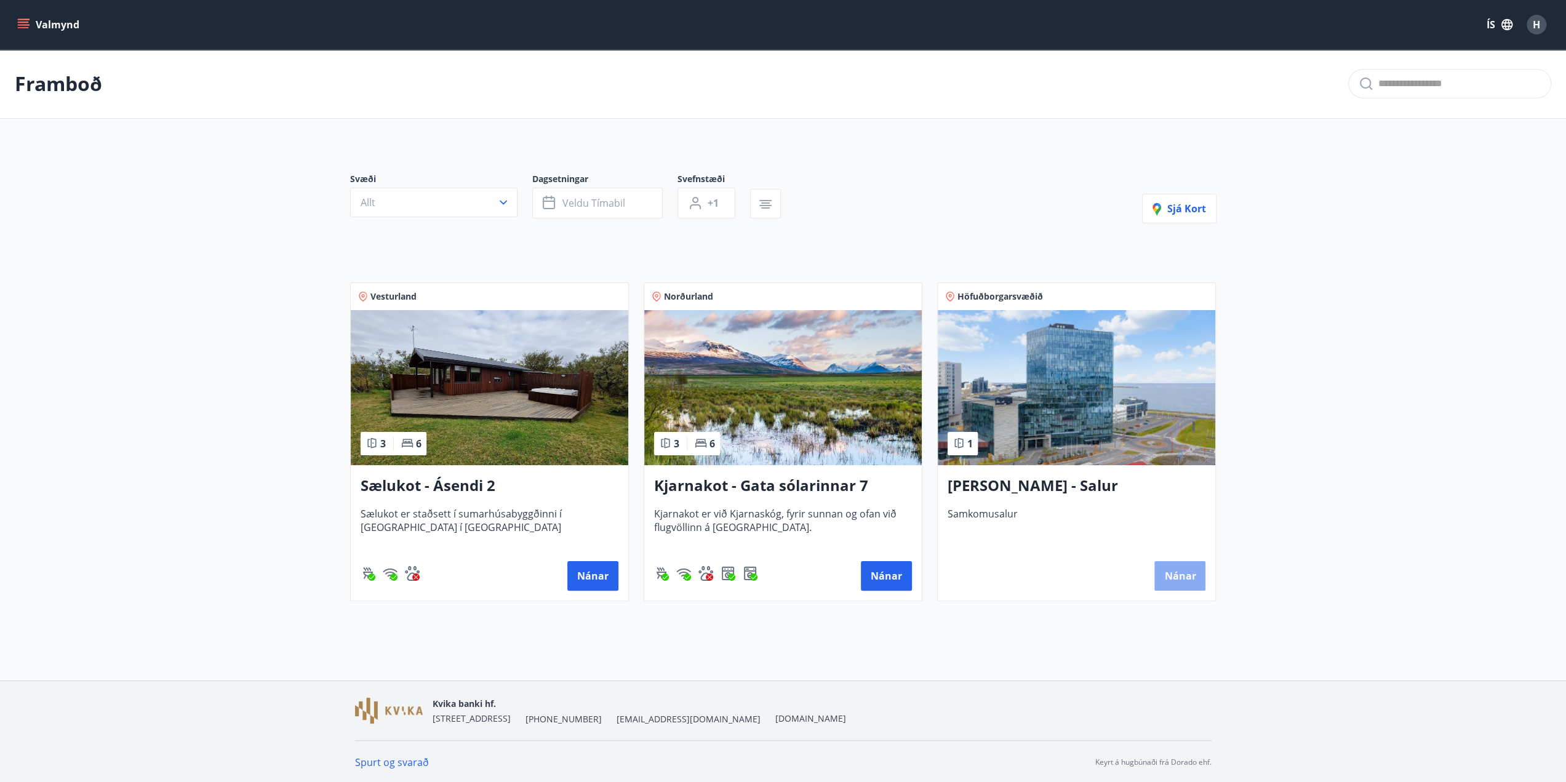
click at [1187, 577] on button "Nánar" at bounding box center [1180, 576] width 51 height 30
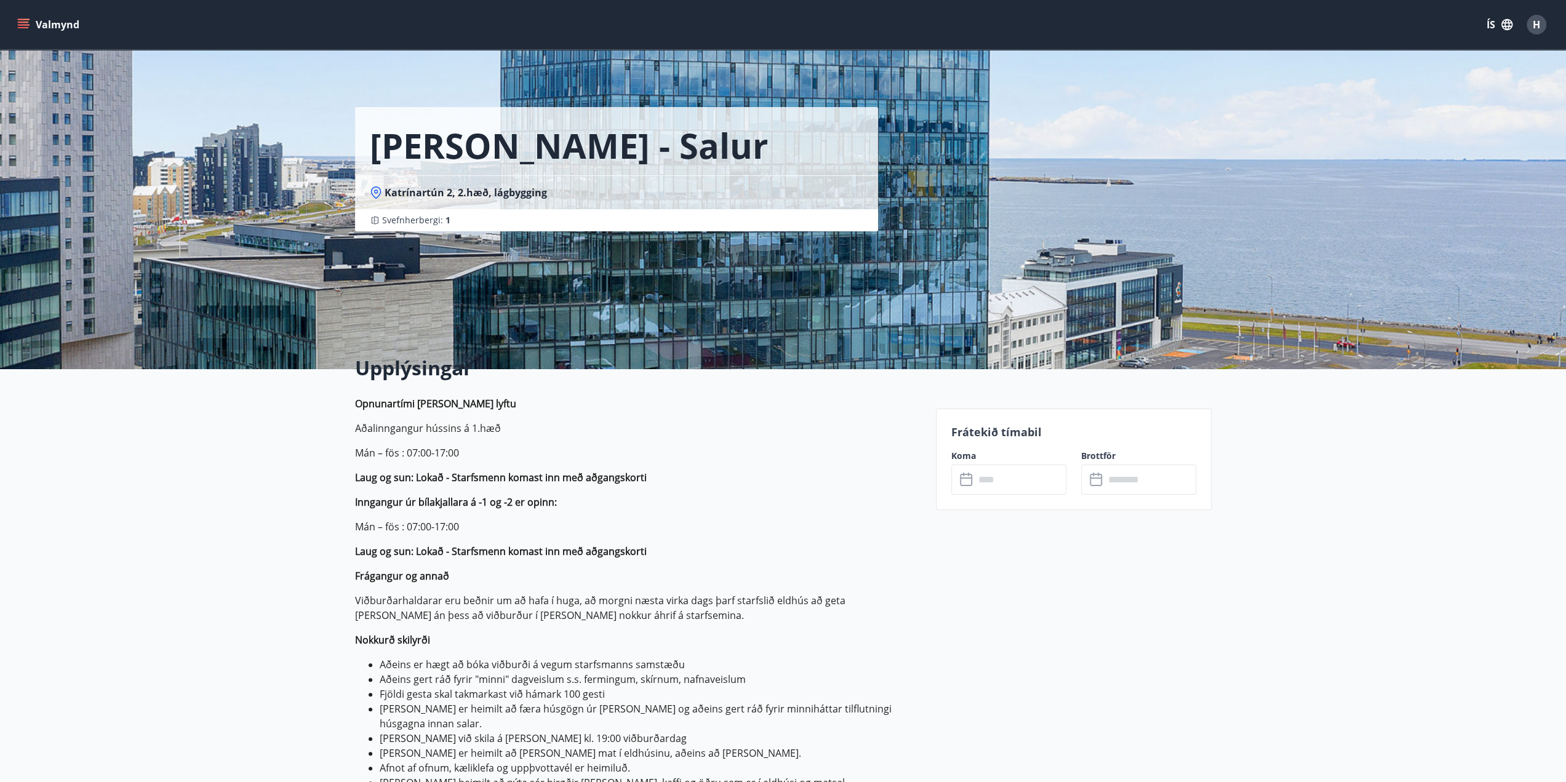
click at [998, 470] on input "text" at bounding box center [1021, 480] width 92 height 30
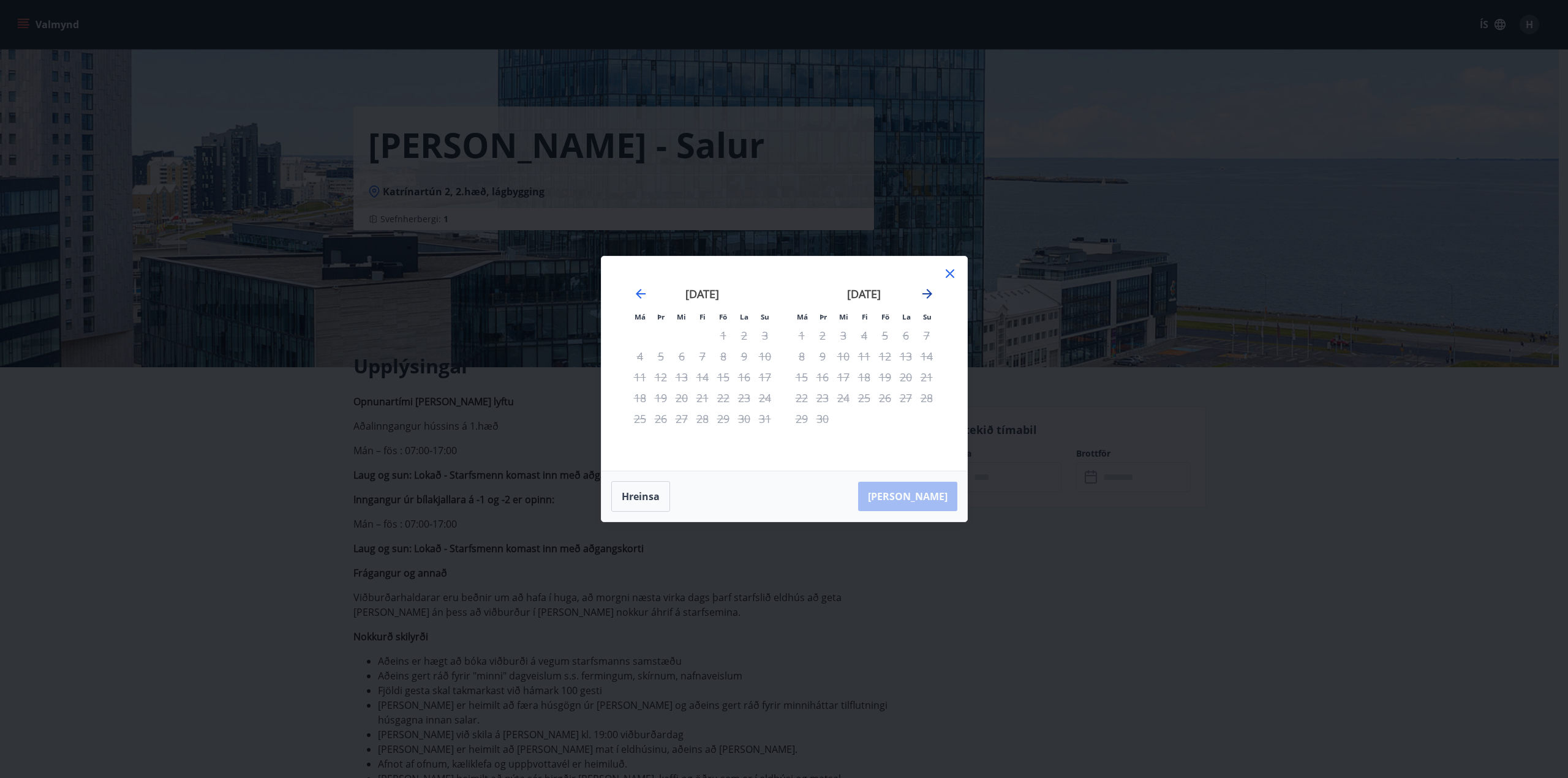
click at [927, 295] on icon "Move forward to switch to the next month." at bounding box center [926, 293] width 15 height 15
click at [927, 294] on icon "Move forward to switch to the next month." at bounding box center [927, 294] width 10 height 10
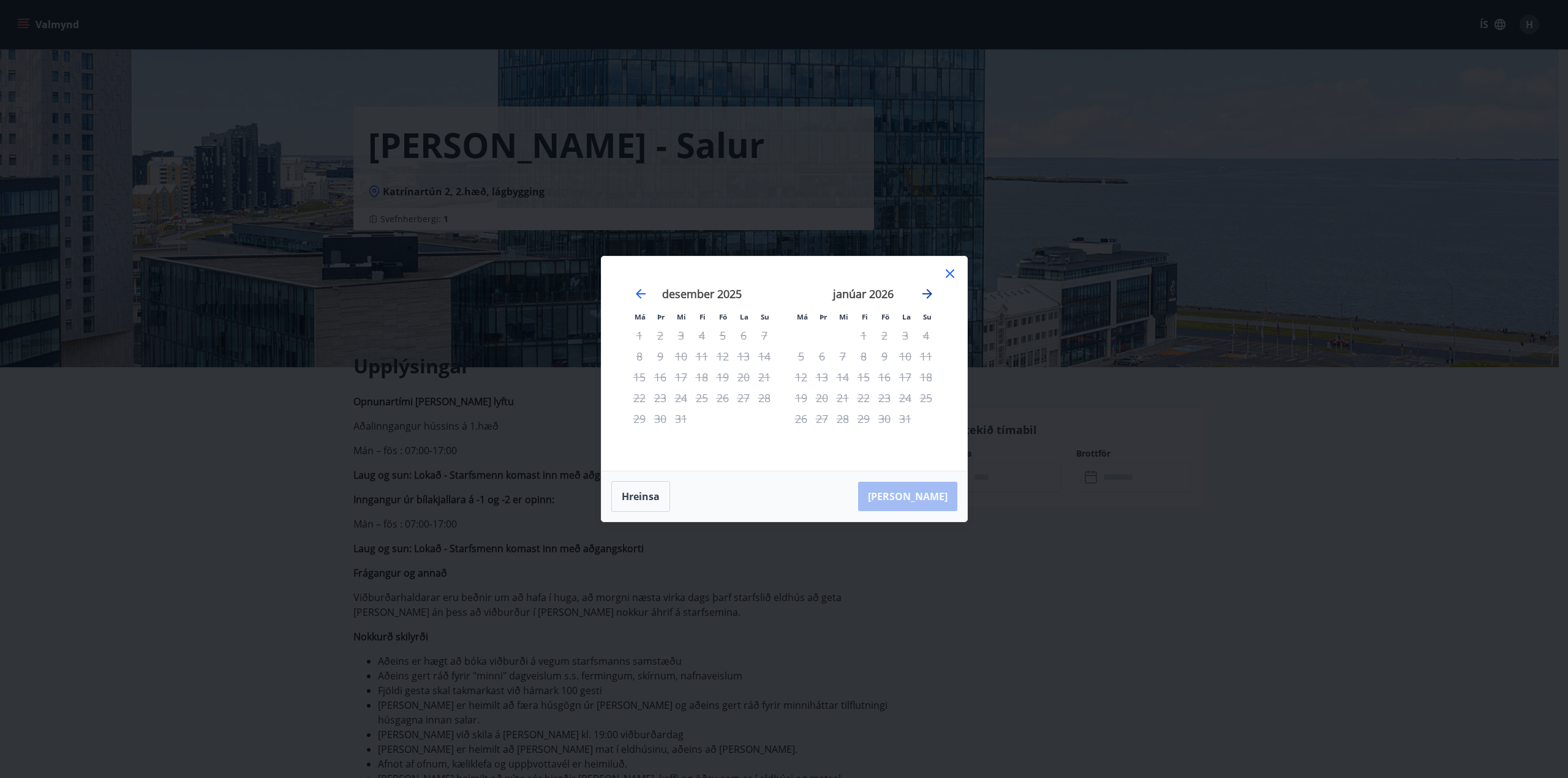
click at [927, 294] on icon "Move forward to switch to the next month." at bounding box center [927, 294] width 10 height 10
click at [921, 290] on icon "Move forward to switch to the next month." at bounding box center [926, 293] width 15 height 15
click at [643, 293] on icon "Move backward to switch to the previous month." at bounding box center [641, 294] width 10 height 10
click at [926, 298] on icon "Move forward to switch to the next month." at bounding box center [926, 293] width 15 height 15
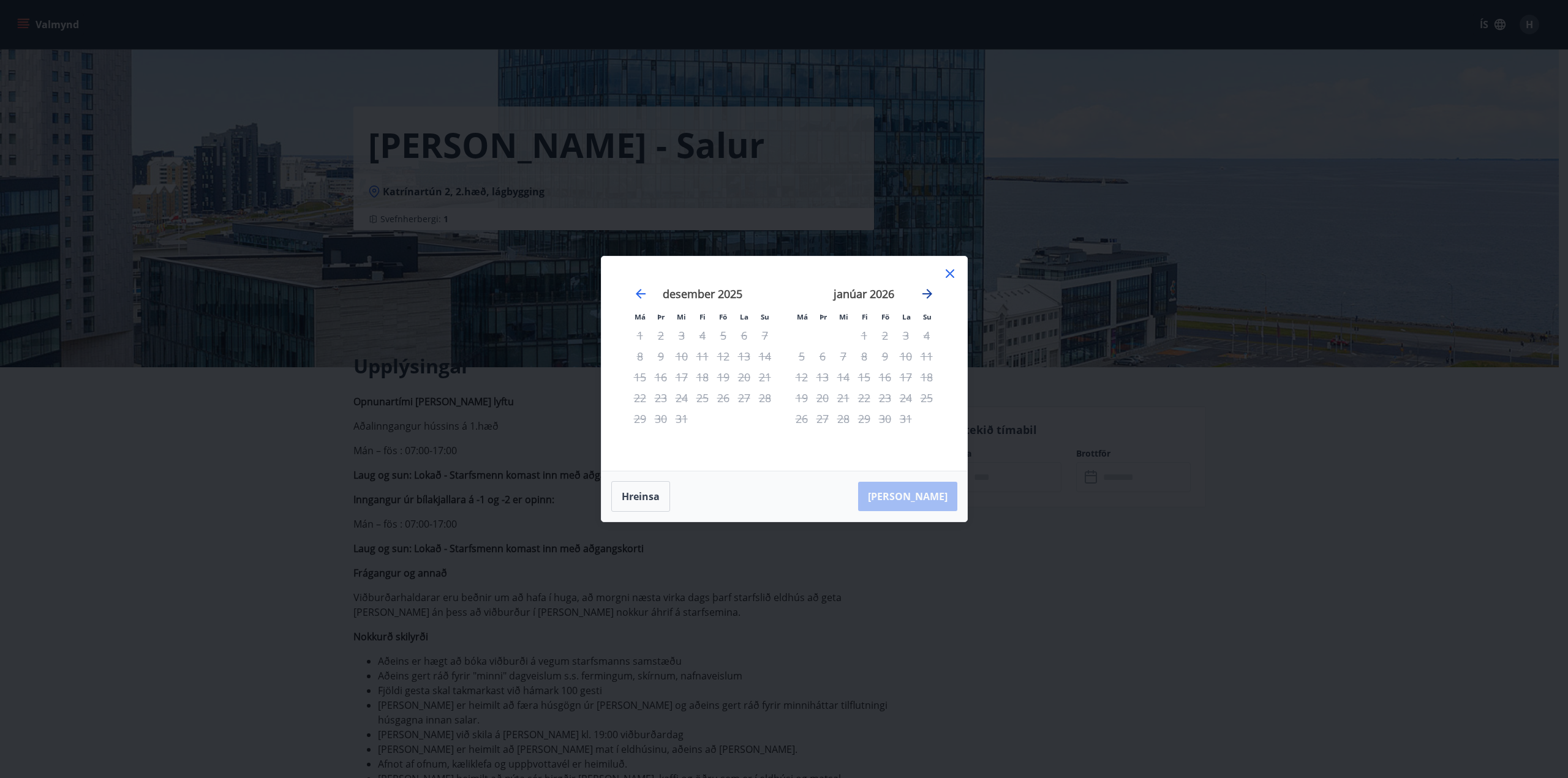
click at [926, 298] on icon "Move forward to switch to the next month." at bounding box center [926, 293] width 15 height 15
click at [930, 420] on div "29" at bounding box center [926, 419] width 21 height 21
click at [929, 420] on div "29" at bounding box center [926, 419] width 21 height 21
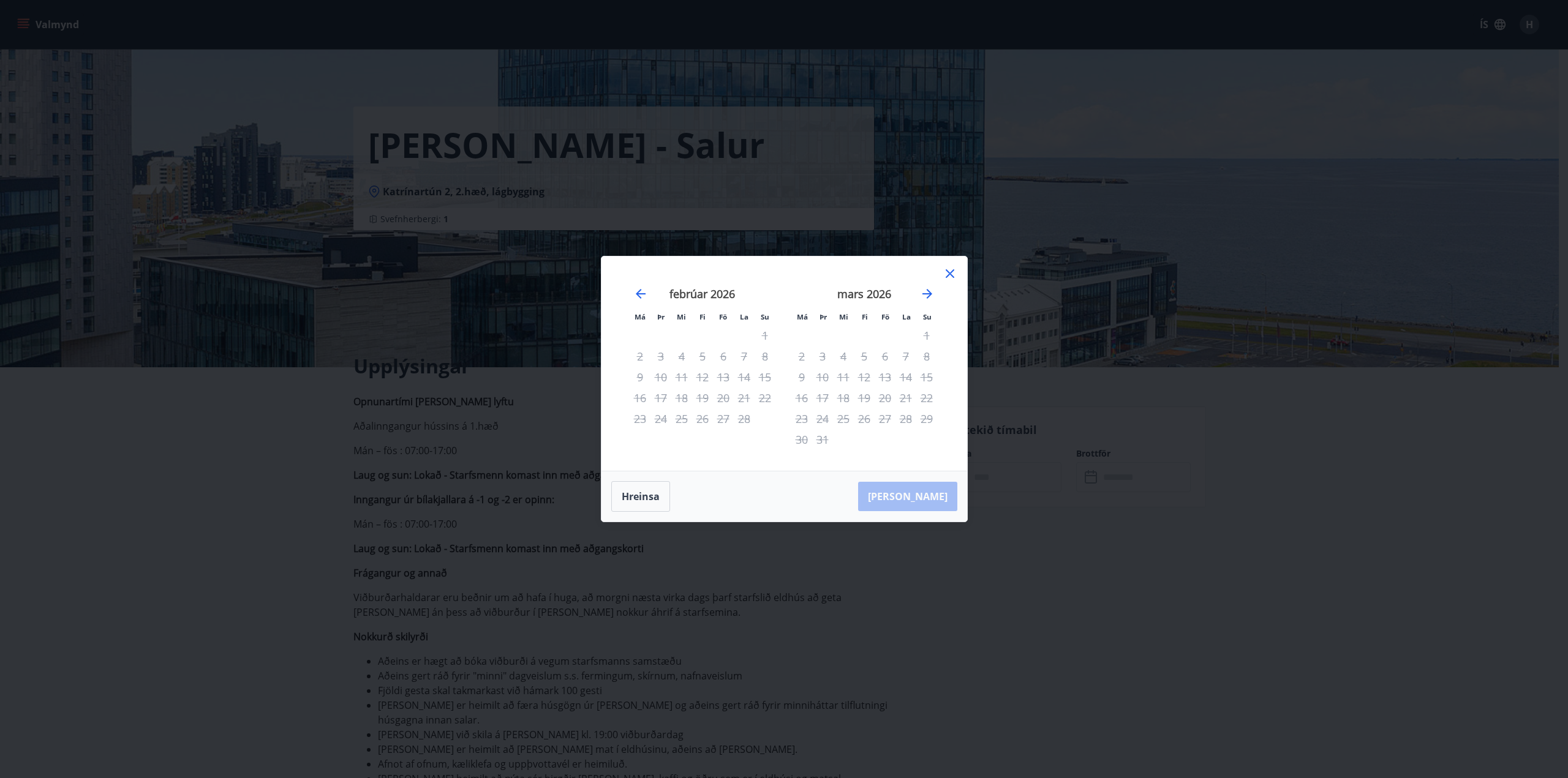
click at [929, 420] on div "29" at bounding box center [926, 419] width 21 height 21
click at [949, 275] on icon at bounding box center [949, 274] width 9 height 9
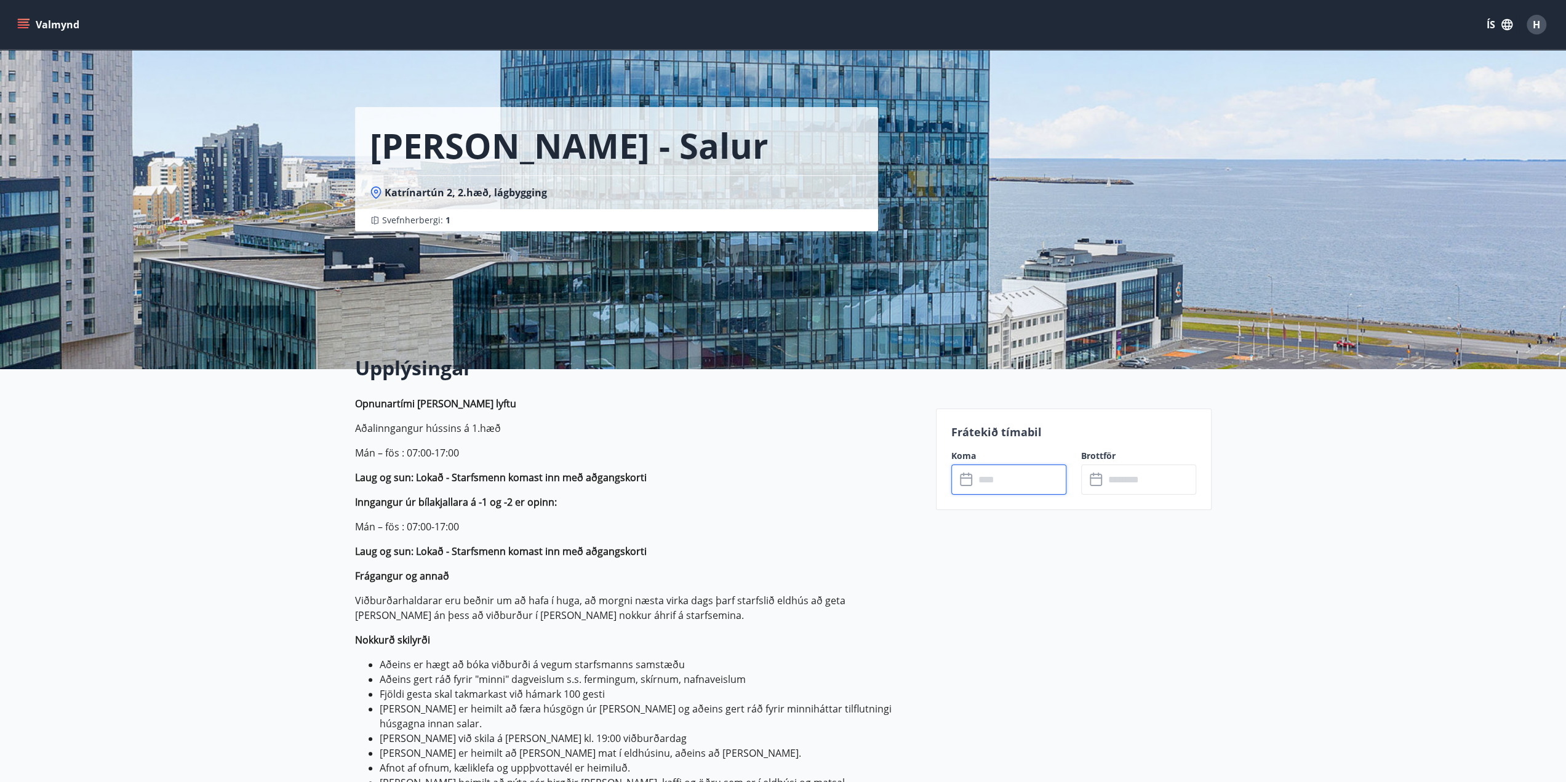
click at [1023, 484] on input "text" at bounding box center [1021, 480] width 92 height 30
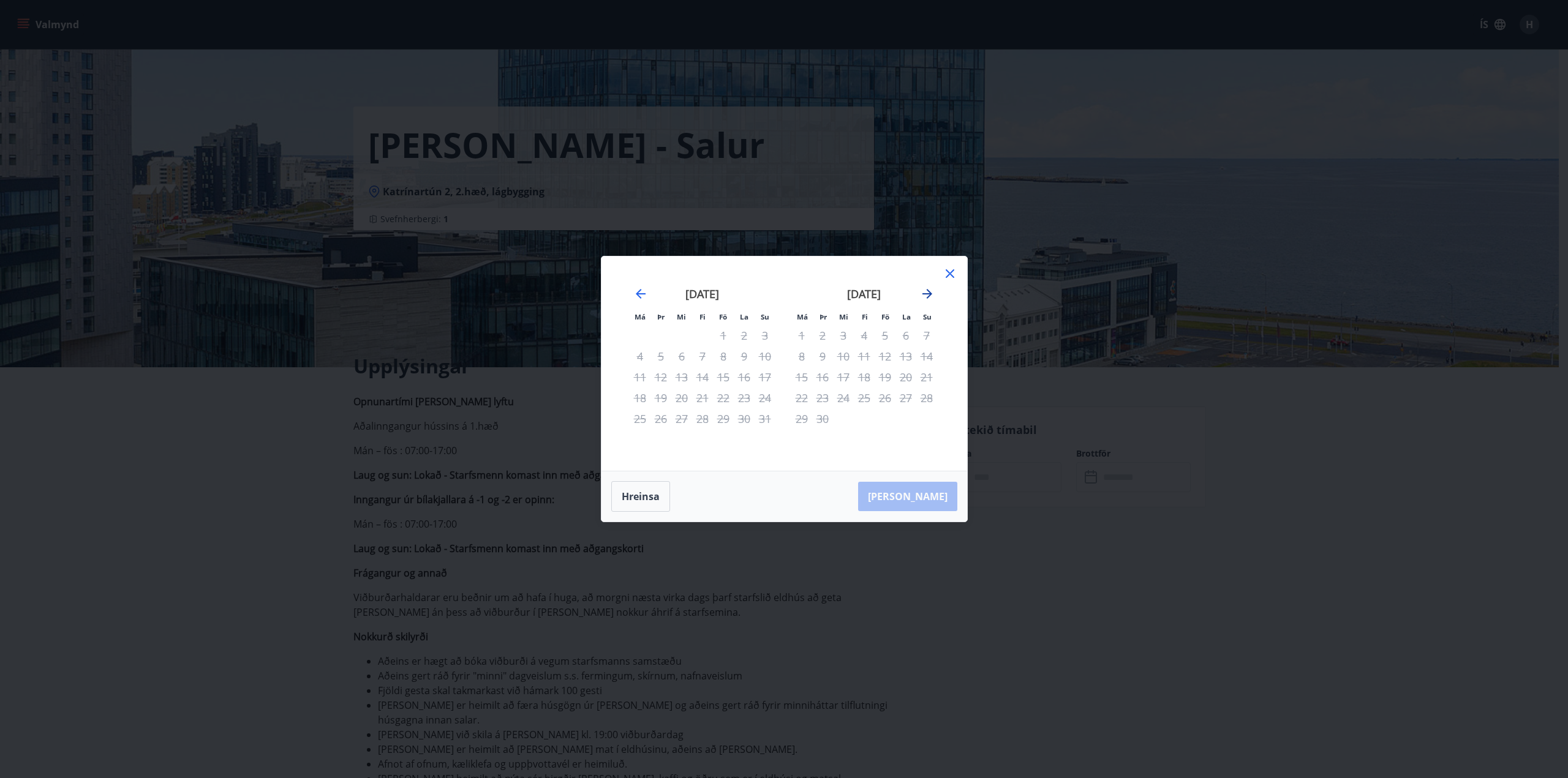
click at [925, 292] on icon "Move forward to switch to the next month." at bounding box center [926, 293] width 15 height 15
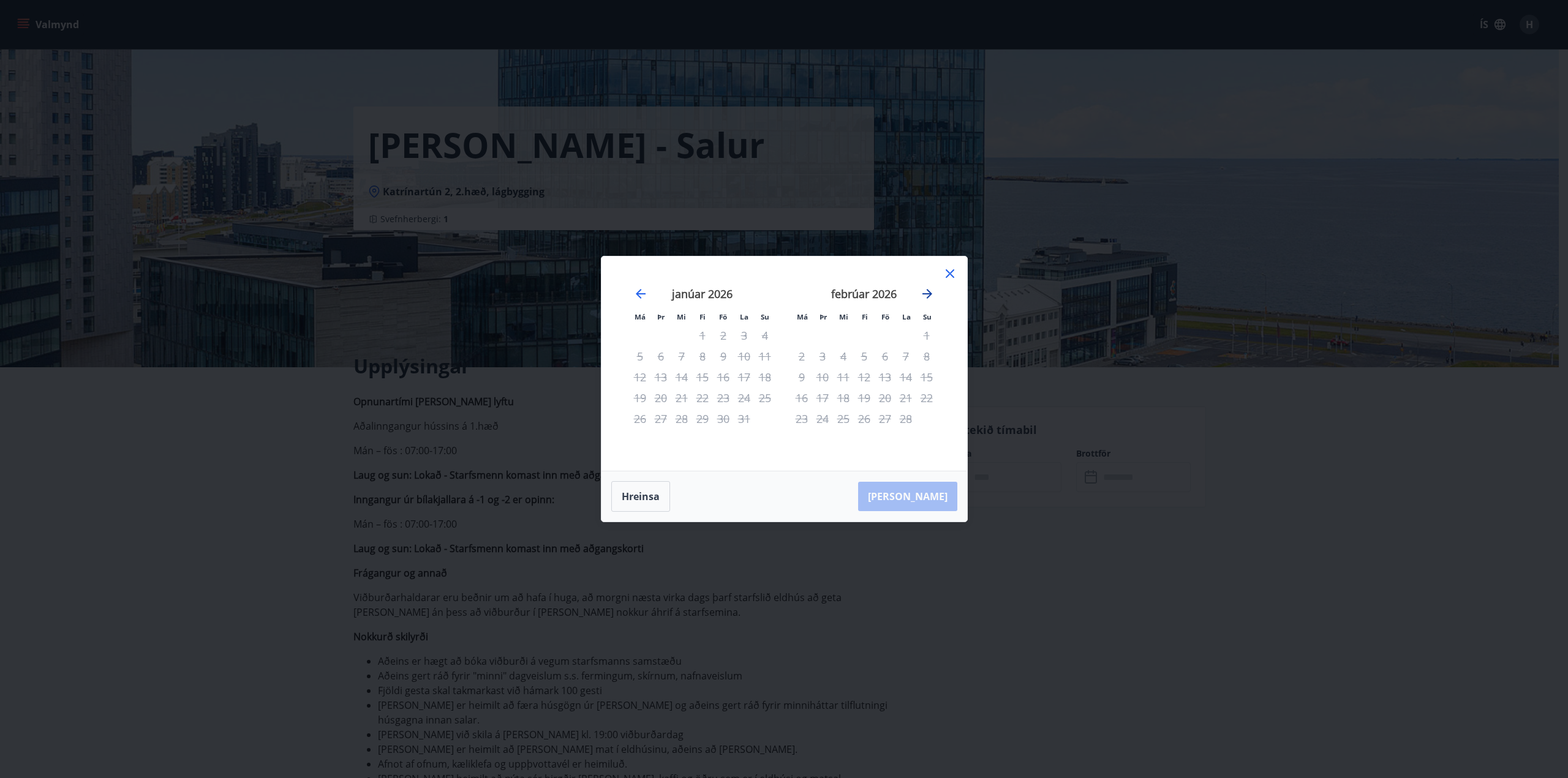
click at [924, 296] on icon "Move forward to switch to the next month." at bounding box center [926, 293] width 15 height 15
click at [923, 419] on div "29" at bounding box center [926, 419] width 21 height 21
click at [953, 277] on icon at bounding box center [949, 274] width 15 height 15
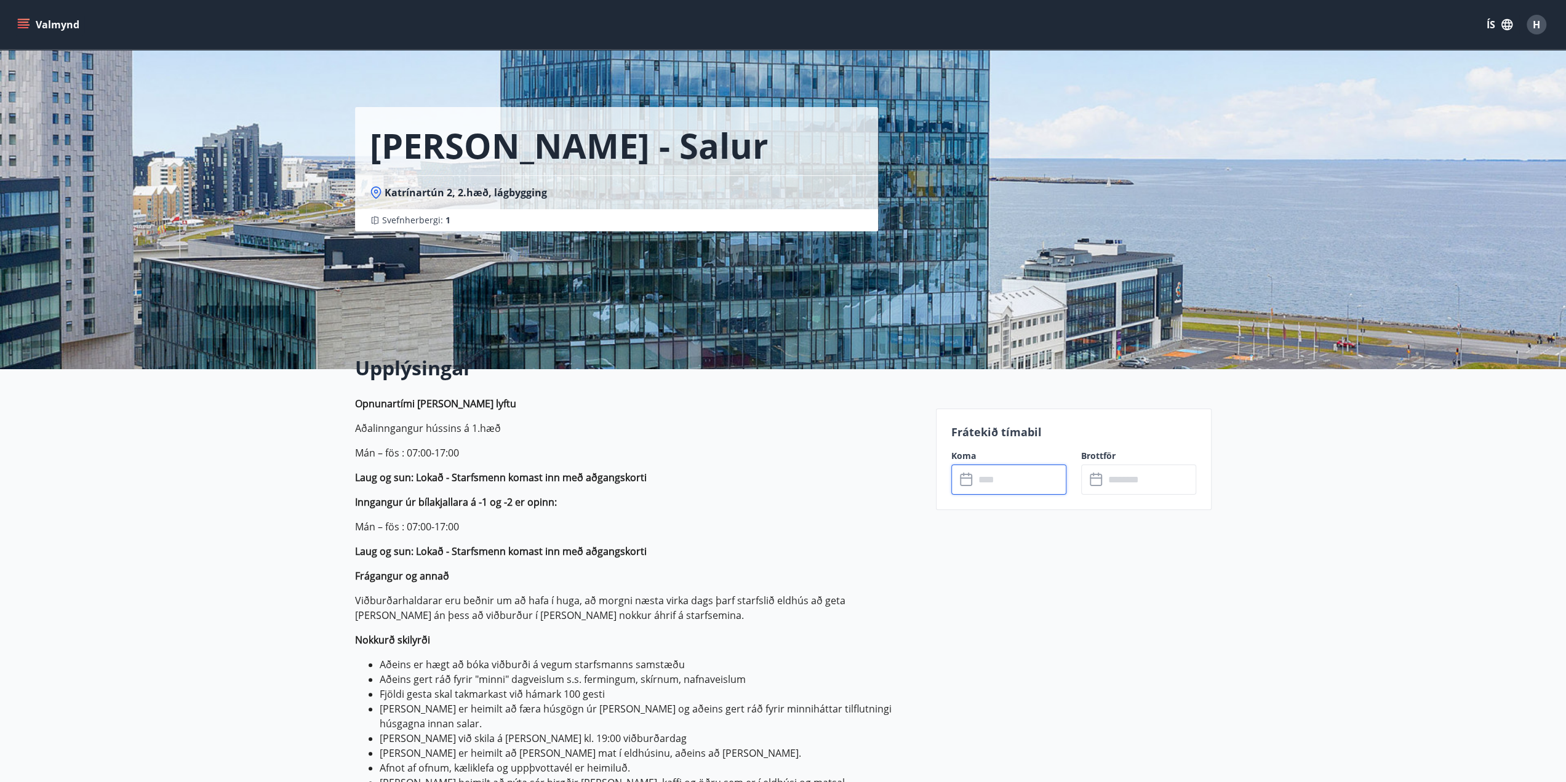
click at [1018, 484] on input "text" at bounding box center [1021, 480] width 92 height 30
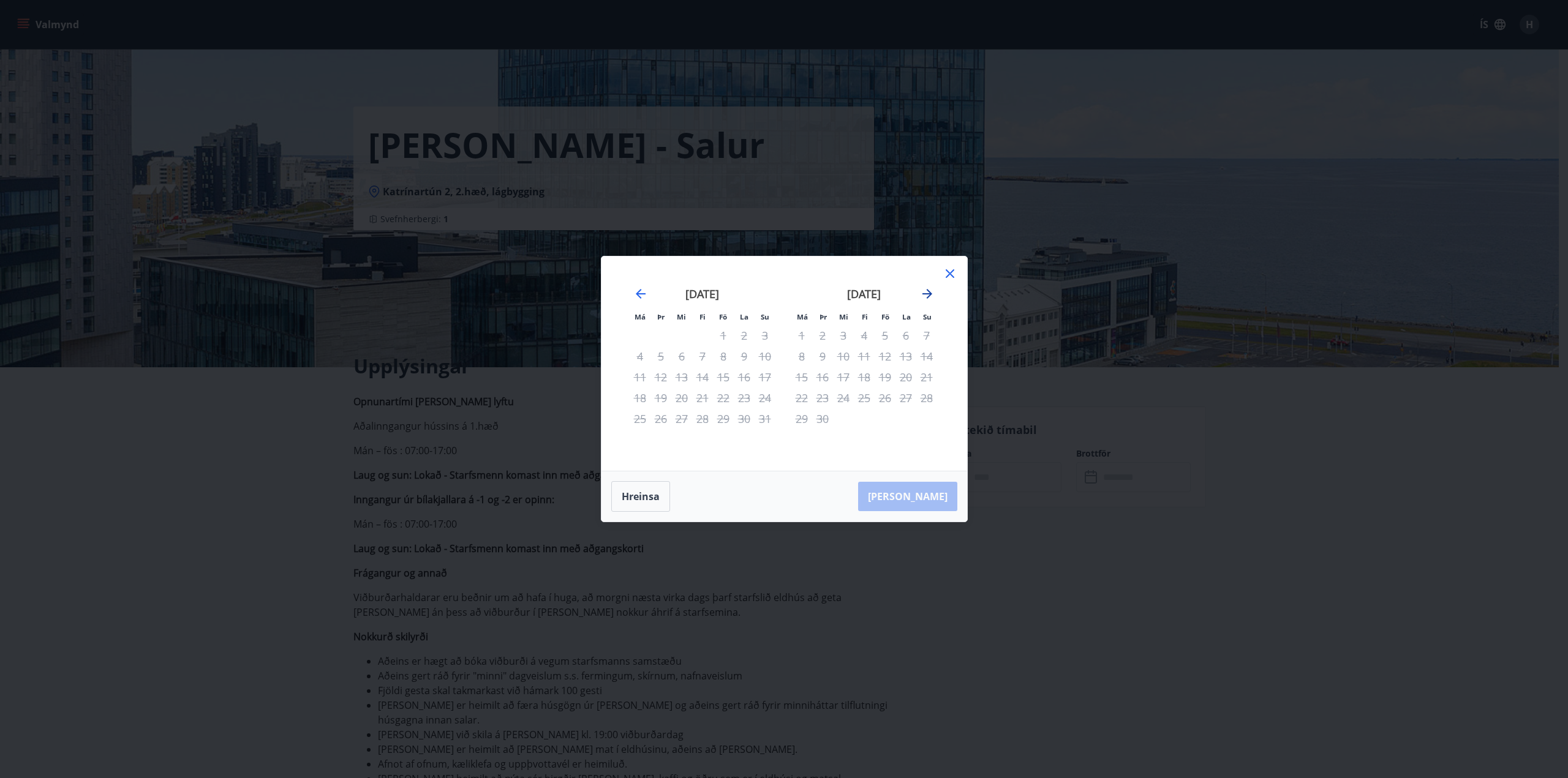
click at [927, 293] on icon "Move forward to switch to the next month." at bounding box center [927, 294] width 10 height 10
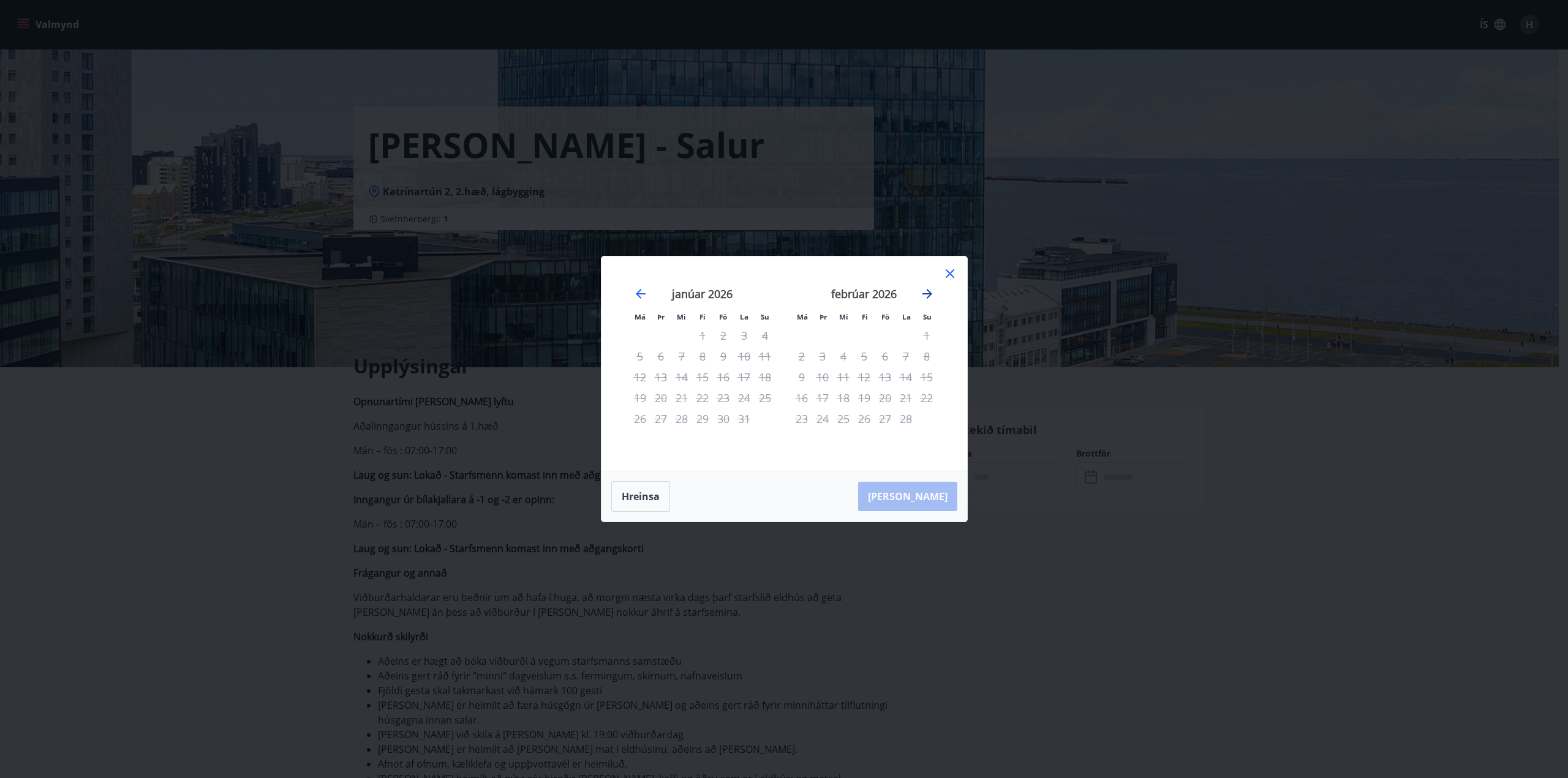
click at [927, 293] on icon "Move forward to switch to the next month." at bounding box center [927, 294] width 10 height 10
click at [950, 272] on icon at bounding box center [949, 274] width 15 height 15
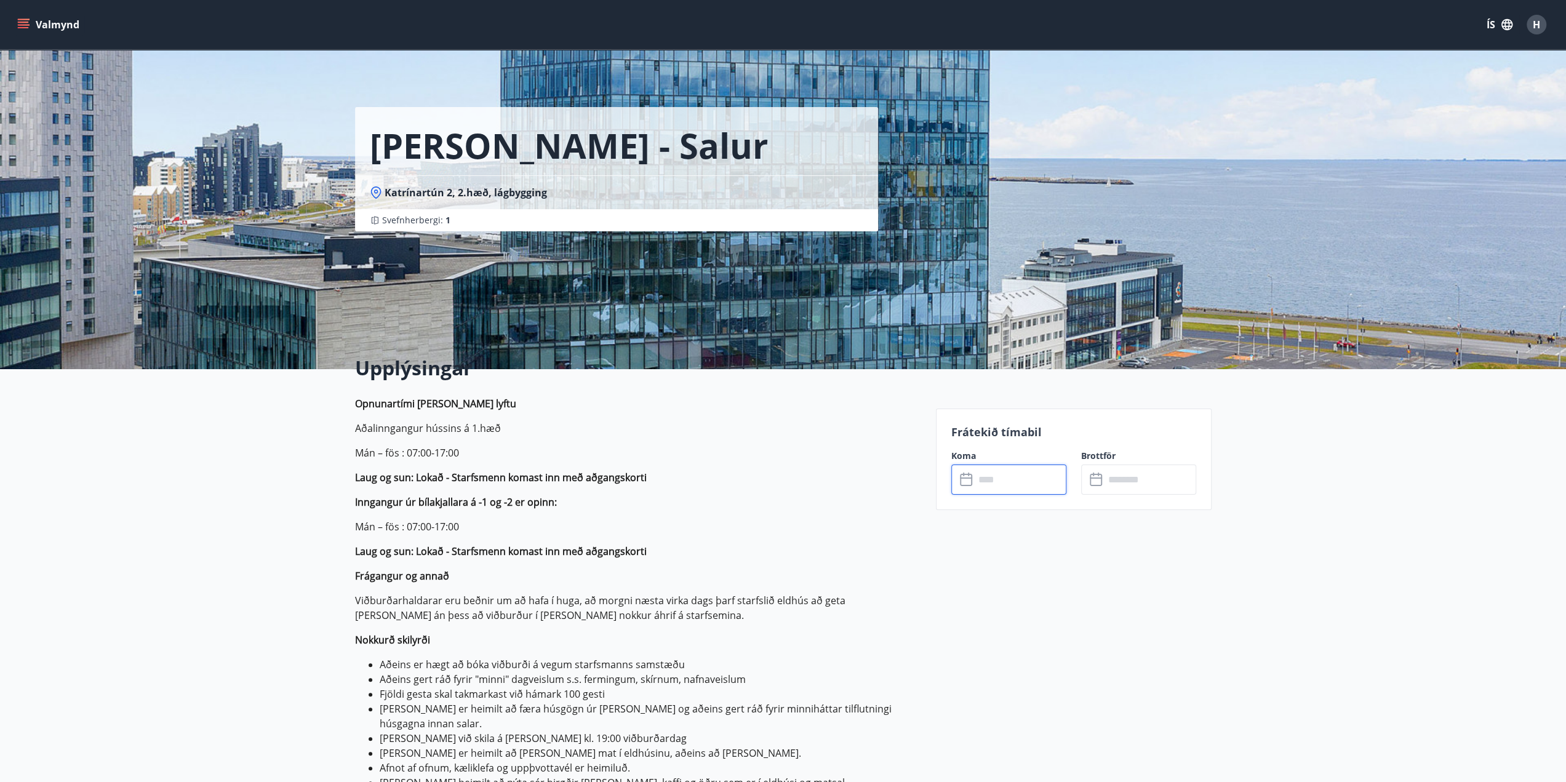
click at [1033, 475] on input "text" at bounding box center [1021, 480] width 92 height 30
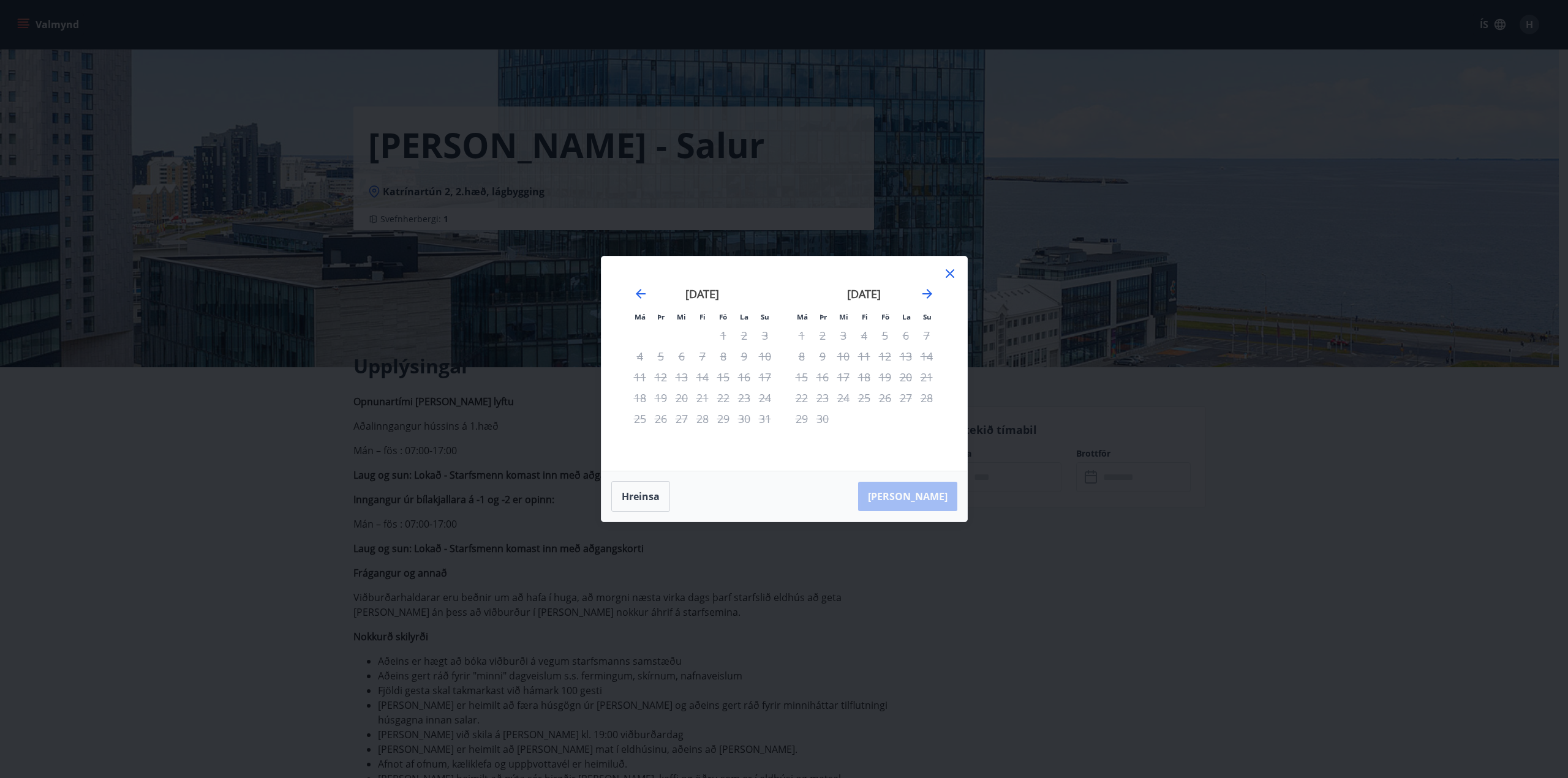
drag, startPoint x: 948, startPoint y: 596, endPoint x: 920, endPoint y: 572, distance: 36.9
click at [948, 596] on div "Má Þr Mi Fi Fö La Su Má Þr Mi Fi Fö La Su [DATE] 1 2 3 4 5 6 7 8 9 10 11 12 13 …" at bounding box center [784, 389] width 1568 height 778
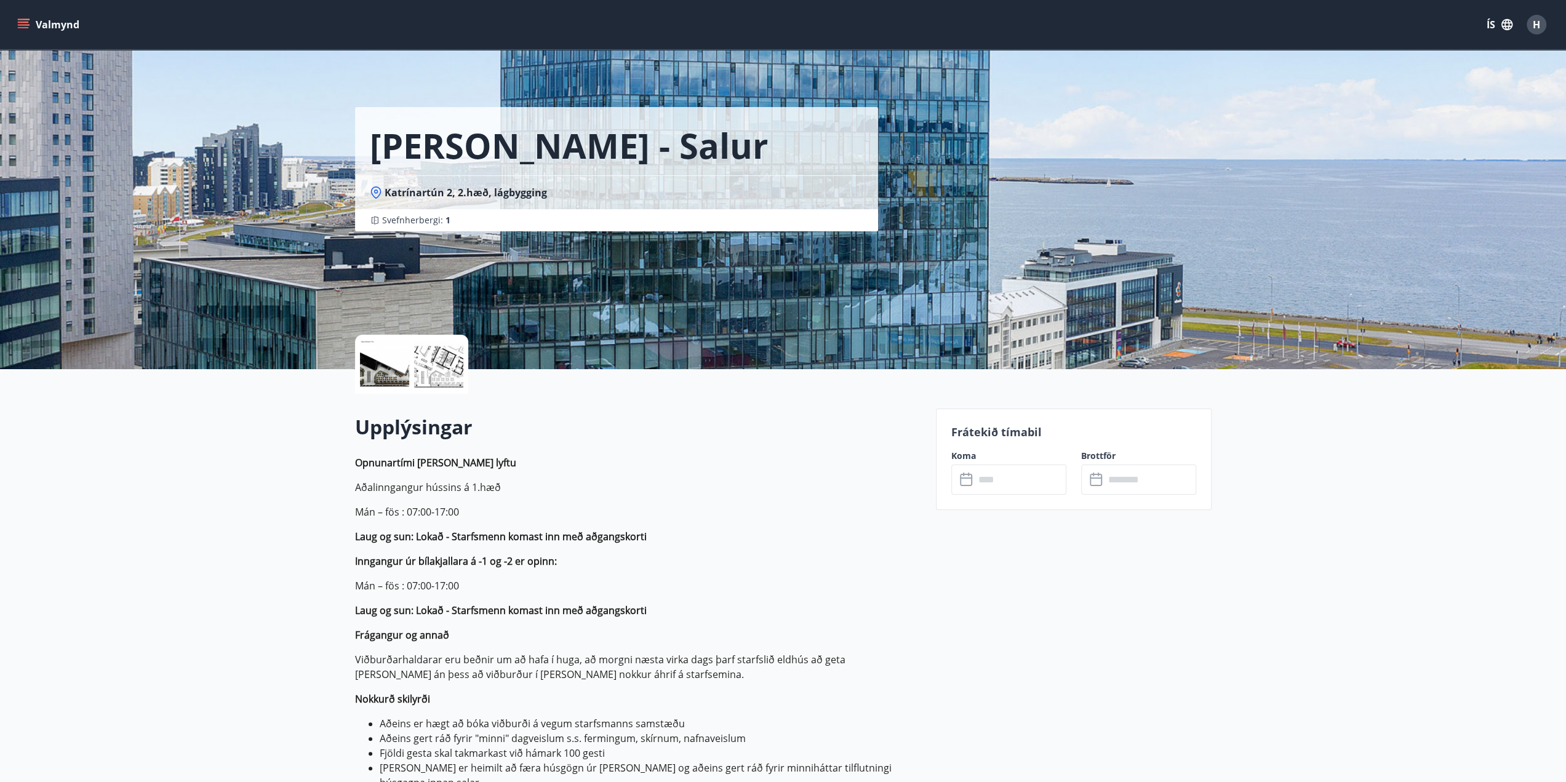
click at [995, 476] on input "text" at bounding box center [1021, 480] width 92 height 30
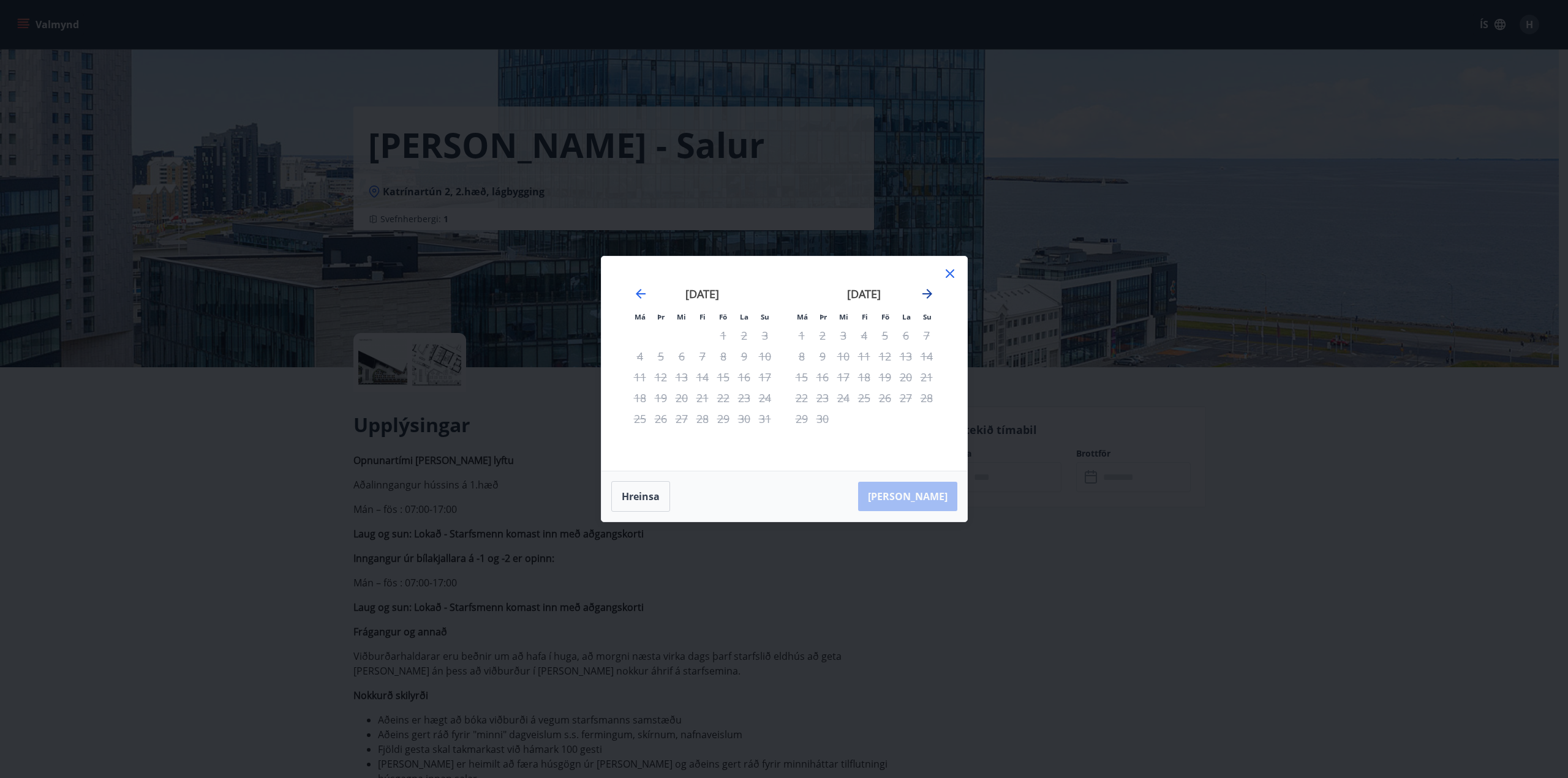
click at [930, 290] on icon "Move forward to switch to the next month." at bounding box center [926, 293] width 15 height 15
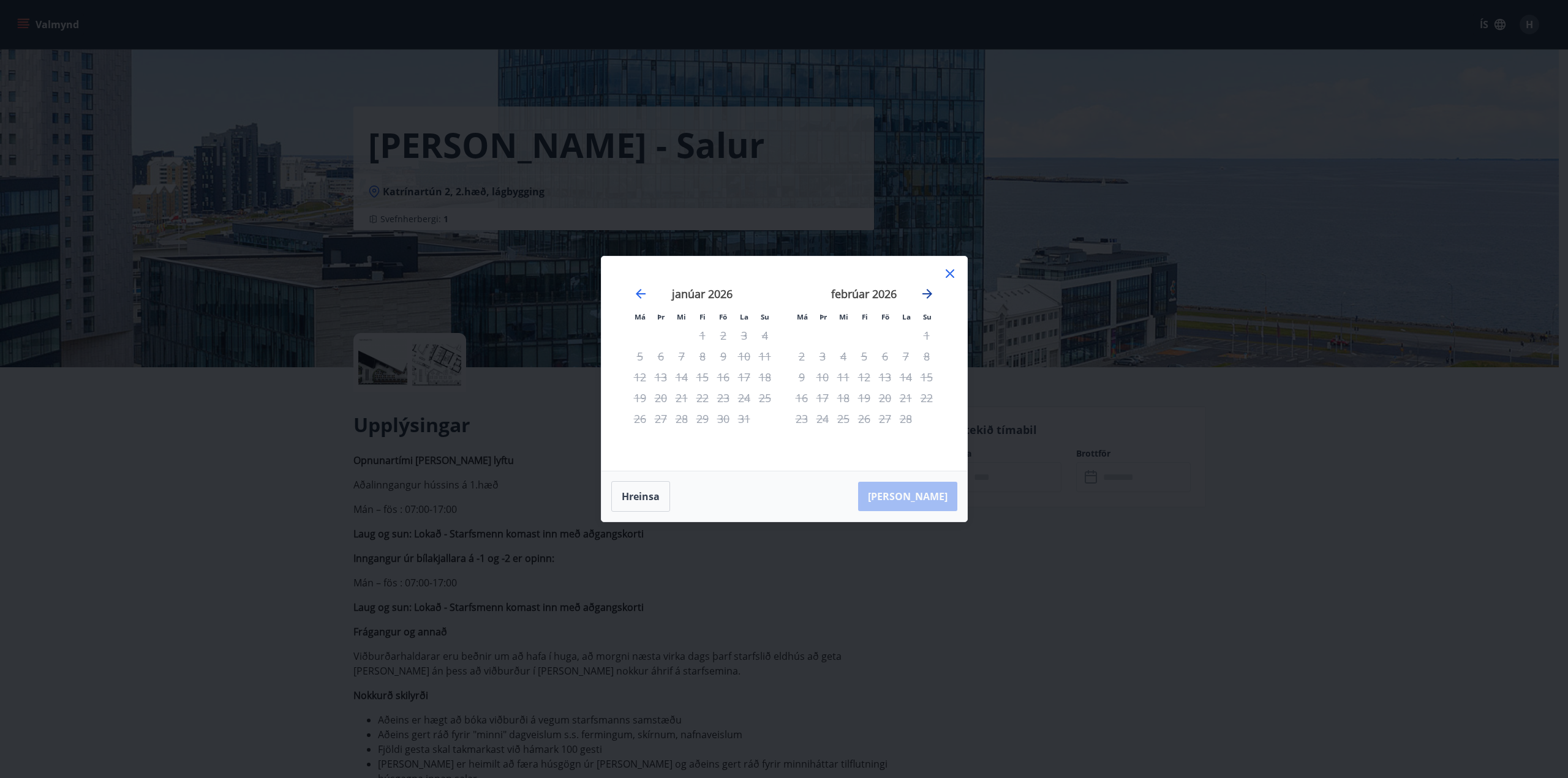
click at [930, 290] on icon "Move forward to switch to the next month." at bounding box center [926, 293] width 15 height 15
click at [927, 418] on div "29" at bounding box center [926, 419] width 21 height 21
click at [954, 275] on icon at bounding box center [949, 274] width 15 height 15
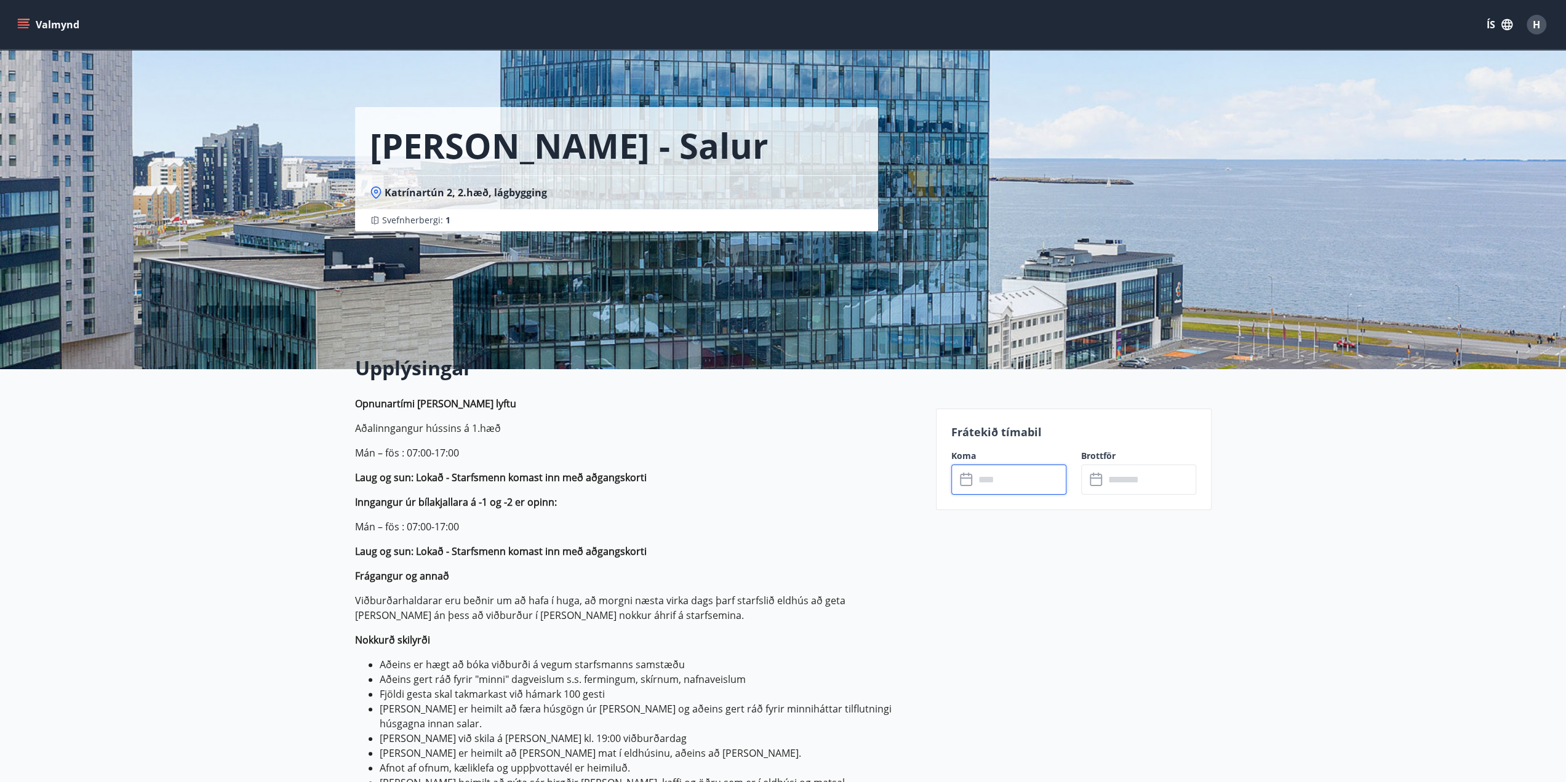
click at [999, 476] on input "text" at bounding box center [1021, 480] width 92 height 30
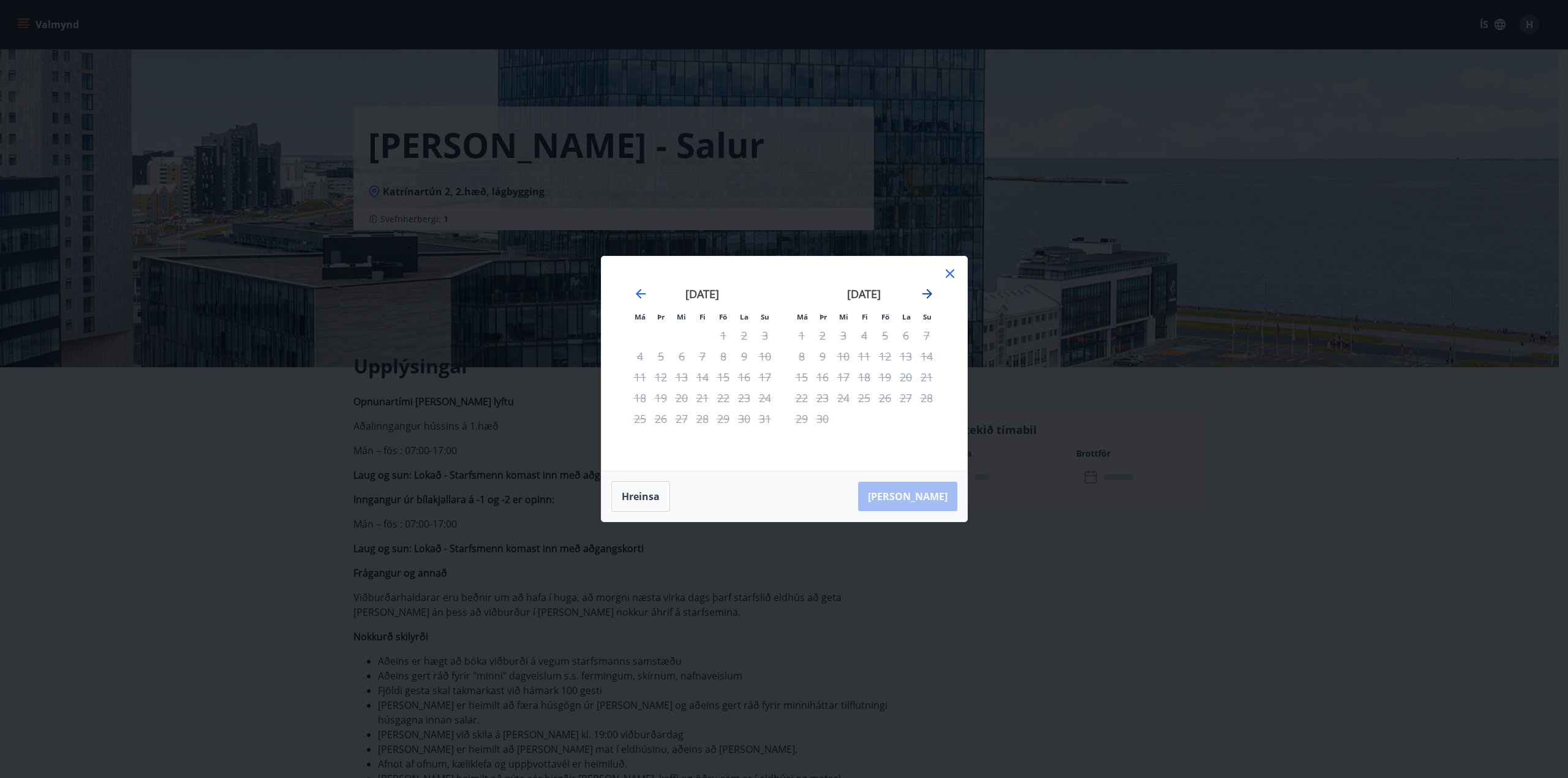
click at [927, 291] on icon "Move forward to switch to the next month." at bounding box center [927, 294] width 10 height 10
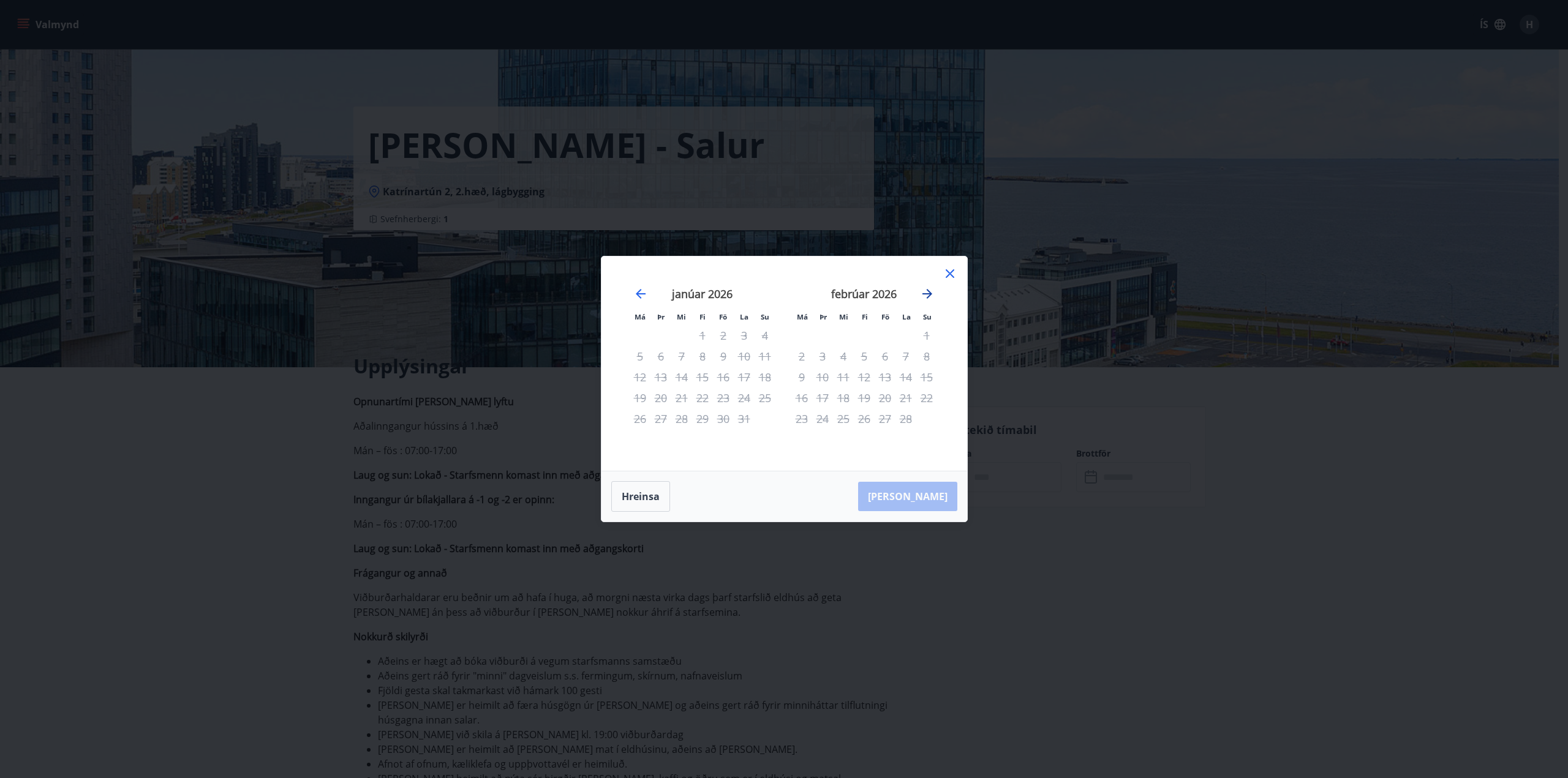
click at [927, 291] on icon "Move forward to switch to the next month." at bounding box center [927, 294] width 10 height 10
click at [925, 421] on div "29" at bounding box center [926, 419] width 21 height 21
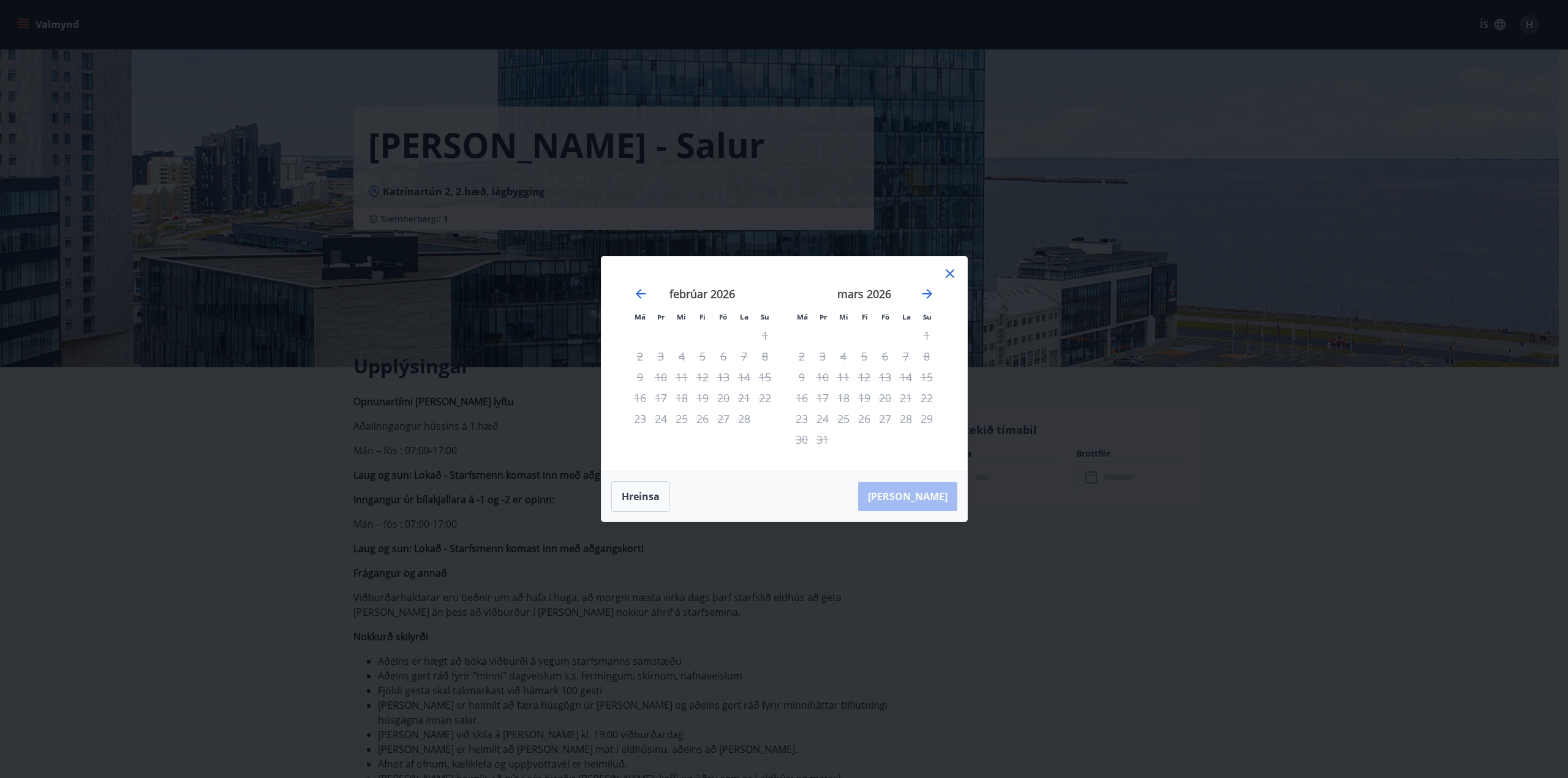
click at [925, 421] on div "29" at bounding box center [926, 419] width 21 height 21
click at [948, 273] on icon at bounding box center [949, 274] width 9 height 9
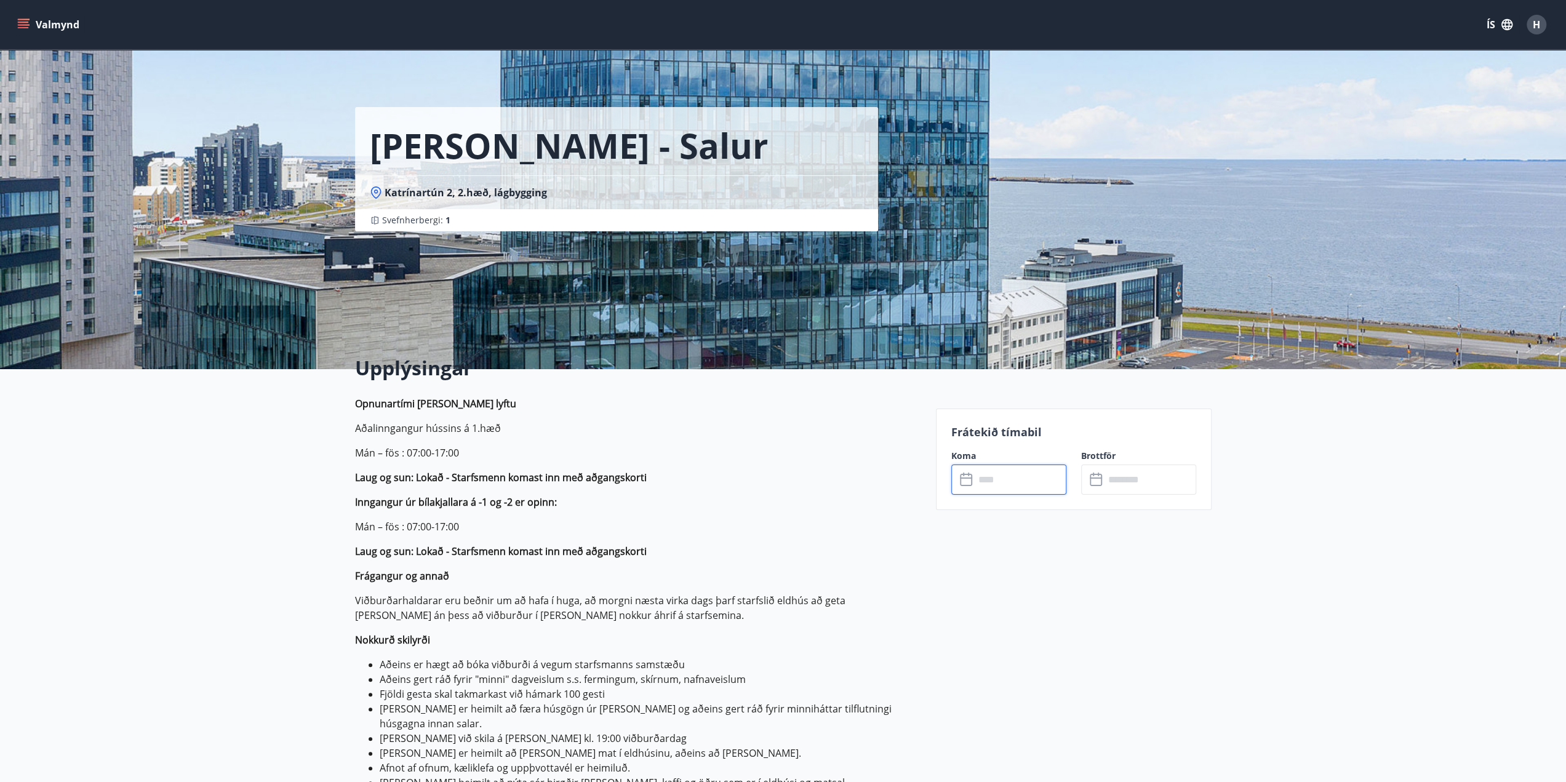
click at [991, 481] on input "text" at bounding box center [1021, 480] width 92 height 30
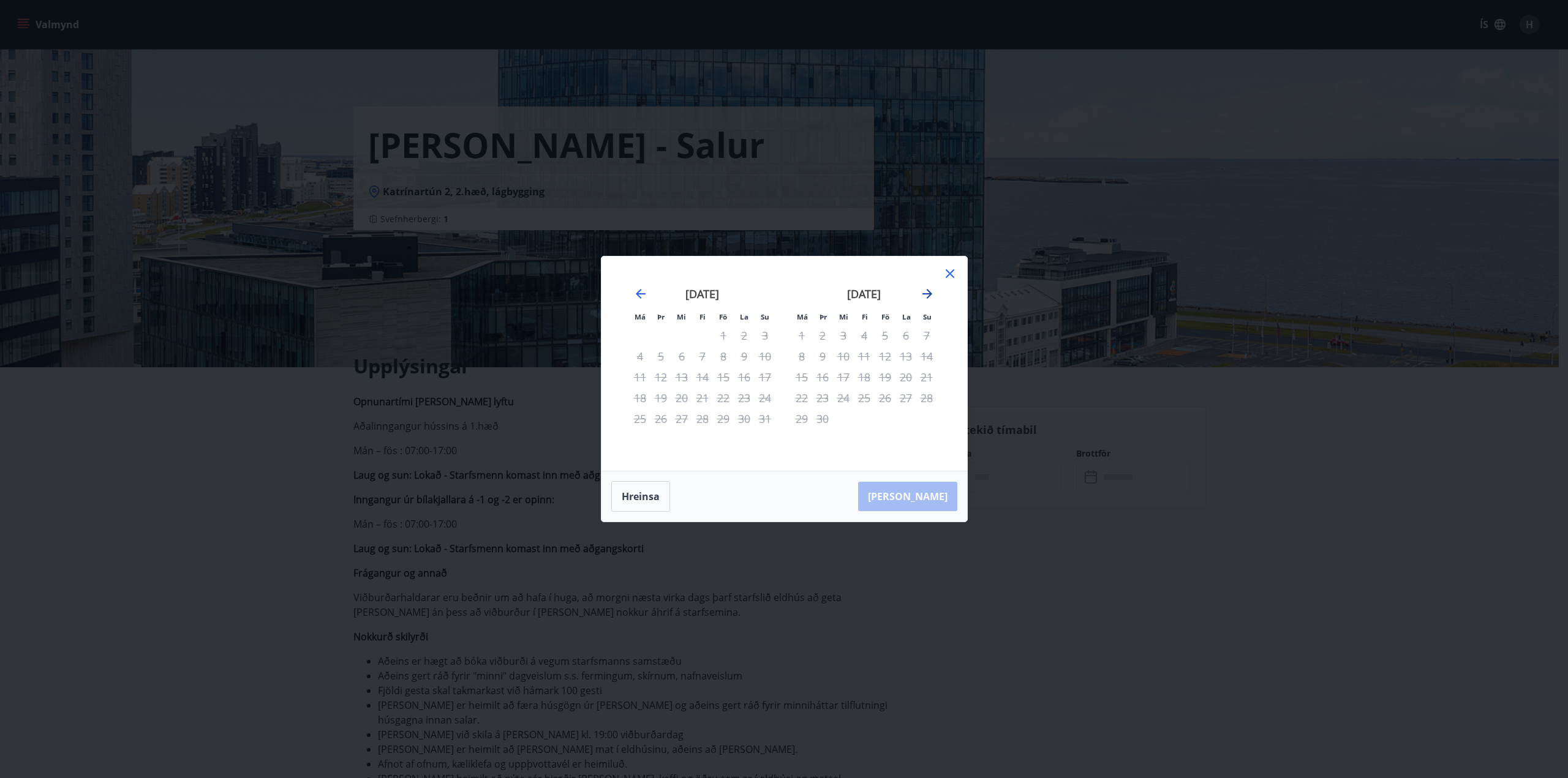
click at [923, 294] on icon "Move forward to switch to the next month." at bounding box center [927, 294] width 10 height 10
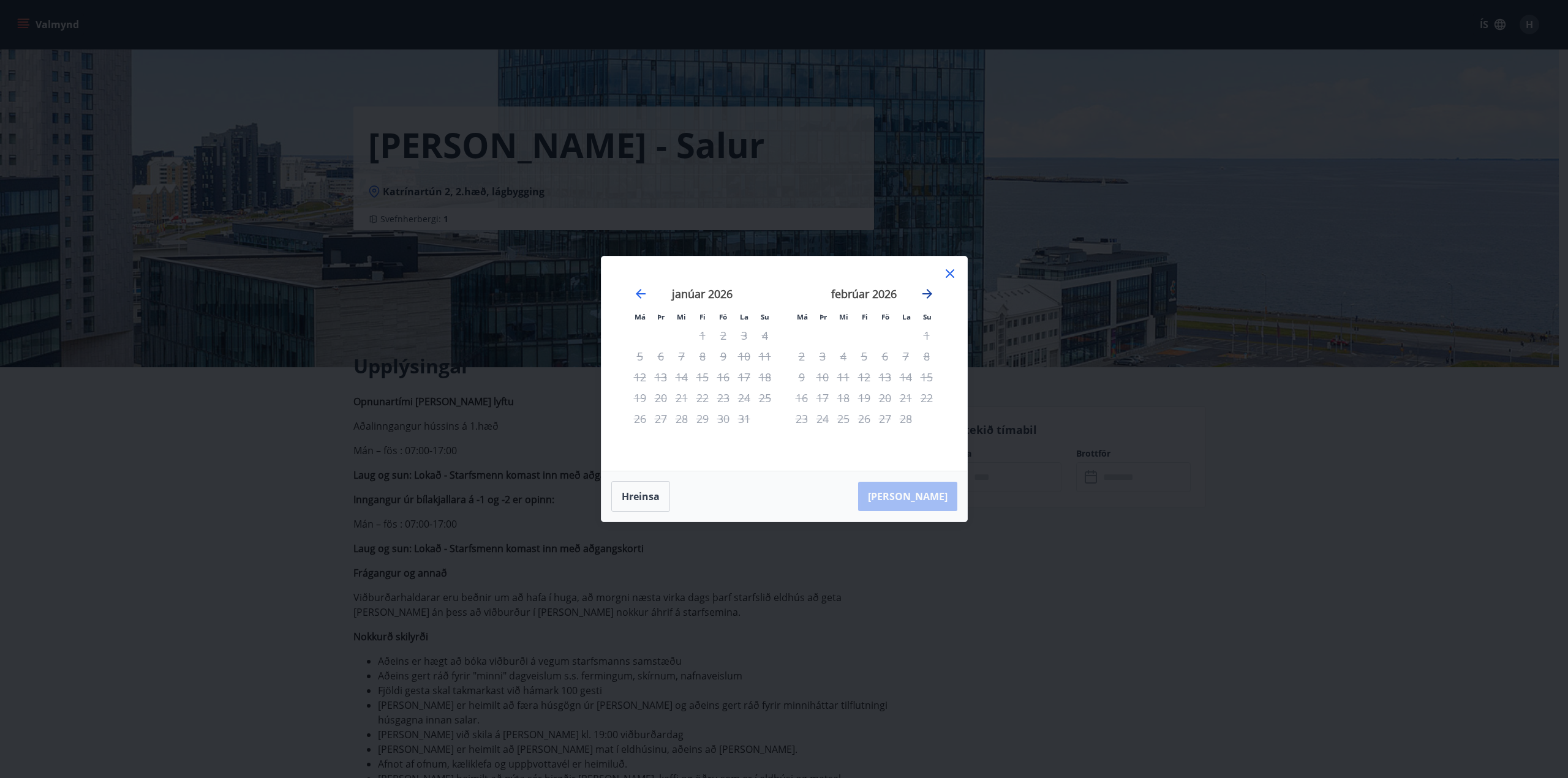
click at [923, 294] on icon "Move forward to switch to the next month." at bounding box center [927, 294] width 10 height 10
click at [945, 276] on icon at bounding box center [949, 274] width 15 height 15
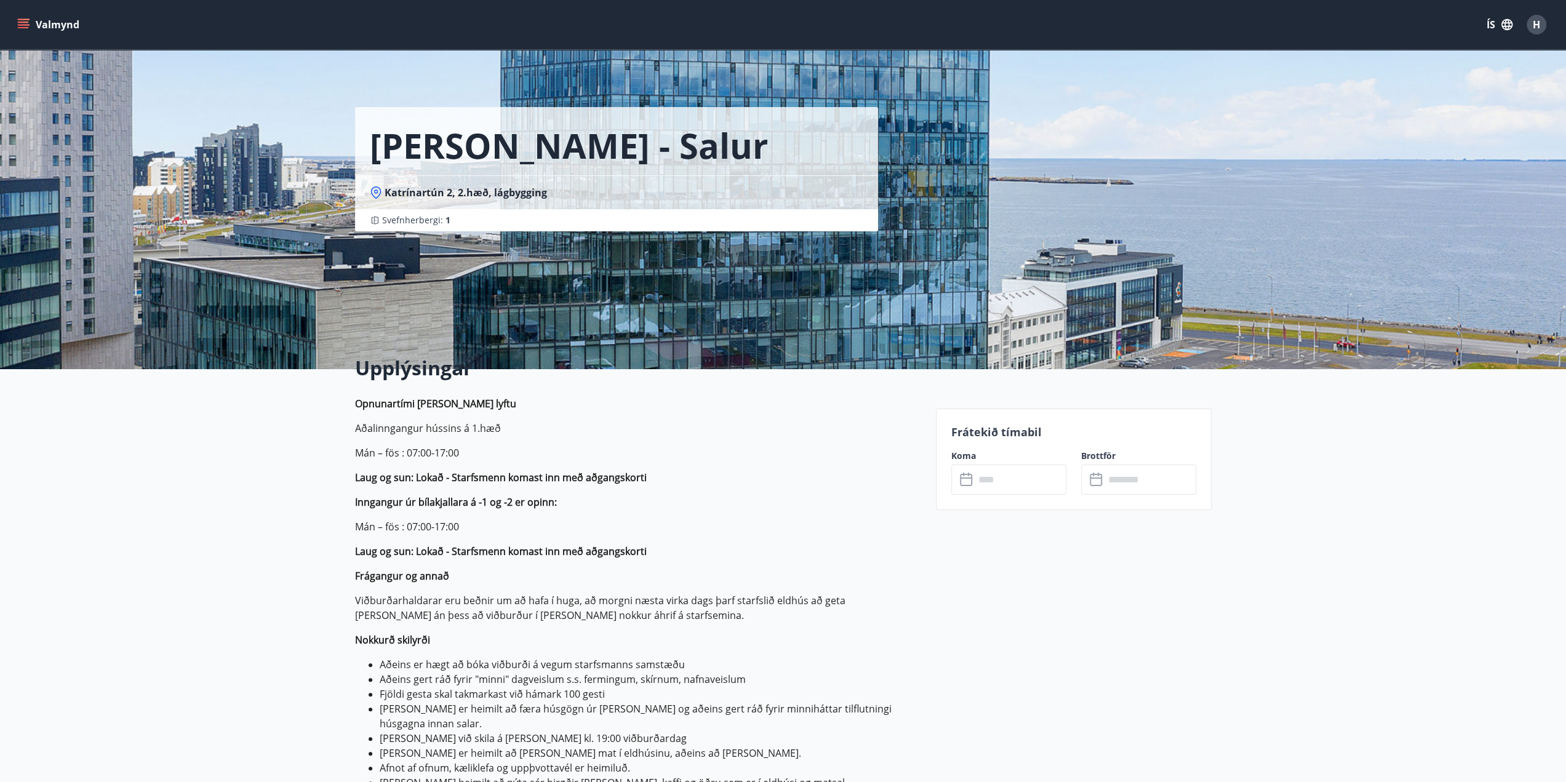
click at [1019, 484] on input "text" at bounding box center [1021, 480] width 92 height 30
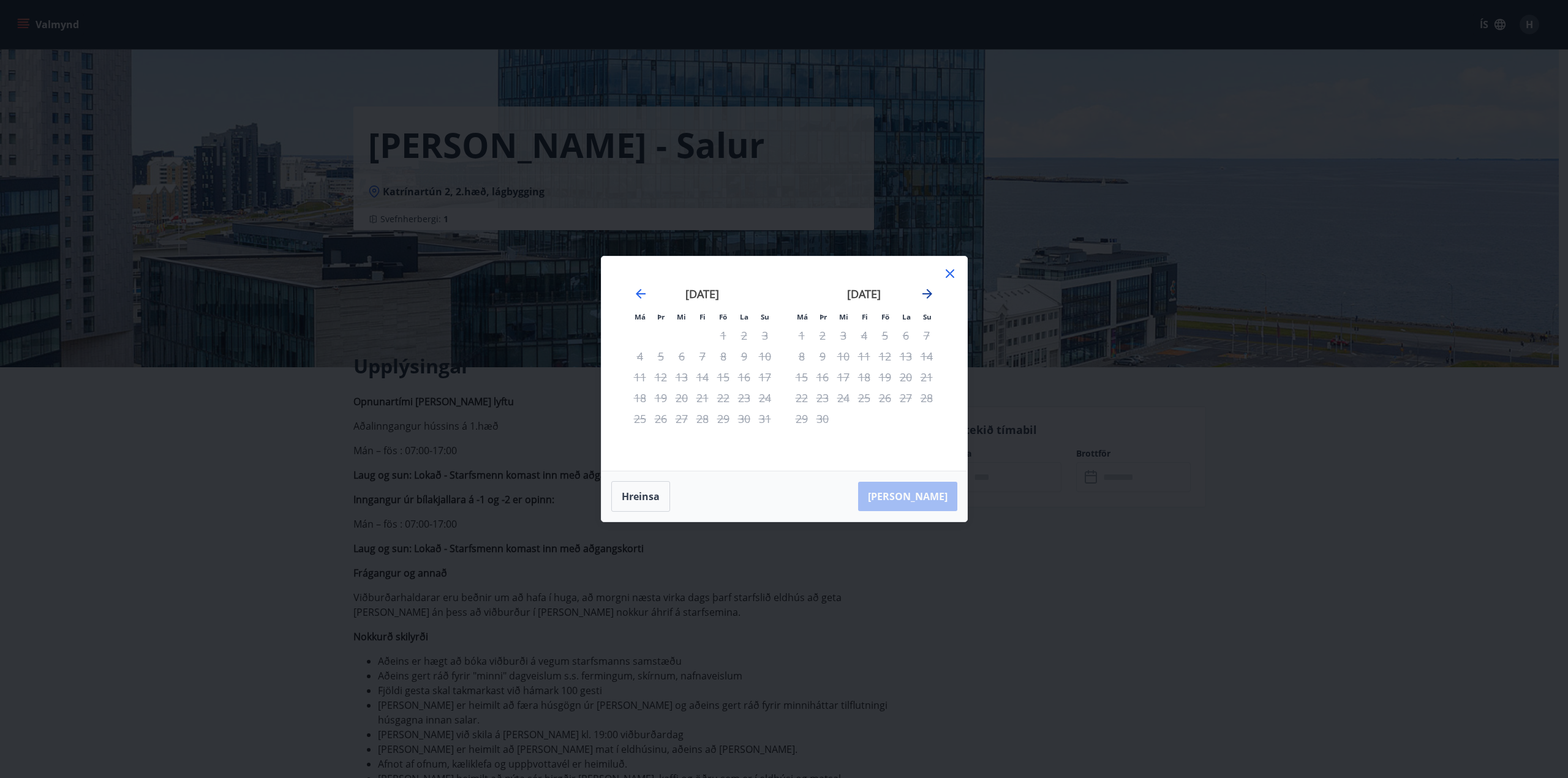
click at [928, 296] on icon "Move forward to switch to the next month." at bounding box center [927, 294] width 10 height 10
drag, startPoint x: 1063, startPoint y: 654, endPoint x: 1055, endPoint y: 646, distance: 11.3
click at [1063, 652] on div "Má Þr Mi Fi Fö La Su Má Þr Mi Fi Fö La Su [DATE] 1 2 3 4 5 6 7 8 9 10 11 12 13 …" at bounding box center [784, 389] width 1568 height 778
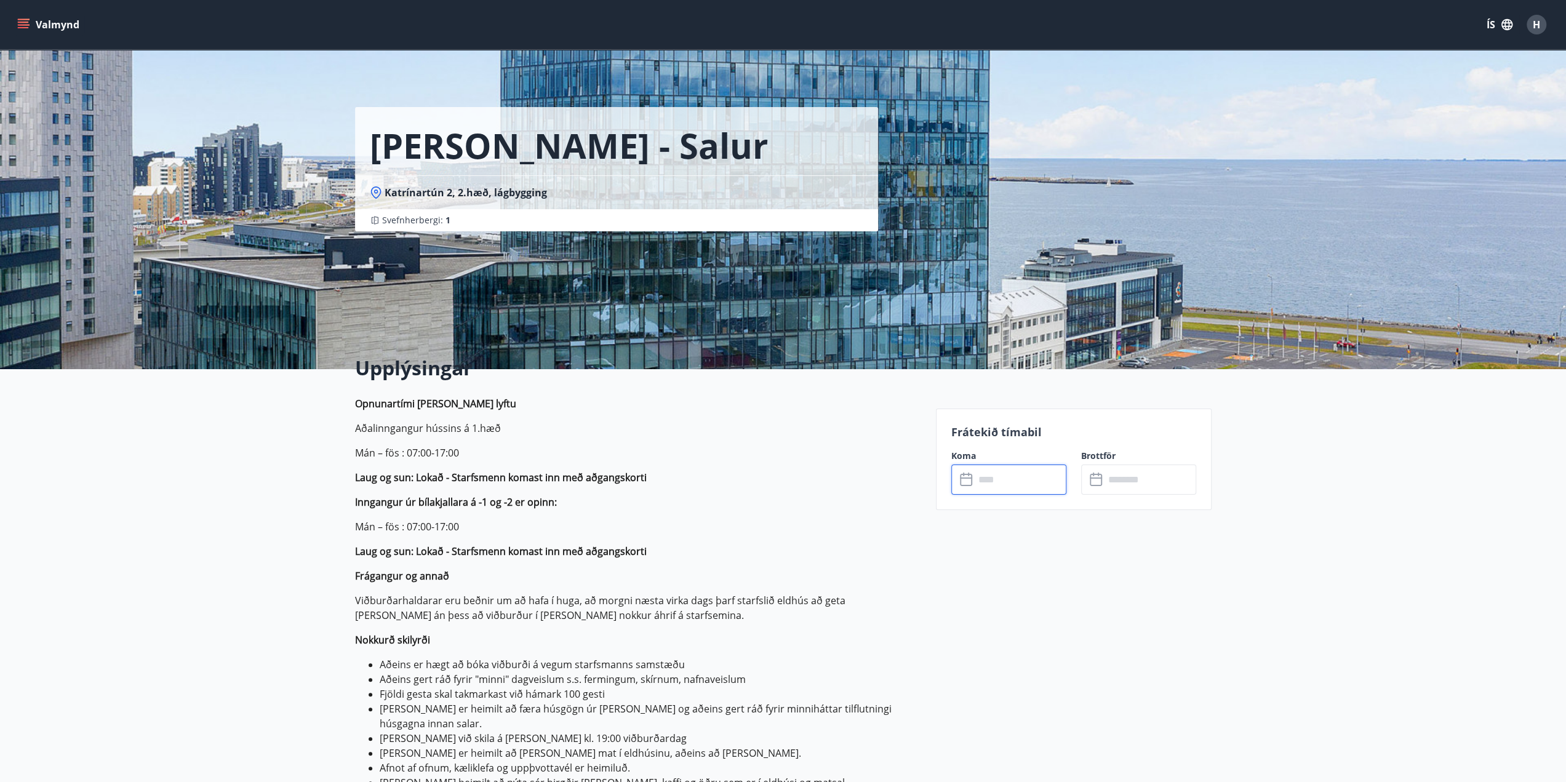
click at [1001, 476] on input "text" at bounding box center [1021, 480] width 92 height 30
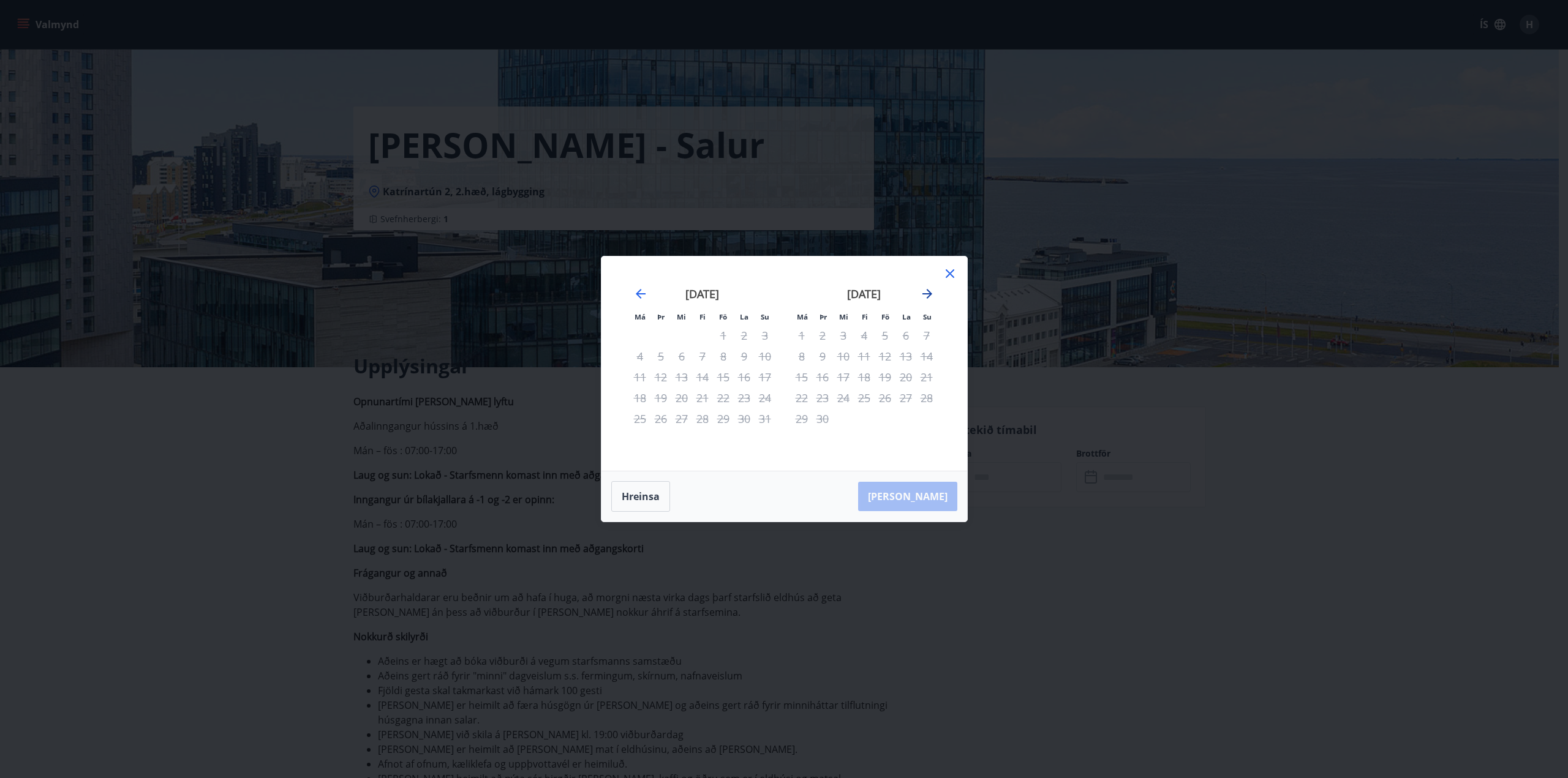
click at [926, 292] on icon "Move forward to switch to the next month." at bounding box center [926, 293] width 15 height 15
click at [1085, 714] on div "Má Þr Mi Fi Fö La Su Má Þr Mi Fi Fö La Su [DATE] 1 2 3 4 5 6 7 8 9 10 11 12 13 …" at bounding box center [784, 389] width 1568 height 778
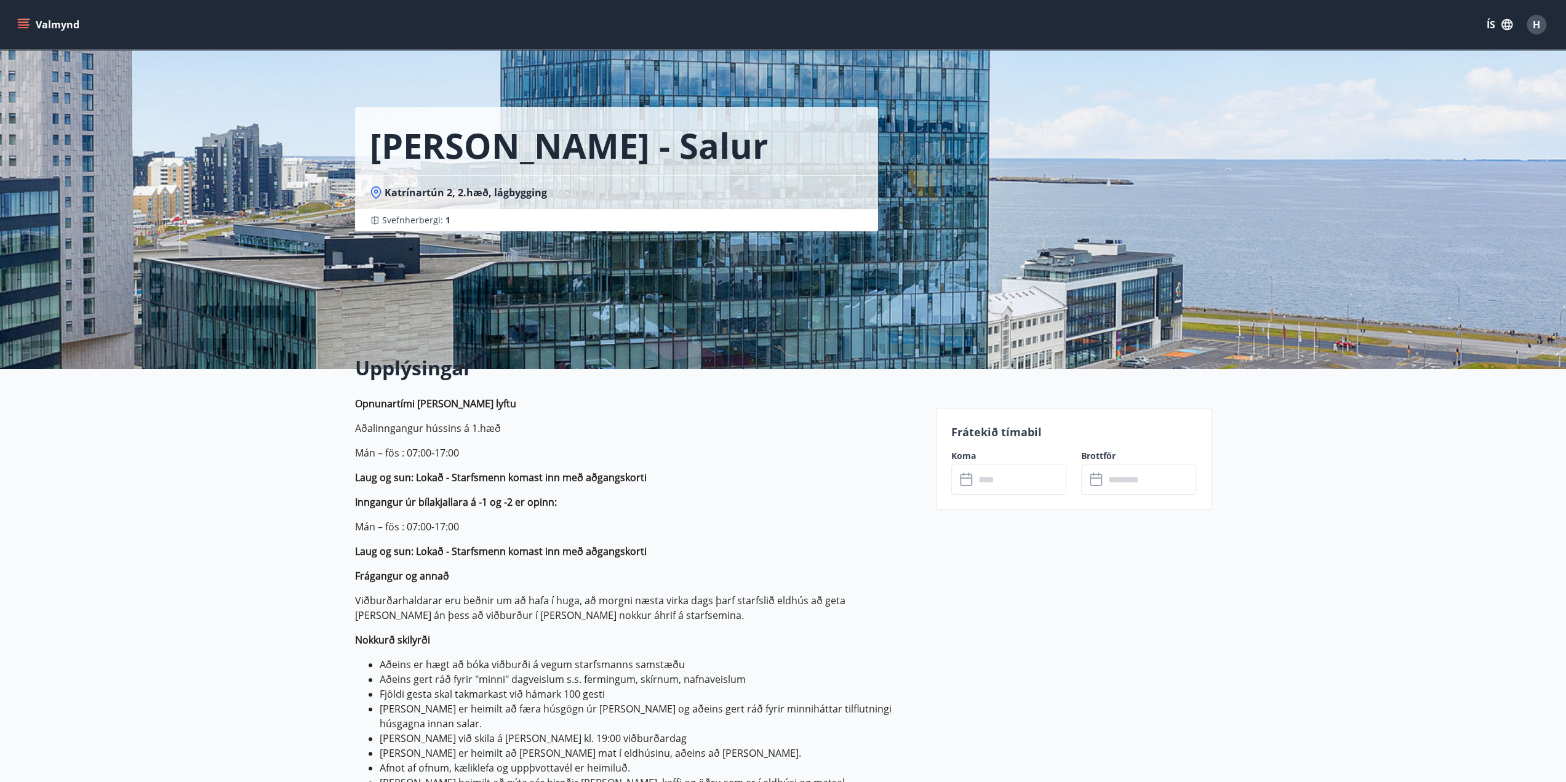
click at [1013, 476] on input "text" at bounding box center [1021, 480] width 92 height 30
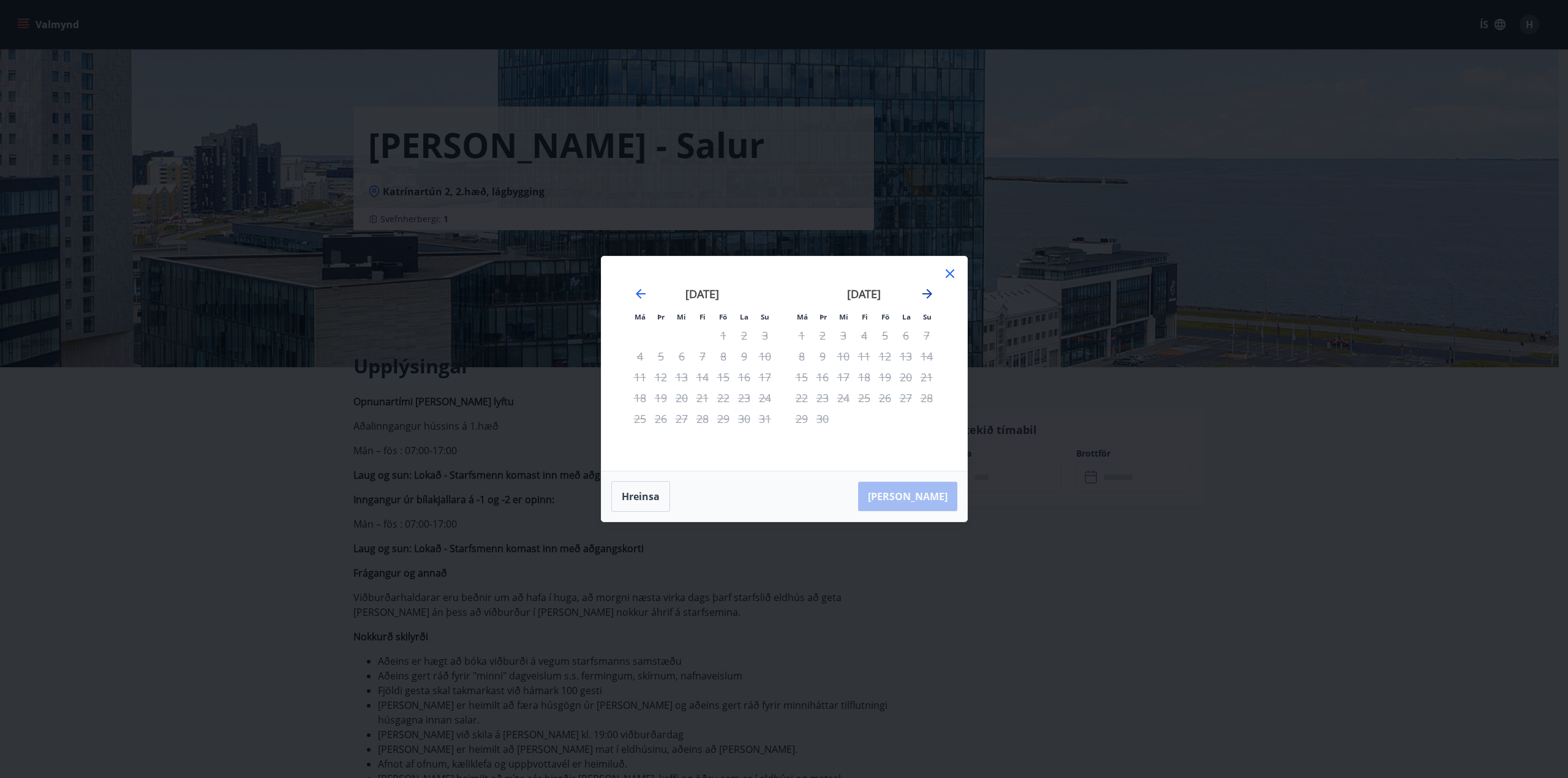
click at [923, 293] on icon "Move forward to switch to the next month." at bounding box center [927, 294] width 10 height 10
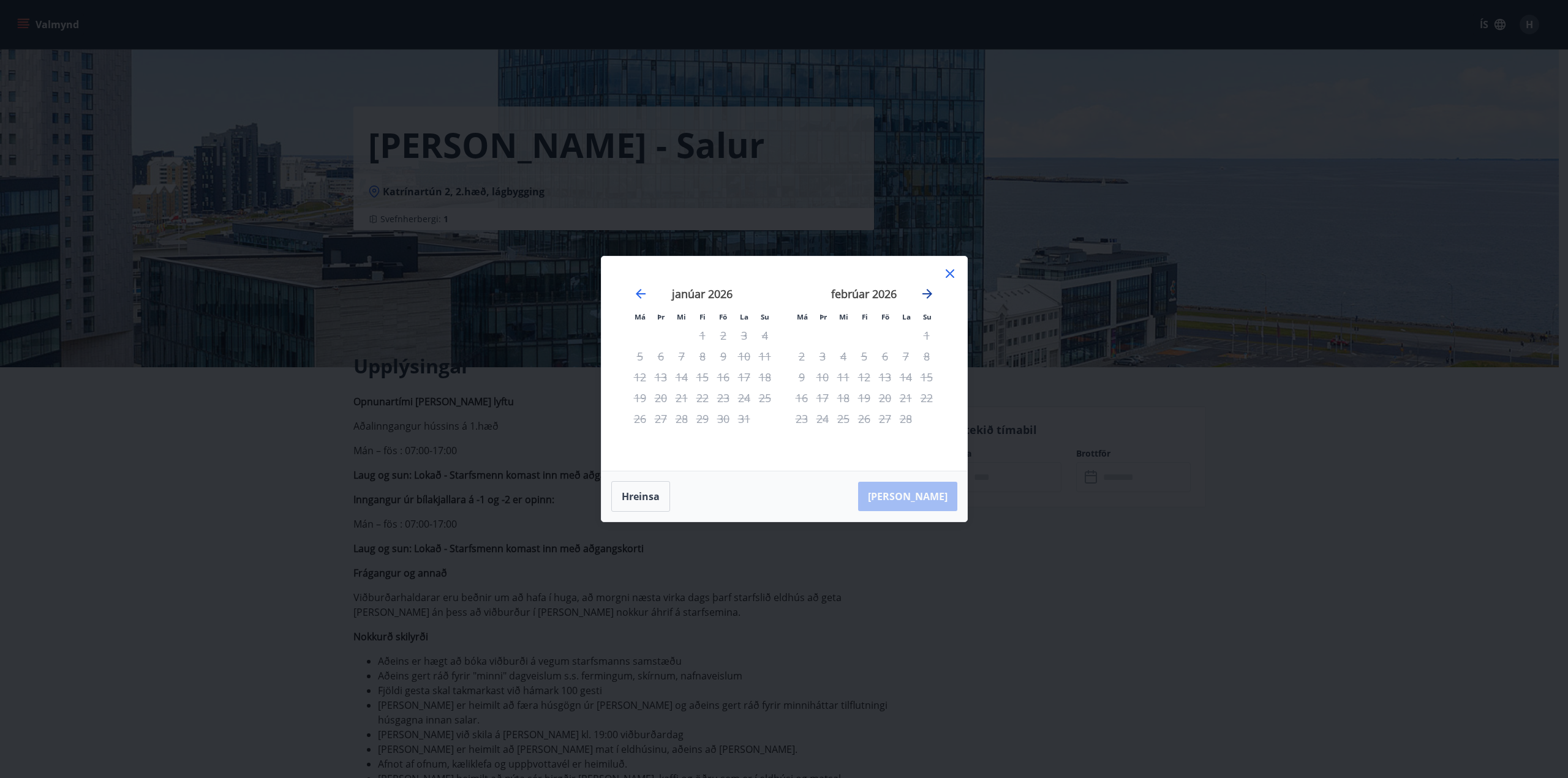
click at [928, 295] on icon "Move forward to switch to the next month." at bounding box center [926, 293] width 15 height 15
click at [926, 421] on div "29" at bounding box center [926, 419] width 21 height 21
drag, startPoint x: 947, startPoint y: 275, endPoint x: 895, endPoint y: 282, distance: 52.5
click at [947, 275] on icon at bounding box center [949, 274] width 15 height 15
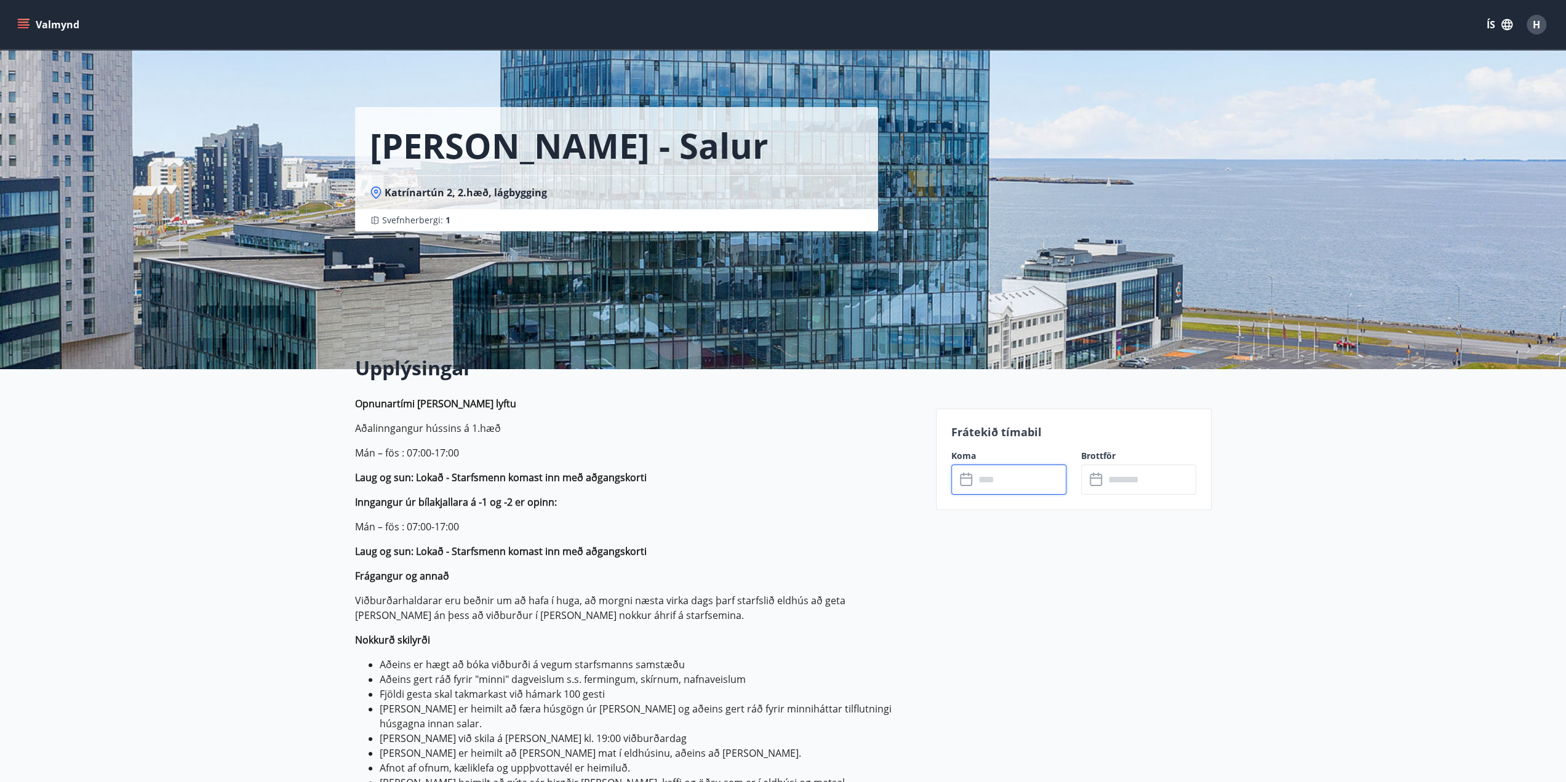
click at [1029, 479] on input "text" at bounding box center [1021, 480] width 92 height 30
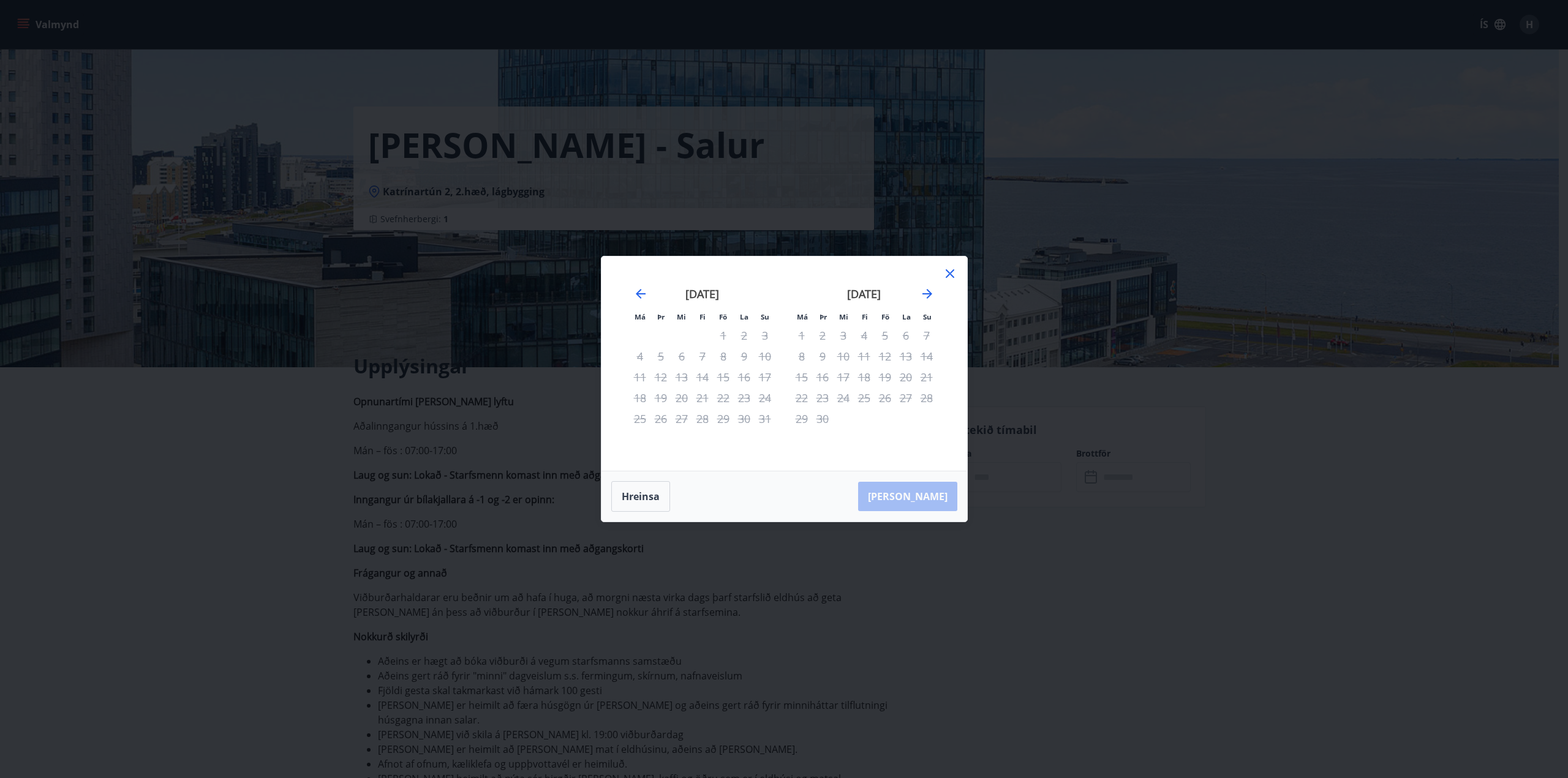
click at [948, 274] on icon at bounding box center [949, 274] width 9 height 9
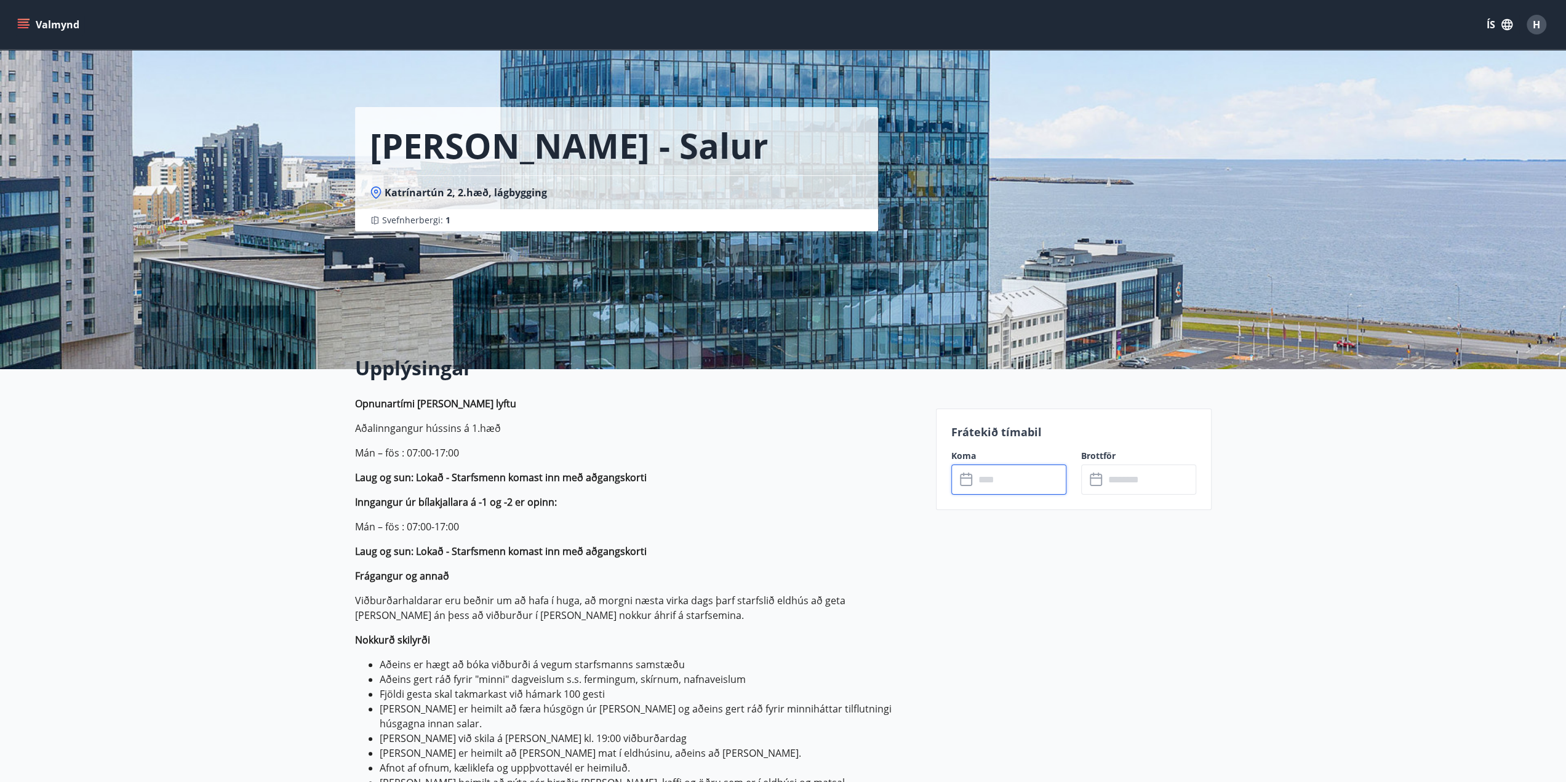
click at [1013, 482] on input "text" at bounding box center [1021, 480] width 92 height 30
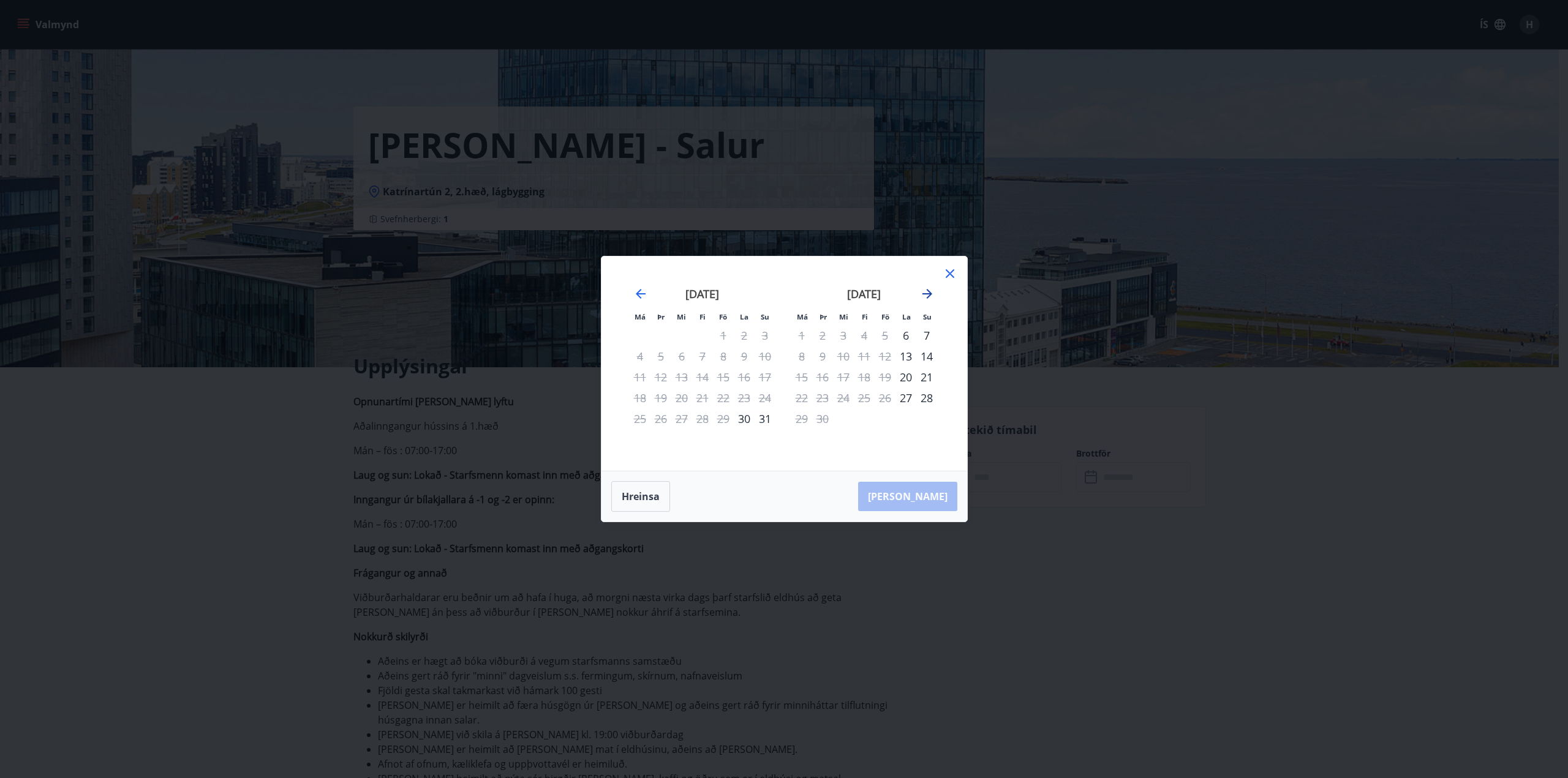
click at [926, 293] on icon "Move forward to switch to the next month." at bounding box center [927, 294] width 10 height 10
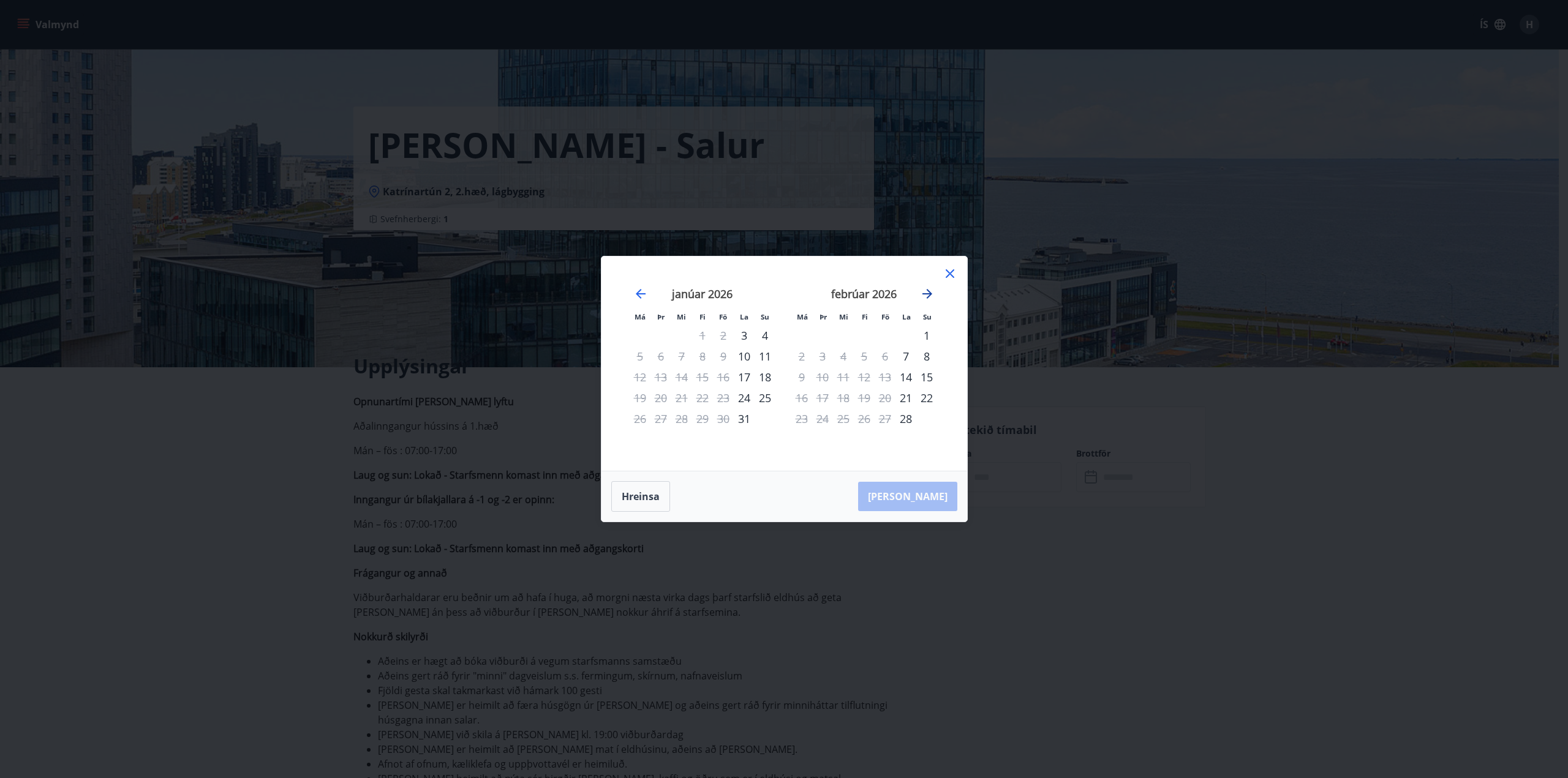
click at [926, 293] on icon "Move forward to switch to the next month." at bounding box center [927, 294] width 10 height 10
click at [924, 421] on div "29" at bounding box center [926, 419] width 21 height 21
click at [958, 277] on div "Má Þr Mi Fi Fö La Su Má Þr Mi Fi Fö La Su [DATE] 1 2 3 4 5 6 7 8 9 10 11 12 13 …" at bounding box center [783, 363] width 365 height 214
click at [941, 275] on div "[DATE] 1 2 3 4 5 6 7 8 9 10 11 12 13 14 15 16 17 18 19 20 21 22 23 24 25 26 27 …" at bounding box center [864, 372] width 161 height 201
click at [951, 277] on icon at bounding box center [949, 274] width 9 height 9
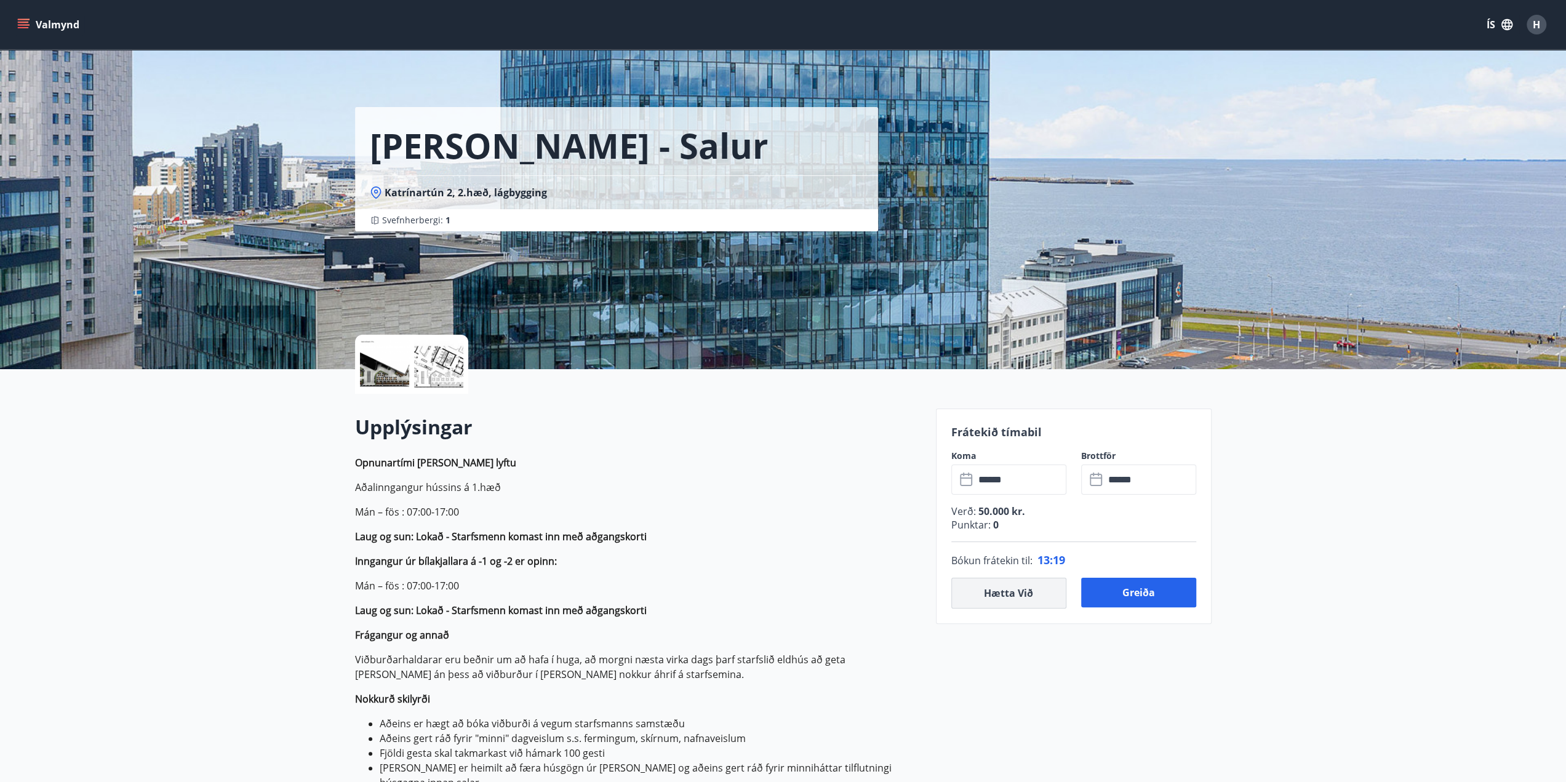
click at [1023, 591] on button "Hætta við" at bounding box center [1009, 593] width 115 height 31
click at [1008, 478] on input "text" at bounding box center [1021, 480] width 92 height 30
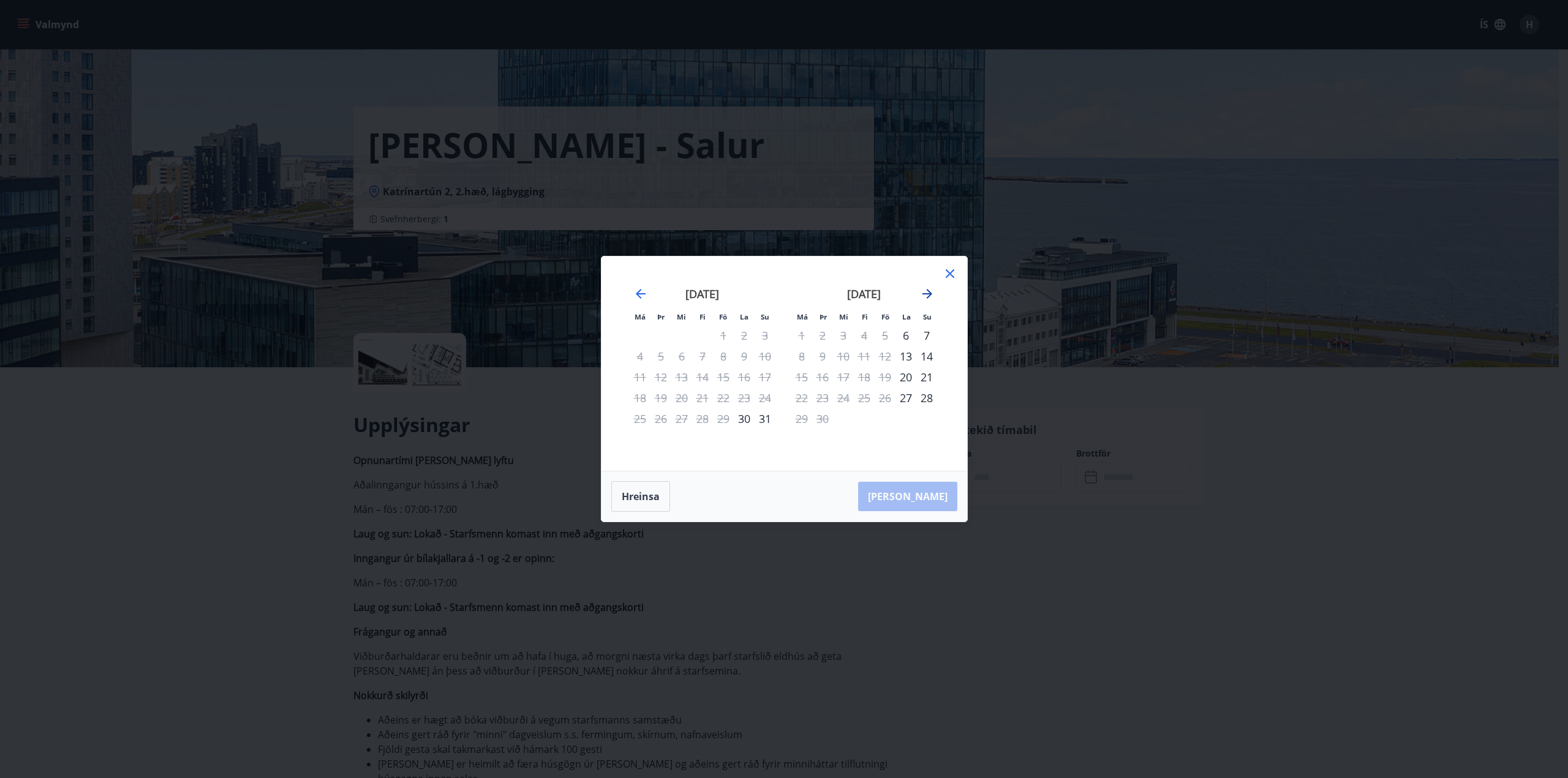
click at [925, 292] on icon "Move forward to switch to the next month." at bounding box center [926, 293] width 15 height 15
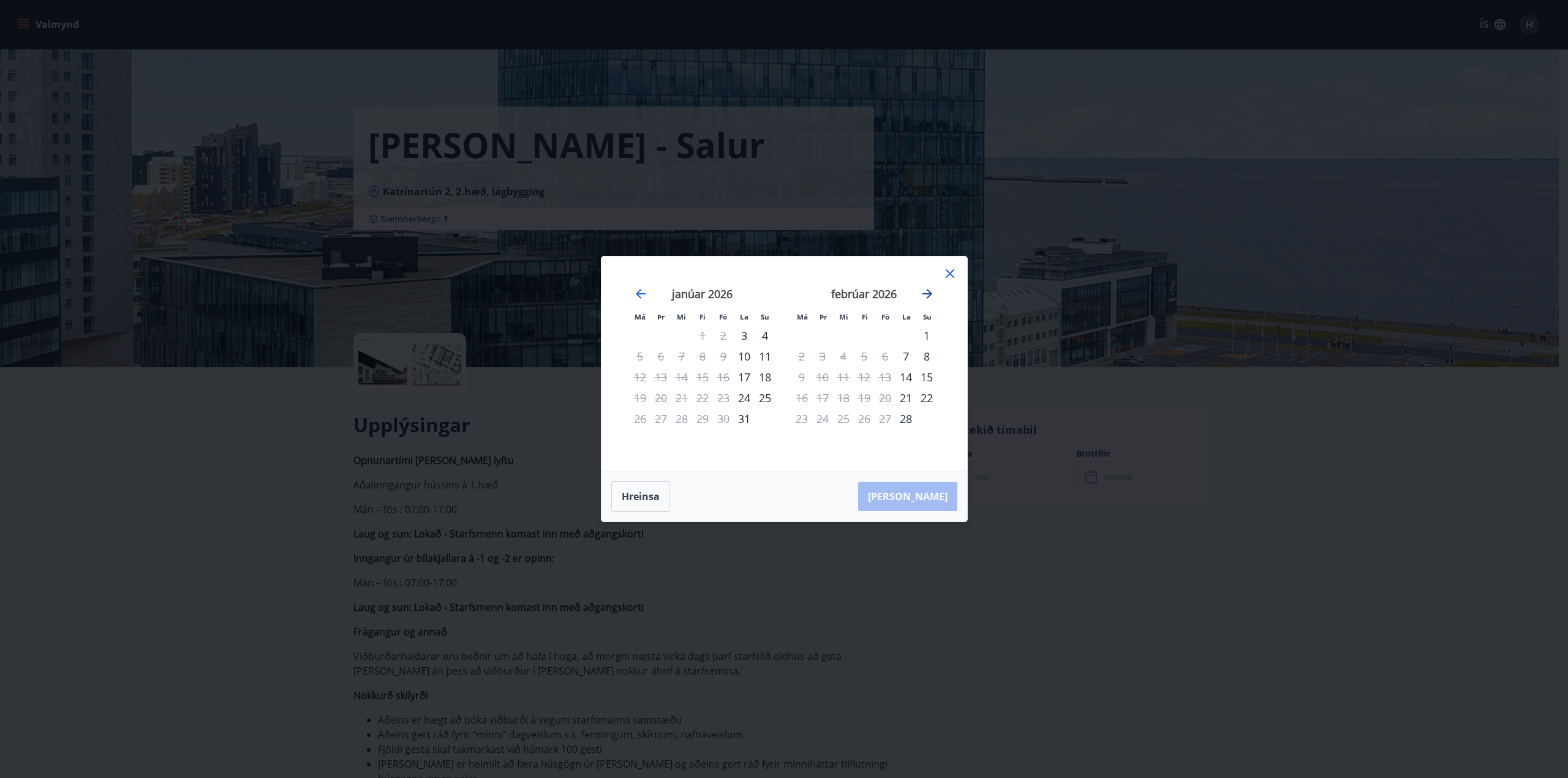
click at [925, 292] on icon "Move forward to switch to the next month." at bounding box center [926, 293] width 15 height 15
click at [926, 423] on div "29" at bounding box center [926, 419] width 21 height 21
click at [945, 271] on icon at bounding box center [949, 274] width 9 height 9
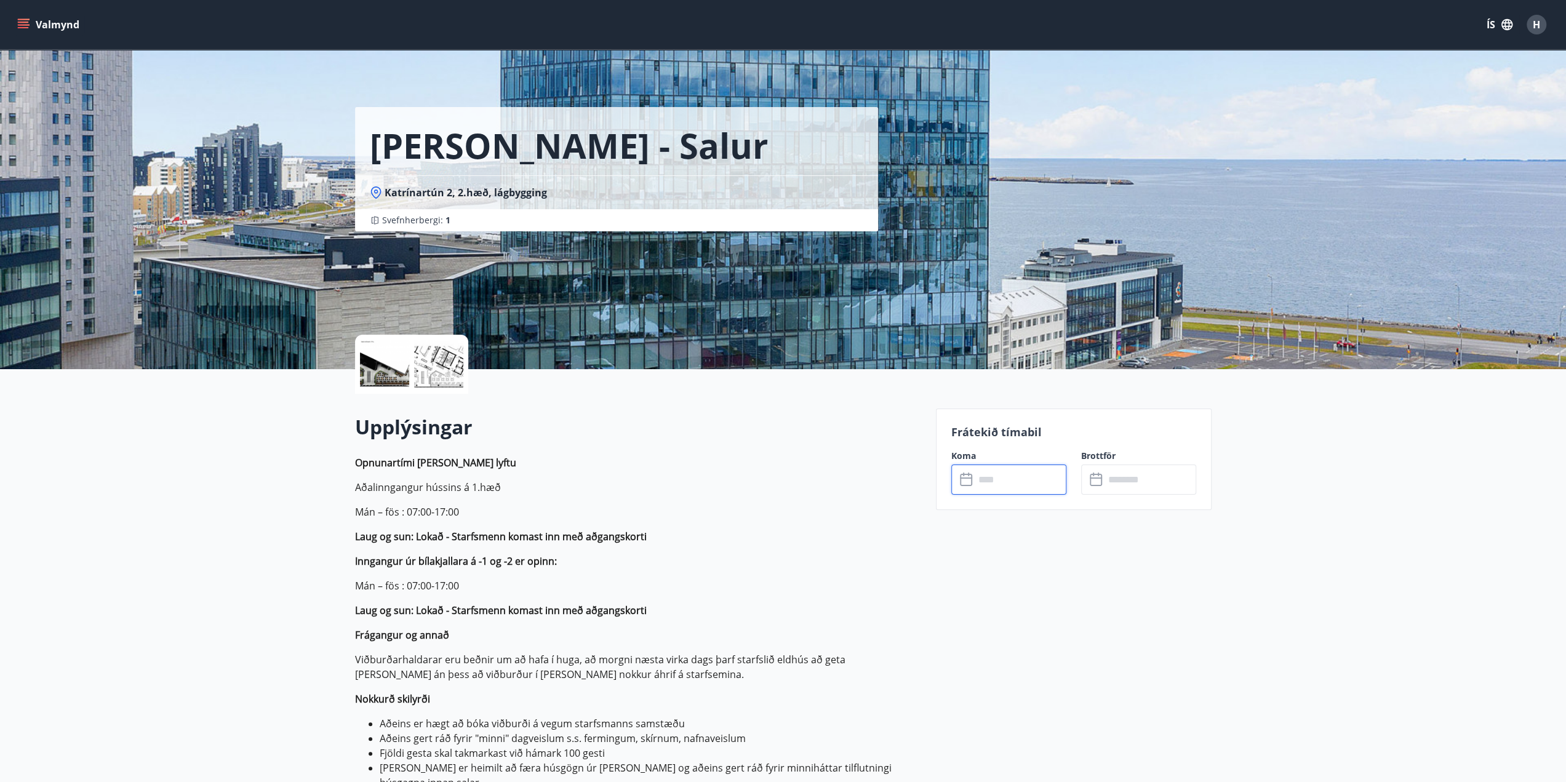
drag, startPoint x: 1395, startPoint y: 559, endPoint x: 1397, endPoint y: 553, distance: 6.4
click at [1018, 476] on input "text" at bounding box center [1021, 480] width 92 height 30
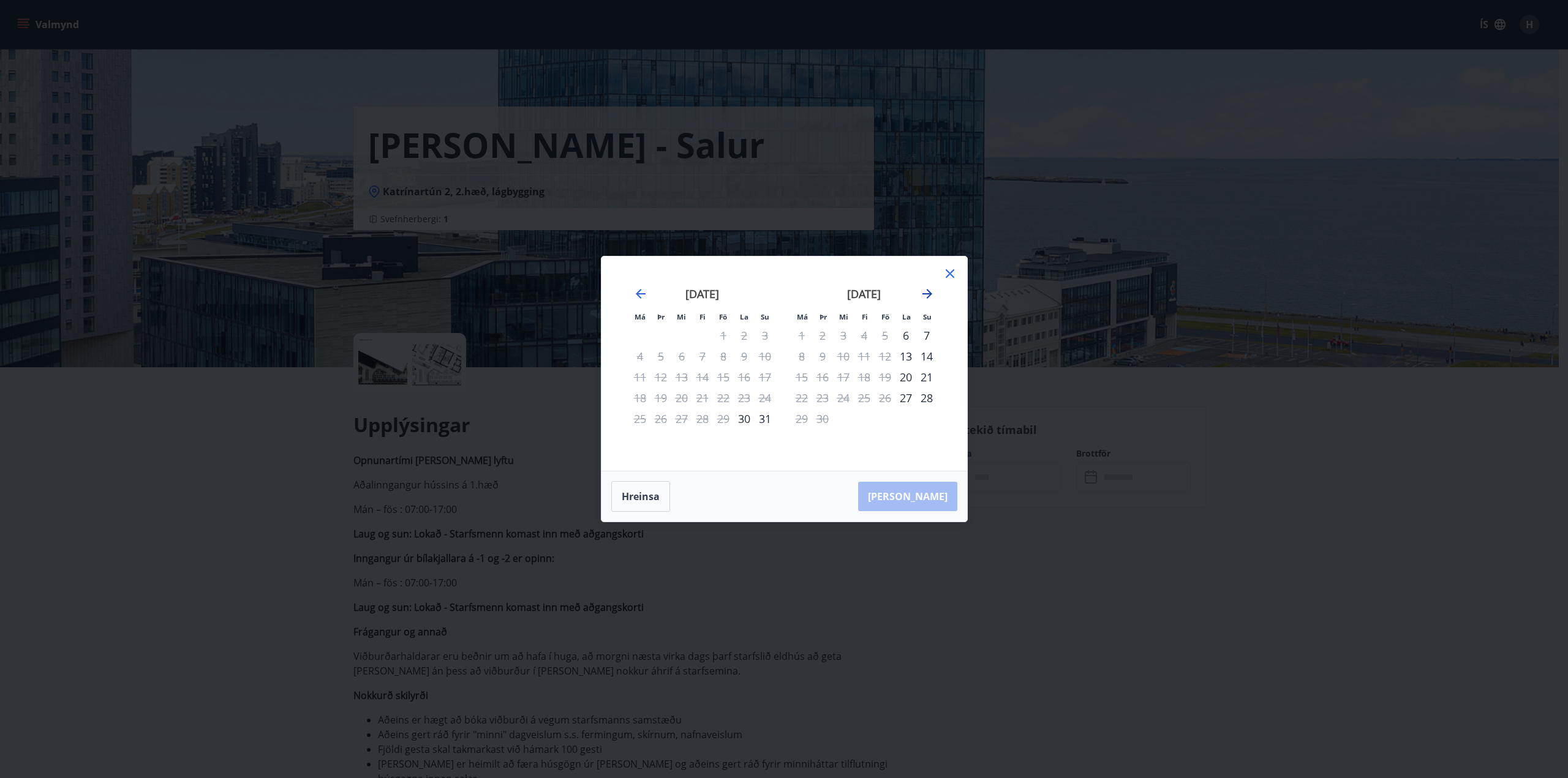
click at [926, 289] on icon "Move forward to switch to the next month." at bounding box center [926, 293] width 15 height 15
click at [926, 290] on icon "Move forward to switch to the next month." at bounding box center [927, 294] width 10 height 10
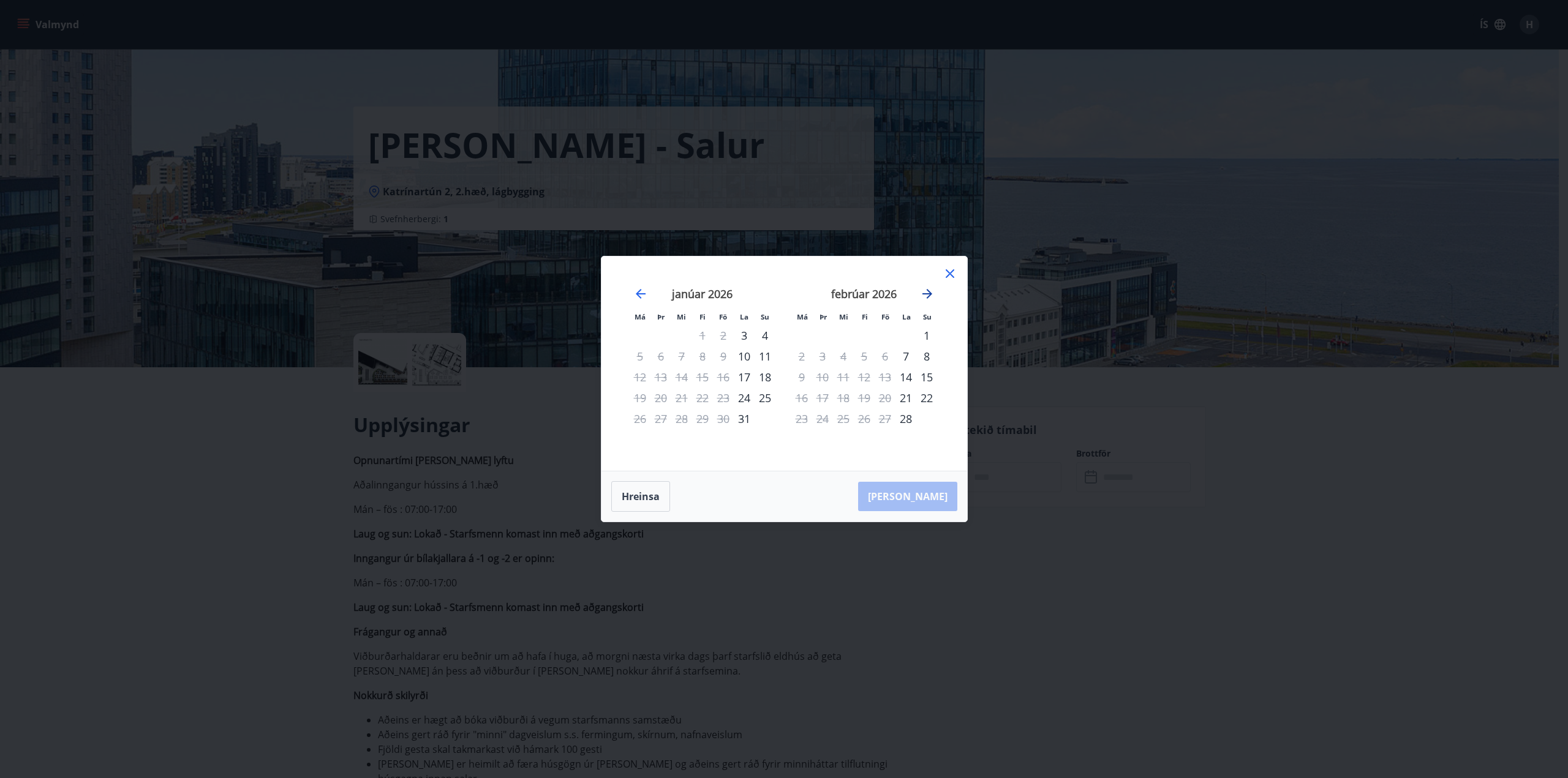
click at [926, 290] on icon "Move forward to switch to the next month." at bounding box center [927, 294] width 10 height 10
click at [926, 420] on div "29" at bounding box center [926, 419] width 21 height 21
click at [948, 273] on icon at bounding box center [949, 274] width 9 height 9
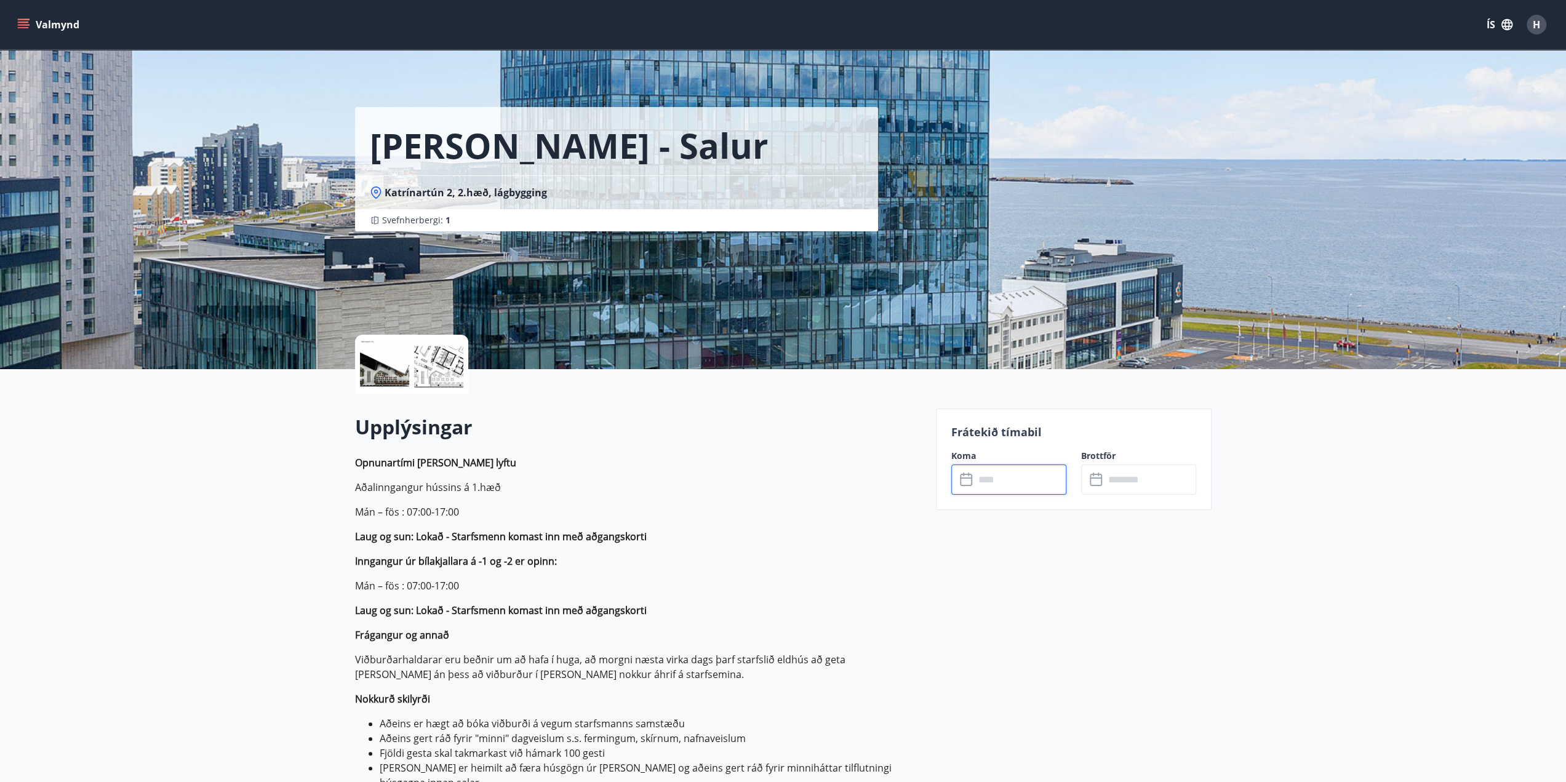
click at [1007, 479] on input "text" at bounding box center [1021, 480] width 92 height 30
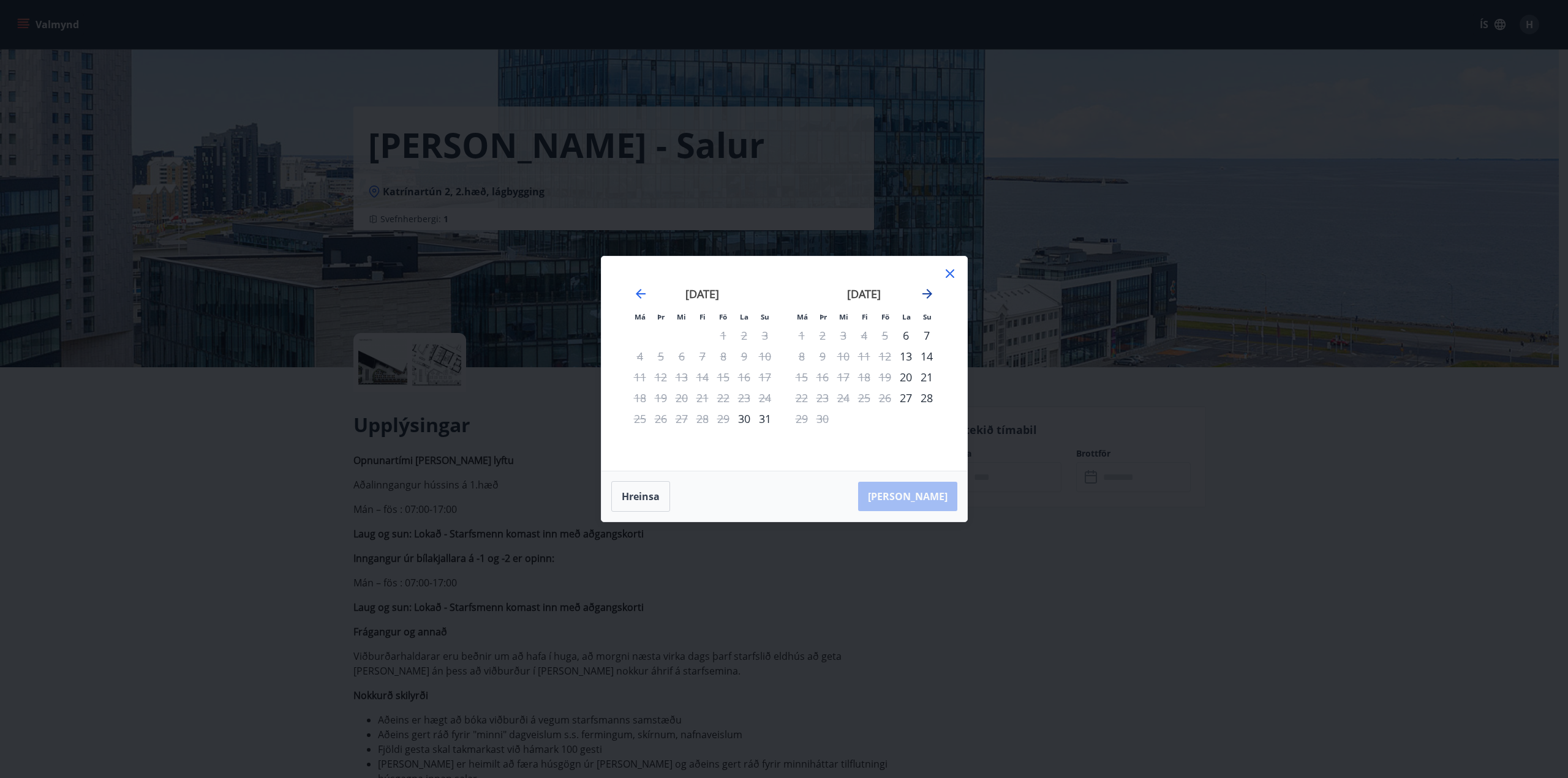
click at [926, 293] on icon "Move forward to switch to the next month." at bounding box center [927, 294] width 10 height 10
click at [926, 294] on icon "Move forward to switch to the next month." at bounding box center [927, 294] width 10 height 10
click at [926, 295] on icon "Move forward to switch to the next month." at bounding box center [926, 293] width 15 height 15
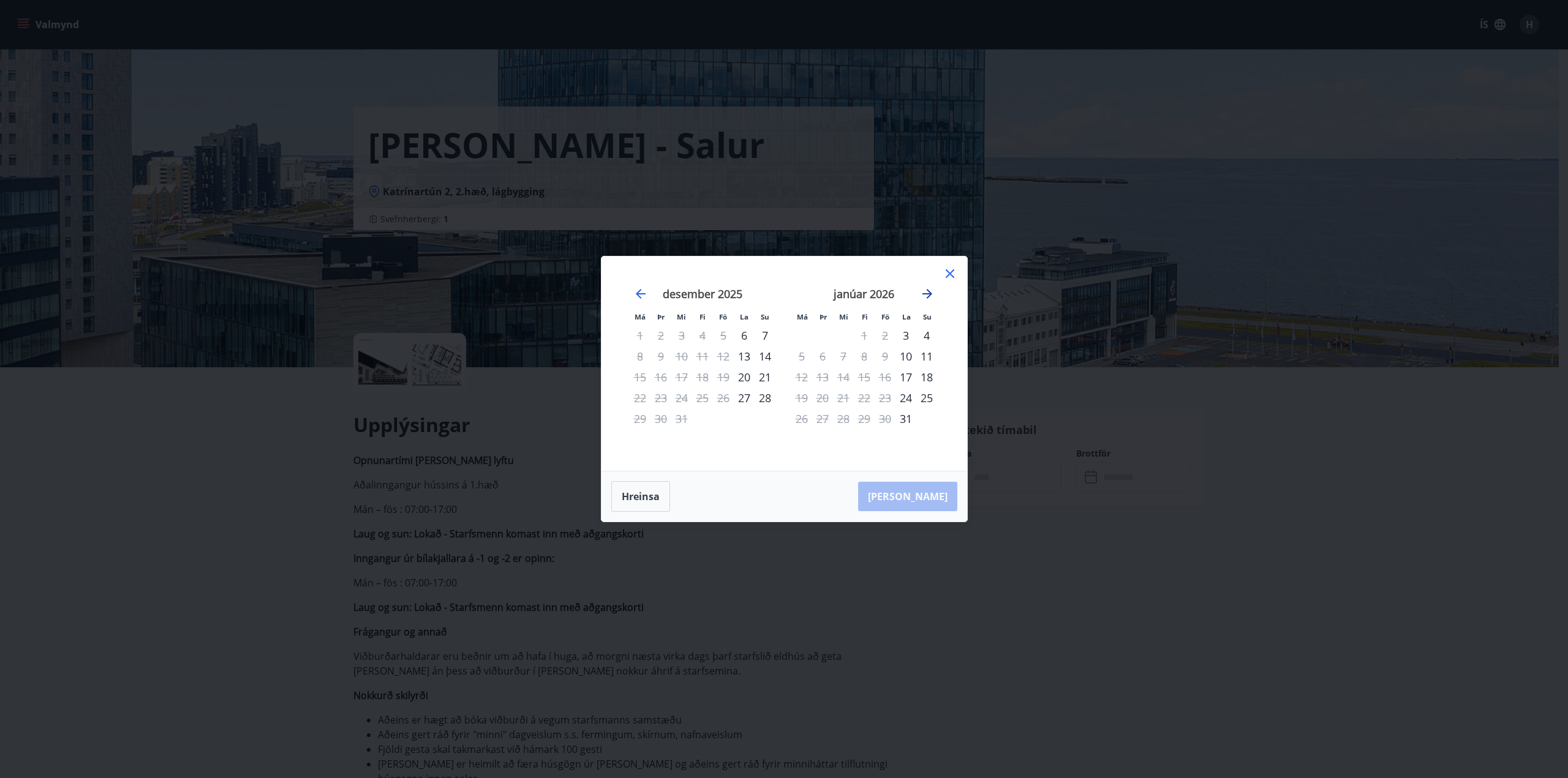
click at [926, 295] on icon "Move forward to switch to the next month." at bounding box center [926, 293] width 15 height 15
click at [905, 422] on div "28" at bounding box center [905, 419] width 21 height 21
click at [926, 421] on div "29" at bounding box center [926, 419] width 21 height 21
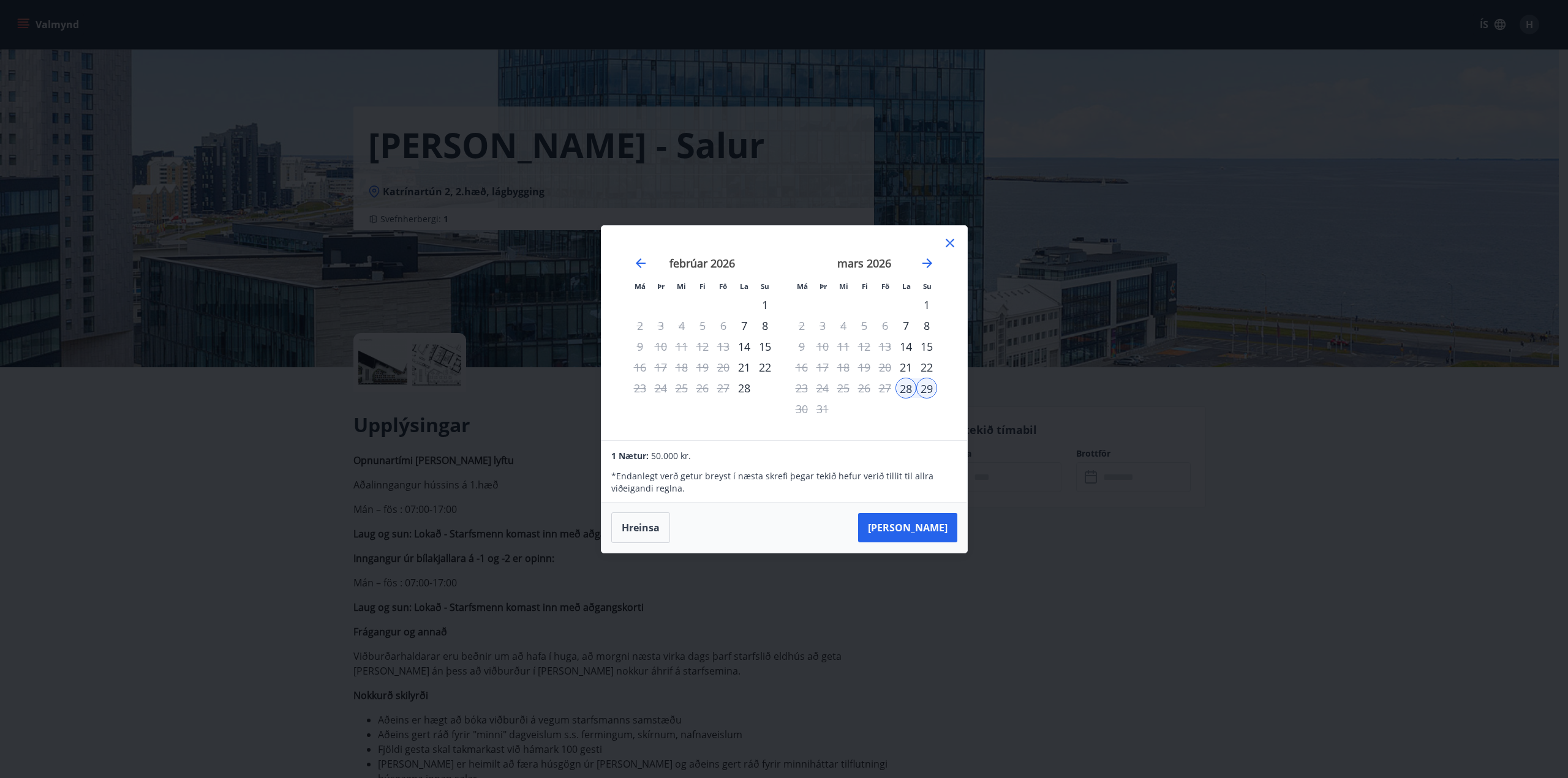
click at [951, 242] on icon at bounding box center [949, 243] width 15 height 15
